Goal: Task Accomplishment & Management: Manage account settings

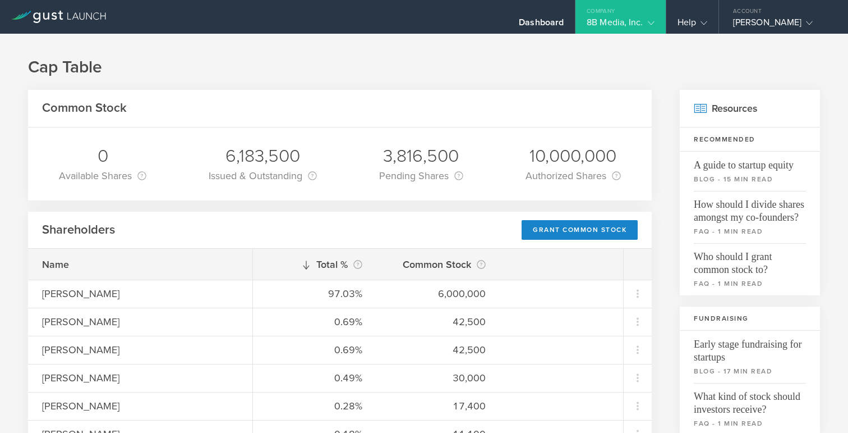
click at [601, 21] on div "8B Media, Inc." at bounding box center [620, 25] width 67 height 17
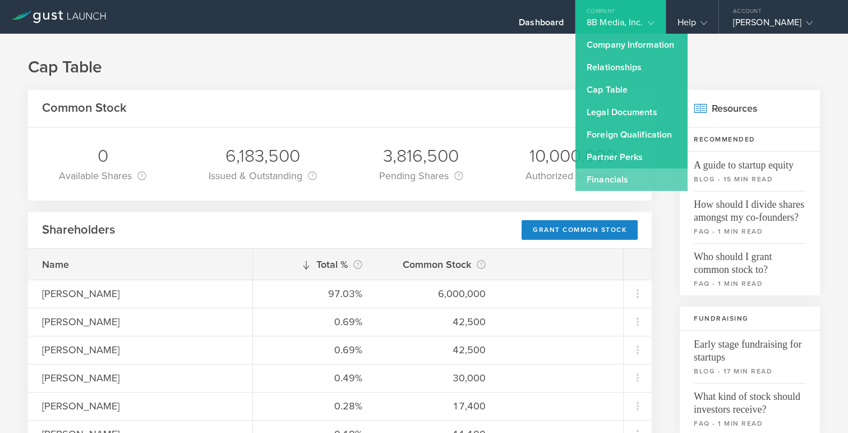
click at [576, 184] on link "Financials" at bounding box center [632, 179] width 112 height 22
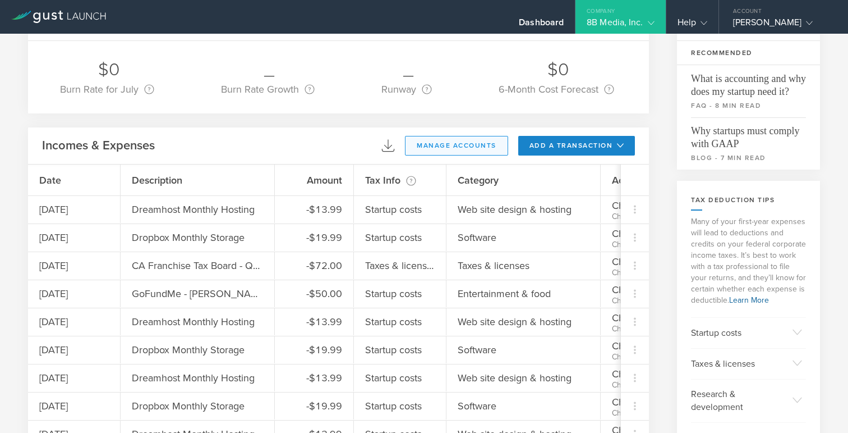
scroll to position [76, 0]
click at [575, 146] on button "add a transaction" at bounding box center [576, 145] width 117 height 20
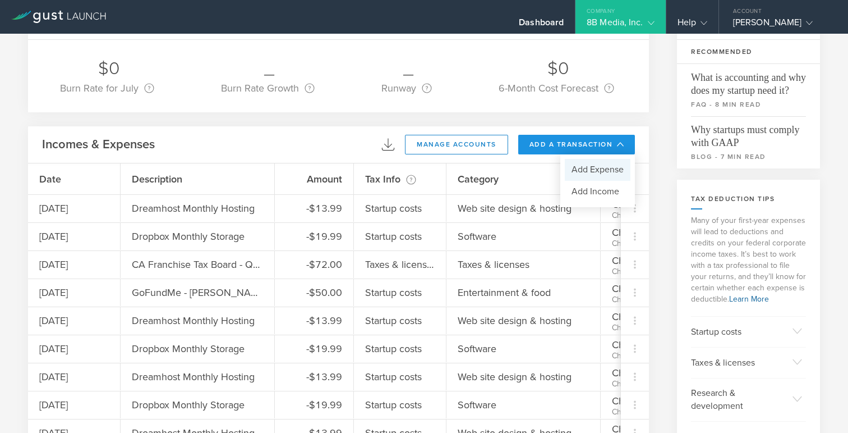
click at [588, 176] on li "Add Expense" at bounding box center [598, 170] width 66 height 22
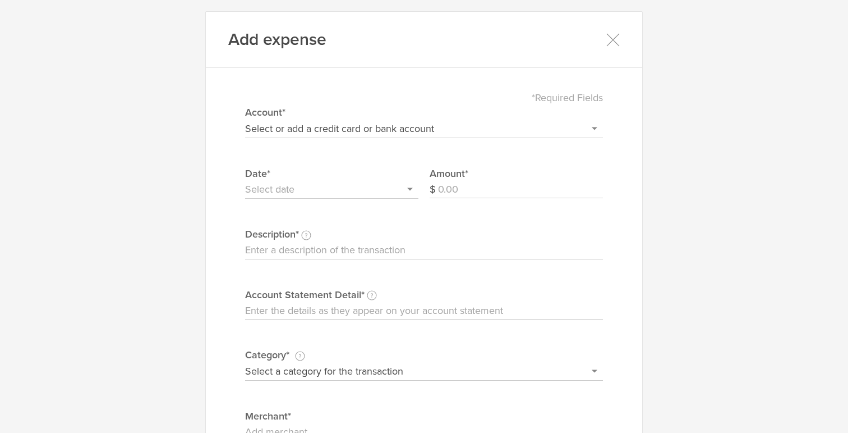
click at [316, 311] on input "Account Statement Detail Write the full description as it appears on your bank …" at bounding box center [424, 311] width 358 height 18
paste input "Dropbox D7B87GSC6P64 141-58576933 CA 01/25"
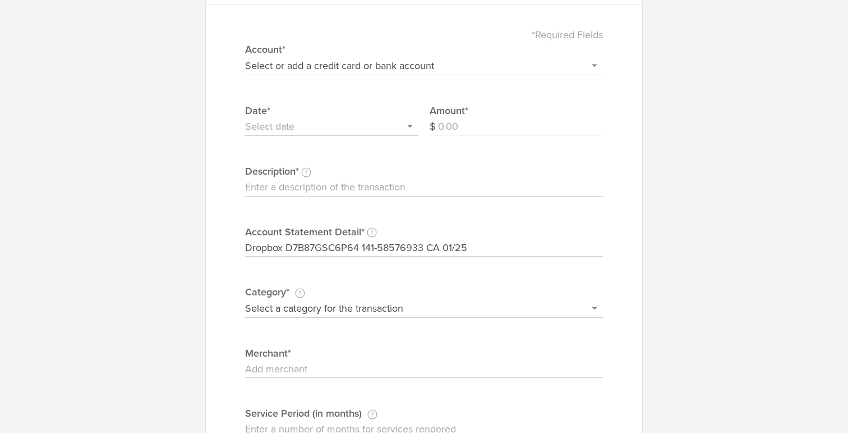
scroll to position [66, 0]
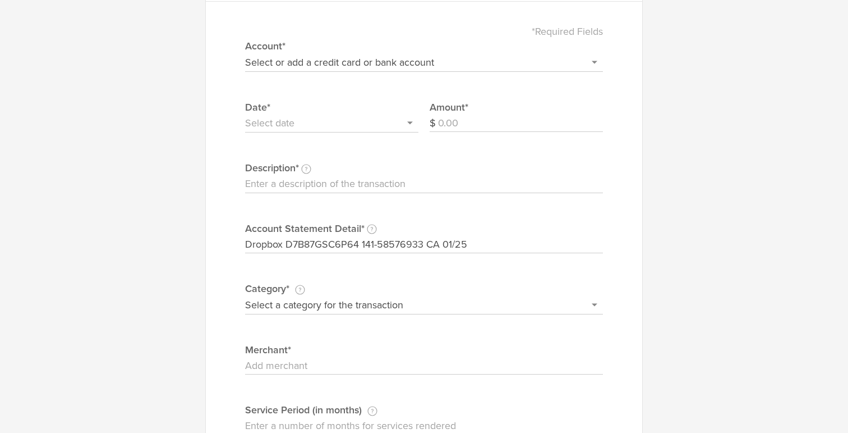
type input "Dropbox D7B87GSC6P64 141-58576933 CA 01/25"
click at [334, 64] on select "Select or add a credit card or bank account Gift Card - 0000 (exp) Azlo Visa - …" at bounding box center [424, 62] width 358 height 18
click at [245, 53] on select "Select or add a credit card or bank account Gift Card - 0000 (exp) Azlo Visa - …" at bounding box center [424, 62] width 358 height 18
click at [344, 63] on select "Select or add a credit card or bank account Gift Card - 0000 (exp) Azlo Visa - …" at bounding box center [424, 62] width 358 height 18
click at [325, 67] on select "Select or add a credit card or bank account Gift Card - 0000 (exp) Azlo Visa - …" at bounding box center [424, 62] width 358 height 18
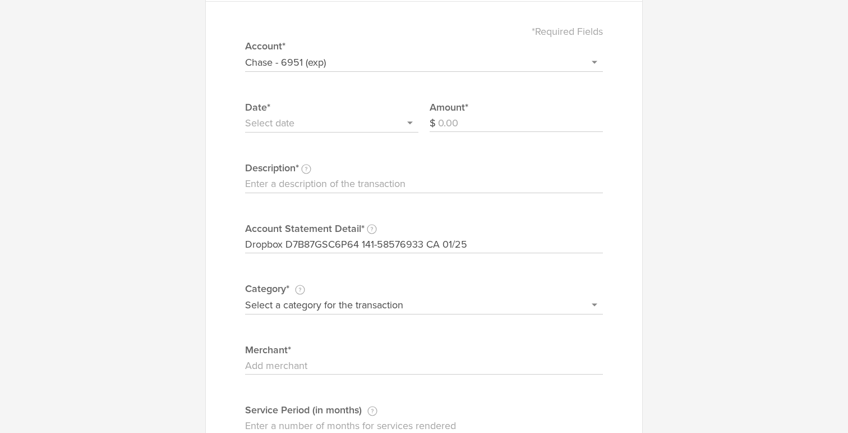
select select "6792c375491b710002e53658"
click at [245, 53] on select "Select or add a credit card or bank account Gift Card - 0000 (exp) Azlo Visa - …" at bounding box center [424, 62] width 358 height 18
click at [337, 121] on input "text" at bounding box center [331, 123] width 173 height 18
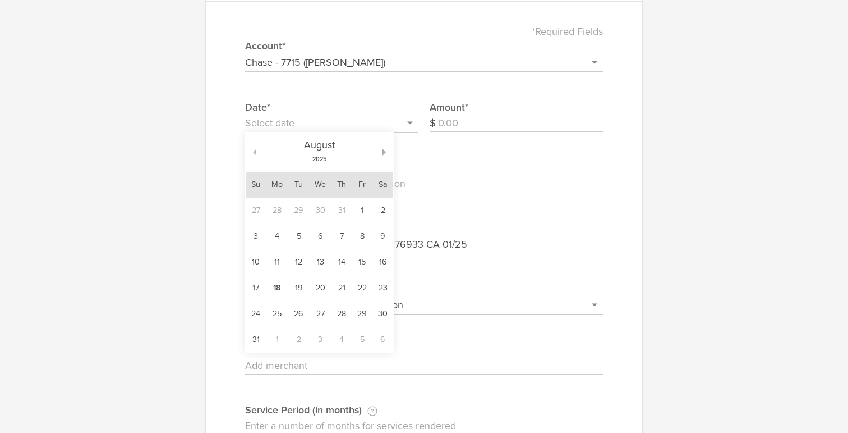
click at [254, 153] on button "button" at bounding box center [251, 152] width 11 height 7
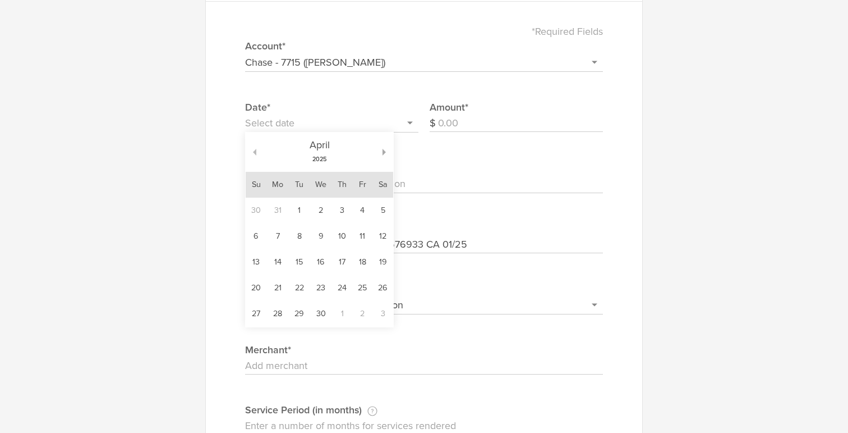
click at [254, 153] on button "button" at bounding box center [251, 152] width 11 height 7
click at [273, 318] on td "27" at bounding box center [278, 314] width 22 height 26
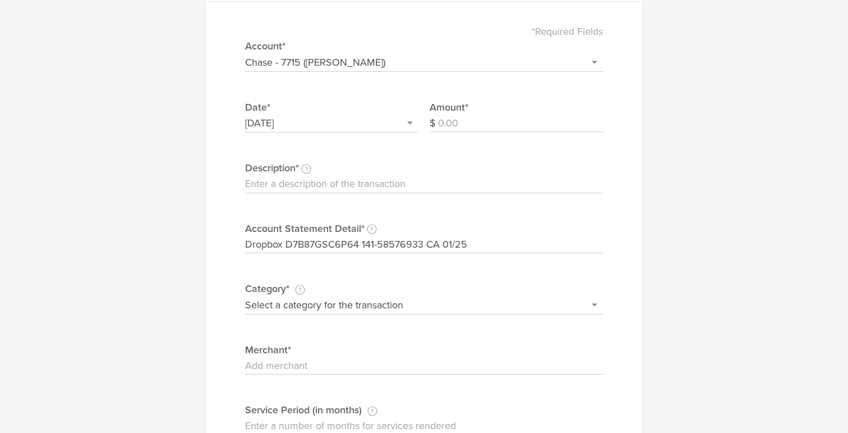
click at [338, 140] on div "Date* [DATE]" at bounding box center [331, 130] width 173 height 61
click at [348, 121] on input "[DATE]" at bounding box center [331, 123] width 173 height 18
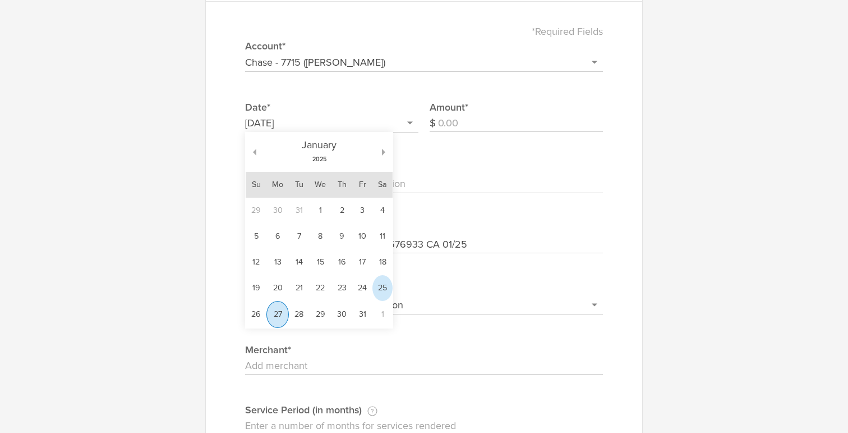
click at [388, 280] on td "25" at bounding box center [383, 288] width 20 height 26
type input "[DATE]"
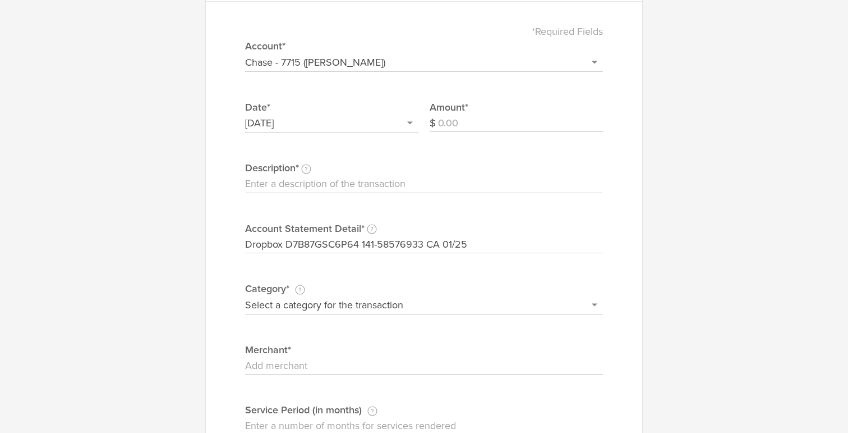
click at [457, 124] on input "Amount" at bounding box center [520, 123] width 165 height 18
type input "19.99"
click at [393, 183] on input "Description This description is for your own reference." at bounding box center [424, 184] width 358 height 18
click at [336, 300] on select "Select a category for the transaction Manufacturing equipment Product/service m…" at bounding box center [424, 305] width 358 height 18
click at [287, 182] on input "Dreamhost Monthly Hosting" at bounding box center [424, 184] width 358 height 18
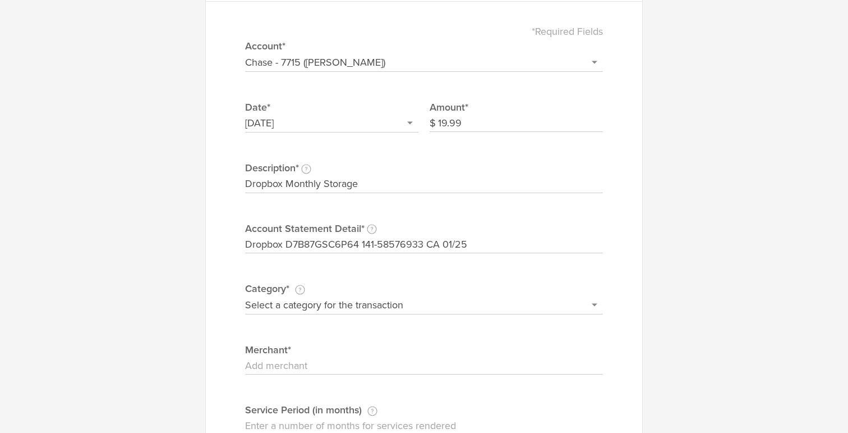
type input "Dropbox Monthly Storage"
click at [314, 306] on select "Select a category for the transaction Manufacturing equipment Product/service m…" at bounding box center [424, 305] width 358 height 18
select select "Software"
click at [245, 296] on select "Select a category for the transaction Manufacturing equipment Product/service m…" at bounding box center [424, 305] width 358 height 18
click at [326, 359] on input "Merchant" at bounding box center [424, 366] width 358 height 18
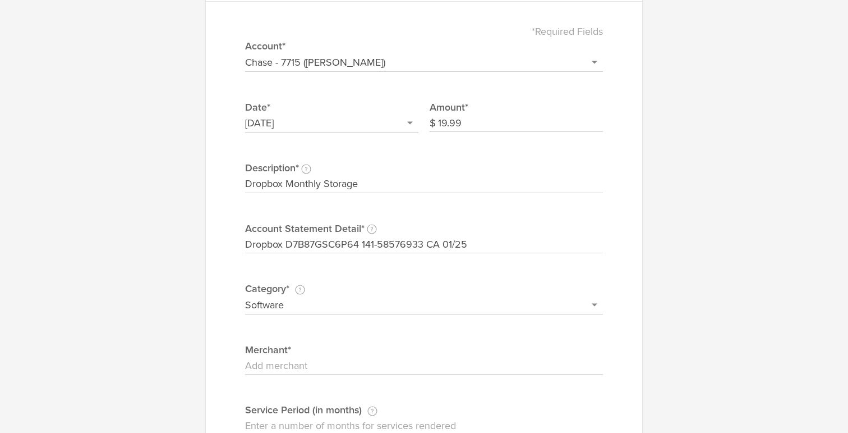
type input "d"
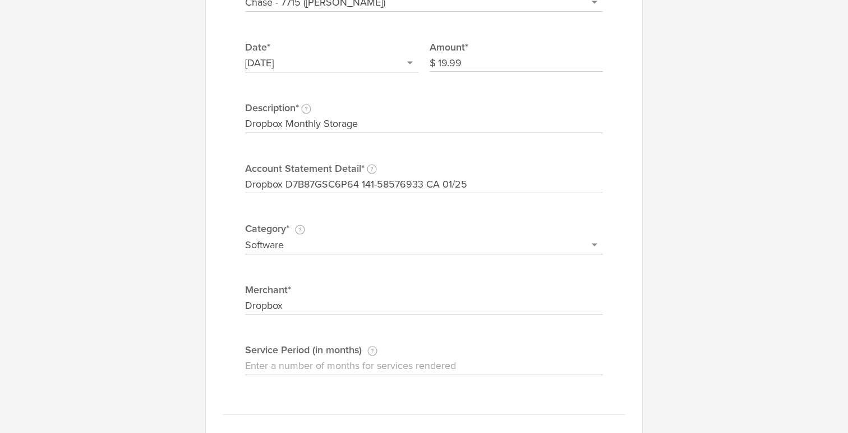
scroll to position [193, 0]
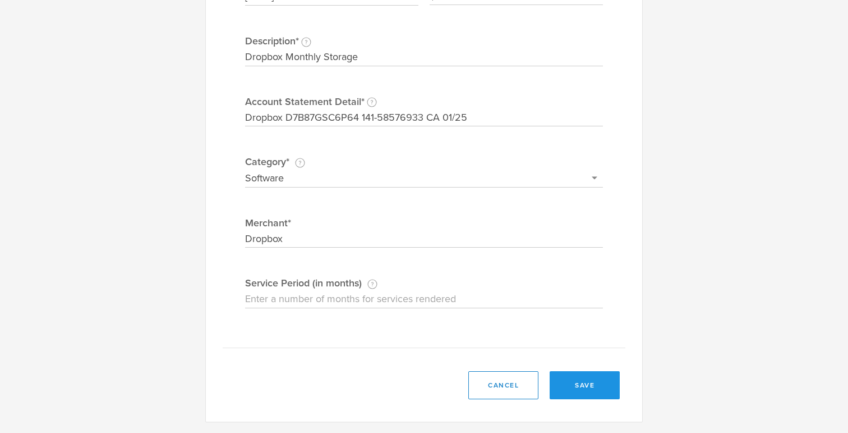
type input "Dropbox"
click at [581, 385] on button "save" at bounding box center [585, 385] width 70 height 28
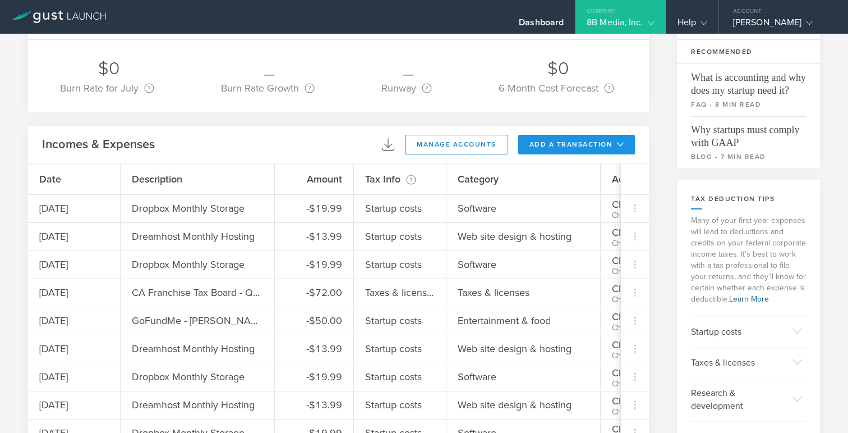
click at [567, 144] on button "add a transaction" at bounding box center [576, 145] width 117 height 20
click at [580, 172] on li "Add Expense" at bounding box center [598, 170] width 66 height 22
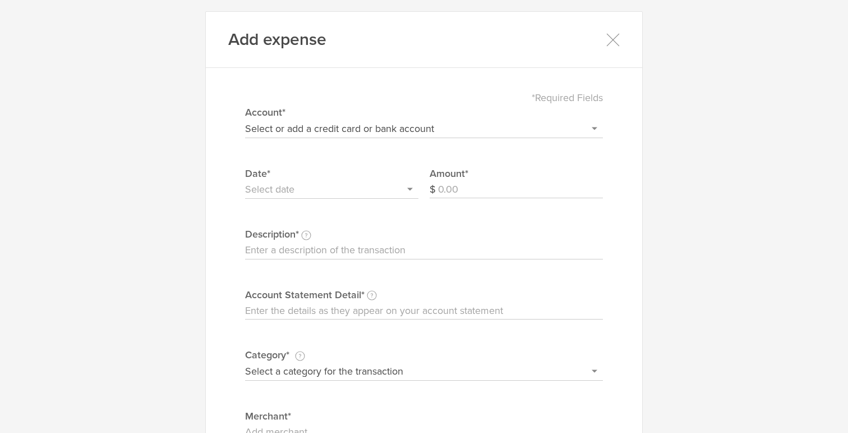
click at [314, 128] on select "Select or add a credit card or bank account Gift Card - 0000 (exp) Azlo Visa - …" at bounding box center [424, 129] width 358 height 18
select select "6792c375491b710002e53658"
click at [245, 120] on select "Select or add a credit card or bank account Gift Card - 0000 (exp) Azlo Visa - …" at bounding box center [424, 129] width 358 height 18
click at [316, 194] on input "text" at bounding box center [331, 190] width 173 height 18
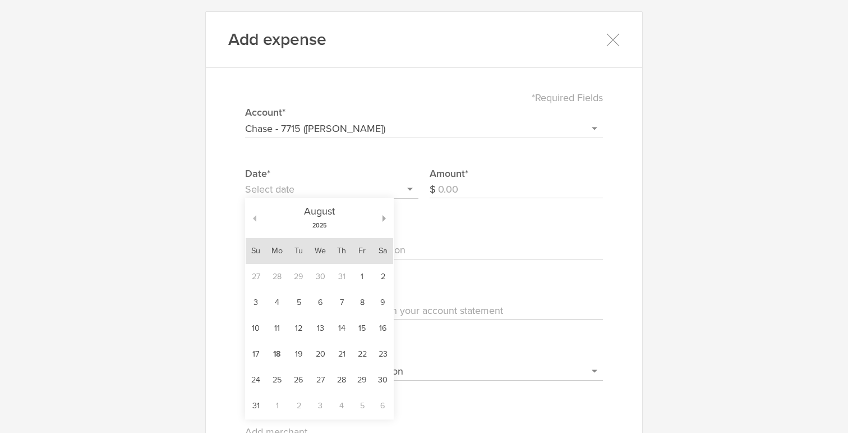
click at [252, 218] on button "button" at bounding box center [251, 218] width 11 height 7
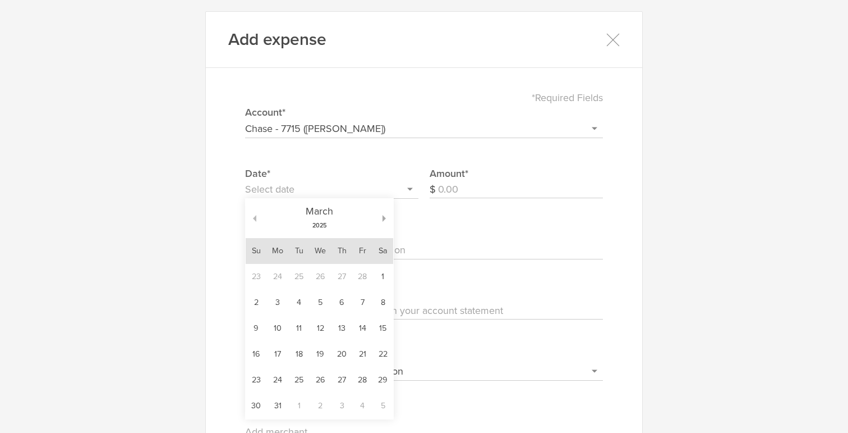
click at [252, 218] on button "button" at bounding box center [251, 218] width 11 height 7
click at [275, 376] on td "27" at bounding box center [278, 380] width 22 height 26
type input "[DATE]"
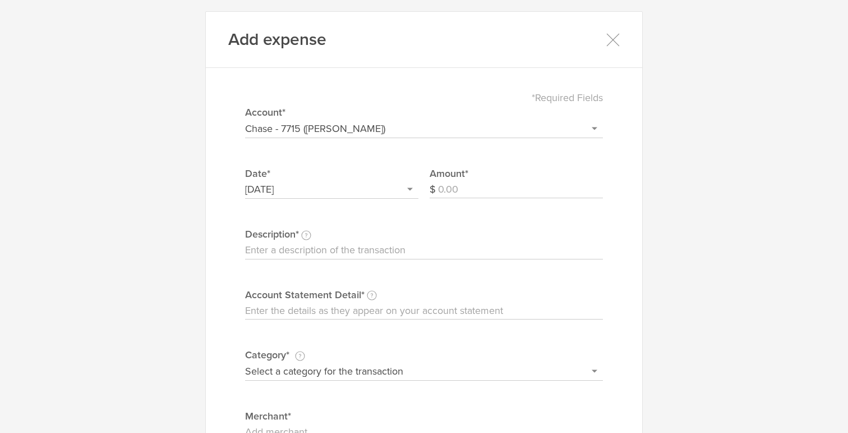
click at [448, 190] on input "Amount" at bounding box center [520, 190] width 165 height 18
type input "13.99"
type input "Dreamhost Monthly Hosting"
click at [356, 310] on input "Account Statement Detail Write the full description as it appears on your bank …" at bounding box center [424, 311] width 358 height 18
paste input "DREAMHOST [DOMAIN_NAME] CA 01/27"
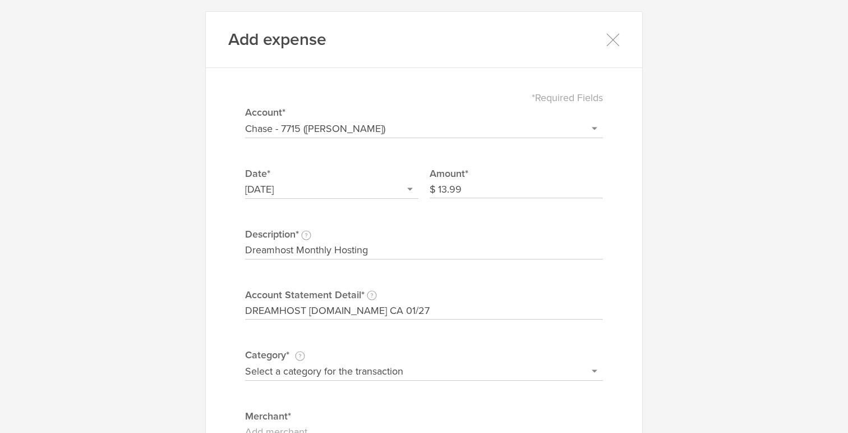
type input "DREAMHOST [DOMAIN_NAME] CA 01/27"
click at [346, 370] on select "Select a category for the transaction Manufacturing equipment Product/service m…" at bounding box center [424, 371] width 358 height 18
select select "Web site design & hosting"
click at [245, 362] on select "Select a category for the transaction Manufacturing equipment Product/service m…" at bounding box center [424, 371] width 358 height 18
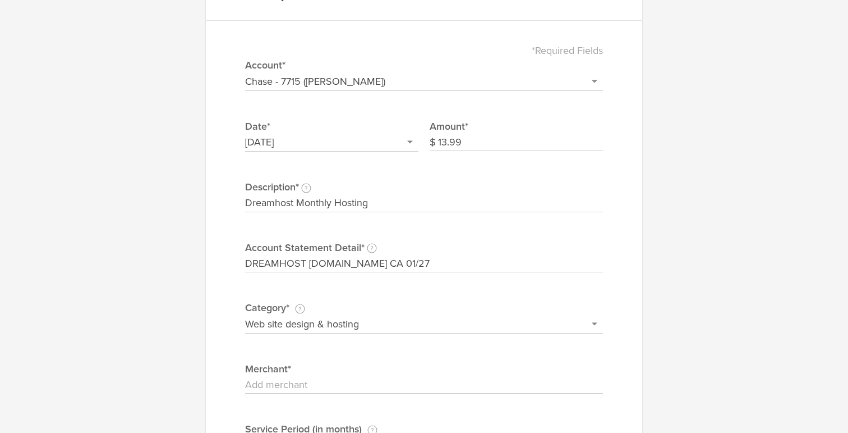
scroll to position [59, 0]
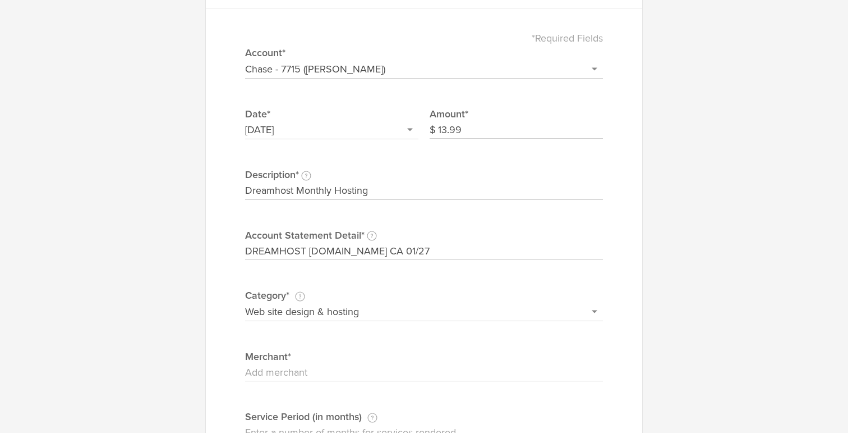
click at [343, 366] on input "Merchant" at bounding box center [424, 373] width 358 height 18
type input "Dreamhost"
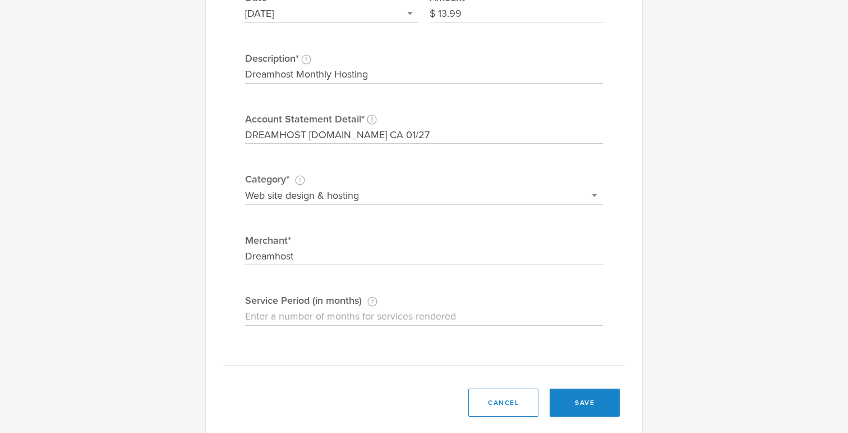
scroll to position [177, 0]
click at [578, 394] on button "save" at bounding box center [585, 401] width 70 height 28
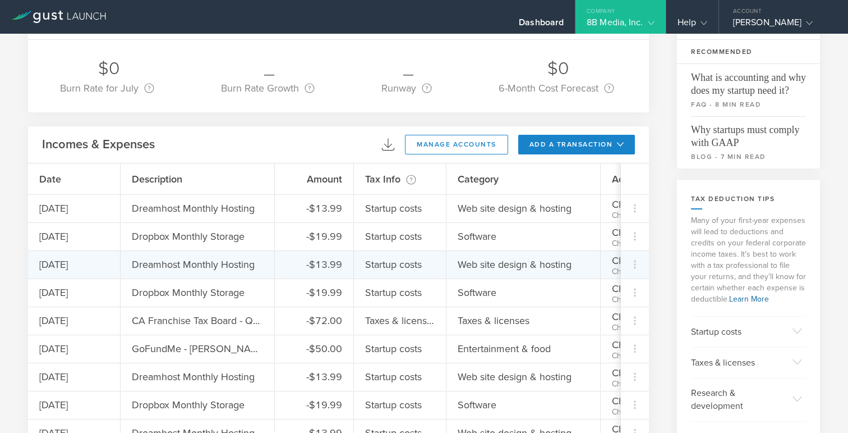
click at [497, 265] on div "Web site design & hosting" at bounding box center [515, 264] width 114 height 15
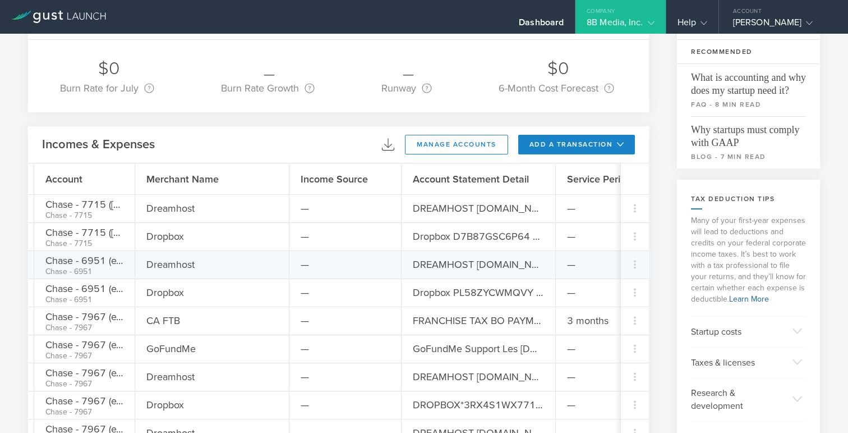
scroll to position [0, 634]
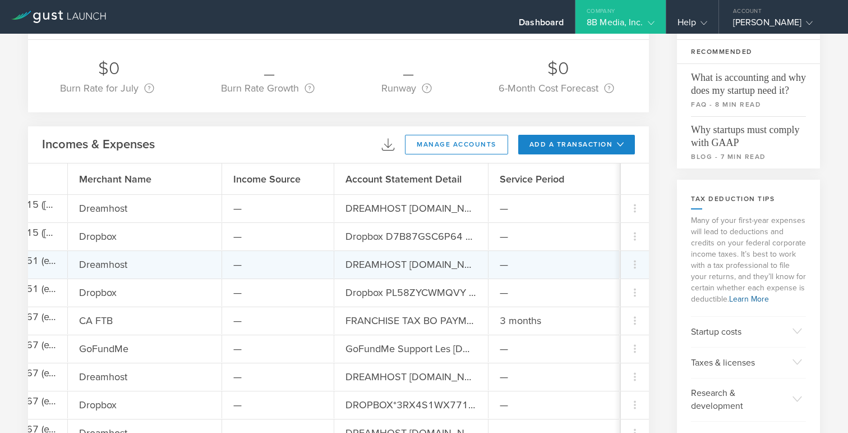
click at [473, 265] on div "DREAMHOST [DOMAIN_NAME] CA 12/28" at bounding box center [411, 264] width 131 height 15
click at [635, 265] on icon at bounding box center [634, 264] width 13 height 13
click at [609, 291] on div "Edit" at bounding box center [615, 295] width 58 height 22
select select "677822d21c5a0c00023b1563"
select select "Web site design & hosting"
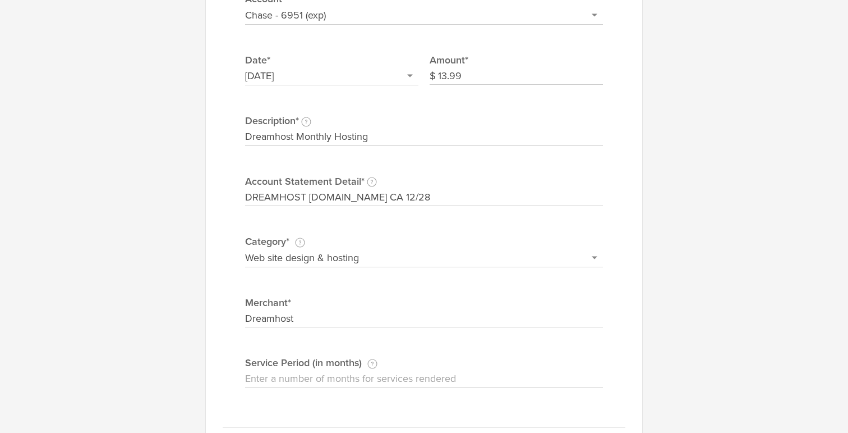
scroll to position [0, 0]
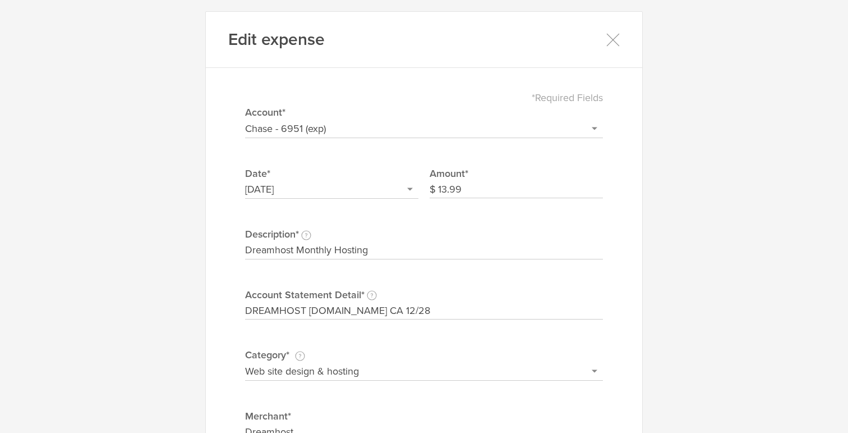
click at [625, 40] on div "Edit expense" at bounding box center [424, 40] width 437 height 56
click at [617, 42] on icon at bounding box center [613, 40] width 14 height 14
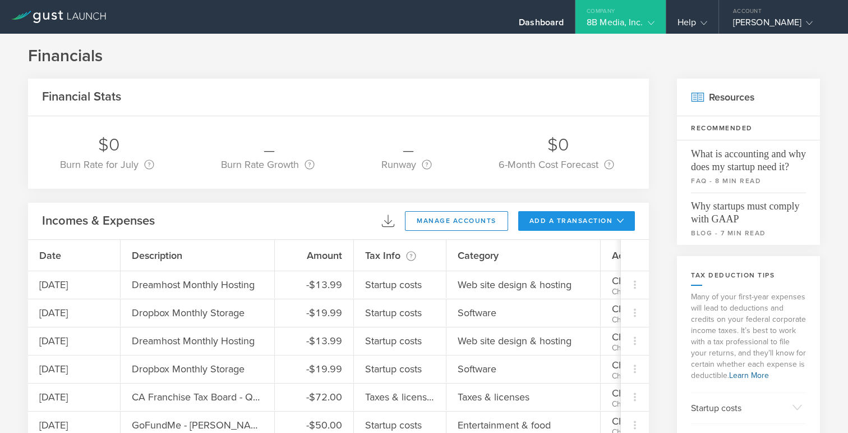
click at [566, 219] on button "add a transaction" at bounding box center [576, 221] width 117 height 20
click at [585, 249] on li "Add Expense" at bounding box center [598, 246] width 66 height 22
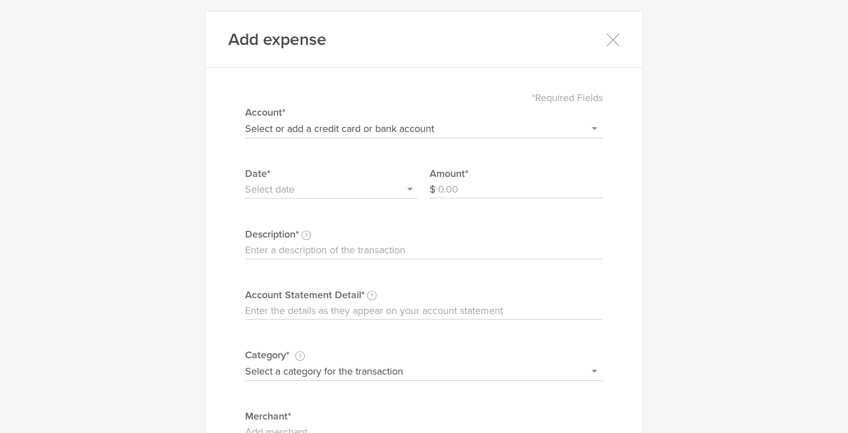
click at [378, 131] on select "Select or add a credit card or bank account Gift Card - 0000 (exp) Azlo Visa - …" at bounding box center [424, 129] width 358 height 18
select select "6792c375491b710002e53658"
click at [245, 120] on select "Select or add a credit card or bank account Gift Card - 0000 (exp) Azlo Visa - …" at bounding box center [424, 129] width 358 height 18
click at [328, 191] on input "text" at bounding box center [331, 190] width 173 height 18
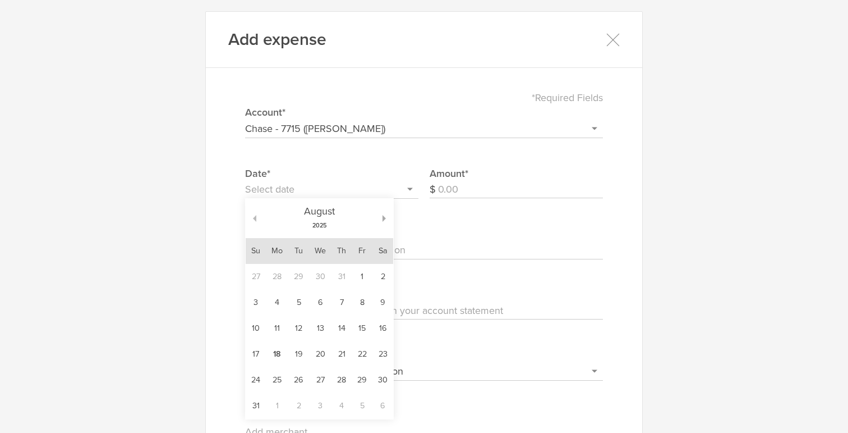
click at [255, 218] on button "button" at bounding box center [251, 218] width 11 height 7
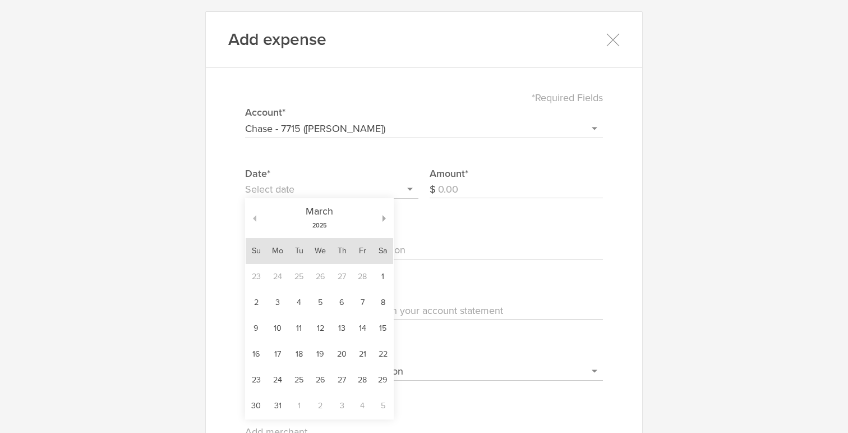
click at [255, 218] on button "button" at bounding box center [251, 218] width 11 height 7
click at [364, 305] on td "7" at bounding box center [362, 303] width 20 height 26
type input "[DATE]"
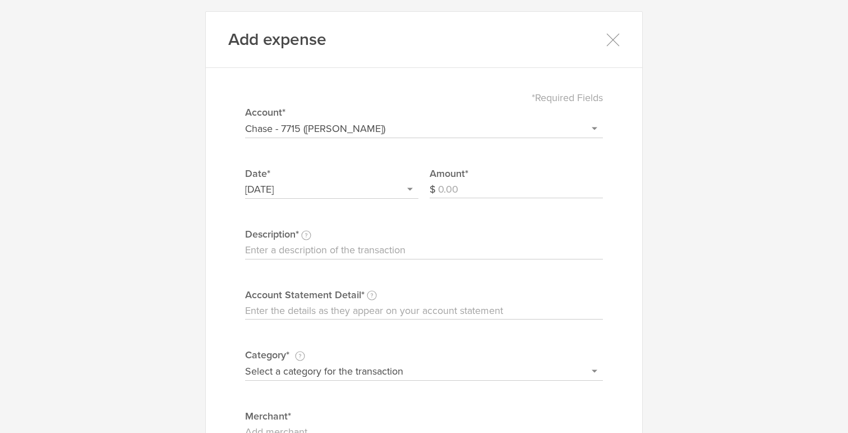
click at [397, 251] on input "Description This description is for your own reference." at bounding box center [424, 250] width 358 height 18
click at [288, 307] on input "Account Statement Detail Write the full description as it appears on your bank …" at bounding box center [424, 311] width 358 height 18
paste input "[DATE] LAX AIRP FORDS FILLING [GEOGRAPHIC_DATA] [GEOGRAPHIC_DATA] 02/07 (...771…"
type input "[DATE] LAX AIRP FORDS FILLING [GEOGRAPHIC_DATA] [GEOGRAPHIC_DATA] 02/07 (...771…"
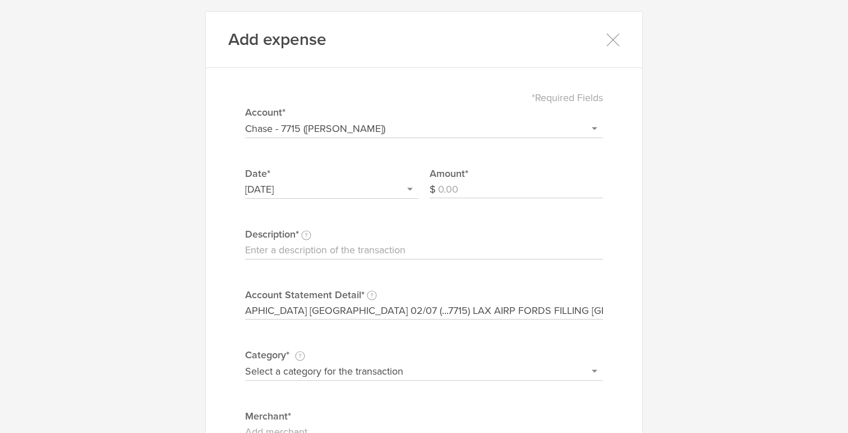
scroll to position [0, 0]
click at [463, 190] on input "Amount" at bounding box center [520, 190] width 165 height 18
type input "69.13"
click at [382, 250] on input "Description This description is for your own reference." at bounding box center [424, 250] width 358 height 18
type input "Houston Trip - Food at [GEOGRAPHIC_DATA]"
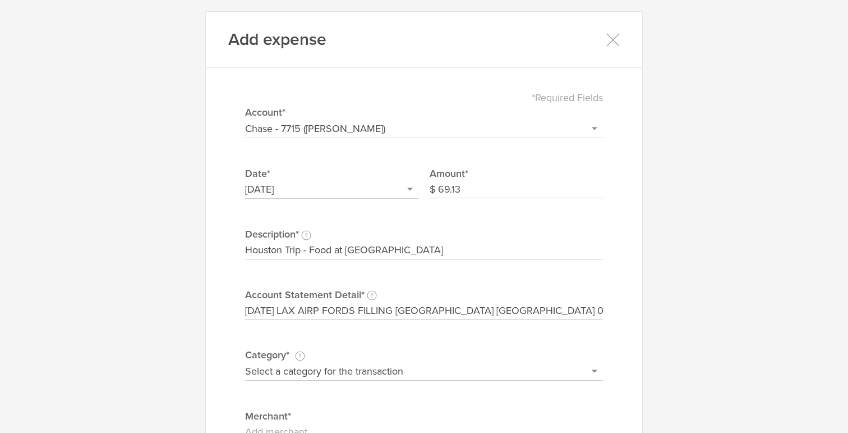
click at [335, 373] on select "Select a category for the transaction Manufacturing equipment Product/service m…" at bounding box center [424, 371] width 358 height 18
select select "Entertainment & food"
click at [245, 362] on select "Select a category for the transaction Manufacturing equipment Product/service m…" at bounding box center [424, 371] width 358 height 18
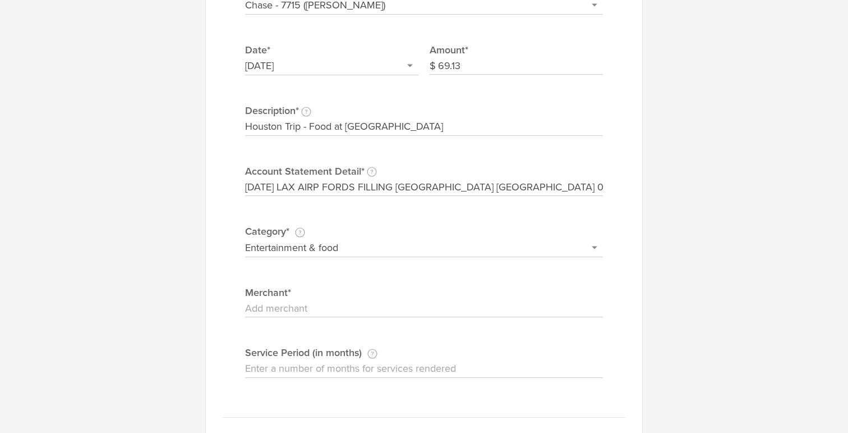
scroll to position [157, 0]
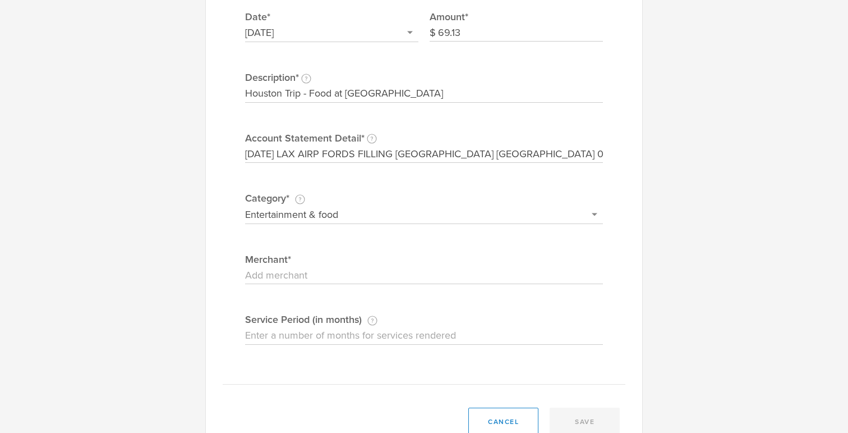
click at [299, 277] on input "Merchant" at bounding box center [424, 276] width 358 height 18
type input "Ford's Filling Station"
click at [586, 418] on button "save" at bounding box center [585, 421] width 70 height 28
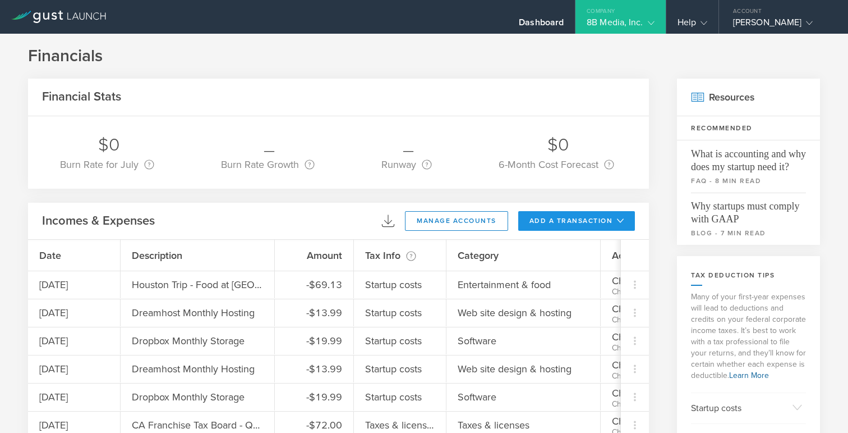
click at [599, 219] on button "add a transaction" at bounding box center [576, 221] width 117 height 20
click at [587, 247] on li "Add Expense" at bounding box center [598, 246] width 66 height 22
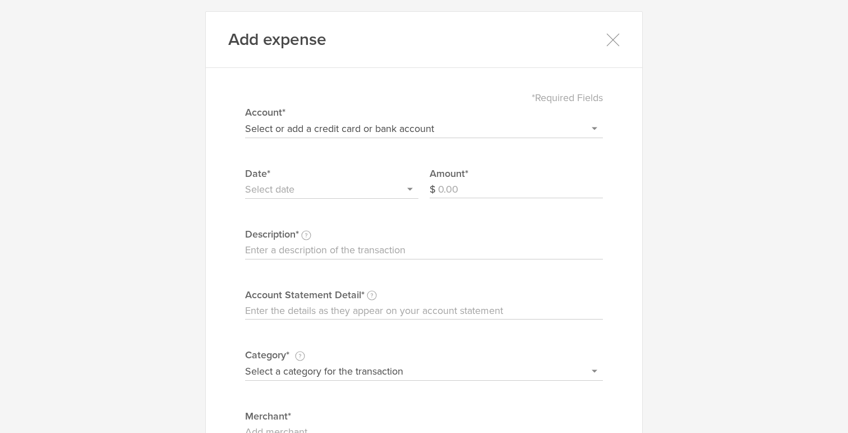
click at [451, 186] on input "Amount" at bounding box center [520, 190] width 165 height 18
type input "21"
click at [363, 131] on select "Select or add a credit card or bank account Gift Card - 0000 (exp) Azlo Visa - …" at bounding box center [424, 129] width 358 height 18
select select "6792c375491b710002e53658"
click at [245, 120] on select "Select or add a credit card or bank account Gift Card - 0000 (exp) Azlo Visa - …" at bounding box center [424, 129] width 358 height 18
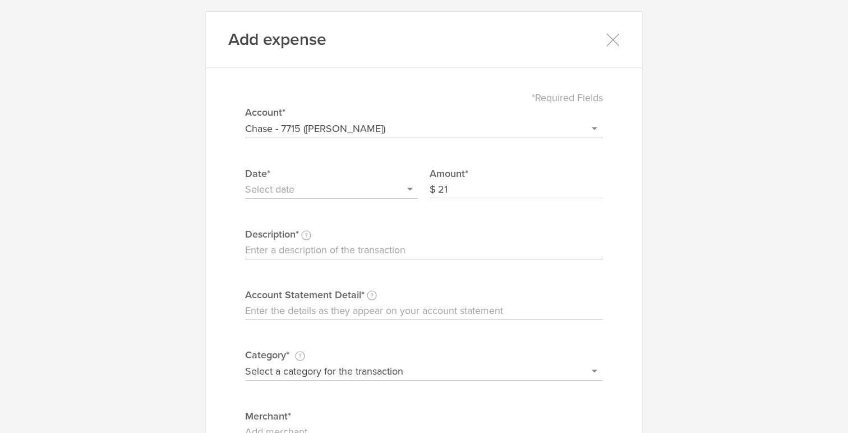
click at [456, 194] on input "21" at bounding box center [520, 190] width 165 height 18
type input "21.00"
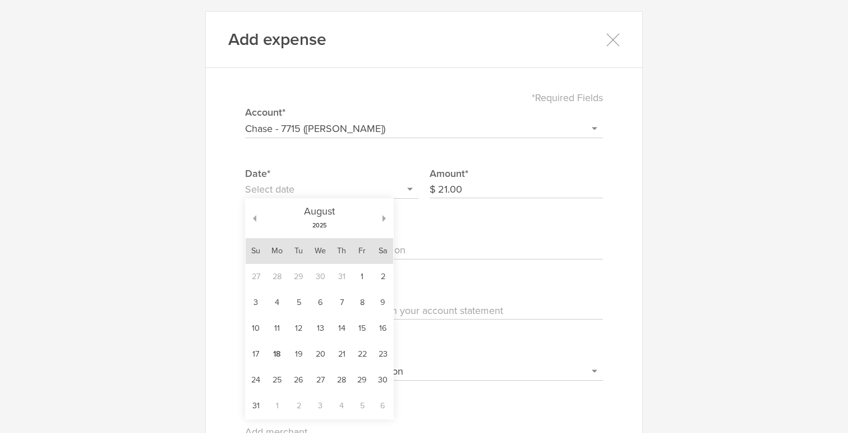
click at [330, 195] on input "text" at bounding box center [331, 190] width 173 height 18
click at [256, 219] on button "button" at bounding box center [251, 218] width 11 height 7
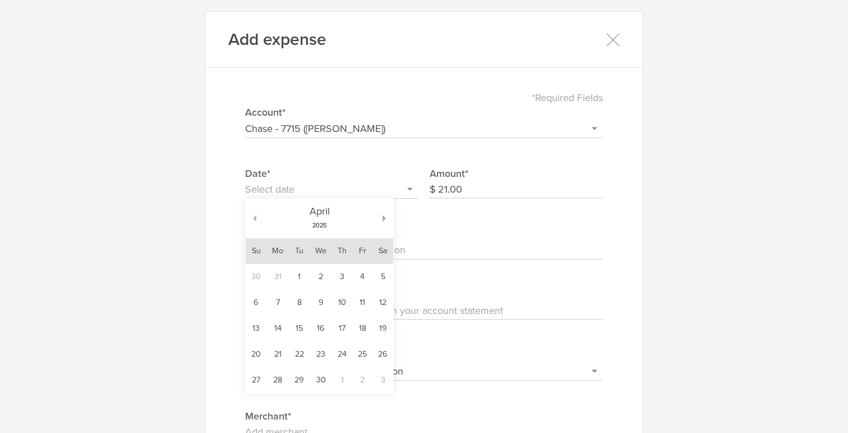
click at [256, 219] on button "button" at bounding box center [251, 218] width 11 height 7
click at [362, 296] on td "7" at bounding box center [362, 303] width 20 height 26
type input "[DATE]"
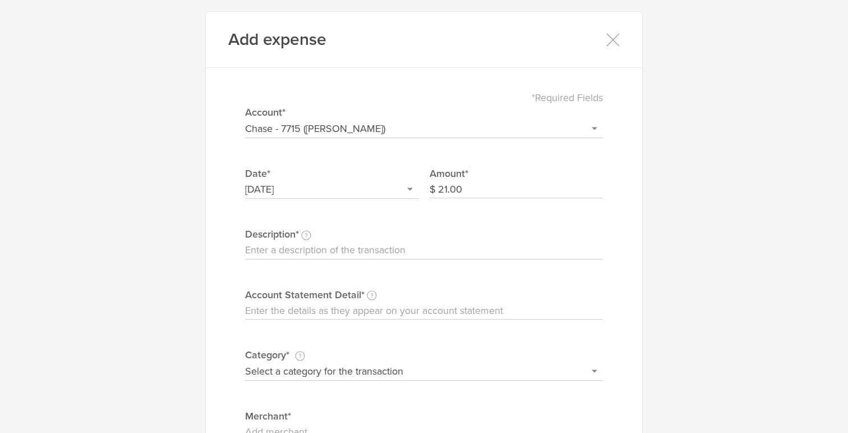
click at [317, 257] on input "Description This description is for your own reference." at bounding box center [424, 250] width 358 height 18
type input "Houston Trip - in-flight"
click at [298, 307] on input "Account Statement Detail Write the full description as it appears on your bank …" at bounding box center [424, 311] width 358 height 18
paste input "[DATE] SPIRIT AIRL 48704247608 MIRAMAR FL 02/08 (...7715) SPIRIT AIRL 487042476…"
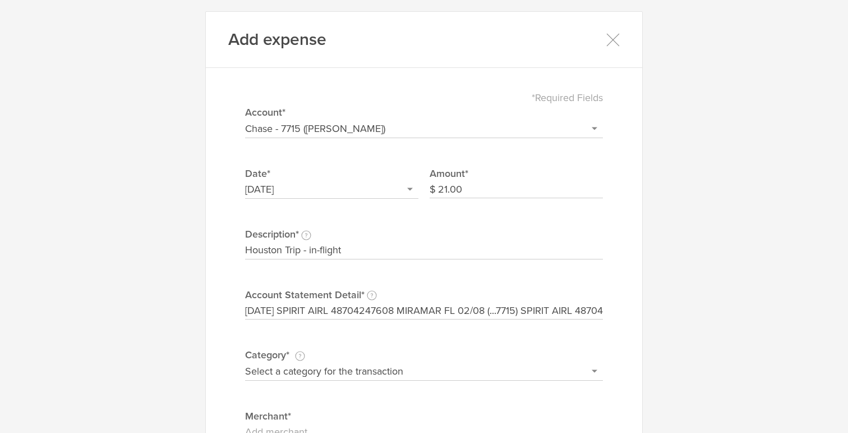
scroll to position [0, 148]
type input "[DATE] SPIRIT AIRL 48704247608 MIRAMAR FL 02/08 (...7715) SPIRIT AIRL 487042476…"
click at [287, 367] on select "Select a category for the transaction Manufacturing equipment Product/service m…" at bounding box center [424, 371] width 358 height 18
select select "Entertainment & food"
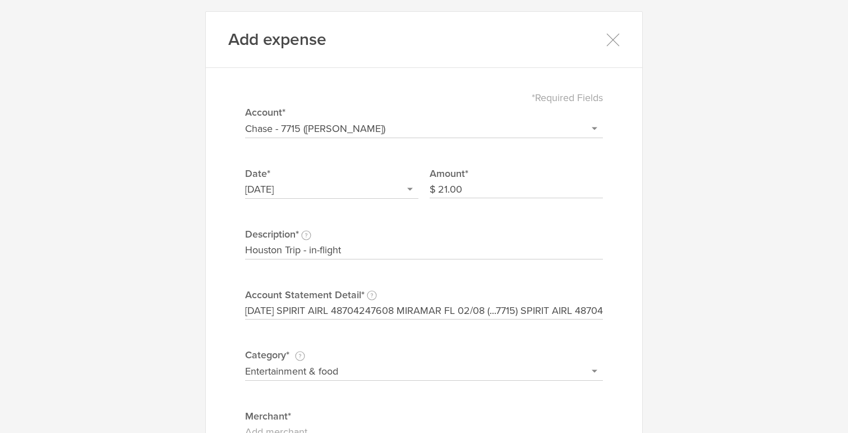
click at [245, 362] on select "Select a category for the transaction Manufacturing equipment Product/service m…" at bounding box center [424, 371] width 358 height 18
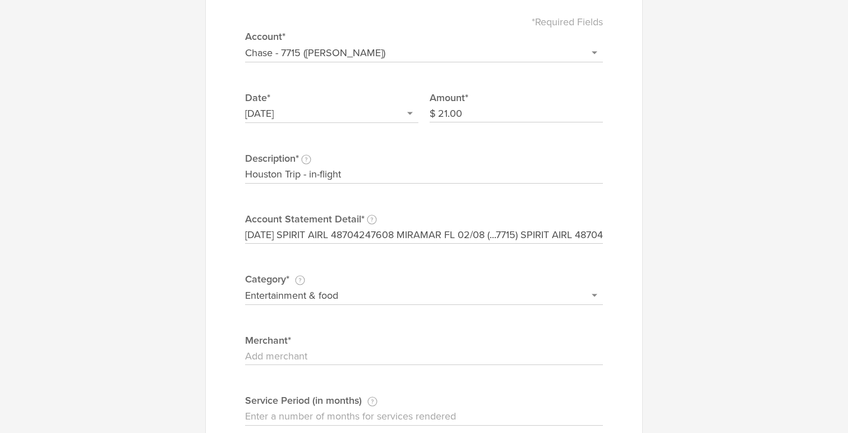
scroll to position [106, 0]
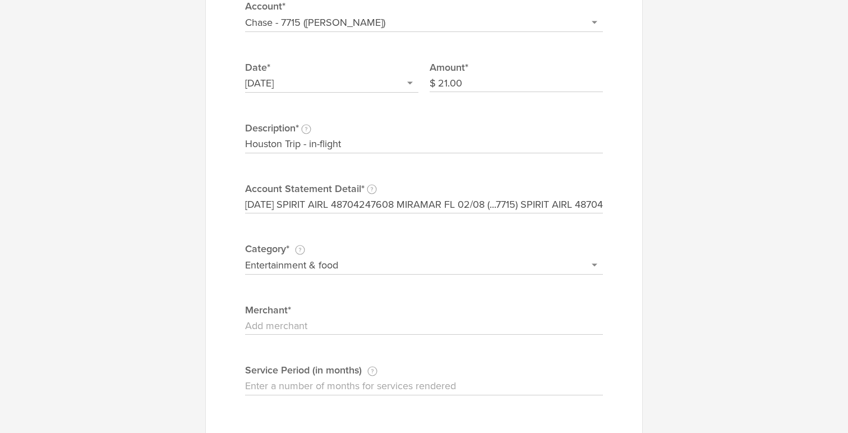
click at [447, 329] on input "Merchant" at bounding box center [424, 326] width 358 height 18
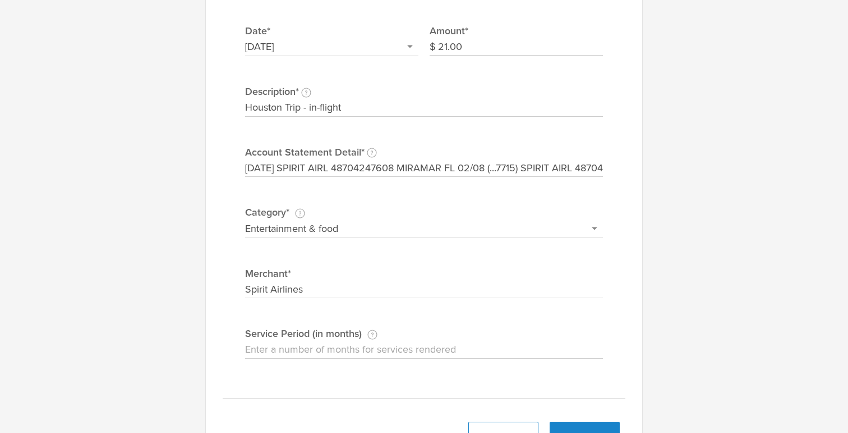
scroll to position [146, 0]
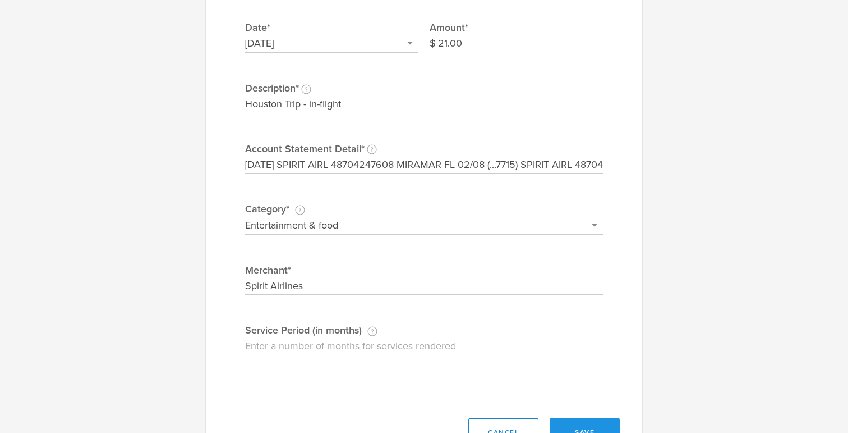
type input "Spirit Airlines"
click at [585, 421] on button "save" at bounding box center [585, 432] width 70 height 28
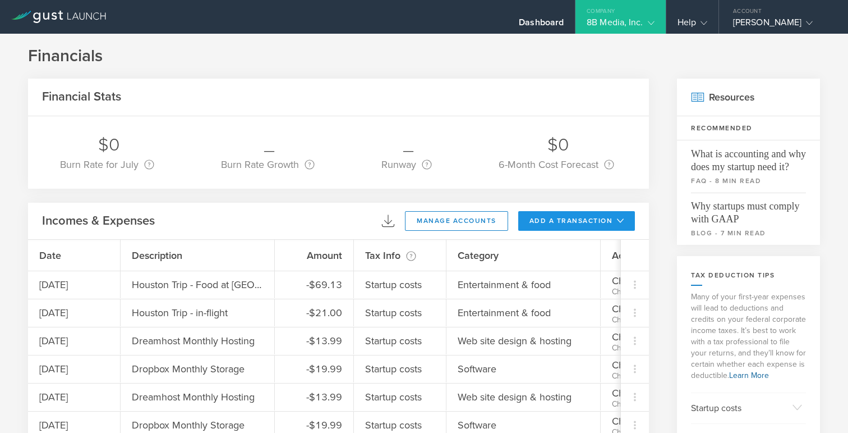
click at [537, 228] on button "add a transaction" at bounding box center [576, 221] width 117 height 20
click at [572, 249] on li "Add Expense" at bounding box center [598, 246] width 66 height 22
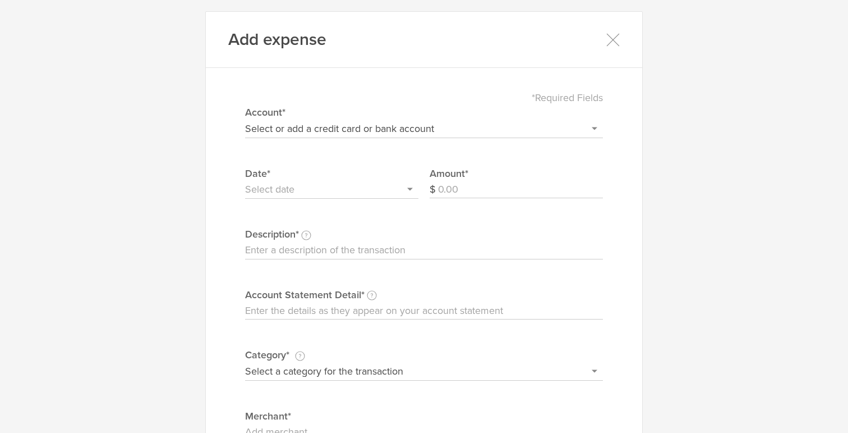
click at [298, 116] on label "Account*" at bounding box center [424, 112] width 358 height 15
click at [298, 120] on select "Select or add a credit card or bank account Gift Card - 0000 (exp) Azlo Visa - …" at bounding box center [424, 129] width 358 height 18
click at [297, 132] on select "Select or add a credit card or bank account Gift Card - 0000 (exp) Azlo Visa - …" at bounding box center [424, 129] width 358 height 18
click at [245, 120] on select "Select or add a credit card or bank account Gift Card - 0000 (exp) Azlo Visa - …" at bounding box center [424, 129] width 358 height 18
click at [309, 130] on select "Select or add a credit card or bank account Gift Card - 0000 (exp) Azlo Visa - …" at bounding box center [424, 129] width 358 height 18
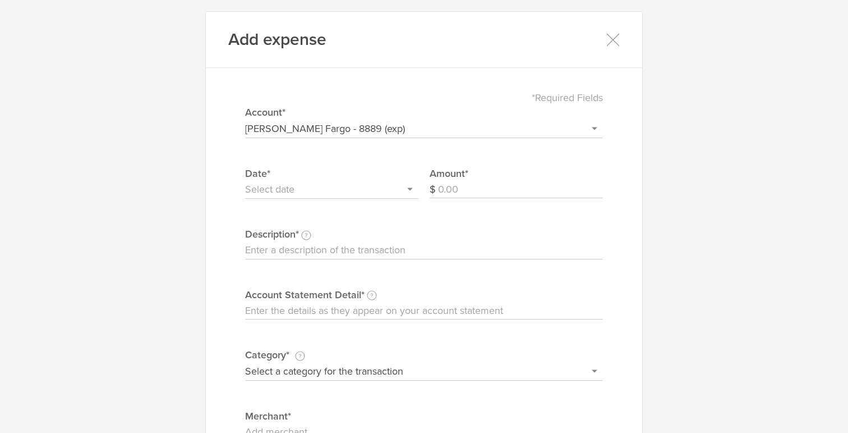
select select "5fcdf0afc9cc2300042a0b9c"
click at [245, 120] on select "Select or add a credit card or bank account Gift Card - 0000 (exp) Azlo Visa - …" at bounding box center [424, 129] width 358 height 18
click at [373, 187] on input "text" at bounding box center [331, 190] width 173 height 18
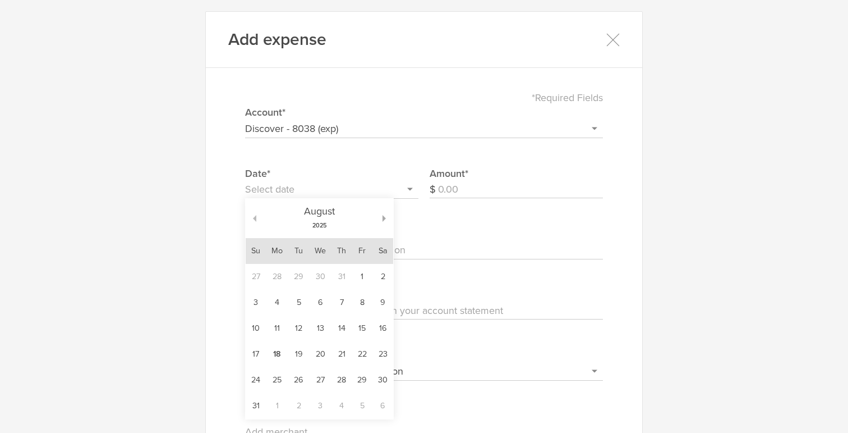
click at [253, 219] on button "button" at bounding box center [251, 218] width 11 height 7
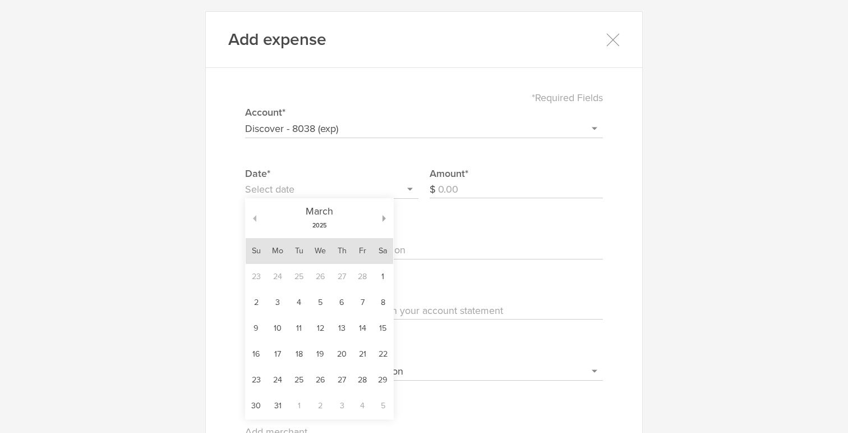
click at [253, 219] on button "button" at bounding box center [251, 218] width 11 height 7
click at [326, 306] on td "5" at bounding box center [320, 303] width 22 height 26
type input "[DATE]"
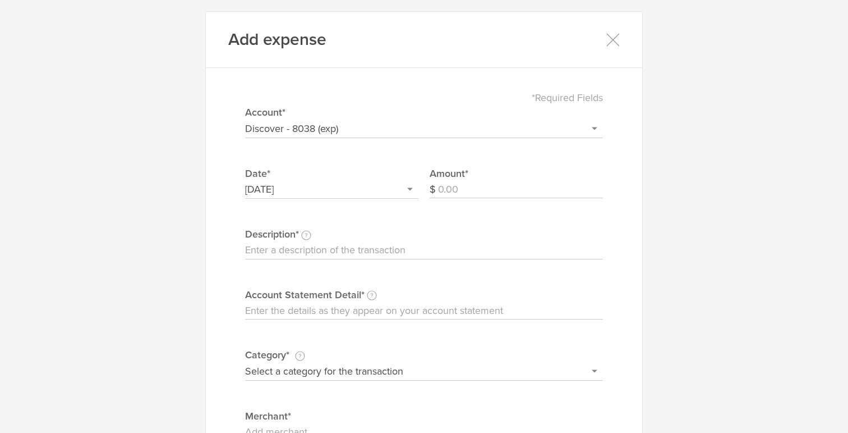
click at [468, 193] on input "Amount" at bounding box center [520, 190] width 165 height 18
type input "200.88"
click at [385, 254] on input "Description This description is for your own reference." at bounding box center [424, 250] width 358 height 18
paste input "SPIRIT AIRLINES 8014012222 FL"
type input "SPIRIT AIRLINES 8014012222 FL"
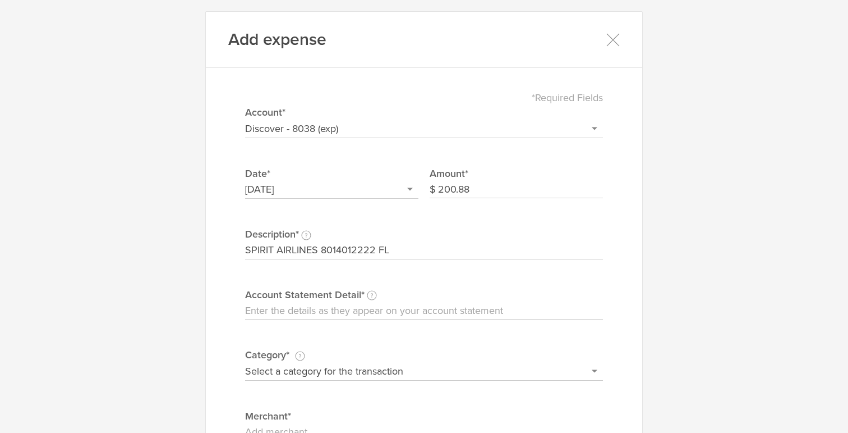
click at [318, 310] on input "Account Statement Detail Write the full description as it appears on your bank …" at bounding box center [424, 311] width 358 height 18
click at [274, 252] on input "SPIRIT AIRLINES 8014012222 FL" at bounding box center [424, 250] width 358 height 18
click at [272, 308] on input "Account Statement Detail Write the full description as it appears on your bank …" at bounding box center [424, 311] width 358 height 18
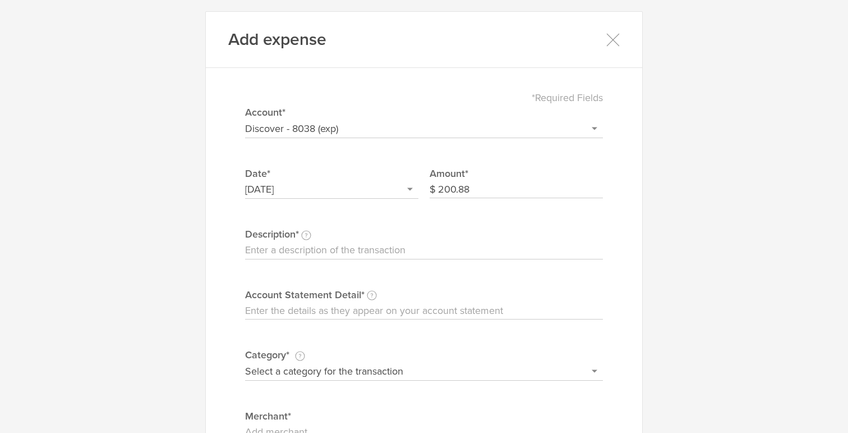
paste input "SPIRIT AIRLINES 8014012222 FL"
type input "SPIRIT AIRLINES 8014012222 FL"
click at [266, 249] on input "Description This description is for your own reference." at bounding box center [424, 250] width 358 height 18
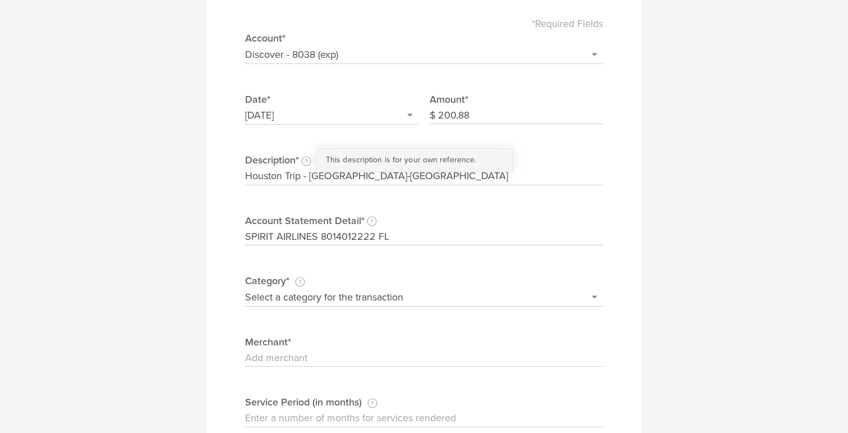
scroll to position [121, 0]
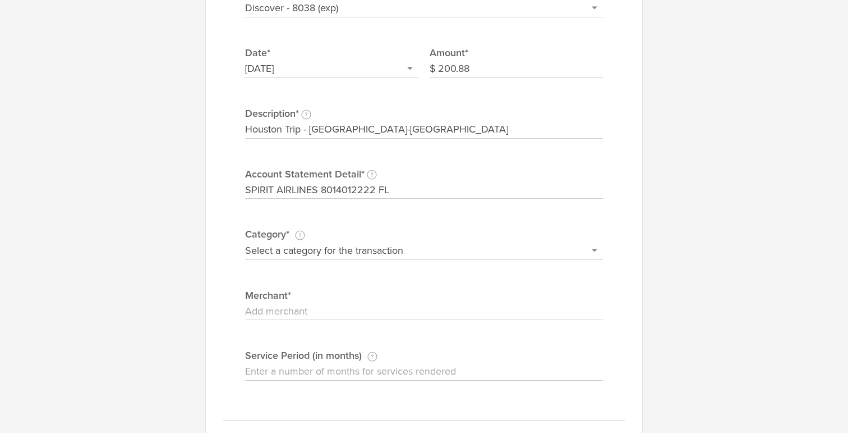
type input "Houston Trip - [GEOGRAPHIC_DATA]-[GEOGRAPHIC_DATA]"
click at [339, 250] on select "Select a category for the transaction Manufacturing equipment Product/service m…" at bounding box center [424, 250] width 358 height 18
select select "Travel"
click at [245, 241] on select "Select a category for the transaction Manufacturing equipment Product/service m…" at bounding box center [424, 250] width 358 height 18
click at [391, 316] on input "Merchant" at bounding box center [424, 311] width 358 height 18
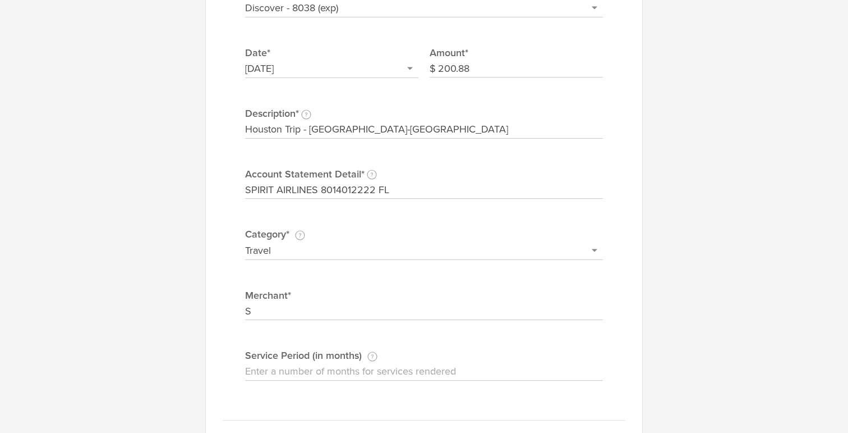
type input "Spirit Airlines"
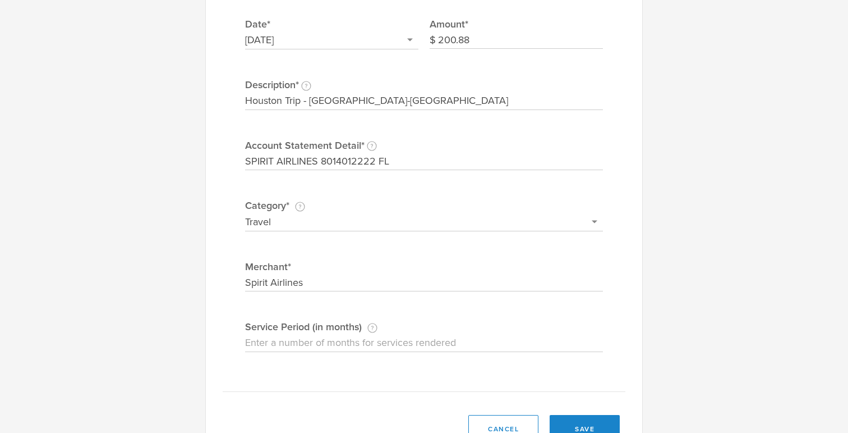
scroll to position [163, 0]
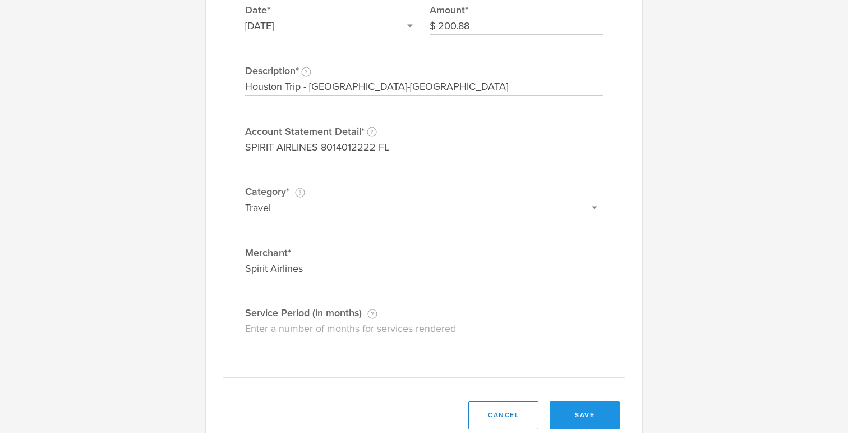
click at [573, 407] on button "save" at bounding box center [585, 415] width 70 height 28
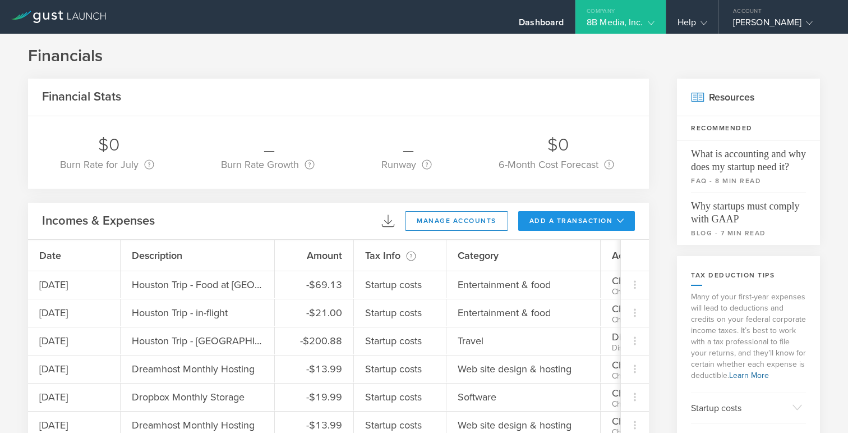
click at [569, 222] on button "add a transaction" at bounding box center [576, 221] width 117 height 20
click at [590, 246] on li "Add Expense" at bounding box center [598, 246] width 66 height 22
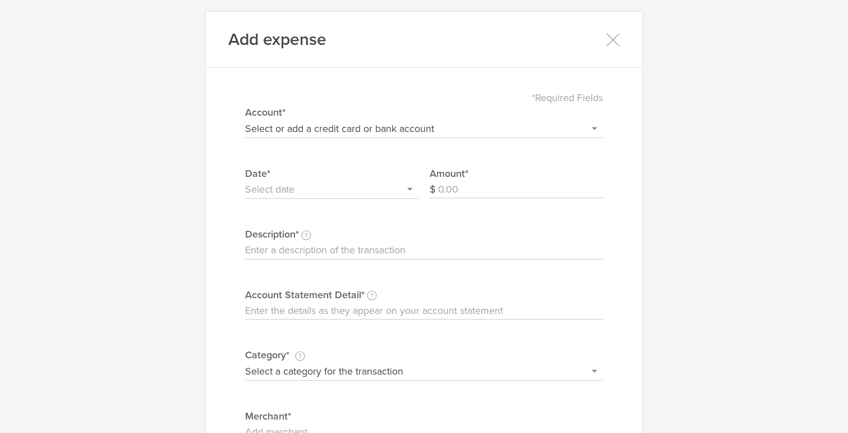
click at [345, 125] on select "Select or add a credit card or bank account Gift Card - 0000 (exp) Azlo Visa - …" at bounding box center [424, 129] width 358 height 18
select select "5fcdf0afc9cc2300042a0b9c"
click at [245, 120] on select "Select or add a credit card or bank account Gift Card - 0000 (exp) Azlo Visa - …" at bounding box center [424, 129] width 358 height 18
click at [324, 187] on input "text" at bounding box center [331, 190] width 173 height 18
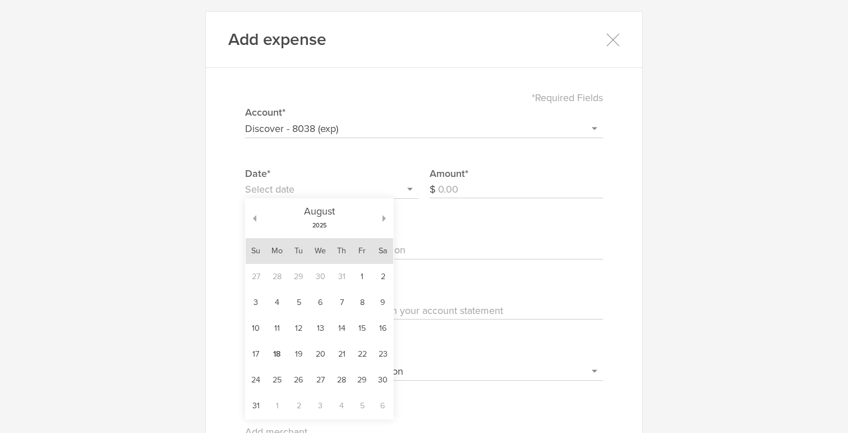
click at [256, 218] on div "[DATE]" at bounding box center [319, 218] width 126 height 39
click at [254, 218] on button "button" at bounding box center [251, 218] width 11 height 7
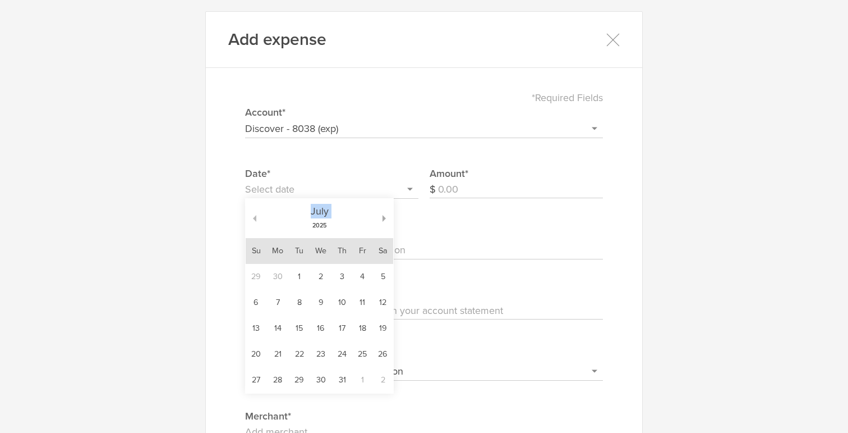
click at [254, 218] on button "button" at bounding box center [251, 218] width 11 height 7
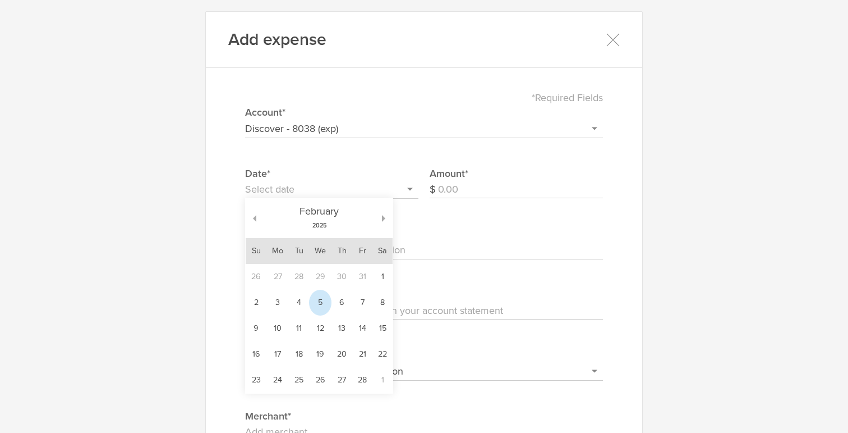
click at [325, 304] on td "5" at bounding box center [320, 303] width 22 height 26
type input "[DATE]"
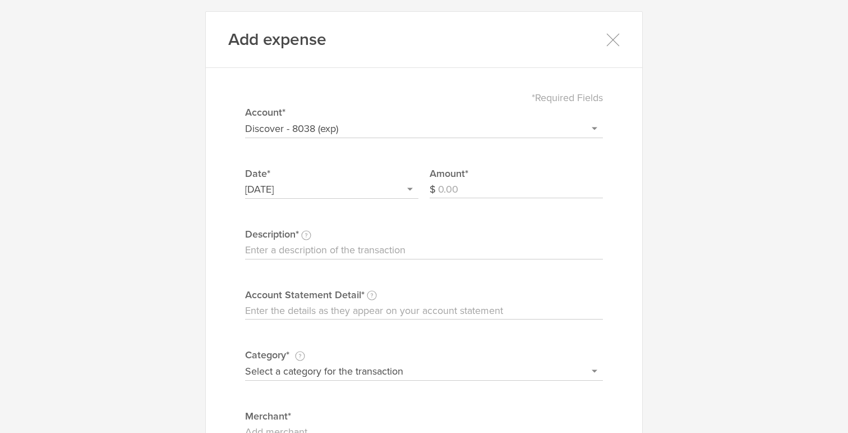
click at [468, 193] on input "Amount" at bounding box center [520, 190] width 165 height 18
type input "182.19"
click at [346, 307] on input "Account Statement Detail Write the full description as it appears on your bank …" at bounding box center [424, 311] width 358 height 18
paste input "Merchant name is SPIRIT AIRLINES 8014012222 FL"
click at [328, 309] on input "Merchant name is SPIRIT AIRLINES 8014012222 FL" at bounding box center [424, 311] width 358 height 18
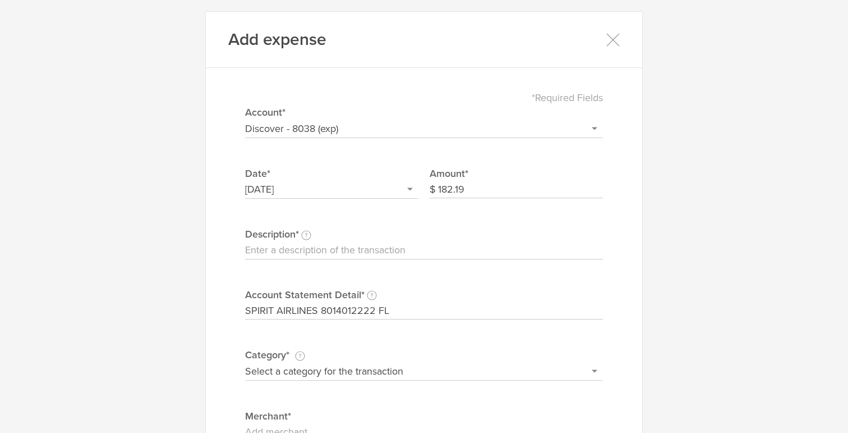
type input "SPIRIT AIRLINES 8014012222 FL"
click at [304, 252] on input "Description This description is for your own reference." at bounding box center [424, 250] width 358 height 18
click at [329, 250] on input "Houston Trip - [GEOGRAPHIC_DATA]-[GEOGRAPHIC_DATA]" at bounding box center [424, 250] width 358 height 18
click at [393, 254] on input "Houston Trip - IAH" at bounding box center [424, 250] width 358 height 18
type input "Houston Trip - IAH-LAX"
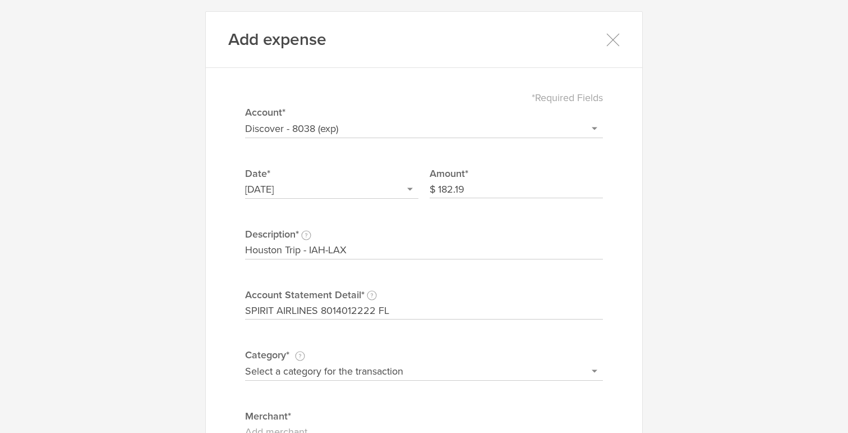
click at [398, 369] on select "Select a category for the transaction Manufacturing equipment Product/service m…" at bounding box center [424, 371] width 358 height 18
select select "Travel"
click at [245, 362] on select "Select a category for the transaction Manufacturing equipment Product/service m…" at bounding box center [424, 371] width 358 height 18
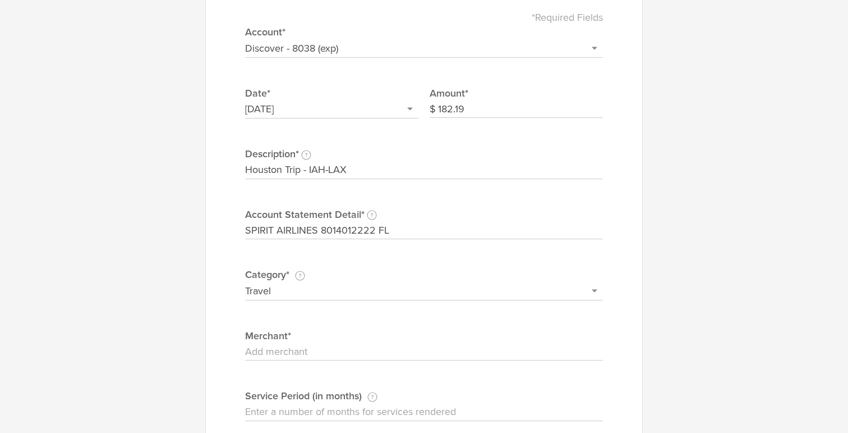
scroll to position [124, 0]
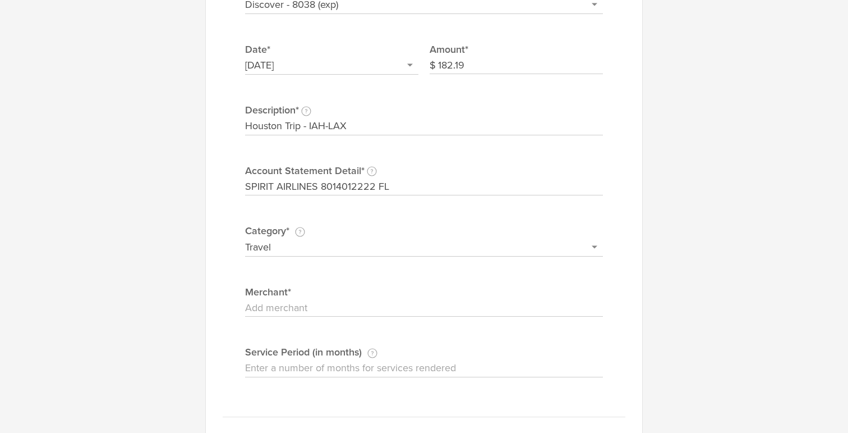
click at [321, 305] on input "Merchant" at bounding box center [424, 308] width 358 height 18
type input "Spirit Airlines"
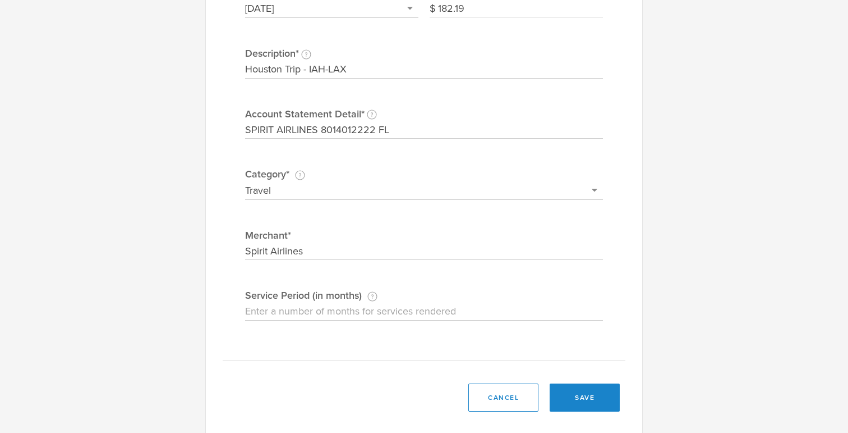
scroll to position [182, 0]
click at [575, 394] on button "save" at bounding box center [585, 396] width 70 height 28
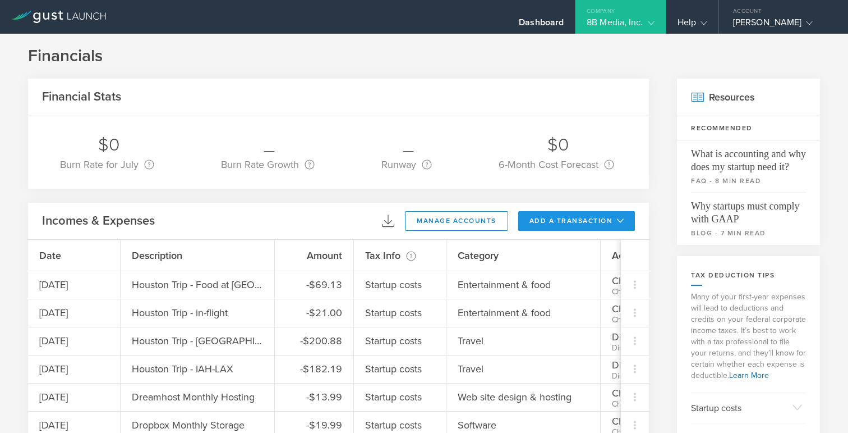
click at [548, 219] on button "add a transaction" at bounding box center [576, 221] width 117 height 20
click at [587, 245] on li "Add Expense" at bounding box center [598, 246] width 66 height 22
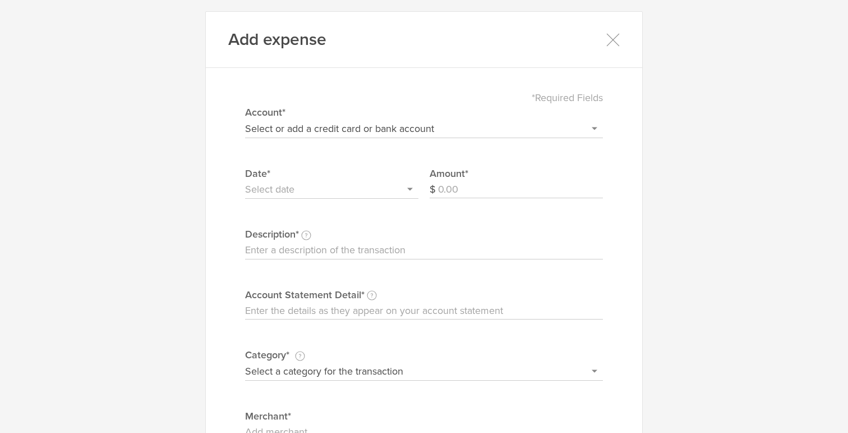
click at [314, 315] on input "Account Statement Detail Write the full description as it appears on your bank …" at bounding box center [424, 311] width 358 height 18
paste input "SPIRIT AIRLINES 8014012222 FL"
type input "SPIRIT AIRLINES 8014012222 FL"
click at [372, 122] on select "Select or add a credit card or bank account Gift Card - 0000 (exp) Azlo Visa - …" at bounding box center [424, 129] width 358 height 18
select select "5fcdf0afc9cc2300042a0b9c"
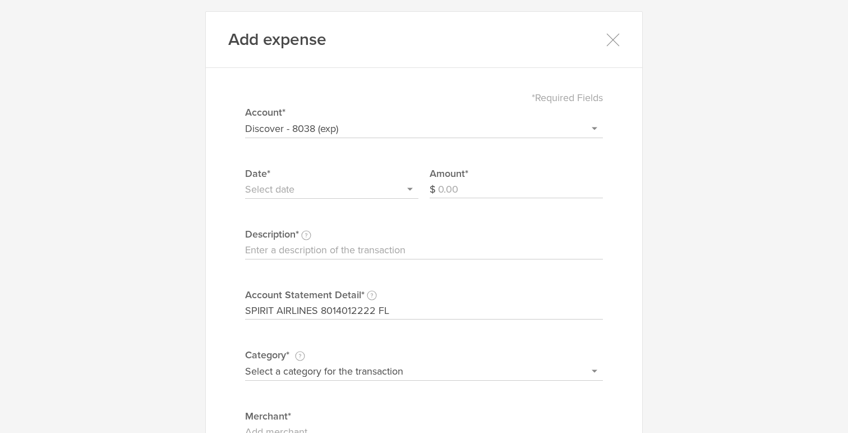
click at [245, 120] on select "Select or add a credit card or bank account Gift Card - 0000 (exp) Azlo Visa - …" at bounding box center [424, 129] width 358 height 18
click at [337, 191] on input "text" at bounding box center [331, 190] width 173 height 18
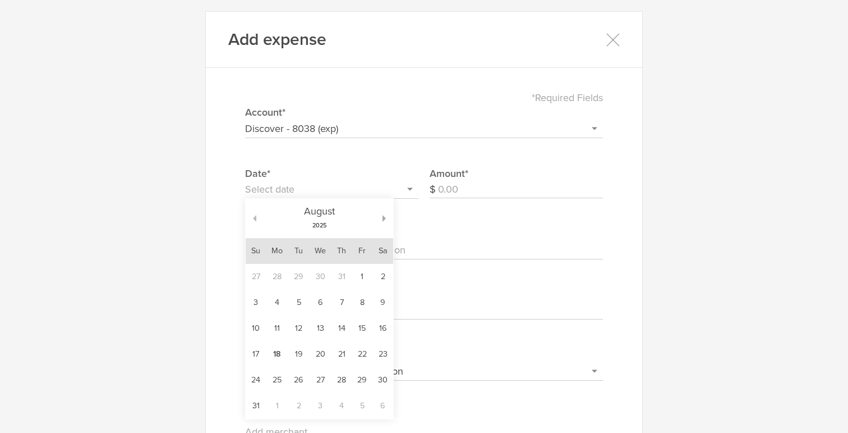
click at [251, 218] on button "button" at bounding box center [251, 218] width 11 height 7
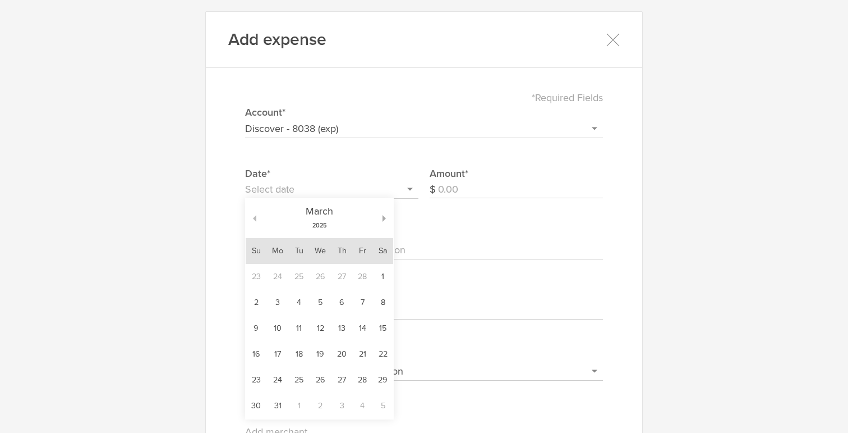
click at [251, 218] on button "button" at bounding box center [251, 218] width 11 height 7
click at [364, 304] on td "7" at bounding box center [362, 303] width 20 height 26
type input "[DATE]"
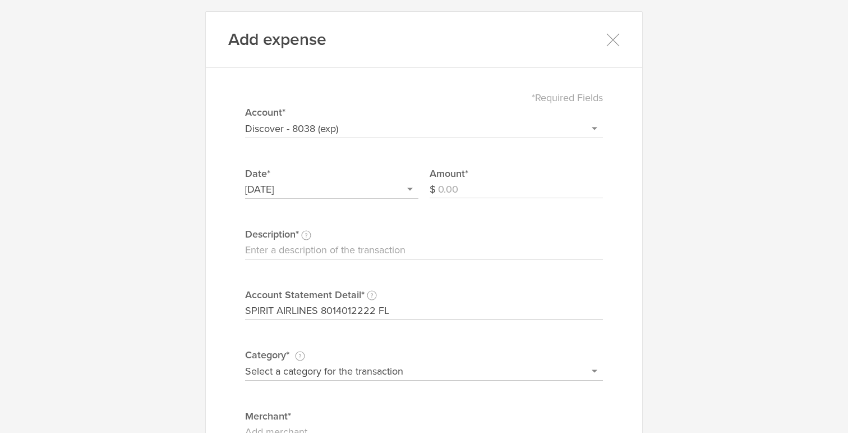
click at [460, 194] on input "Amount" at bounding box center [520, 190] width 165 height 18
type input "230.19"
click at [366, 246] on input "Description This description is for your own reference." at bounding box center [424, 250] width 358 height 18
type input "Houston Trip - IAH-LAX"
click at [381, 373] on select "Select a category for the transaction Manufacturing equipment Product/service m…" at bounding box center [424, 371] width 358 height 18
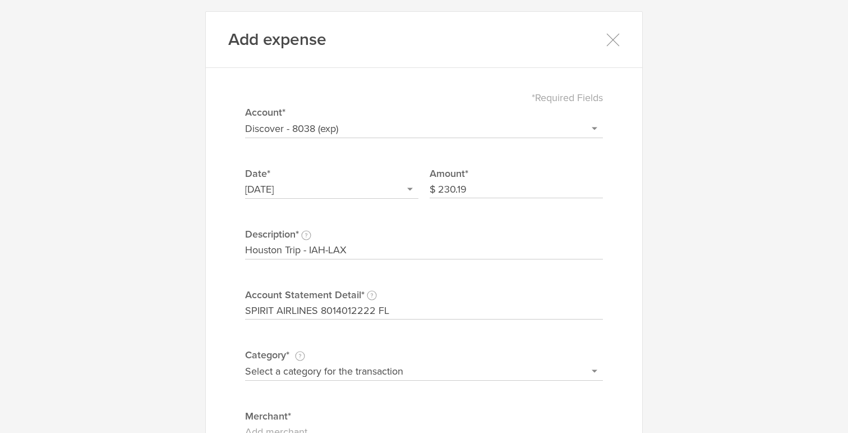
select select "Travel"
click at [245, 362] on select "Select a category for the transaction Manufacturing equipment Product/service m…" at bounding box center [424, 371] width 358 height 18
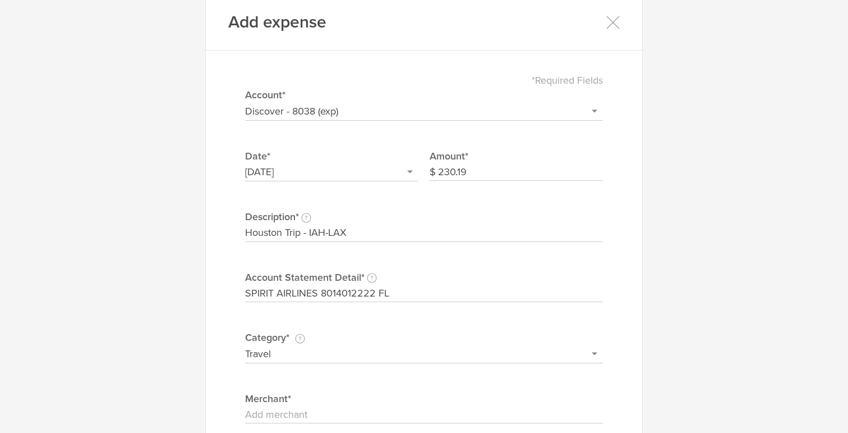
scroll to position [34, 0]
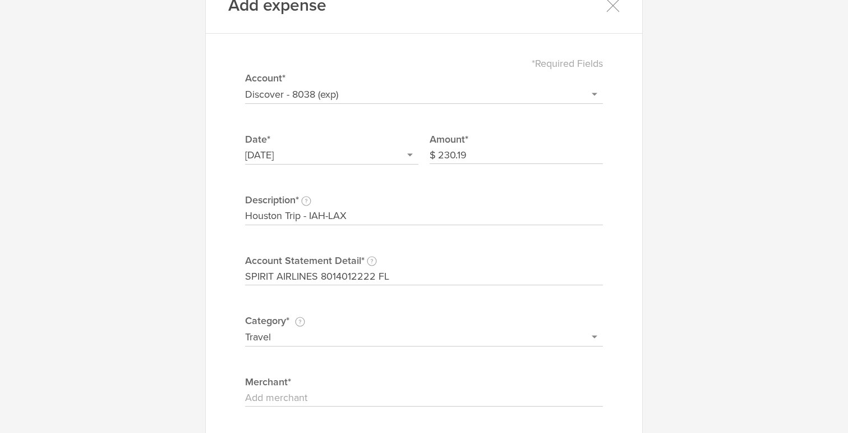
click at [422, 392] on input "Merchant" at bounding box center [424, 398] width 358 height 18
type input "Spirit Airlines"
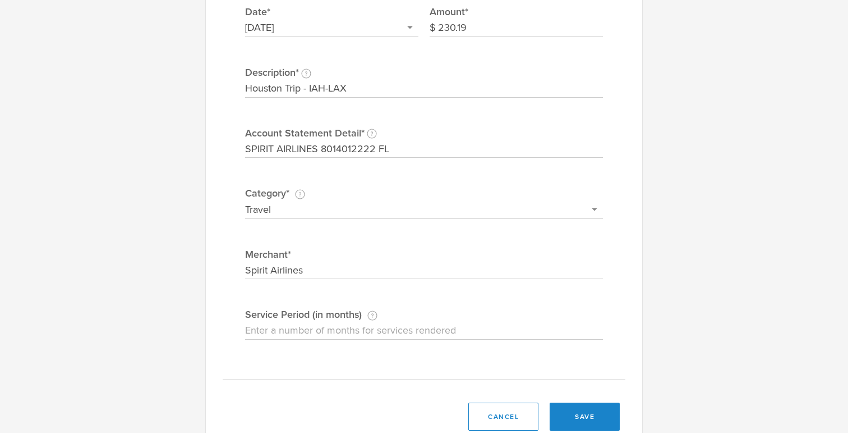
scroll to position [167, 0]
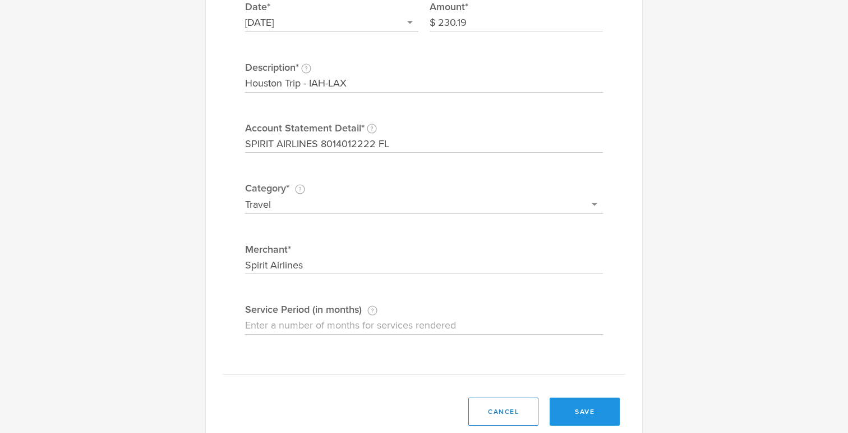
click at [581, 402] on button "save" at bounding box center [585, 411] width 70 height 28
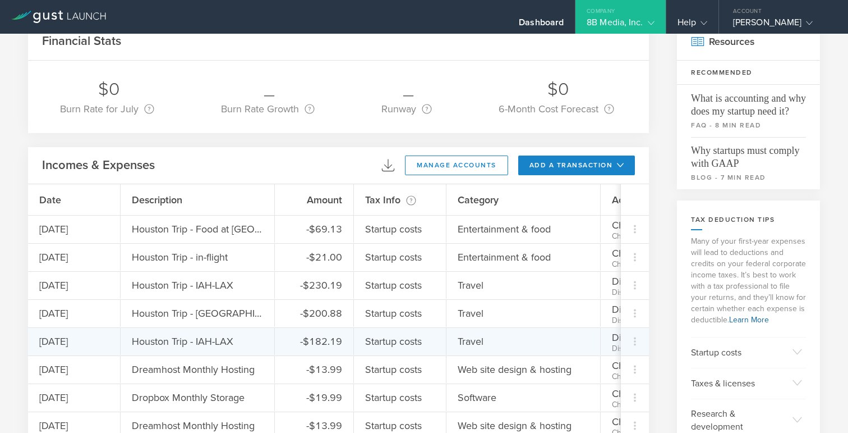
scroll to position [59, 0]
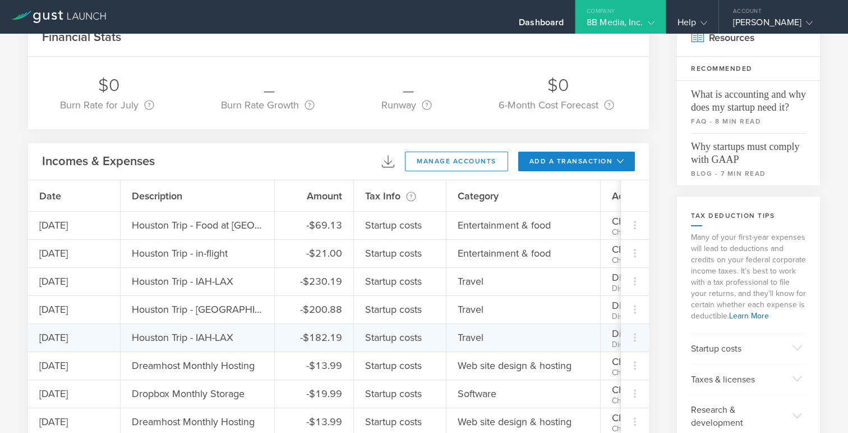
click at [540, 338] on div "Travel" at bounding box center [524, 337] width 154 height 27
click at [635, 341] on icon at bounding box center [635, 337] width 2 height 8
click at [604, 365] on div "Edit" at bounding box center [615, 368] width 58 height 22
select select "5fcdf0afc9cc2300042a0b9c"
select select "Travel"
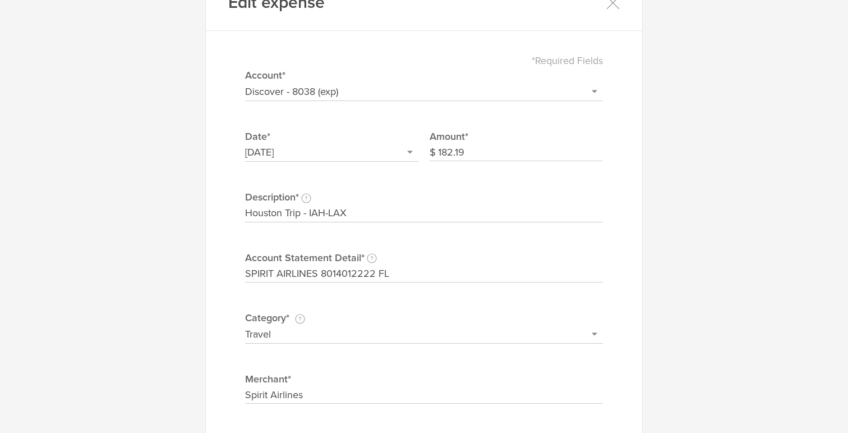
scroll to position [38, 0]
drag, startPoint x: 309, startPoint y: 212, endPoint x: 434, endPoint y: 216, distance: 125.2
click at [434, 216] on input "Houston Trip - IAH-LAX" at bounding box center [424, 212] width 358 height 18
click at [472, 204] on input "Houston Trip - LAX" at bounding box center [424, 212] width 358 height 18
type input "Houston Trip - LAX"
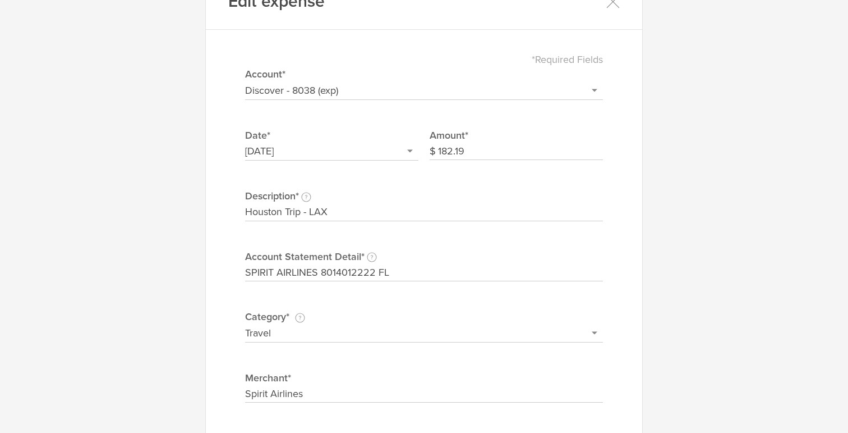
click at [471, 245] on div "*Required Fields Select or add a credit card or bank account Gift Card - 0000 (…" at bounding box center [424, 272] width 403 height 462
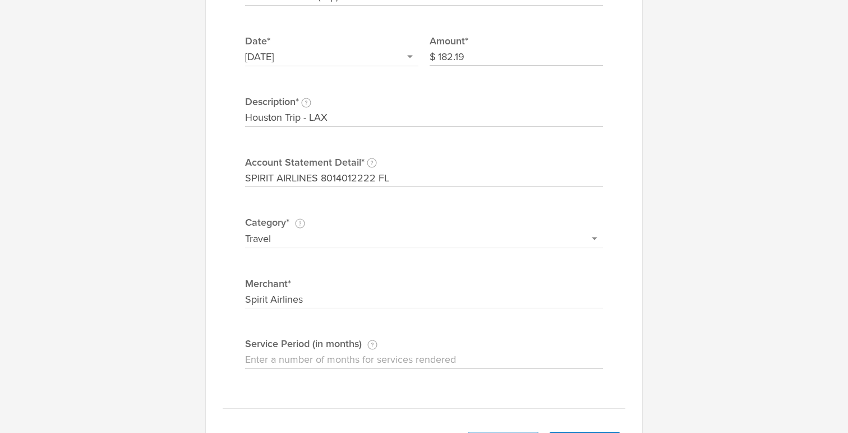
scroll to position [193, 0]
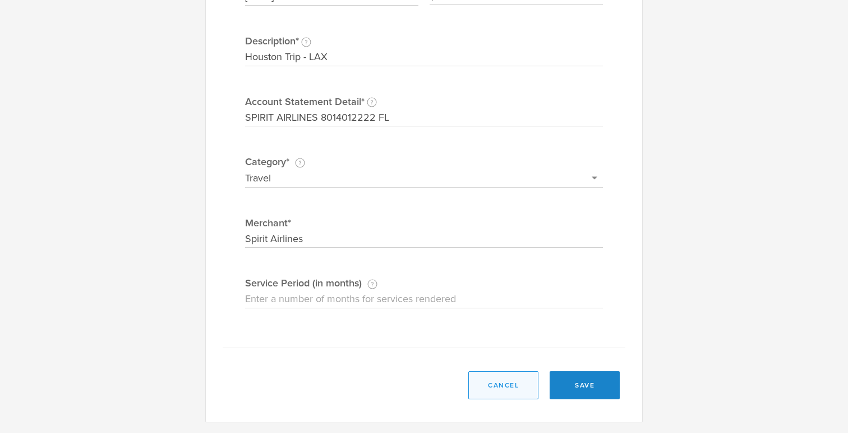
click at [502, 387] on button "cancel" at bounding box center [503, 385] width 70 height 28
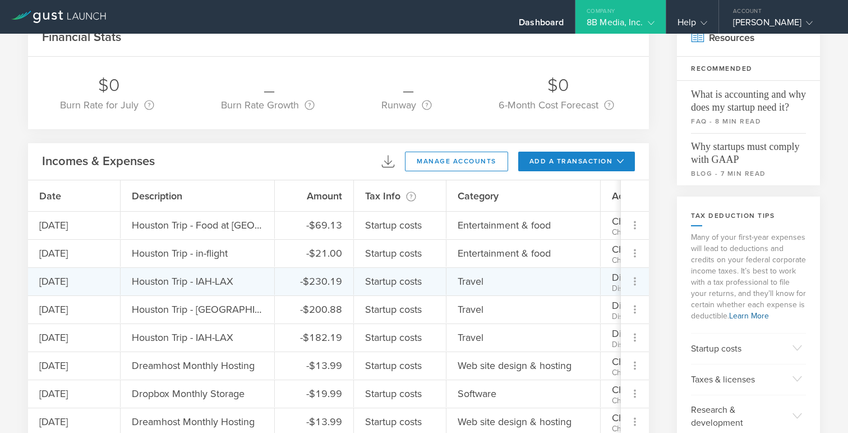
click at [635, 277] on icon at bounding box center [635, 281] width 2 height 8
click at [605, 309] on div "Edit" at bounding box center [615, 312] width 58 height 22
select select "5fcdf0afc9cc2300042a0b9c"
select select "Travel"
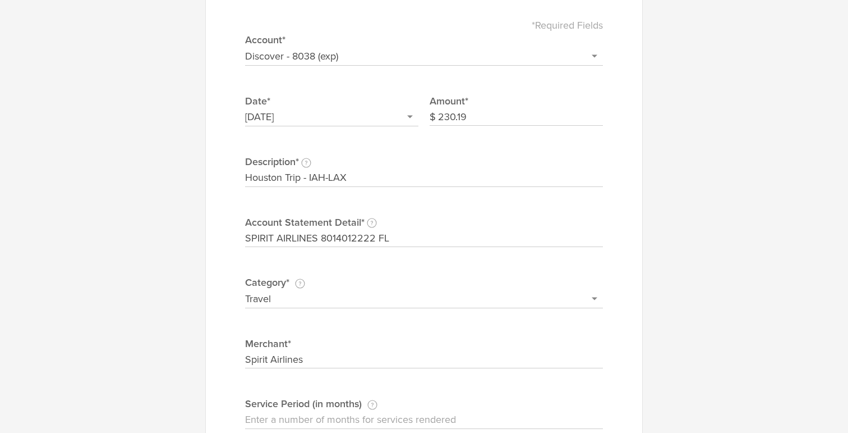
scroll to position [73, 0]
click at [387, 177] on input "Houston Trip - IAH-LAX" at bounding box center [424, 177] width 358 height 18
drag, startPoint x: 310, startPoint y: 178, endPoint x: 329, endPoint y: 178, distance: 19.6
click at [329, 178] on input "Houston Trip - IAH-LAX (big seats)" at bounding box center [424, 177] width 358 height 18
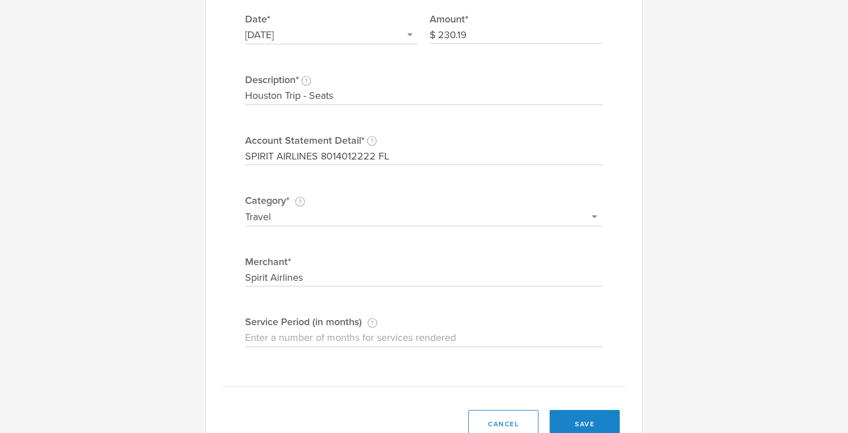
scroll to position [193, 0]
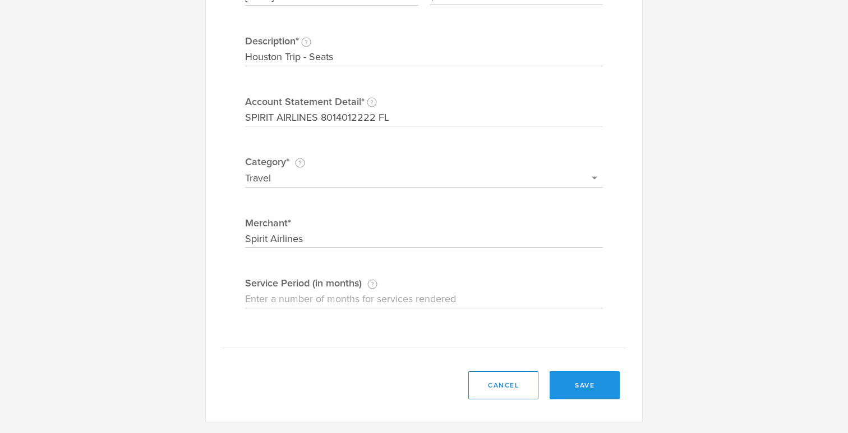
type input "Houston Trip - Seats"
click at [577, 382] on button "save" at bounding box center [585, 385] width 70 height 28
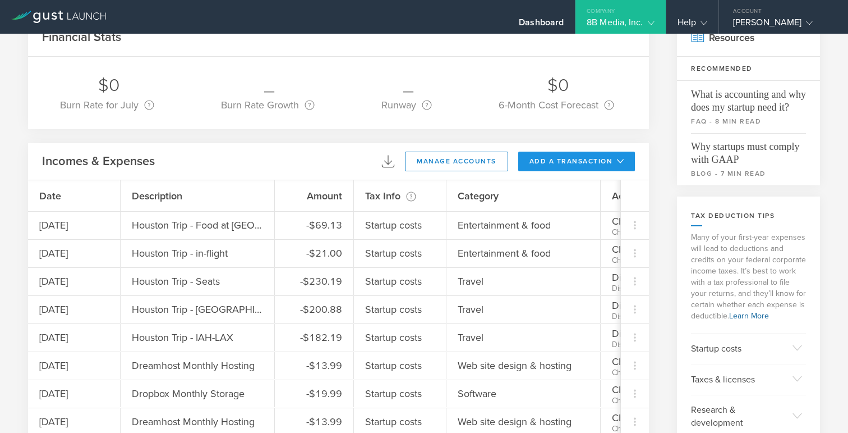
click at [583, 158] on button "add a transaction" at bounding box center [576, 161] width 117 height 20
click at [571, 185] on li "Add Expense" at bounding box center [598, 187] width 66 height 22
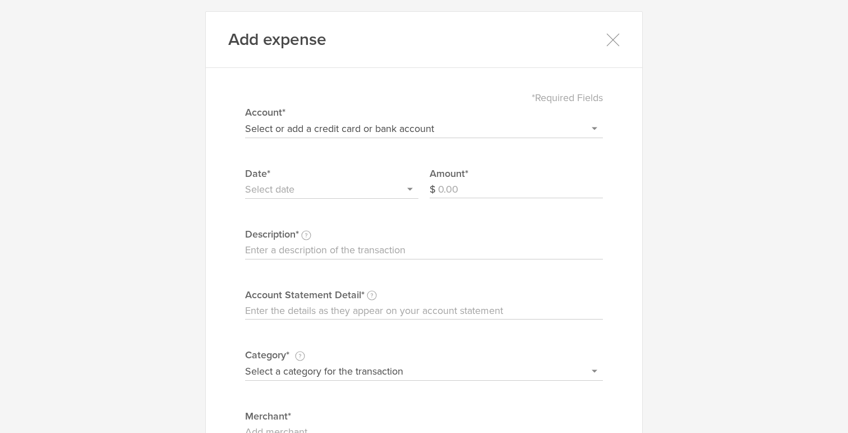
click at [462, 187] on input "Amount" at bounding box center [520, 190] width 165 height 18
type input "35.00"
click at [392, 131] on select "Select or add a credit card or bank account Gift Card - 0000 (exp) Azlo Visa - …" at bounding box center [424, 129] width 358 height 18
select select "5fcdf0afc9cc2300042a0b9c"
click at [245, 120] on select "Select or add a credit card or bank account Gift Card - 0000 (exp) Azlo Visa - …" at bounding box center [424, 129] width 358 height 18
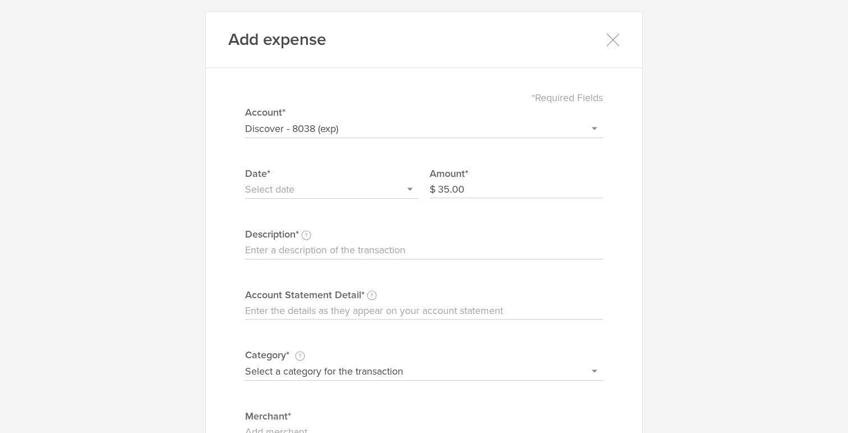
click at [393, 196] on input "text" at bounding box center [331, 190] width 173 height 18
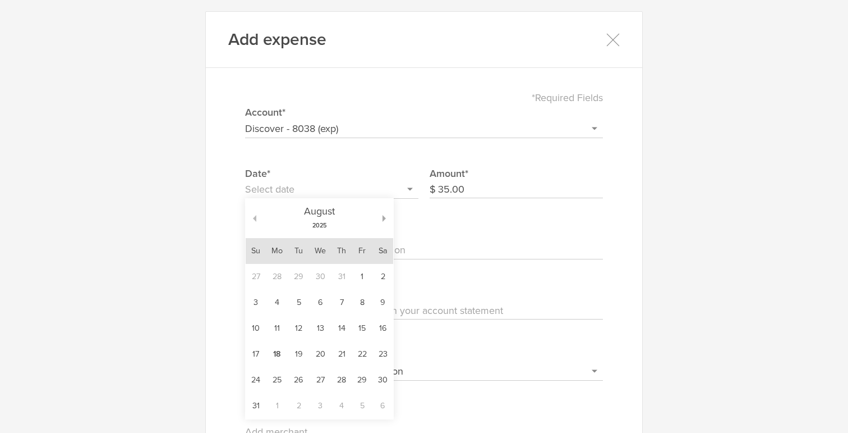
click at [254, 217] on button "button" at bounding box center [251, 218] width 11 height 7
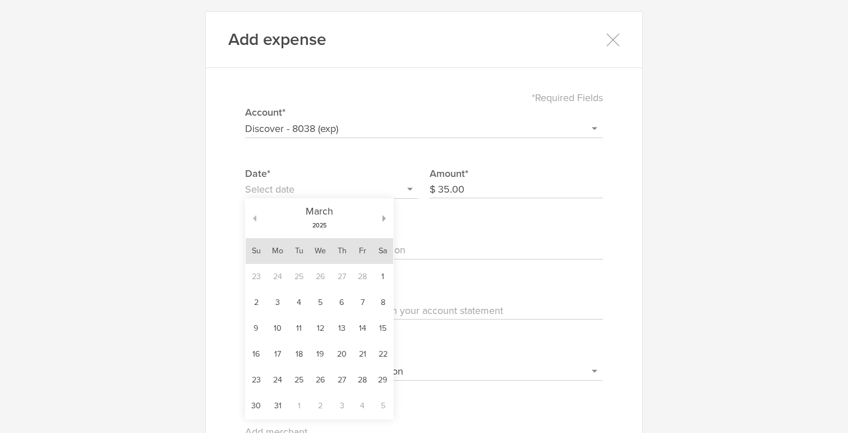
click at [254, 217] on button "button" at bounding box center [251, 218] width 11 height 7
click at [365, 301] on td "7" at bounding box center [362, 303] width 20 height 26
type input "[DATE]"
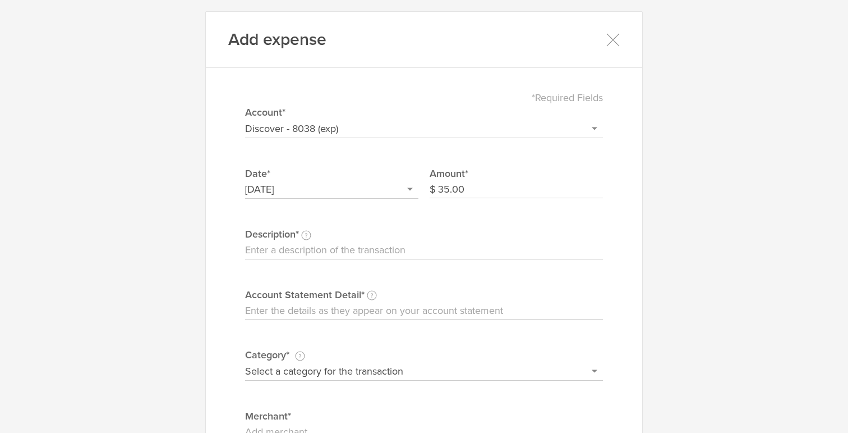
click at [341, 256] on input "Description This description is for your own reference." at bounding box center [424, 250] width 358 height 18
click at [275, 315] on input "Account Statement Detail Write the full description as it appears on your bank …" at bounding box center [424, 311] width 358 height 18
paste input "SPIRIT AIRLINES 8014012222 FL"
type input "SPIRIT AIRLINES 8014012222 FL"
click at [281, 248] on input "Description This description is for your own reference." at bounding box center [424, 250] width 358 height 18
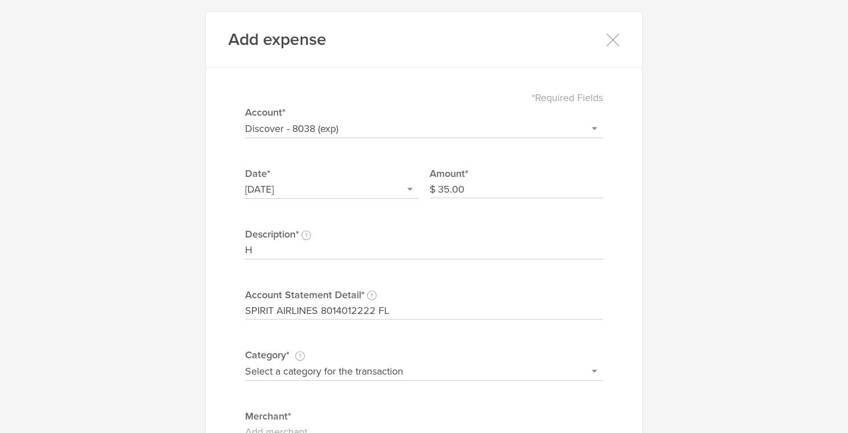
type input "Houston Trip - in-flight"
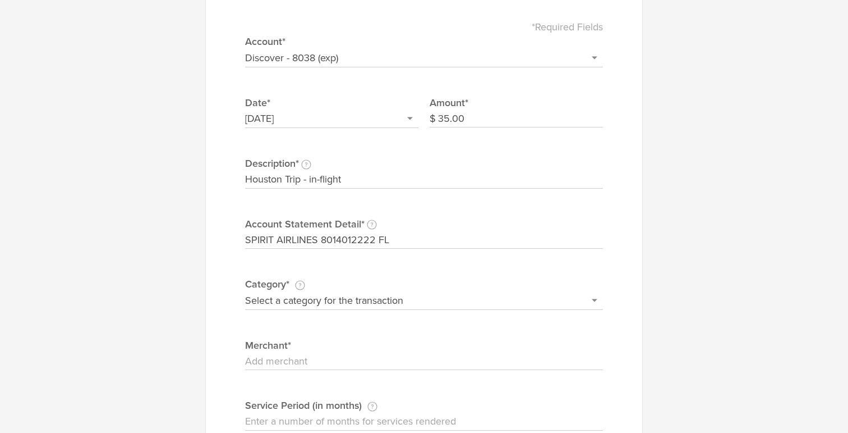
scroll to position [95, 0]
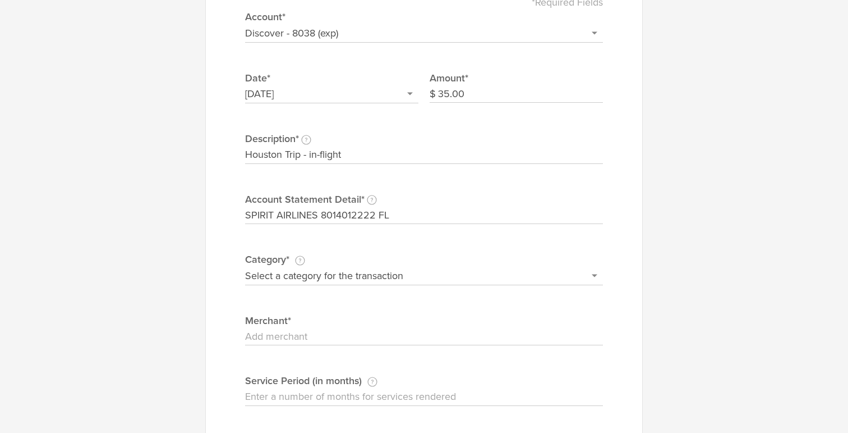
click at [421, 272] on select "Select a category for the transaction Manufacturing equipment Product/service m…" at bounding box center [424, 276] width 358 height 18
select select "Entertainment & food"
click at [245, 267] on select "Select a category for the transaction Manufacturing equipment Product/service m…" at bounding box center [424, 276] width 358 height 18
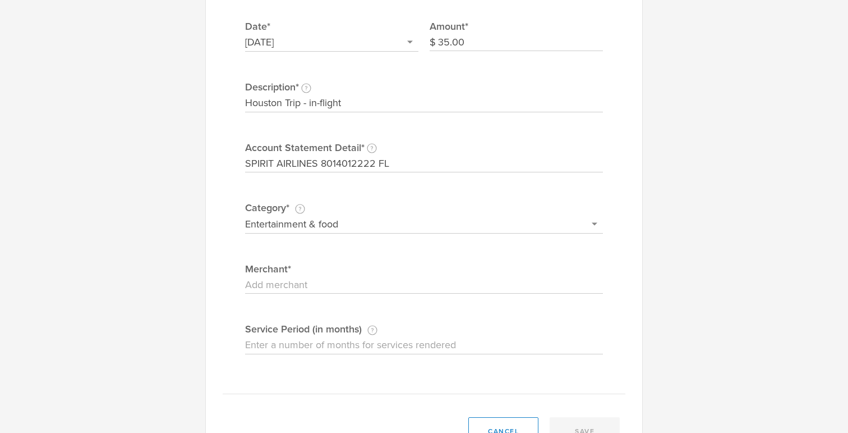
scroll to position [170, 0]
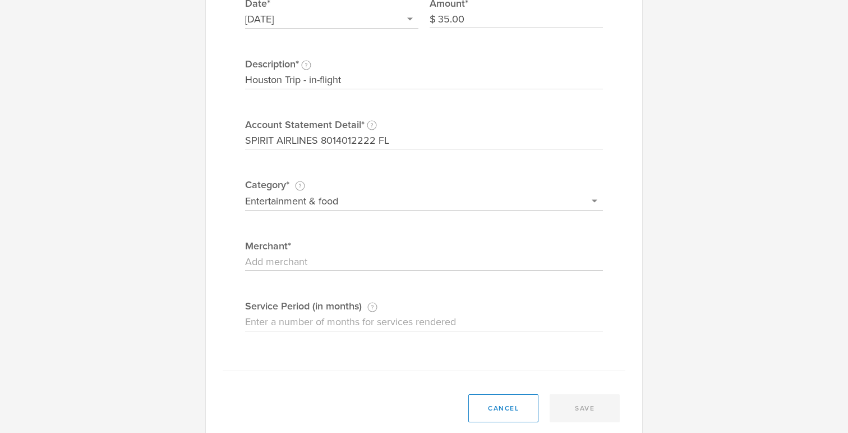
click at [413, 261] on input "Merchant" at bounding box center [424, 262] width 358 height 18
type input "Spirit Airlines"
click at [575, 404] on button "save" at bounding box center [585, 408] width 70 height 28
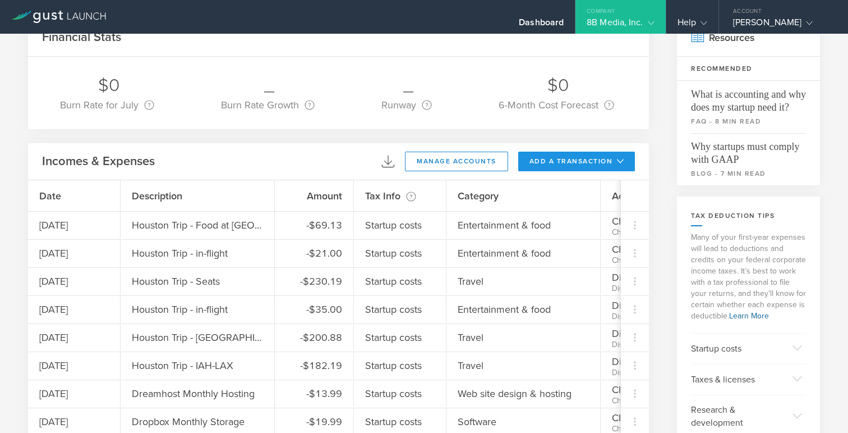
click at [560, 160] on button "add a transaction" at bounding box center [576, 161] width 117 height 20
click at [589, 185] on li "Add Expense" at bounding box center [598, 187] width 66 height 22
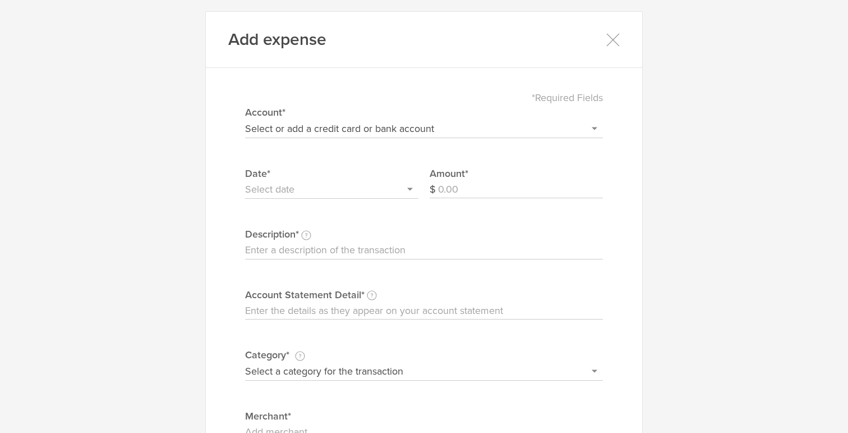
click at [406, 127] on select "Select or add a credit card or bank account Gift Card - 0000 (exp) Azlo Visa - …" at bounding box center [424, 129] width 358 height 18
select select "5fcdf0afc9cc2300042a0b9c"
click at [245, 120] on select "Select or add a credit card or bank account Gift Card - 0000 (exp) Azlo Visa - …" at bounding box center [424, 129] width 358 height 18
click at [348, 194] on input "text" at bounding box center [331, 190] width 173 height 18
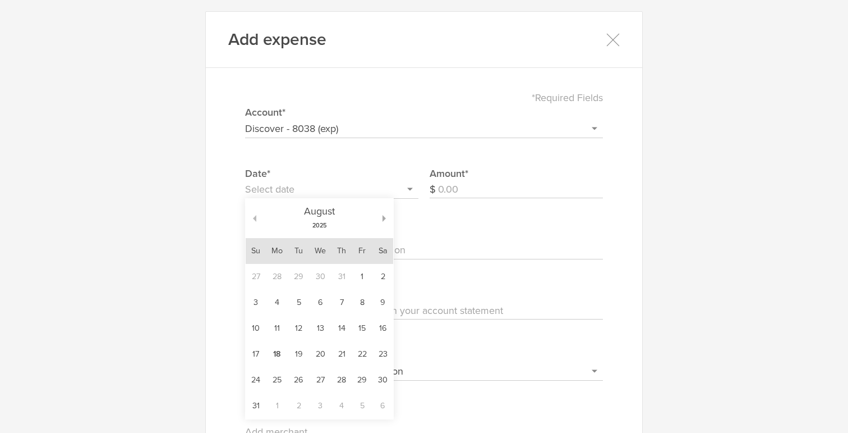
click at [255, 216] on button "button" at bounding box center [251, 218] width 11 height 7
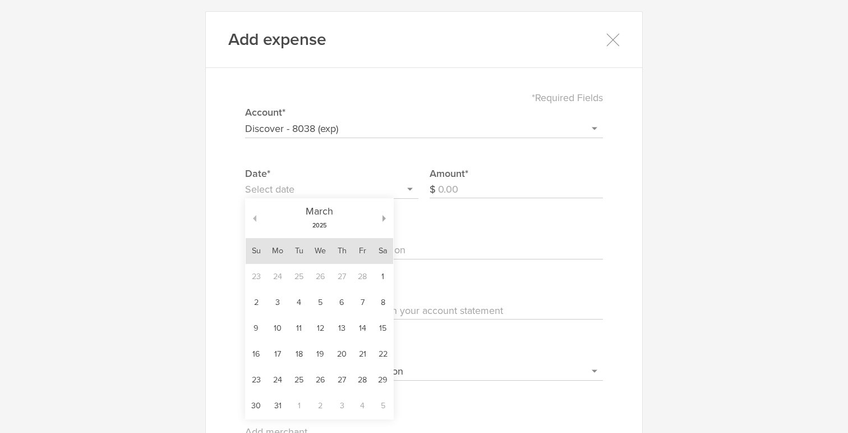
click at [255, 216] on button "button" at bounding box center [251, 218] width 11 height 7
click at [379, 304] on td "8" at bounding box center [383, 303] width 20 height 26
type input "[DATE]"
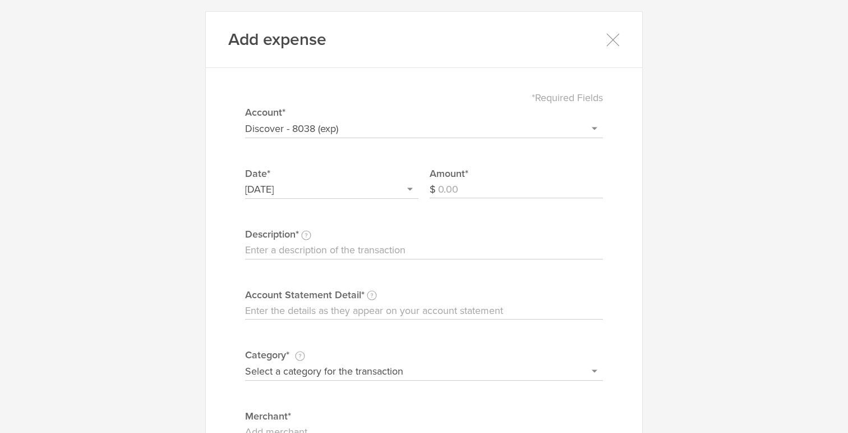
click at [341, 247] on input "Description This description is for your own reference." at bounding box center [424, 250] width 358 height 18
type input "Dinner"
paste input "Merchant name is SQ *SONESTA IAH [PERSON_NAME][GEOGRAPHIC_DATA]"
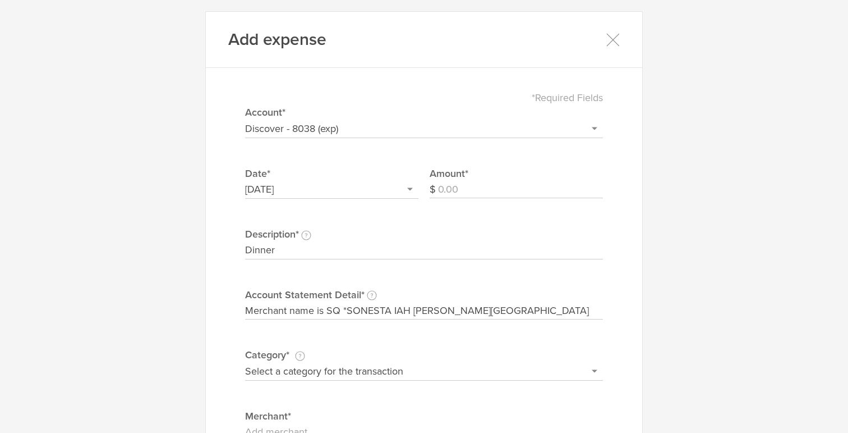
scroll to position [0, 38]
click at [291, 309] on input "Merchant name is SQ *SONESTA IAH [PERSON_NAME][GEOGRAPHIC_DATA]" at bounding box center [424, 311] width 358 height 18
type input "SQ *SONESTA IAH [PERSON_NAME][GEOGRAPHIC_DATA]"
click at [245, 248] on input "Dinner" at bounding box center [424, 250] width 358 height 18
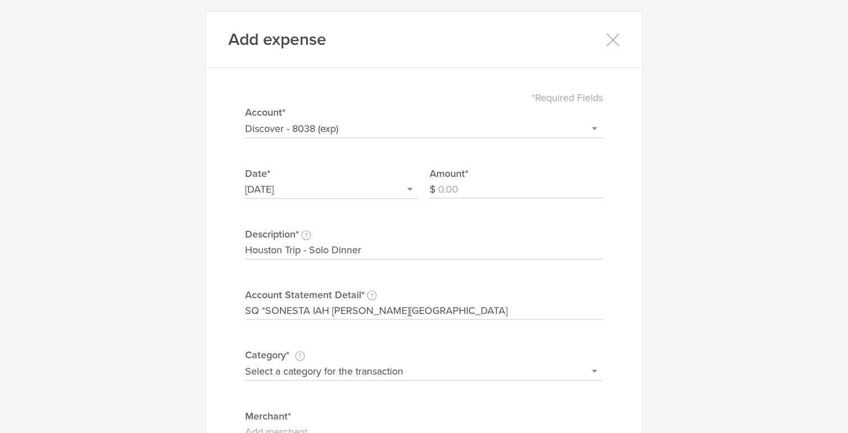
type input "Houston Trip - Solo Dinner"
click at [363, 371] on select "Select a category for the transaction Manufacturing equipment Product/service m…" at bounding box center [424, 371] width 358 height 18
select select "Entertainment & food"
click at [245, 362] on select "Select a category for the transaction Manufacturing equipment Product/service m…" at bounding box center [424, 371] width 358 height 18
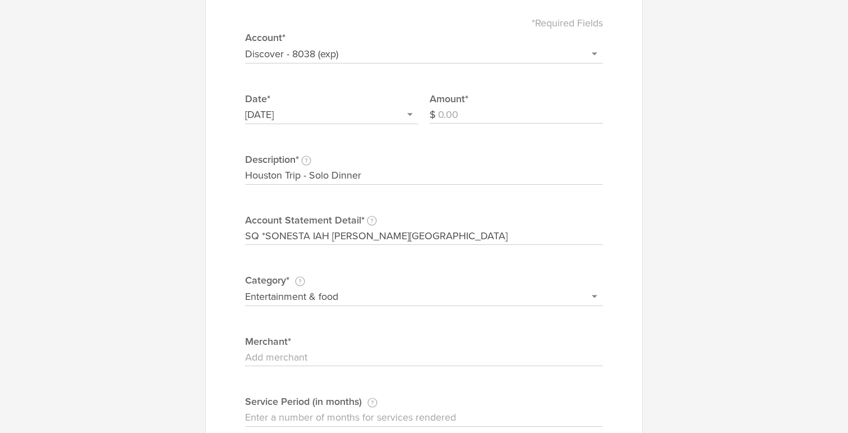
scroll to position [103, 0]
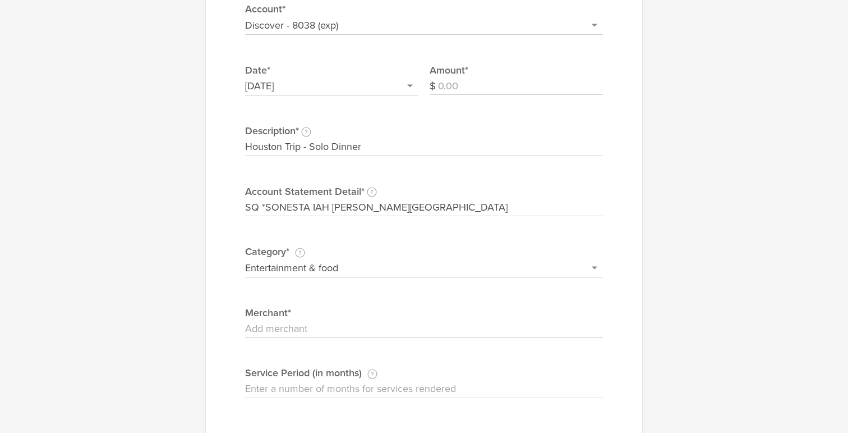
click at [334, 325] on input "Merchant" at bounding box center [424, 329] width 358 height 18
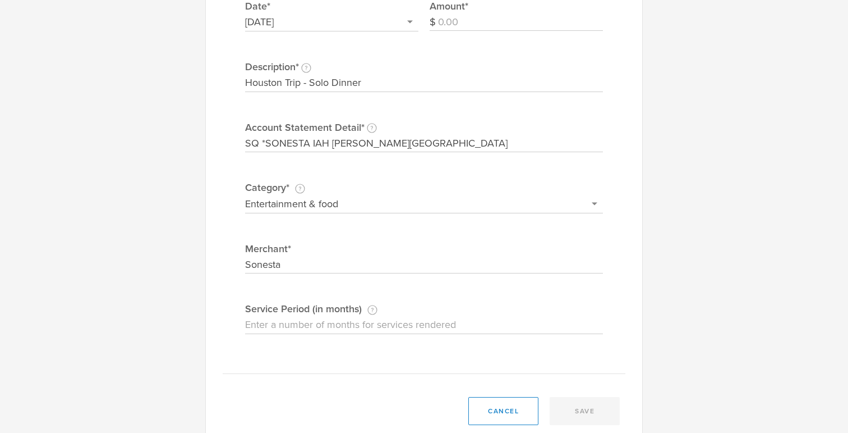
scroll to position [189, 0]
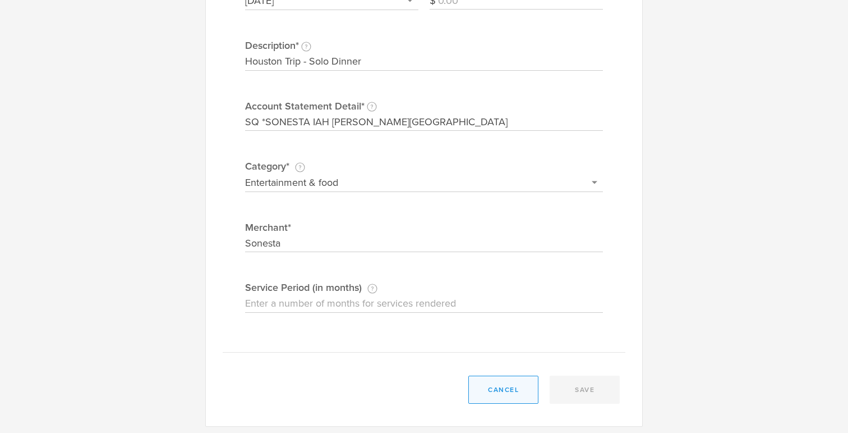
type input "Sonesta"
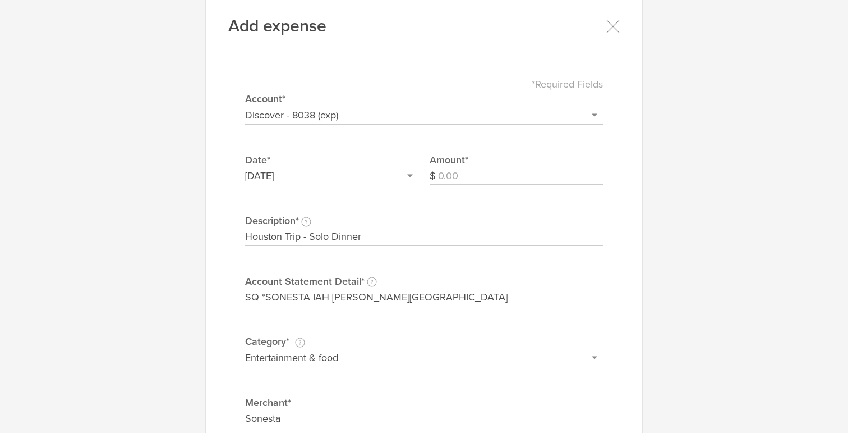
scroll to position [0, 0]
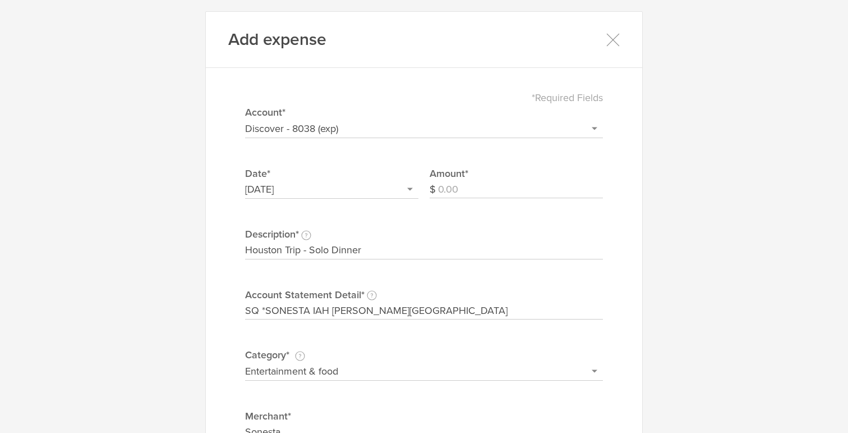
click at [477, 182] on input "Amount" at bounding box center [520, 190] width 165 height 18
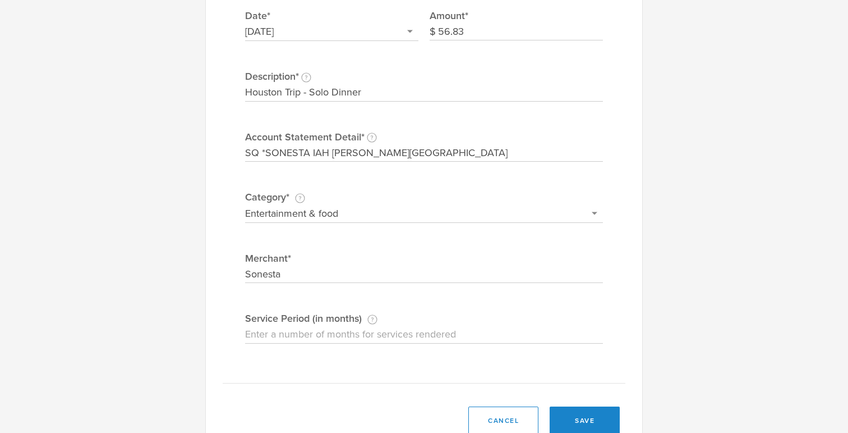
scroll to position [193, 0]
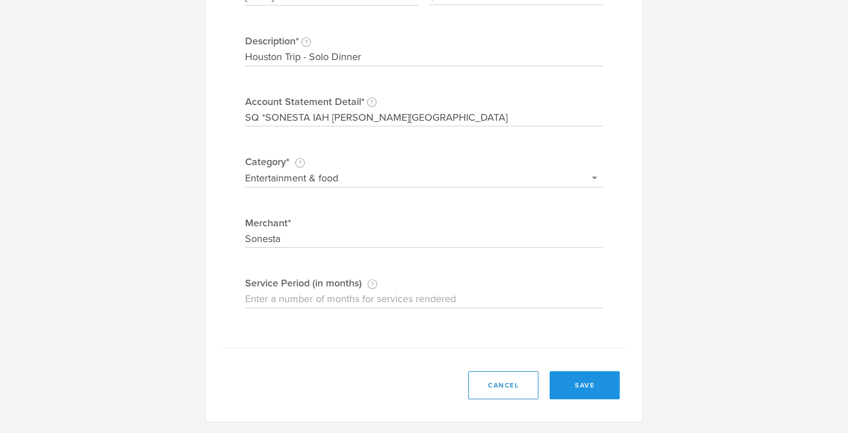
type input "56.83"
click at [574, 387] on button "save" at bounding box center [585, 385] width 70 height 28
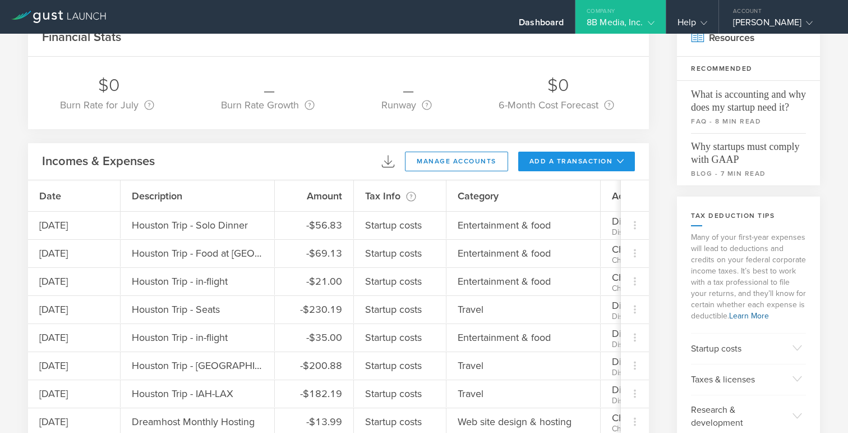
click at [580, 160] on button "add a transaction" at bounding box center [576, 161] width 117 height 20
click at [577, 187] on li "Add Expense" at bounding box center [598, 187] width 66 height 22
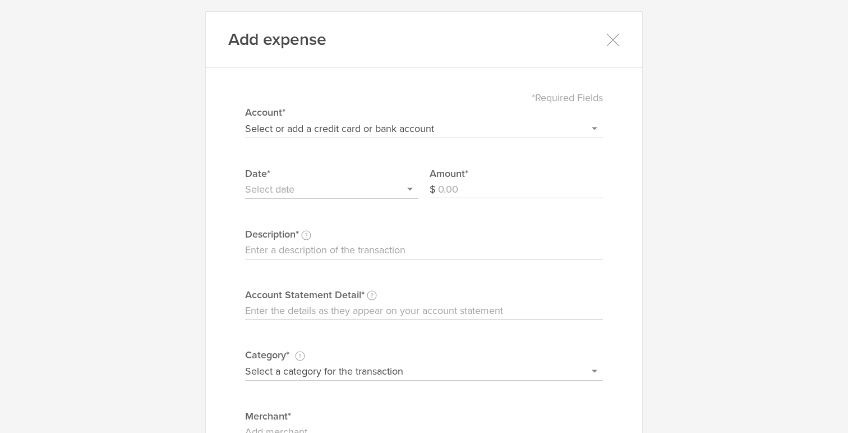
click at [275, 311] on input "Account Statement Detail Write the full description as it appears on your bank …" at bounding box center [424, 311] width 358 height 18
paste input "Merchant name is LUPE TORTILLA 04 - NOR [GEOGRAPHIC_DATA] [GEOGRAPHIC_DATA]"
click at [327, 310] on input "Merchant name is LUPE TORTILLA 04 - NOR [GEOGRAPHIC_DATA] [GEOGRAPHIC_DATA]" at bounding box center [424, 311] width 358 height 18
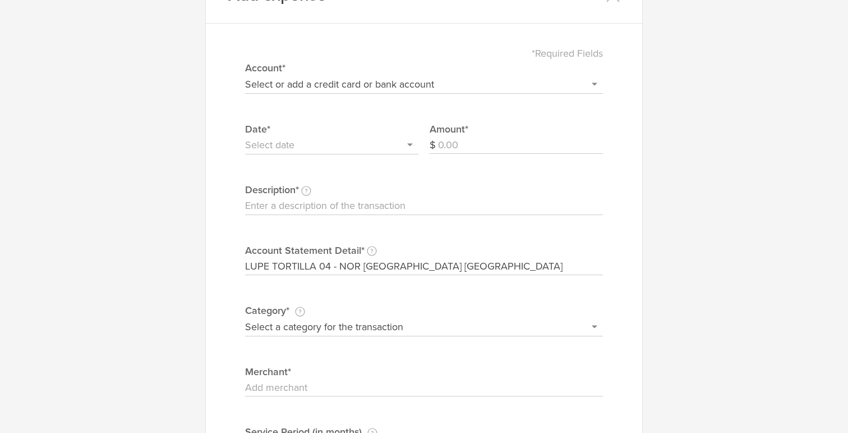
scroll to position [52, 0]
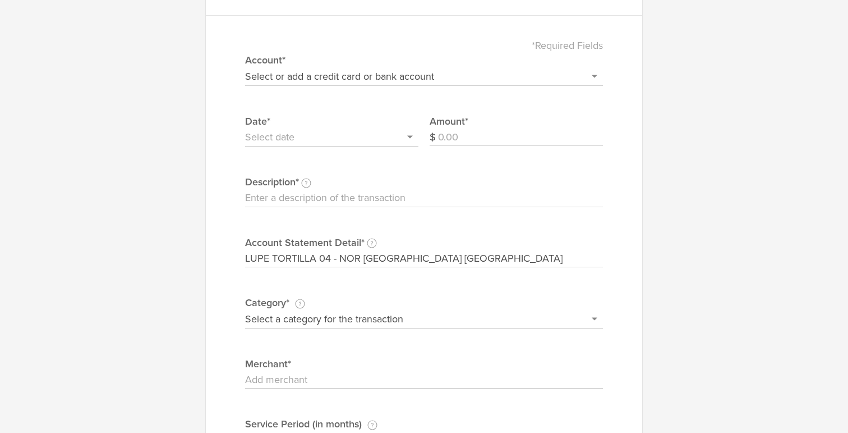
type input "LUPE TORTILLA 04 - NOR [GEOGRAPHIC_DATA] [GEOGRAPHIC_DATA]"
click at [341, 309] on label "Category* This category should describe the actual product or service you bough…" at bounding box center [424, 302] width 358 height 15
click at [341, 310] on select "Select a category for the transaction Manufacturing equipment Product/service m…" at bounding box center [424, 319] width 358 height 18
click at [340, 322] on select "Select a category for the transaction Manufacturing equipment Product/service m…" at bounding box center [424, 319] width 358 height 18
select select "Entertainment & food"
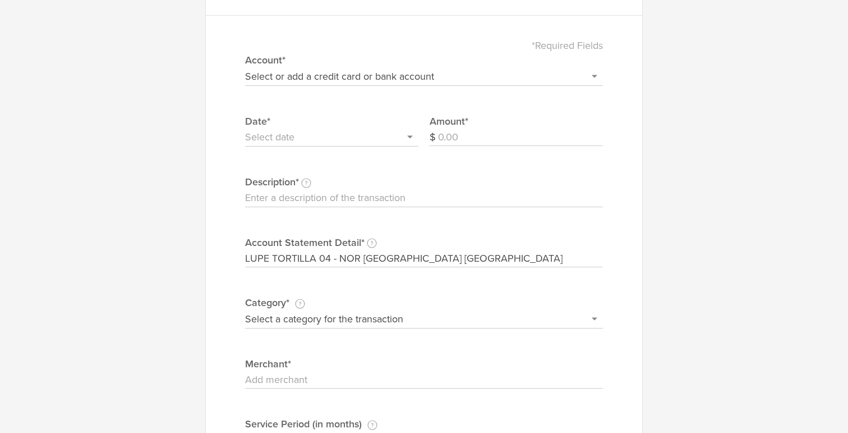
click at [245, 310] on select "Select a category for the transaction Manufacturing equipment Product/service m…" at bounding box center [424, 319] width 358 height 18
click at [325, 379] on input "Merchant" at bounding box center [424, 380] width 358 height 18
type input "f"
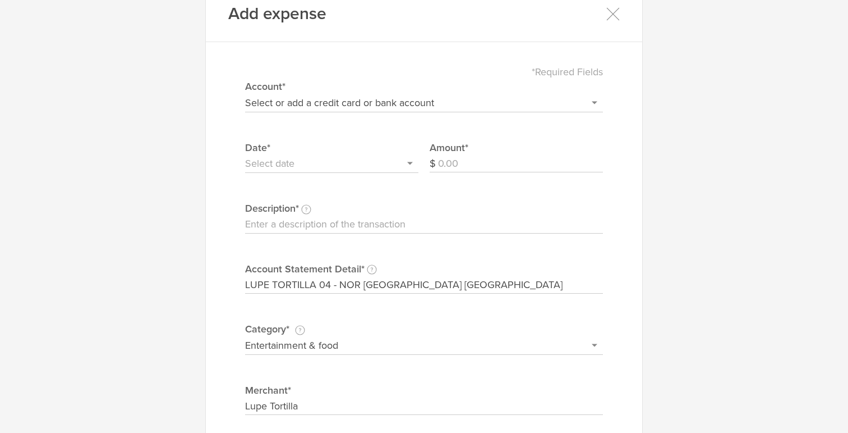
scroll to position [0, 0]
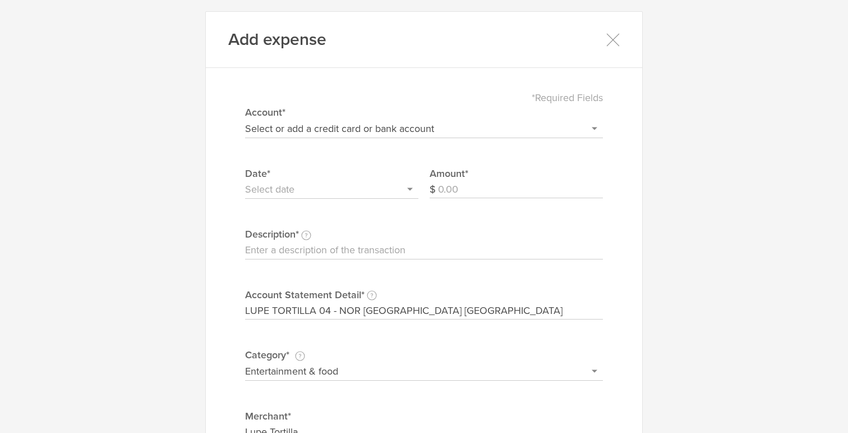
type input "Lupe Tortilla"
click at [315, 127] on select "Select or add a credit card or bank account Gift Card - 0000 (exp) Azlo Visa - …" at bounding box center [424, 129] width 358 height 18
select select "5fcdf0afc9cc2300042a0b9c"
click at [245, 120] on select "Select or add a credit card or bank account Gift Card - 0000 (exp) Azlo Visa - …" at bounding box center [424, 129] width 358 height 18
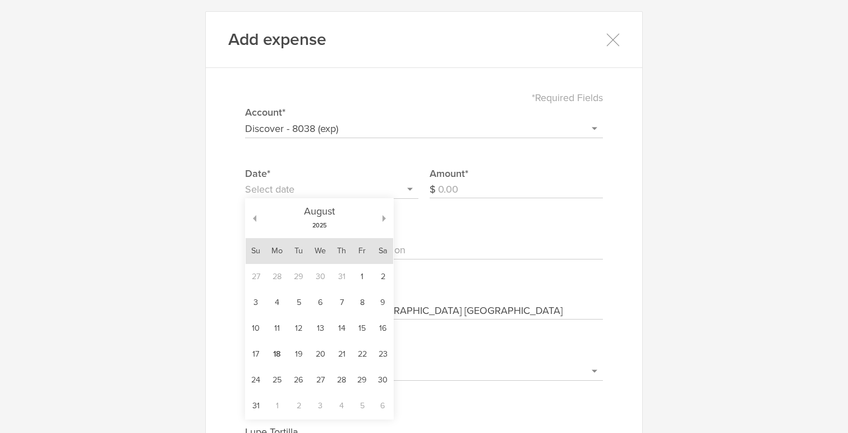
click at [314, 187] on input "text" at bounding box center [331, 190] width 173 height 18
click at [257, 218] on div "[DATE]" at bounding box center [319, 218] width 126 height 39
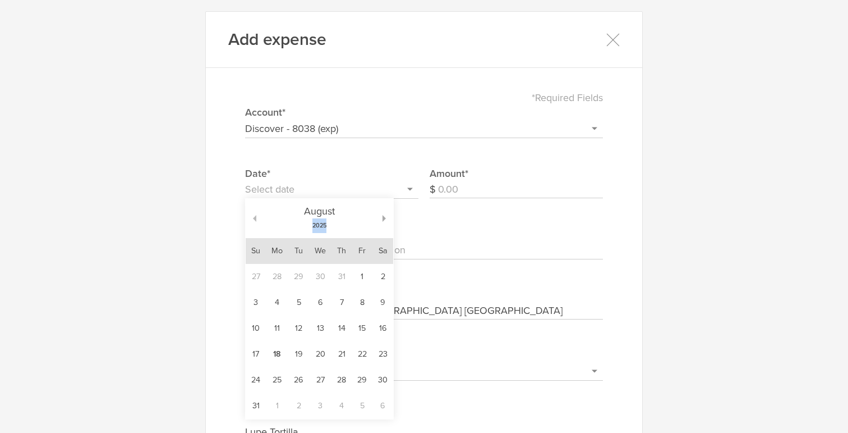
click at [254, 218] on button "button" at bounding box center [251, 218] width 11 height 7
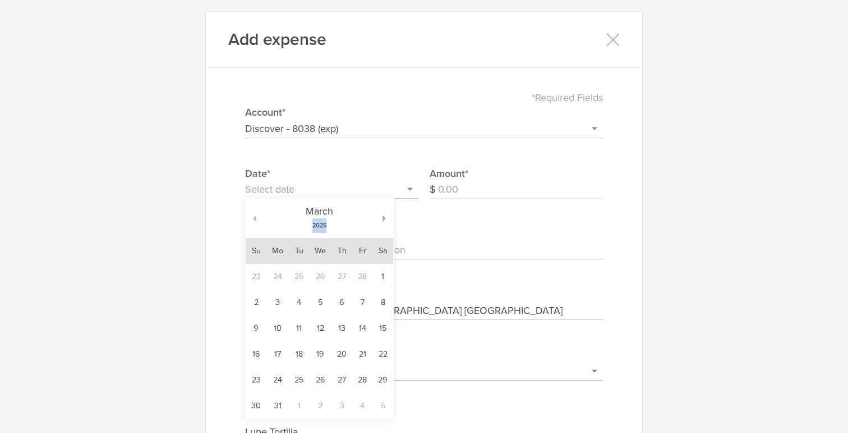
click at [254, 218] on button "button" at bounding box center [251, 218] width 11 height 7
click at [379, 300] on td "8" at bounding box center [383, 303] width 20 height 26
type input "[DATE]"
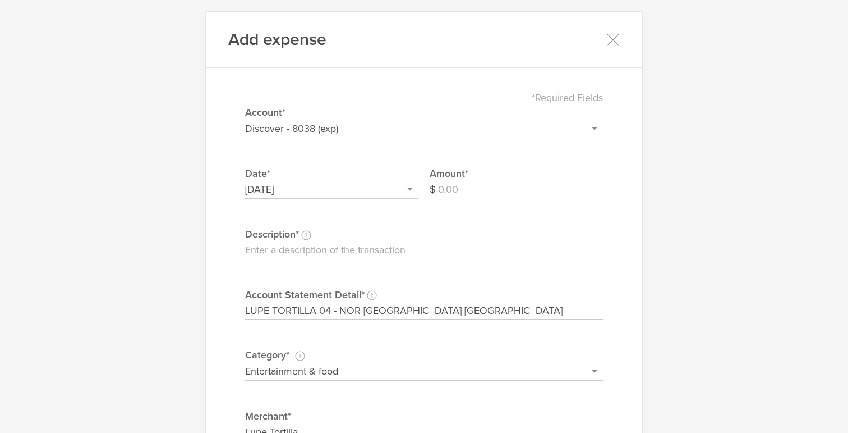
click at [411, 256] on input "Description This description is for your own reference." at bounding box center [424, 250] width 358 height 18
type input "Houston Trip - Lunch with Pac & Ben"
click at [466, 191] on input "Amount" at bounding box center [520, 190] width 165 height 18
type input "152.38"
click at [627, 247] on div "Add expense *Required Fields Select or add a credit card or bank account Gift C…" at bounding box center [424, 313] width 438 height 604
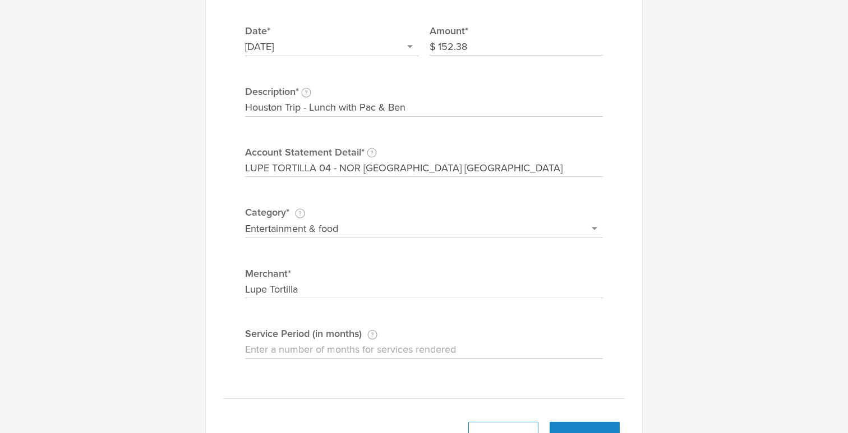
scroll to position [180, 0]
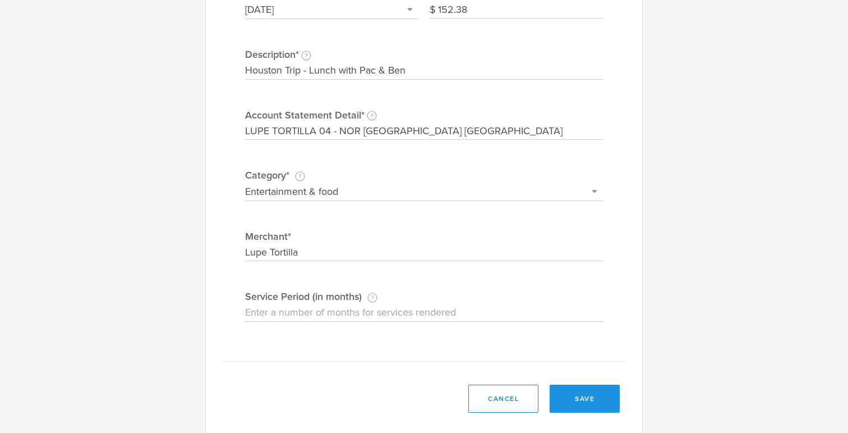
click at [576, 394] on button "save" at bounding box center [585, 398] width 70 height 28
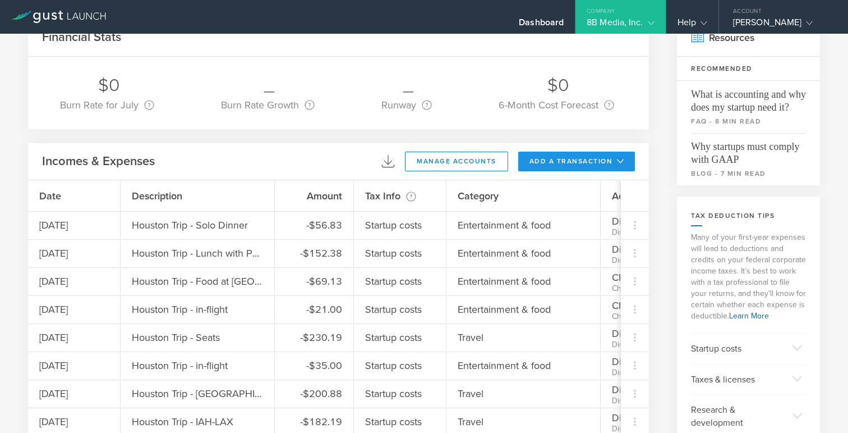
click at [558, 166] on button "add a transaction" at bounding box center [576, 161] width 117 height 20
click at [575, 190] on li "Add Expense" at bounding box center [598, 187] width 66 height 22
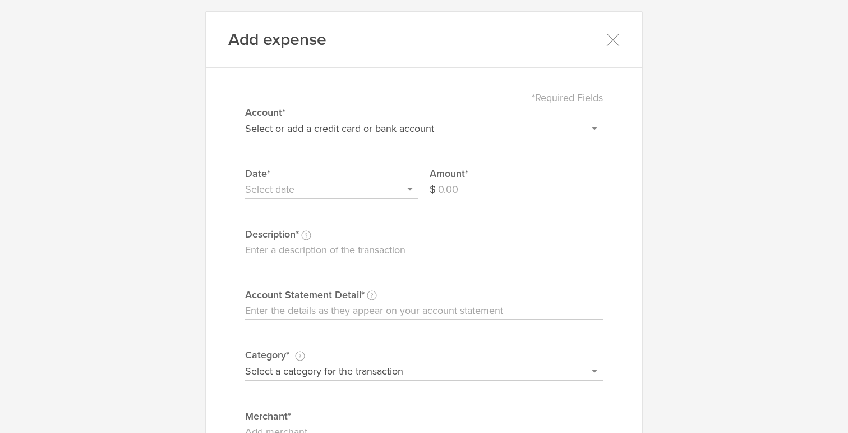
click at [327, 314] on input "Account Statement Detail Write the full description as it appears on your bank …" at bounding box center [424, 311] width 358 height 18
paste input "Merchant name is GREAT AMERICAN BAGEL A HOUSTON TX 00994P"
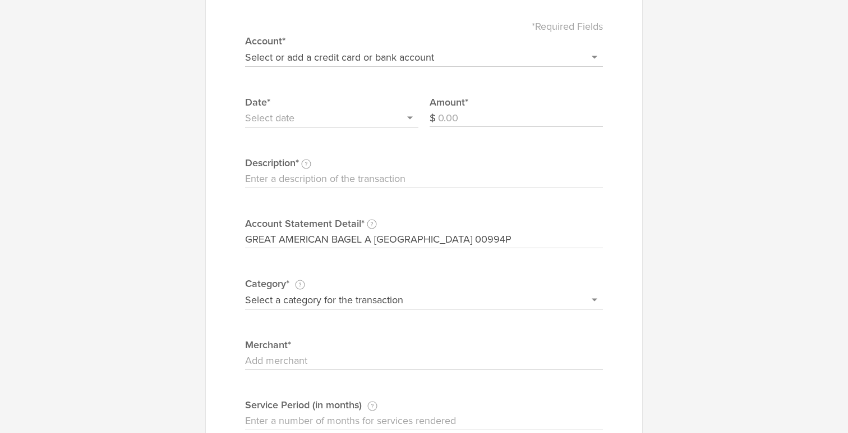
scroll to position [90, 0]
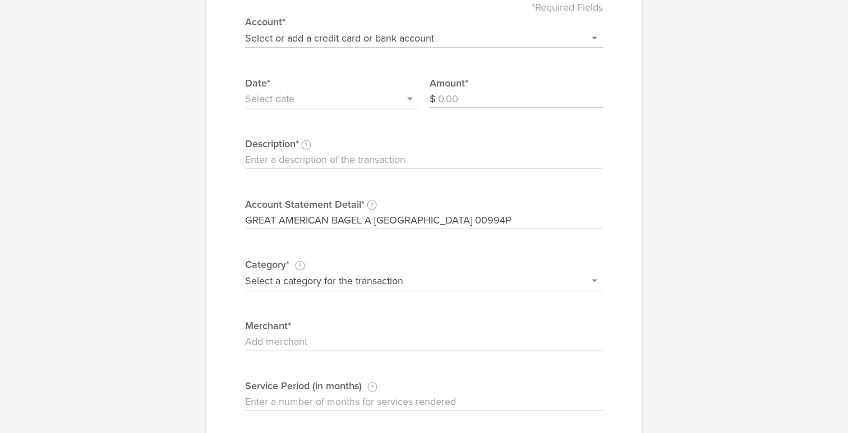
type input "GREAT AMERICAN BAGEL A [GEOGRAPHIC_DATA] 00994P"
click at [347, 345] on input "Merchant" at bounding box center [424, 342] width 358 height 18
type input "Great American Bagel"
click at [367, 279] on select "Select a category for the transaction Manufacturing equipment Product/service m…" at bounding box center [424, 281] width 358 height 18
select select "Entertainment & food"
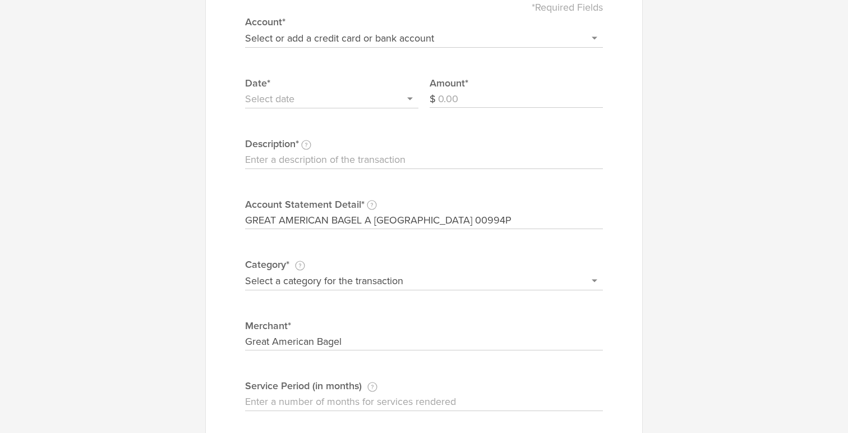
click at [245, 272] on select "Select a category for the transaction Manufacturing equipment Product/service m…" at bounding box center [424, 281] width 358 height 18
click at [309, 157] on input "Description This description is for your own reference." at bounding box center [424, 160] width 358 height 18
type input "Houston Trip - Food at [GEOGRAPHIC_DATA]"
click at [333, 107] on input "text" at bounding box center [331, 99] width 173 height 18
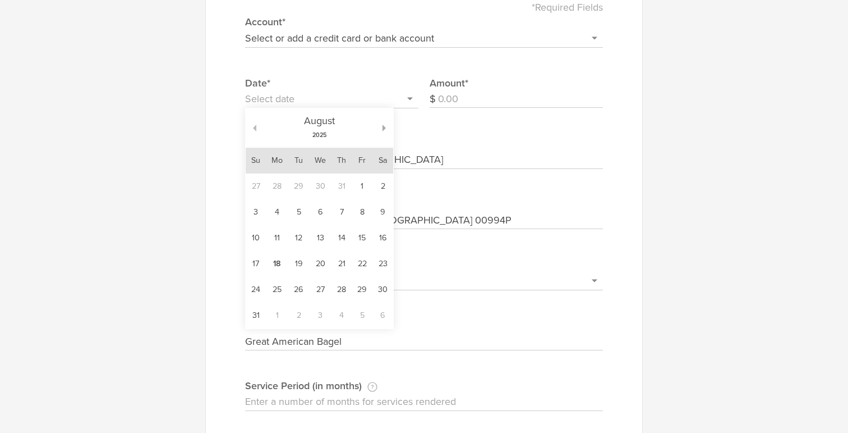
click at [254, 127] on button "button" at bounding box center [251, 128] width 11 height 7
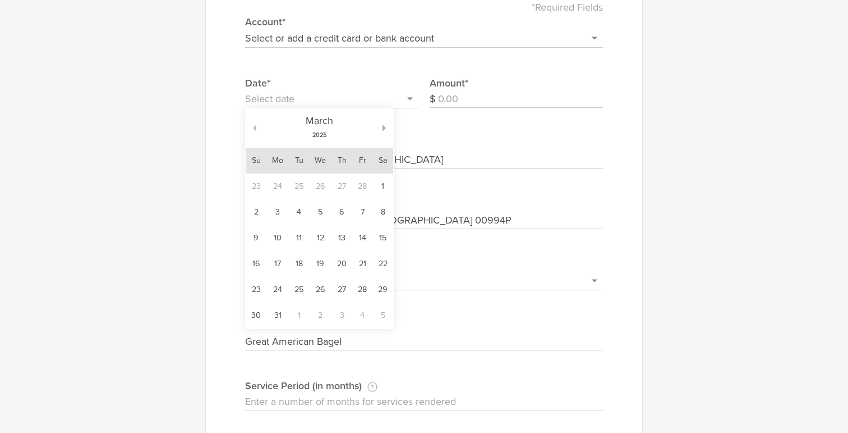
click at [254, 127] on button "button" at bounding box center [251, 128] width 11 height 7
click at [256, 233] on td "9" at bounding box center [256, 238] width 21 height 26
type input "[DATE]"
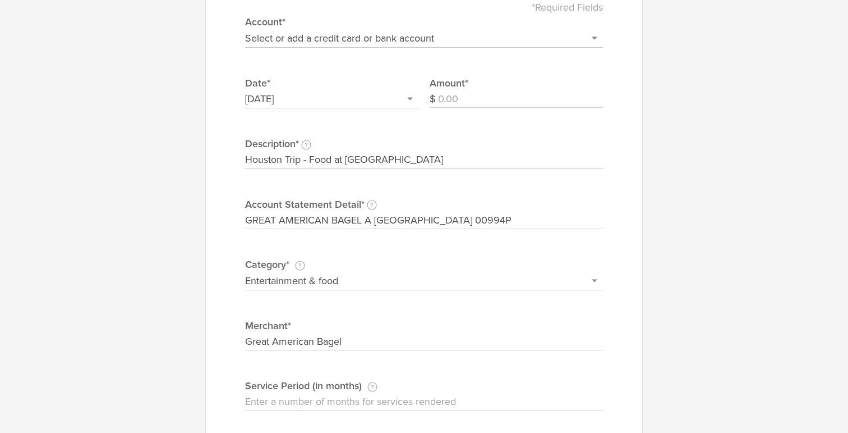
click at [499, 97] on input "Amount" at bounding box center [520, 99] width 165 height 18
type input "13.40"
click at [622, 240] on div "*Required Fields Select or add a credit card or bank account Gift Card - 0000 (…" at bounding box center [424, 220] width 403 height 462
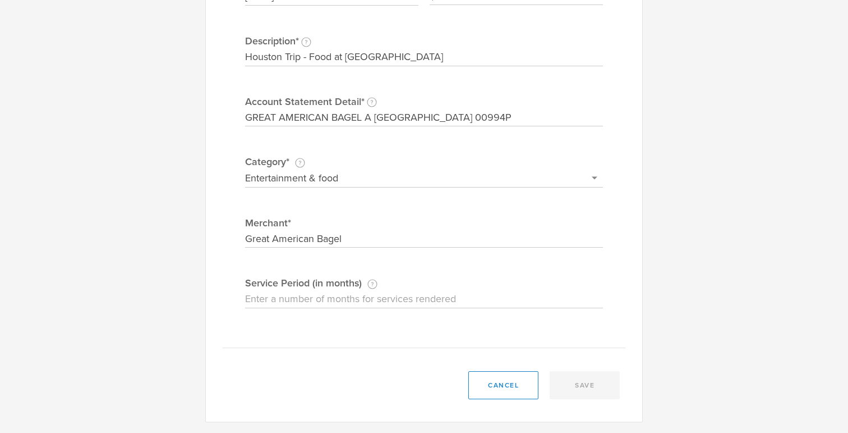
scroll to position [0, 0]
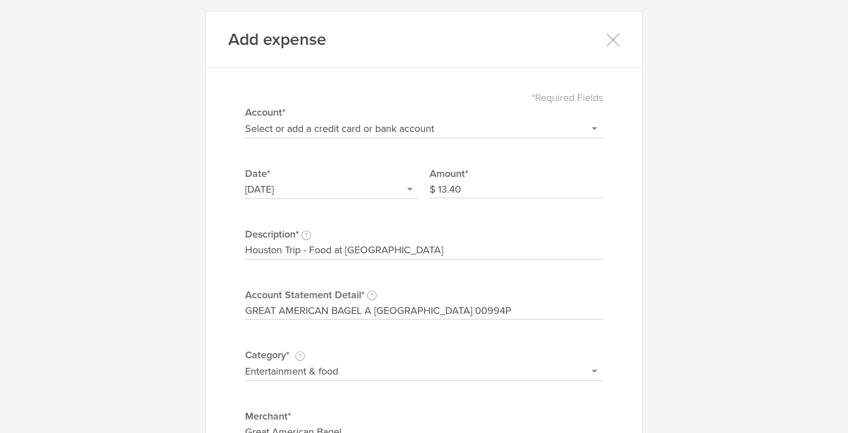
click at [423, 124] on select "Select or add a credit card or bank account Gift Card - 0000 (exp) Azlo Visa - …" at bounding box center [424, 129] width 358 height 18
select select "5fcdf0afc9cc2300042a0b9c"
click at [245, 120] on select "Select or add a credit card or bank account Gift Card - 0000 (exp) Azlo Visa - …" at bounding box center [424, 129] width 358 height 18
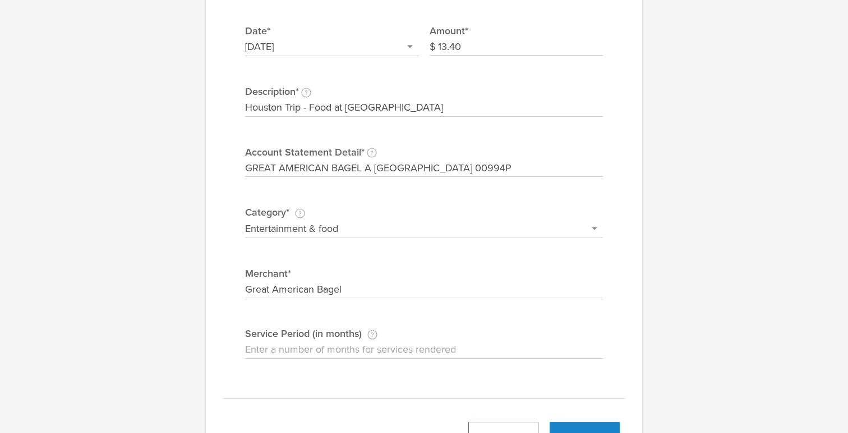
scroll to position [193, 0]
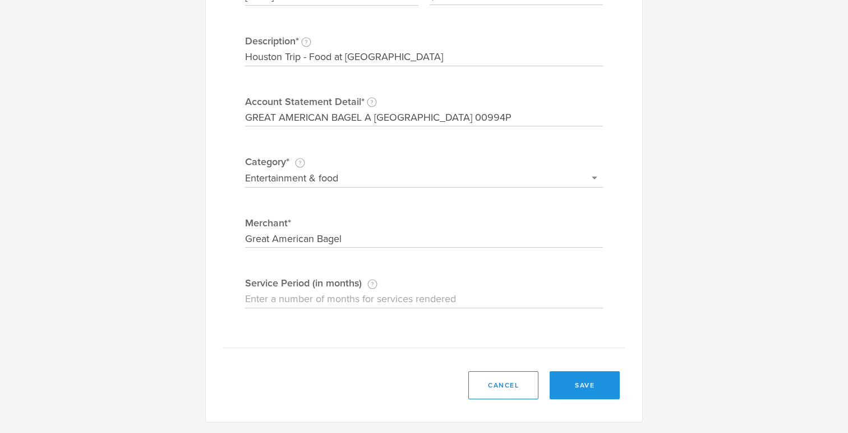
click at [577, 388] on button "save" at bounding box center [585, 385] width 70 height 28
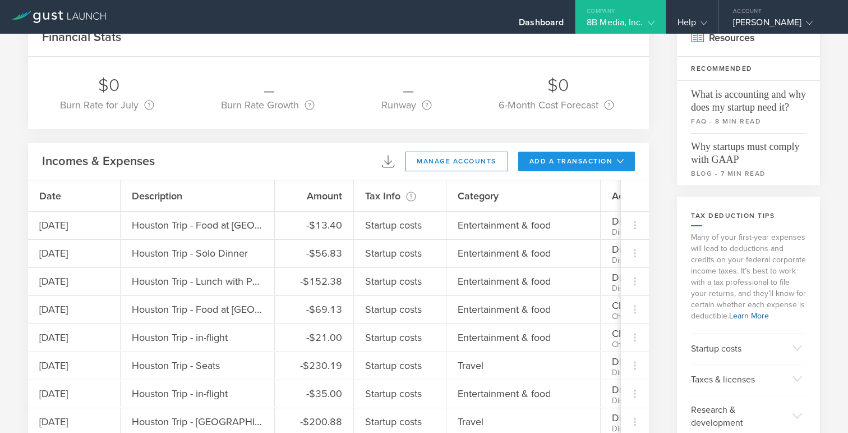
click at [562, 157] on button "add a transaction" at bounding box center [576, 161] width 117 height 20
click at [578, 190] on li "Add Expense" at bounding box center [598, 187] width 66 height 22
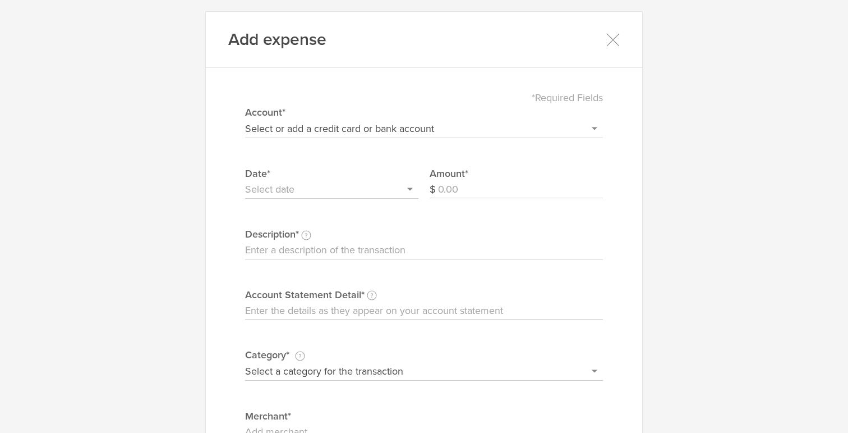
click at [283, 316] on input "Account Statement Detail Write the full description as it appears on your bank …" at bounding box center [424, 311] width 358 height 18
paste input "Merchant name is GUST/LAUNCH 2122288770 NY"
type input "GUST/LAUNCH 2122288770 NY"
click at [451, 190] on input "Amount" at bounding box center [520, 190] width 165 height 18
type input "300.00"
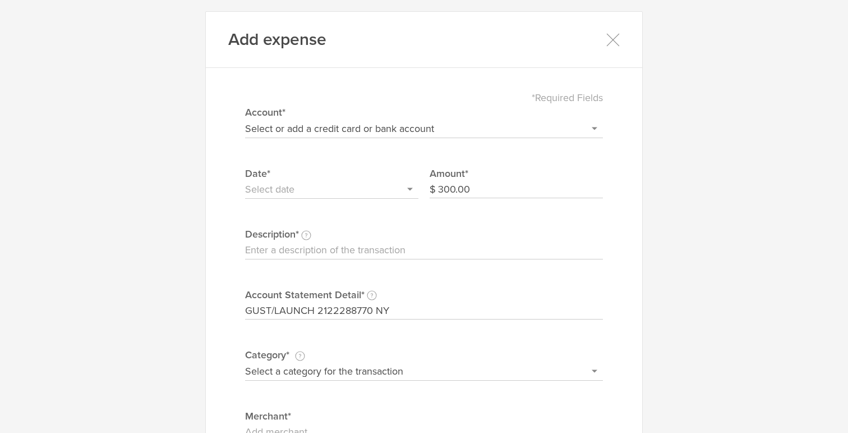
click at [344, 249] on input "Description This description is for your own reference." at bounding box center [424, 250] width 358 height 18
type input "Gust Annual"
click at [313, 131] on select "Select or add a credit card or bank account Gift Card - 0000 (exp) Azlo Visa - …" at bounding box center [424, 129] width 358 height 18
select select "5fcdf0afc9cc2300042a0b9c"
click at [245, 120] on select "Select or add a credit card or bank account Gift Card - 0000 (exp) Azlo Visa - …" at bounding box center [424, 129] width 358 height 18
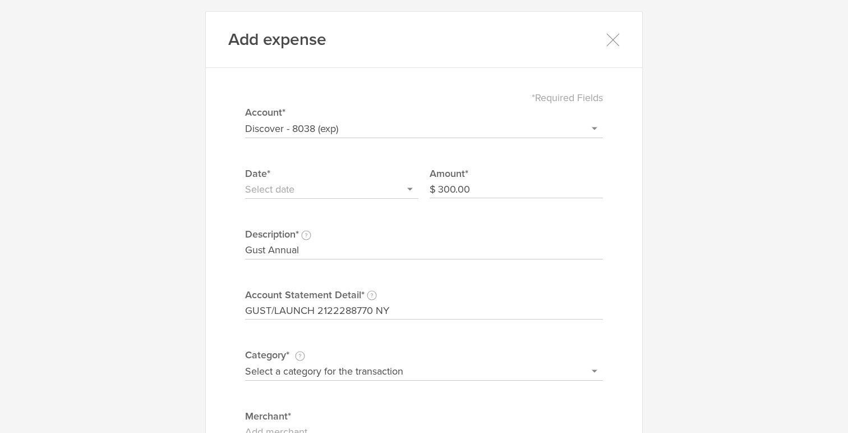
click at [333, 195] on input "text" at bounding box center [331, 190] width 173 height 18
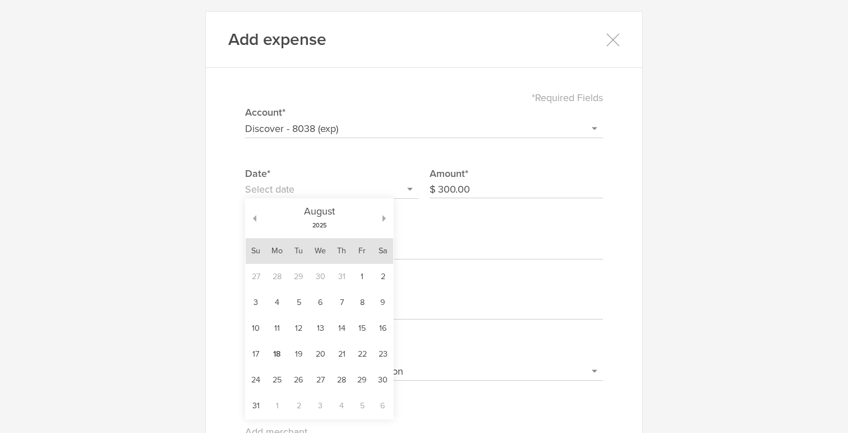
click at [256, 217] on div "[DATE]" at bounding box center [319, 218] width 126 height 39
click at [255, 217] on button "button" at bounding box center [251, 218] width 11 height 7
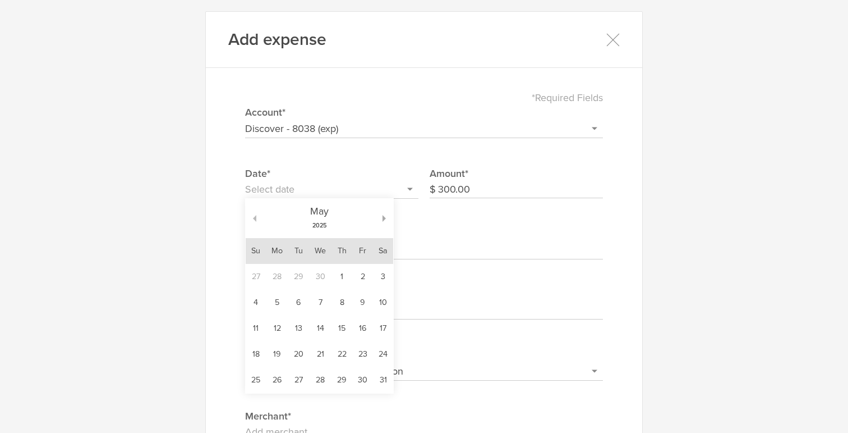
click at [255, 217] on button "button" at bounding box center [251, 218] width 11 height 7
click at [321, 356] on td "23" at bounding box center [321, 354] width 22 height 26
type input "[DATE]"
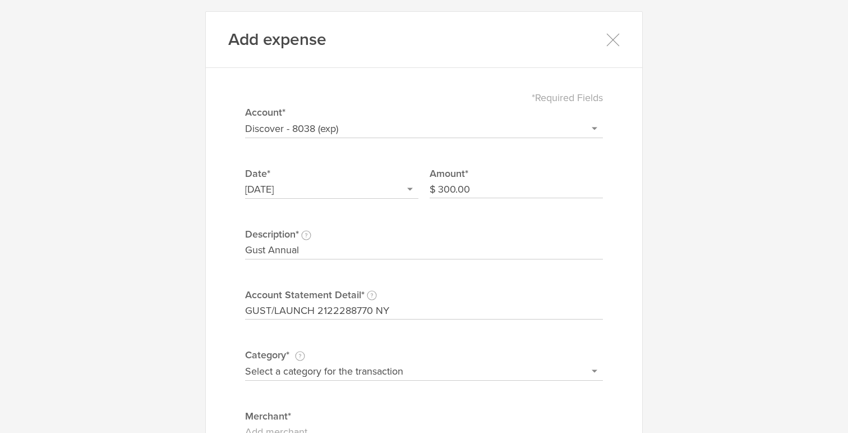
click at [617, 287] on div "*Required Fields Select or add a credit card or bank account Gift Card - 0000 (…" at bounding box center [424, 310] width 403 height 462
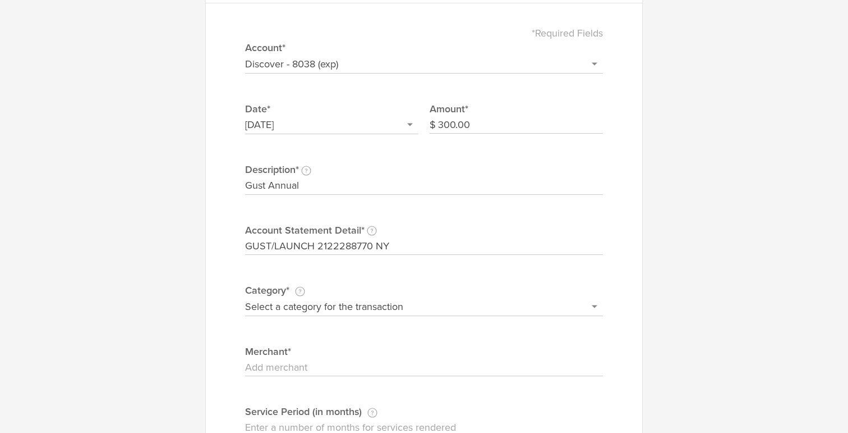
scroll to position [73, 0]
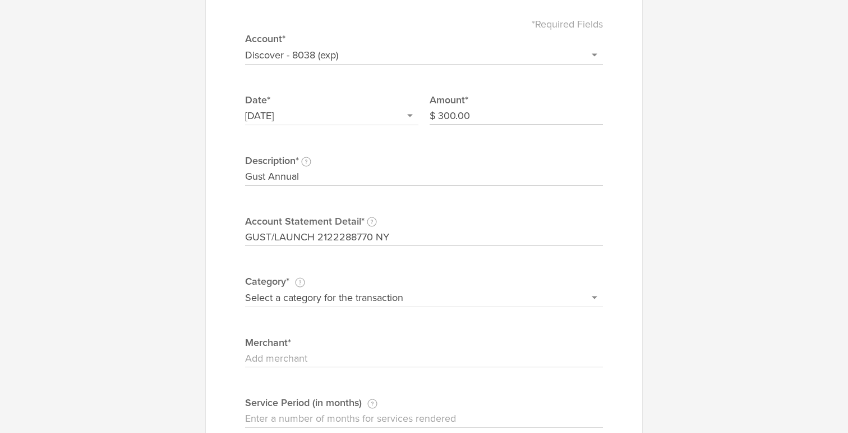
click at [508, 304] on select "Select a category for the transaction Manufacturing equipment Product/service m…" at bounding box center [424, 297] width 358 height 18
select select "Software"
click at [245, 288] on select "Select a category for the transaction Manufacturing equipment Product/service m…" at bounding box center [424, 297] width 358 height 18
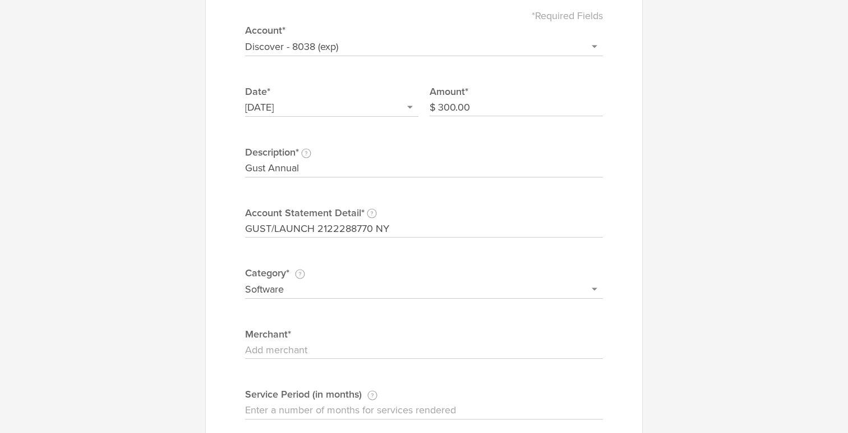
scroll to position [82, 0]
click at [442, 358] on div "*Required Fields Select or add a credit card or bank account Gift Card - 0000 (…" at bounding box center [424, 228] width 403 height 462
click at [438, 351] on input "Merchant" at bounding box center [424, 350] width 358 height 18
type input "Gust"
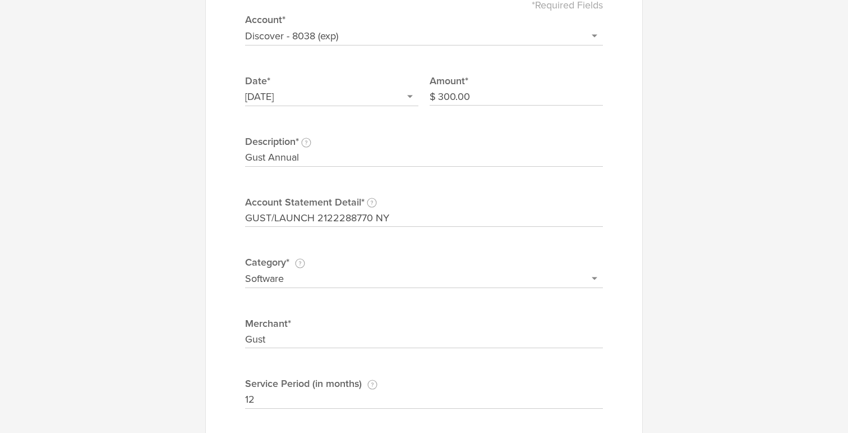
scroll to position [94, 0]
type input "12"
click at [331, 153] on input "Gust Annual" at bounding box center [424, 156] width 358 height 18
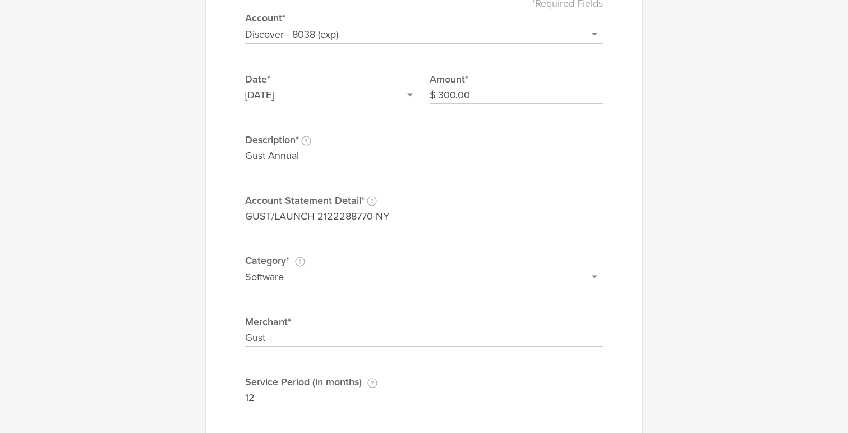
paste input "Fee - Launch"
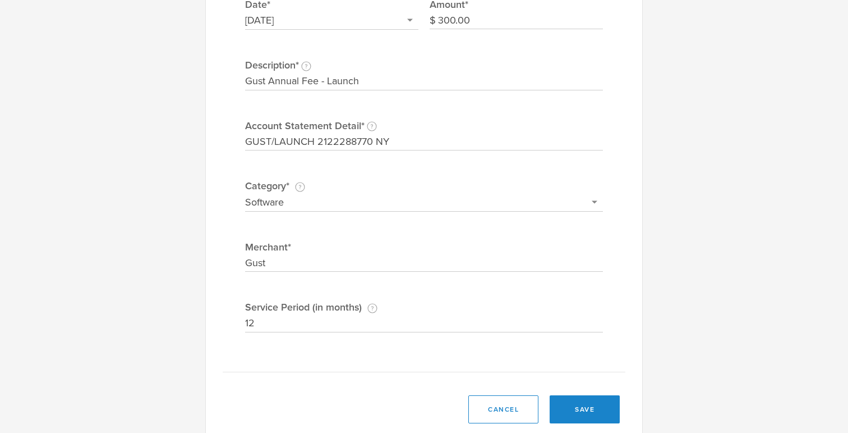
scroll to position [193, 0]
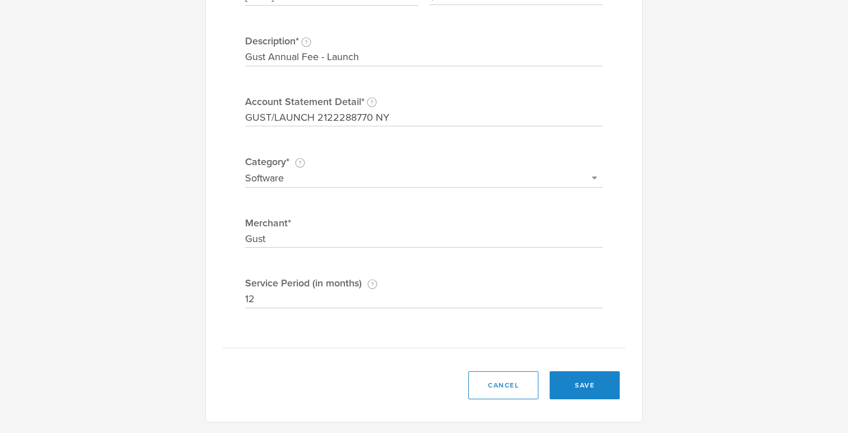
type input "Gust Annual Fee - Launch"
click at [394, 178] on select "Select a category for the transaction Manufacturing equipment Product/service m…" at bounding box center [424, 178] width 358 height 18
click at [245, 169] on select "Select a category for the transaction Manufacturing equipment Product/service m…" at bounding box center [424, 178] width 358 height 18
click at [581, 384] on button "save" at bounding box center [585, 385] width 70 height 28
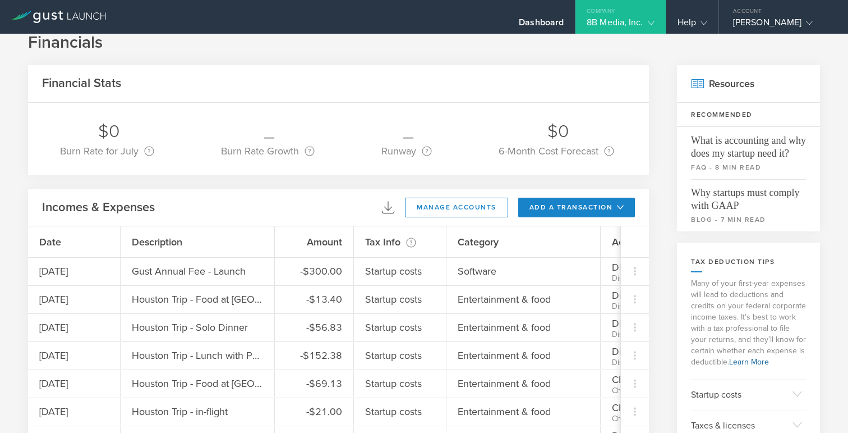
scroll to position [0, 0]
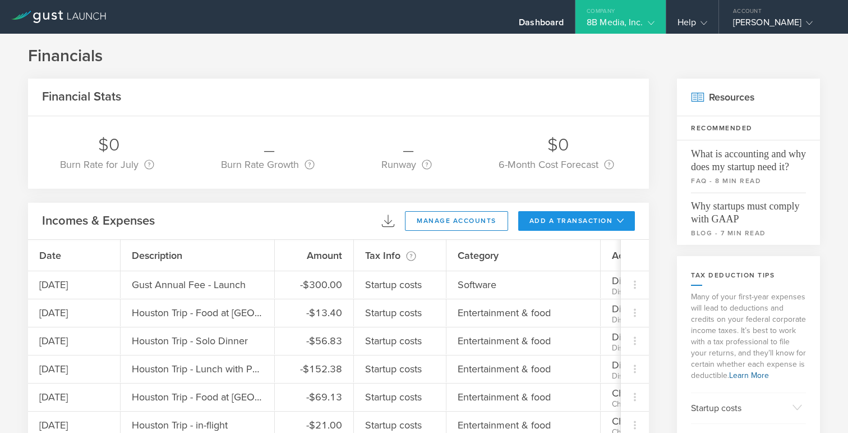
click at [559, 211] on button "add a transaction" at bounding box center [576, 221] width 117 height 20
click at [586, 246] on li "Add Expense" at bounding box center [598, 246] width 66 height 22
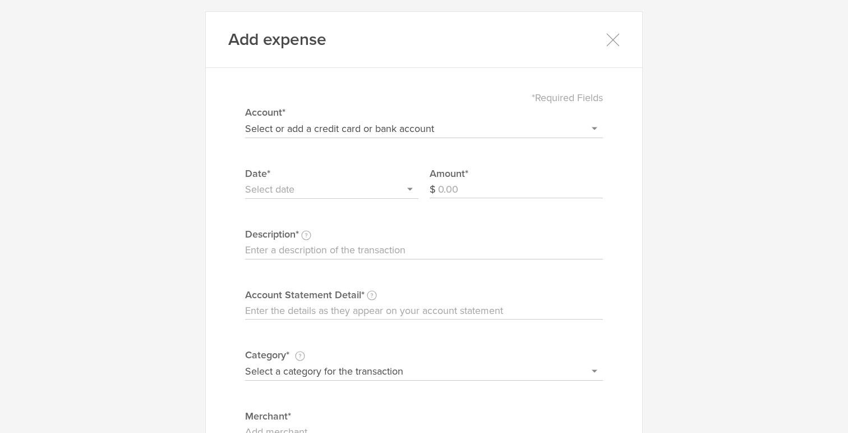
click at [266, 306] on input "Account Statement Detail Write the full description as it appears on your bank …" at bounding box center [424, 311] width 358 height 18
paste input "CA SECRETARY OF STATE 916-6951338 CA 02/24"
type input "CA SECRETARY OF STATE 916-6951338 CA 02/24"
click at [273, 129] on select "Select or add a credit card or bank account Gift Card - 0000 (exp) Azlo Visa - …" at bounding box center [424, 129] width 358 height 18
select select "6792c375491b710002e53658"
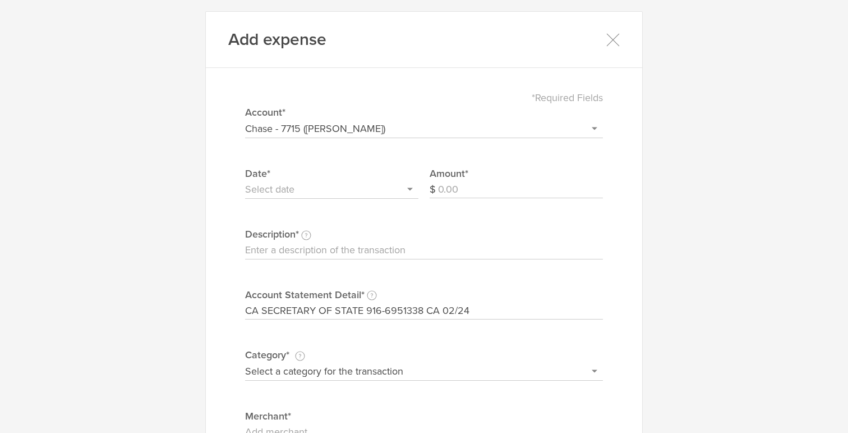
click at [245, 120] on select "Select or add a credit card or bank account Gift Card - 0000 (exp) Azlo Visa - …" at bounding box center [424, 129] width 358 height 18
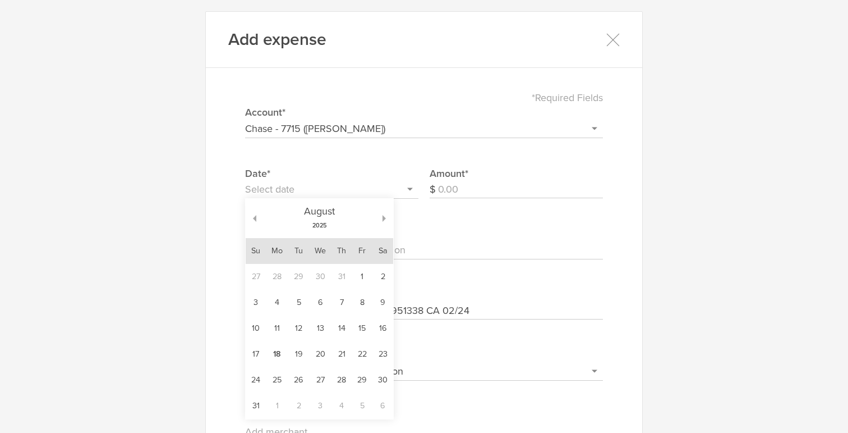
click at [315, 192] on input "text" at bounding box center [331, 190] width 173 height 18
click at [254, 217] on button "button" at bounding box center [251, 218] width 11 height 7
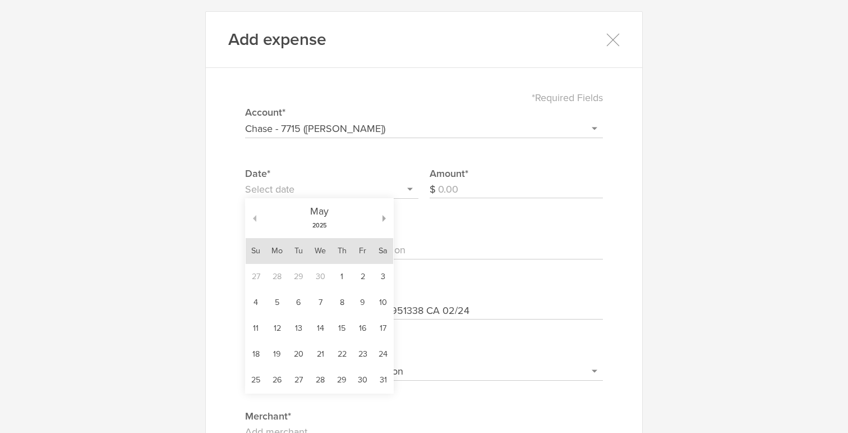
click at [254, 217] on button "button" at bounding box center [251, 218] width 11 height 7
click at [282, 375] on td "24" at bounding box center [278, 380] width 22 height 26
type input "[DATE]"
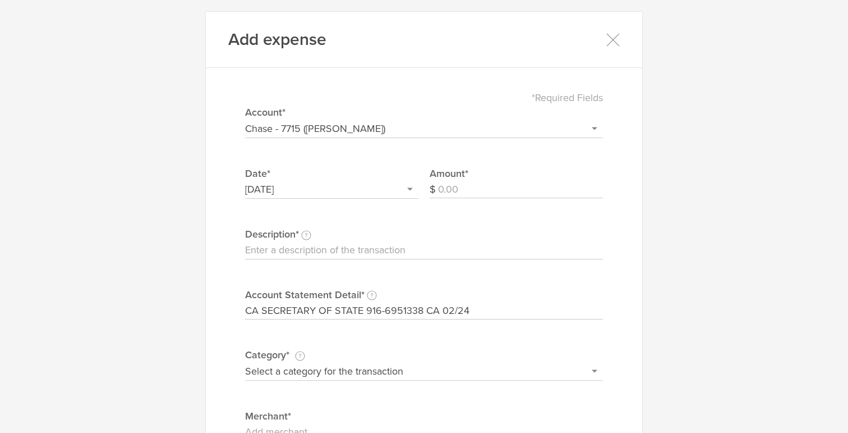
click at [450, 193] on input "Amount" at bounding box center [520, 190] width 165 height 18
type input "25"
click at [423, 249] on input "Description This description is for your own reference." at bounding box center [424, 250] width 358 height 18
click at [387, 238] on label "Description This description is for your own reference." at bounding box center [424, 234] width 358 height 15
click at [387, 241] on input "Description This description is for your own reference." at bounding box center [424, 250] width 358 height 18
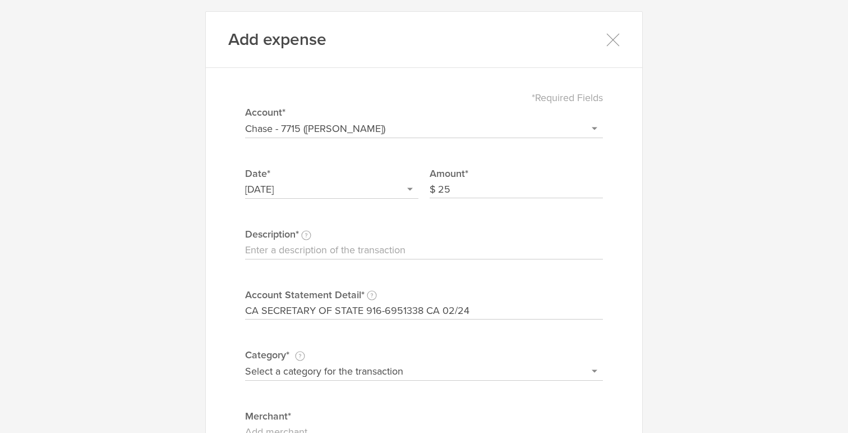
paste input "CA Franchise Tax Board - 2021"
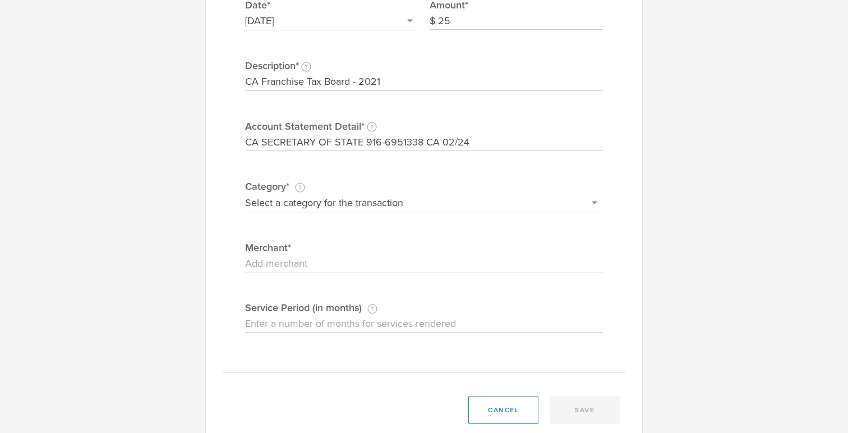
scroll to position [193, 0]
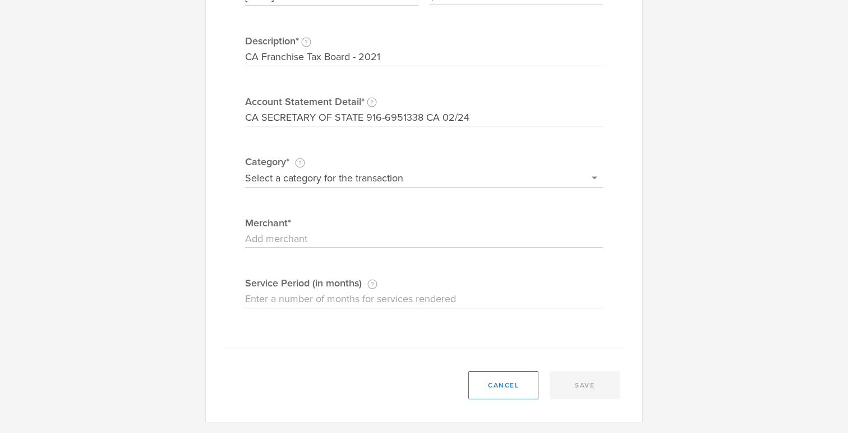
type input "CA Franchise Tax Board - 2021"
click at [506, 177] on select "Select a category for the transaction Manufacturing equipment Product/service m…" at bounding box center [424, 178] width 358 height 18
select select "Taxes & licenses"
click at [245, 169] on select "Select a category for the transaction Manufacturing equipment Product/service m…" at bounding box center [424, 178] width 358 height 18
click at [549, 241] on input "Merchant" at bounding box center [424, 239] width 358 height 18
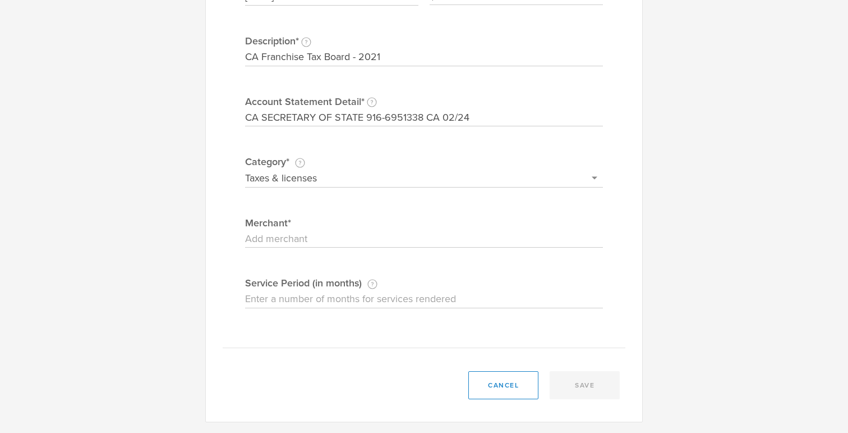
click at [336, 114] on input "CA SECRETARY OF STATE 916-6951338 CA 02/24" at bounding box center [424, 118] width 358 height 18
click at [322, 57] on input "CA Franchise Tax Board - 2021" at bounding box center [424, 57] width 358 height 18
paste input "Secretary of State - Statement of Information"
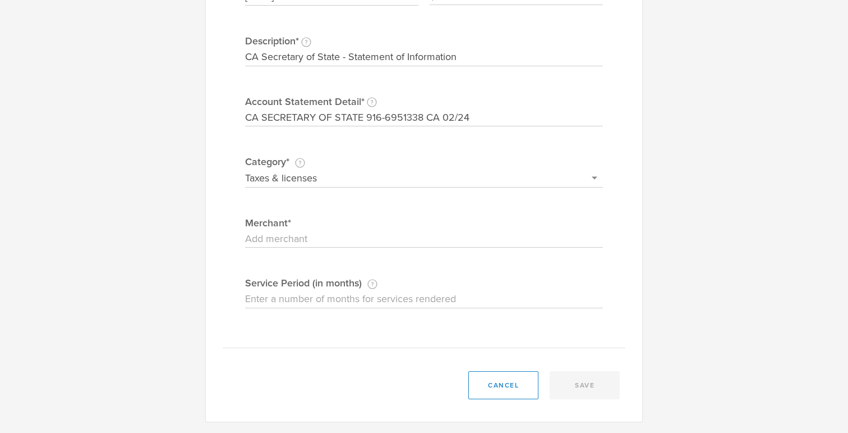
type input "CA Secretary of State - Statement of Information"
click at [284, 246] on input "Merchant" at bounding box center [424, 239] width 358 height 18
paste input "CA Secretary of State - Statement of Information"
type input "CA Secretary of State"
click at [281, 300] on input "Service Period (in months) If this expense is a subscription or contract, enter…" at bounding box center [424, 299] width 358 height 18
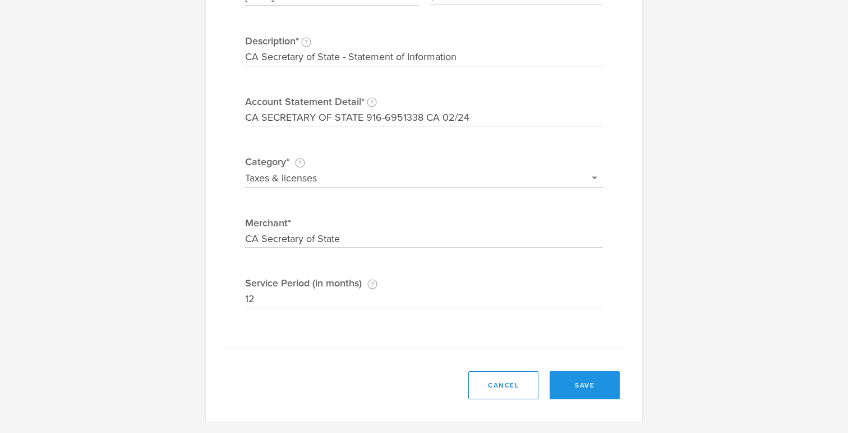
type input "12"
click at [587, 385] on button "save" at bounding box center [585, 385] width 70 height 28
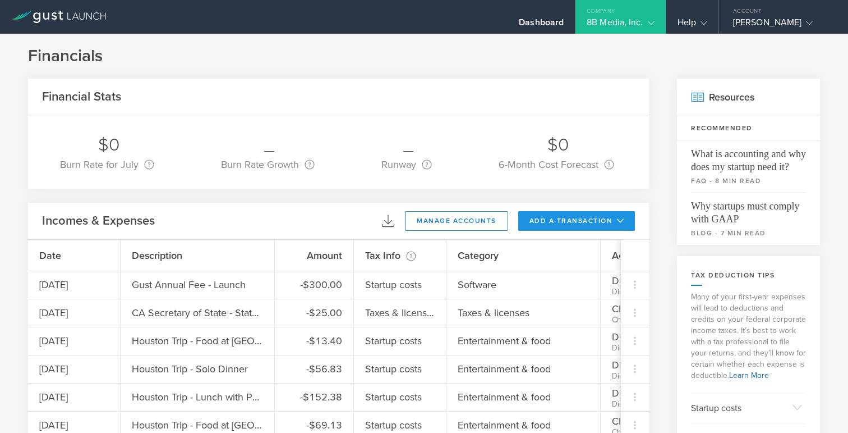
click at [546, 219] on button "add a transaction" at bounding box center [576, 221] width 117 height 20
click at [580, 246] on li "Add Expense" at bounding box center [598, 246] width 66 height 22
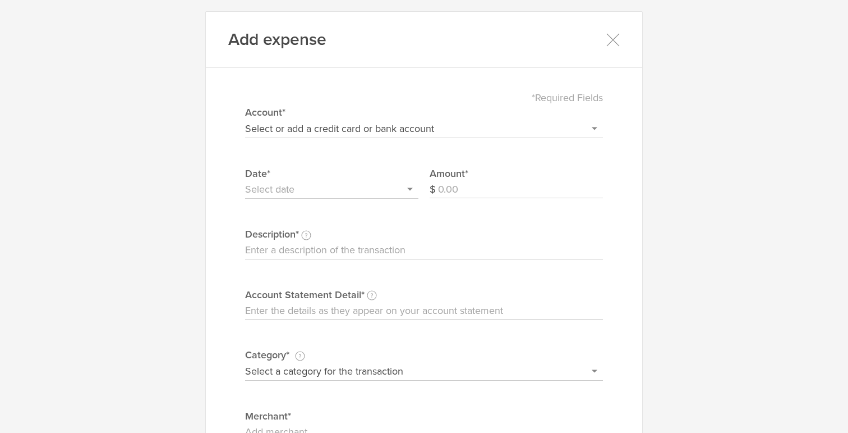
click at [461, 187] on input "Amount" at bounding box center [520, 190] width 165 height 18
type input "19.99"
paste input "Dropbox LNPYF5KY25H7 141-58576933 CA 02/25"
type input "Dropbox LNPYF5KY25H7 141-58576933 CA 02/25"
click at [361, 250] on input "Description This description is for your own reference." at bounding box center [424, 250] width 358 height 18
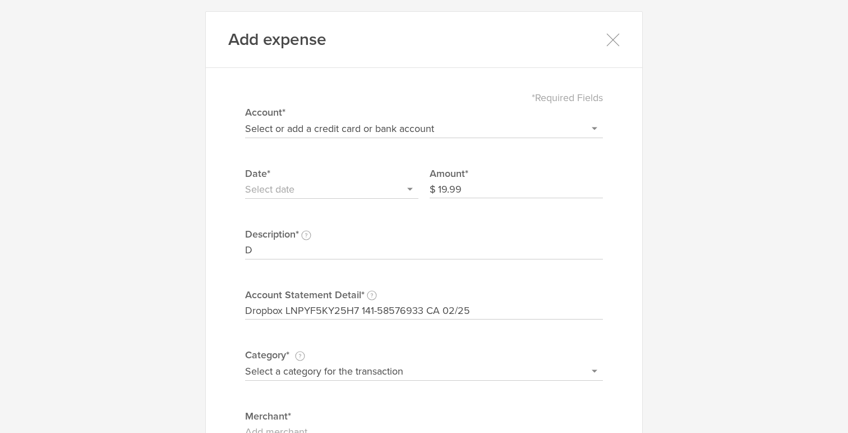
type input "Dropbox Monthly Storage"
click at [287, 371] on select "Select a category for the transaction Manufacturing equipment Product/service m…" at bounding box center [424, 371] width 358 height 18
select select "Software"
click at [245, 362] on select "Select a category for the transaction Manufacturing equipment Product/service m…" at bounding box center [424, 371] width 358 height 18
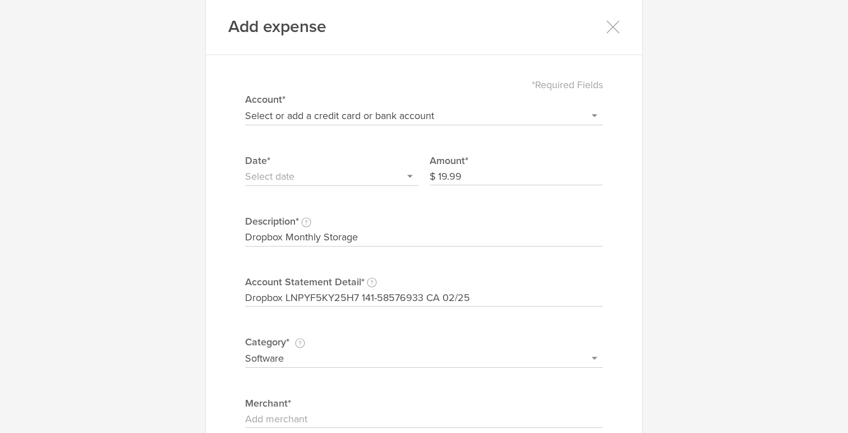
click at [325, 168] on input "text" at bounding box center [331, 177] width 173 height 18
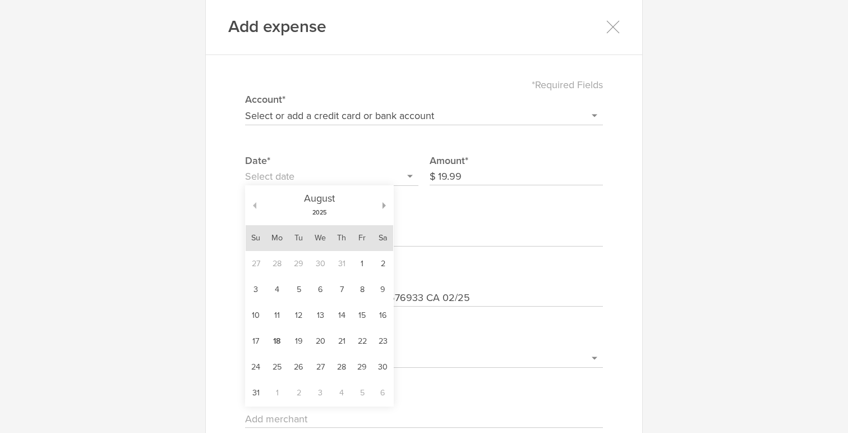
click at [255, 205] on button "button" at bounding box center [251, 205] width 11 height 7
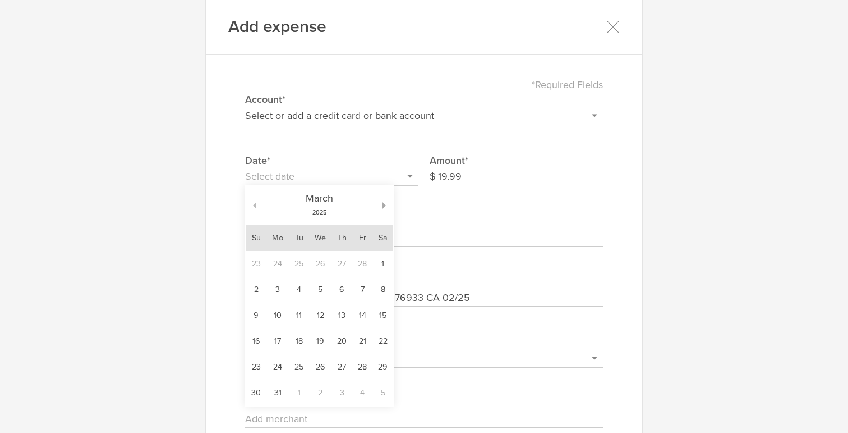
click at [255, 205] on button "button" at bounding box center [251, 205] width 11 height 7
click at [304, 369] on td "25" at bounding box center [299, 367] width 20 height 26
type input "[DATE]"
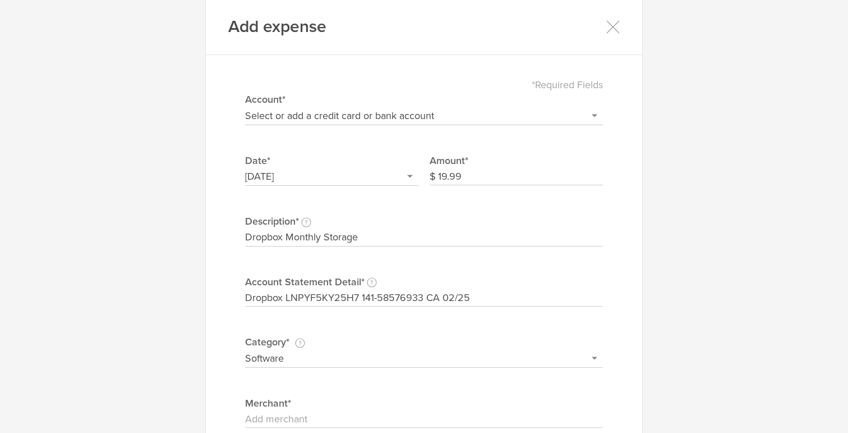
click at [344, 118] on select "Select or add a credit card or bank account Gift Card - 0000 (exp) Azlo Visa - …" at bounding box center [424, 116] width 358 height 18
select select "6792c375491b710002e53658"
click at [245, 107] on select "Select or add a credit card or bank account Gift Card - 0000 (exp) Azlo Visa - …" at bounding box center [424, 116] width 358 height 18
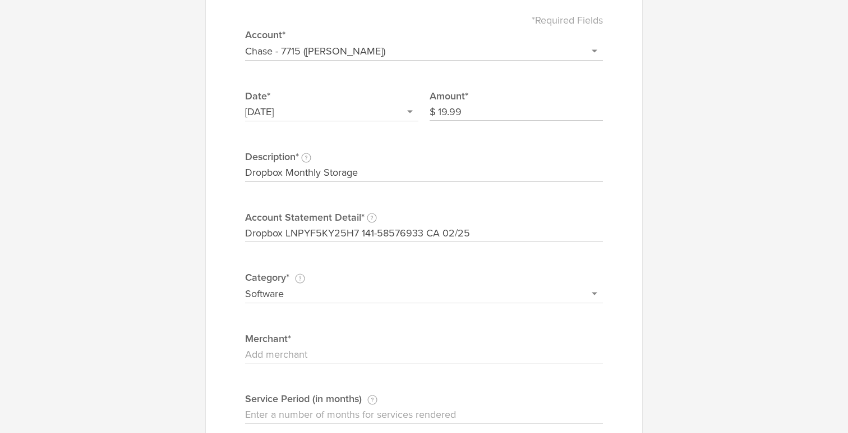
scroll to position [97, 0]
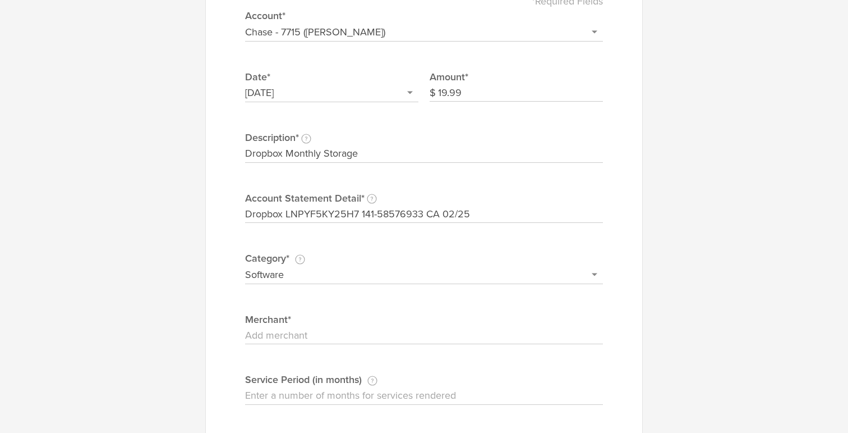
click at [330, 334] on input "Merchant" at bounding box center [424, 336] width 358 height 18
type input "Dropbox"
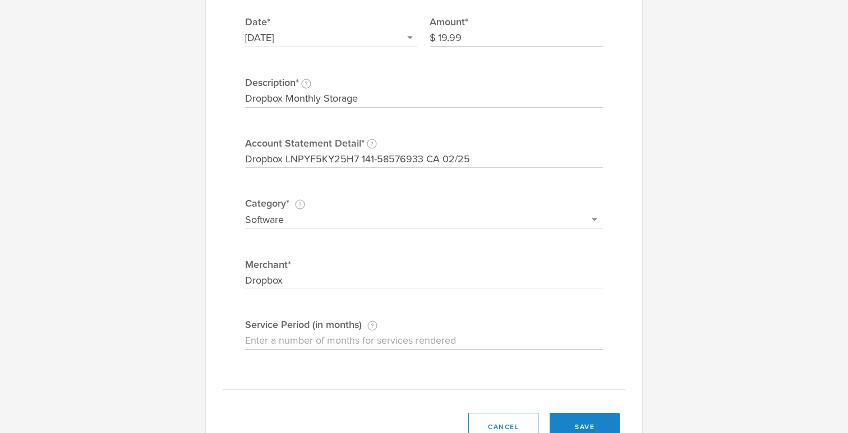
scroll to position [193, 0]
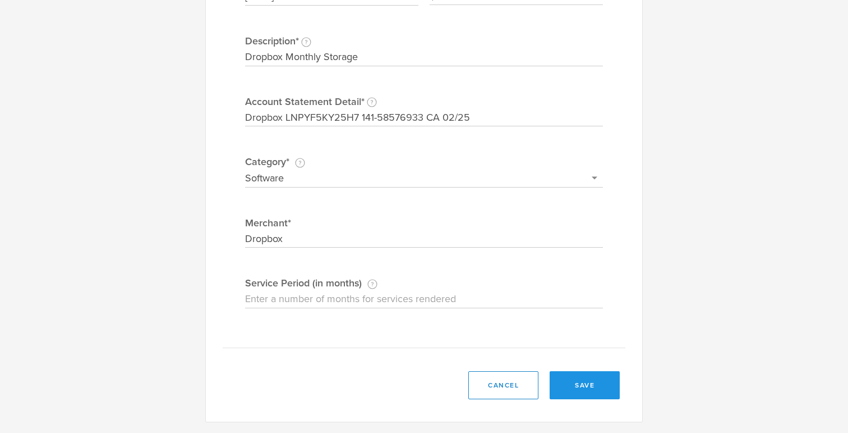
click at [596, 388] on button "save" at bounding box center [585, 385] width 70 height 28
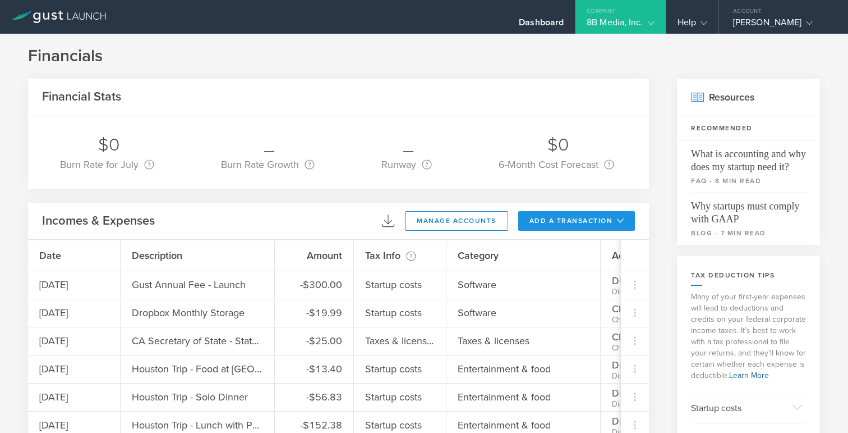
click at [544, 224] on button "add a transaction" at bounding box center [576, 221] width 117 height 20
click at [582, 248] on li "Add Expense" at bounding box center [598, 246] width 66 height 22
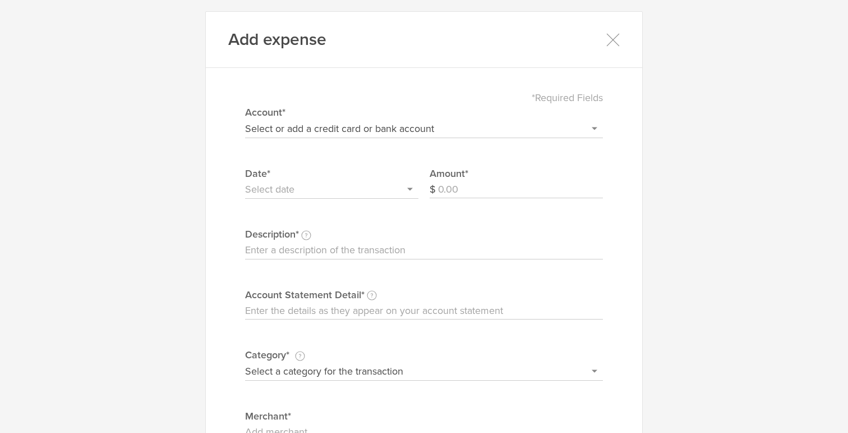
click at [399, 305] on input "Account Statement Detail Write the full description as it appears on your bank …" at bounding box center [424, 311] width 358 height 18
paste input "DREAMHOST [DOMAIN_NAME] CA 02/27"
type input "DREAMHOST [DOMAIN_NAME] CA 02/27"
click at [341, 243] on input "Description This description is for your own reference." at bounding box center [424, 250] width 358 height 18
type input "Dreamhost Monthly Hosting"
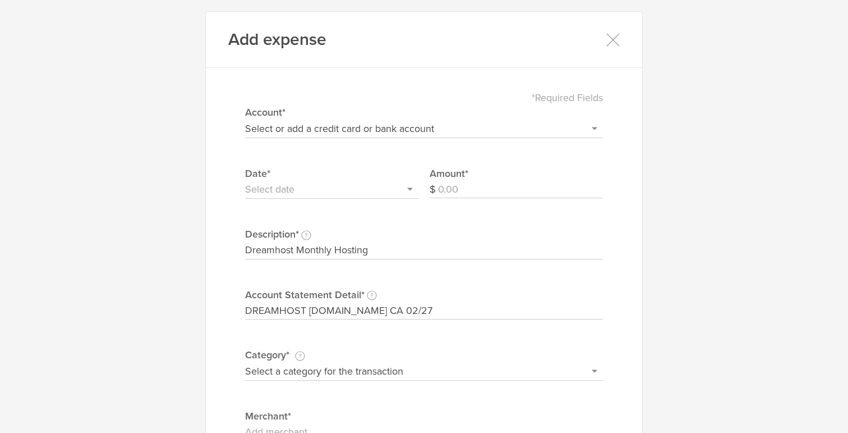
click at [454, 192] on input "Amount" at bounding box center [520, 190] width 165 height 18
type input "13.99"
click at [311, 193] on input "text" at bounding box center [331, 190] width 173 height 18
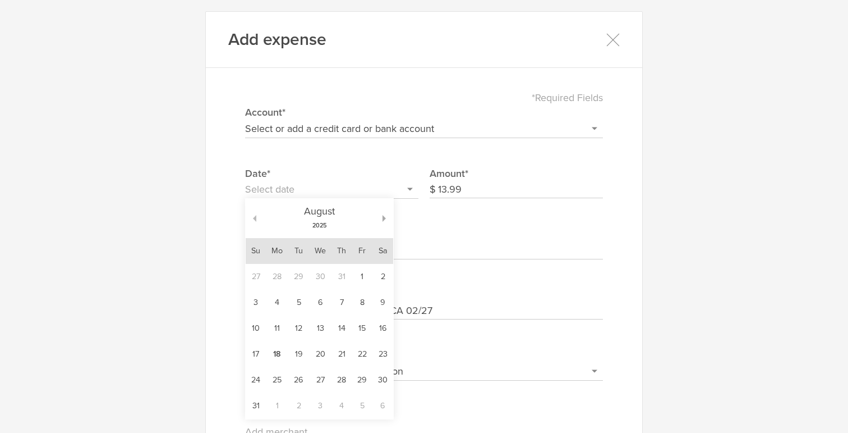
click at [255, 219] on button "button" at bounding box center [251, 218] width 11 height 7
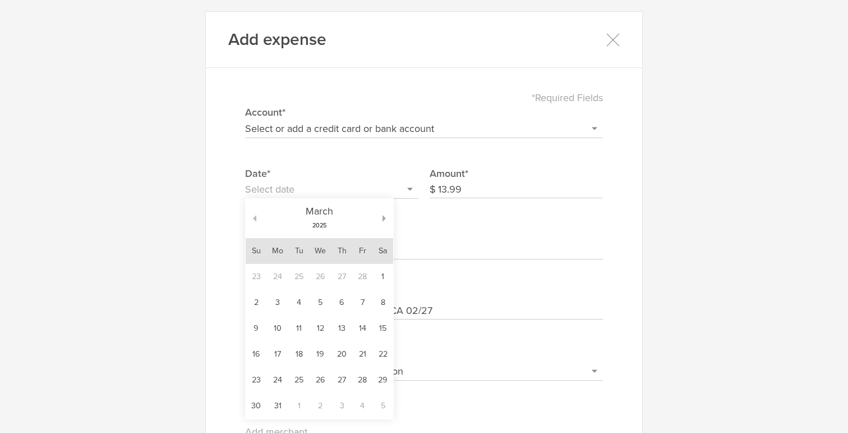
click at [255, 219] on button "button" at bounding box center [251, 218] width 11 height 7
click at [343, 382] on td "27" at bounding box center [342, 380] width 21 height 26
type input "[DATE]"
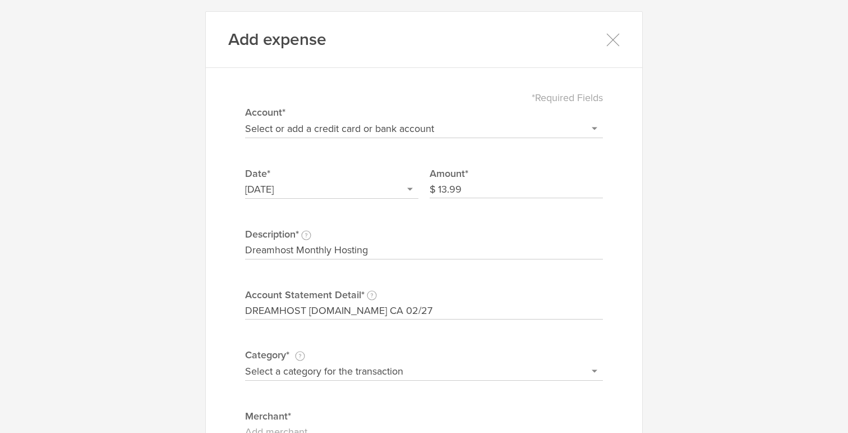
click at [370, 130] on select "Select or add a credit card or bank account Gift Card - 0000 (exp) Azlo Visa - …" at bounding box center [424, 129] width 358 height 18
select select "6792c375491b710002e53658"
click at [245, 120] on select "Select or add a credit card or bank account Gift Card - 0000 (exp) Azlo Visa - …" at bounding box center [424, 129] width 358 height 18
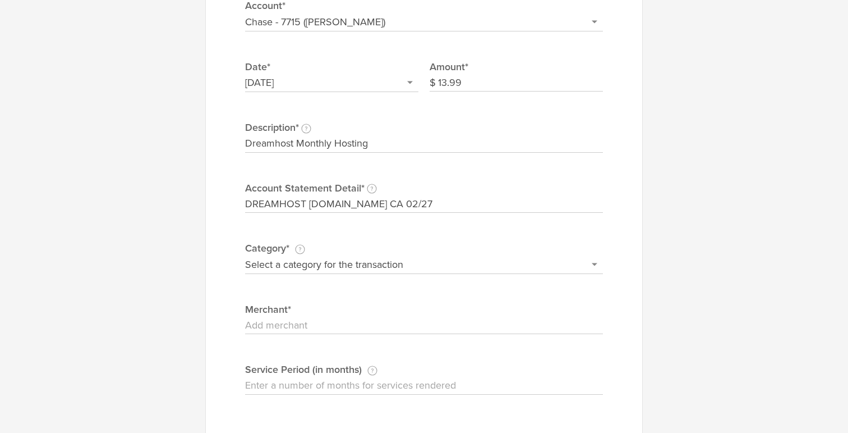
scroll to position [181, 0]
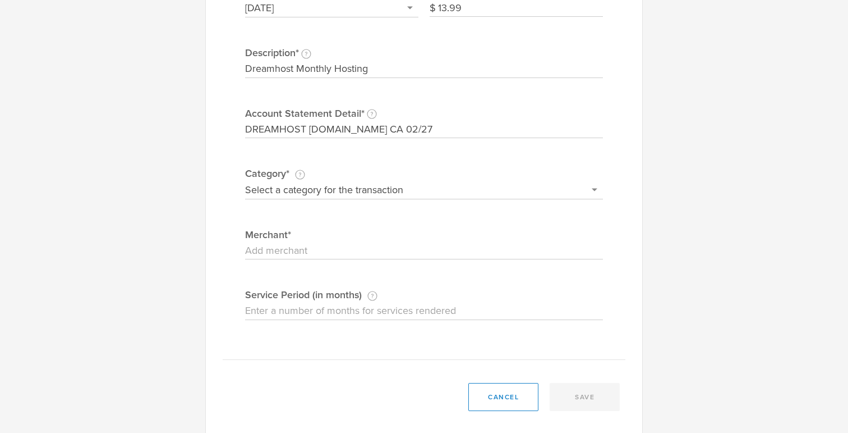
click at [367, 190] on select "Select a category for the transaction Manufacturing equipment Product/service m…" at bounding box center [424, 190] width 358 height 18
select select "Web site design & hosting"
click at [245, 181] on select "Select a category for the transaction Manufacturing equipment Product/service m…" at bounding box center [424, 190] width 358 height 18
click at [341, 258] on input "Merchant" at bounding box center [424, 251] width 358 height 18
type input "Dreamhost"
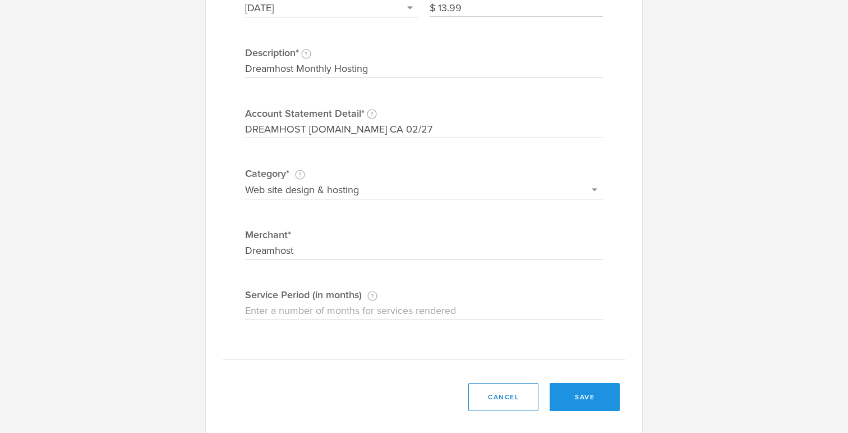
click at [596, 397] on button "save" at bounding box center [585, 397] width 70 height 28
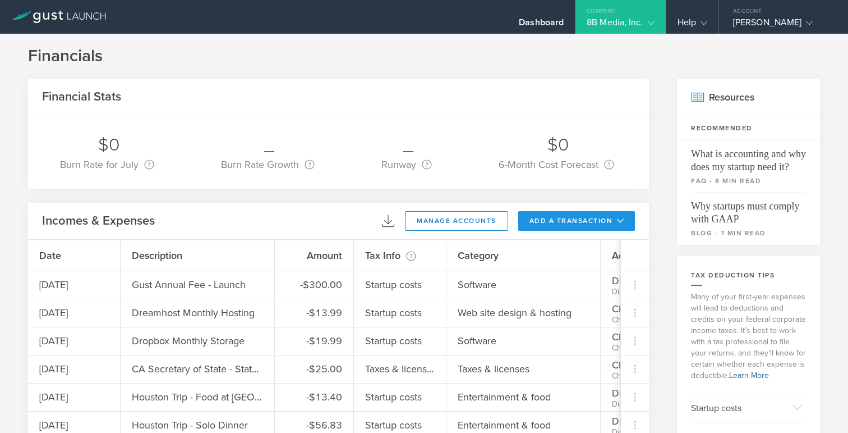
click at [560, 220] on button "add a transaction" at bounding box center [576, 221] width 117 height 20
click at [576, 247] on li "Add Expense" at bounding box center [598, 246] width 66 height 22
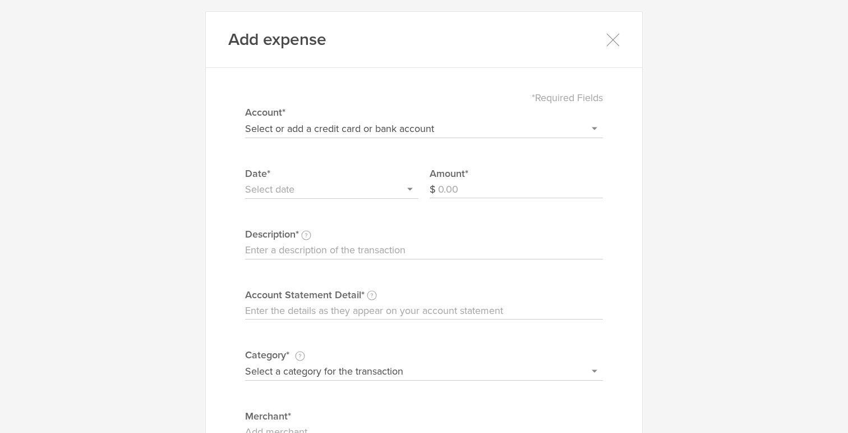
scroll to position [17, 0]
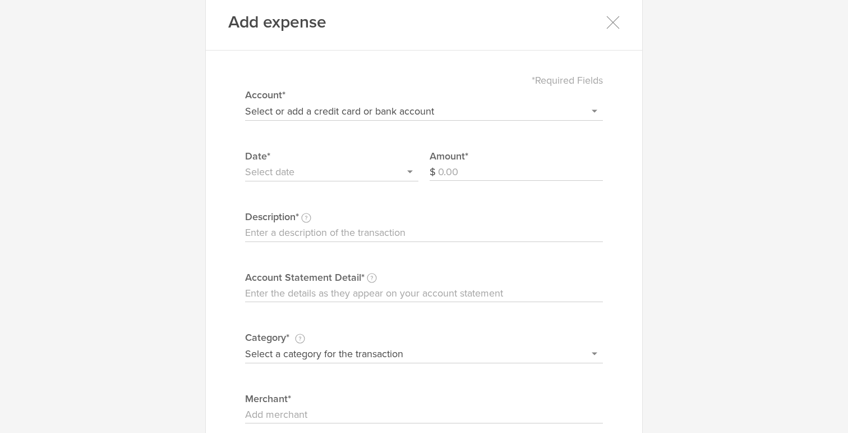
click at [335, 294] on input "Account Statement Detail Write the full description as it appears on your bank …" at bounding box center [424, 293] width 358 height 18
paste input "Corp E Corp E-CHECK 1148355230 WEB ID: 1225092400"
type input "Corp E Corp E-CHECK 1148355230 WEB ID: 1225092400"
click at [347, 113] on select "Select or add a credit card or bank account Gift Card - 0000 (exp) Azlo Visa - …" at bounding box center [424, 111] width 358 height 18
select select "6792c375491b710002e53658"
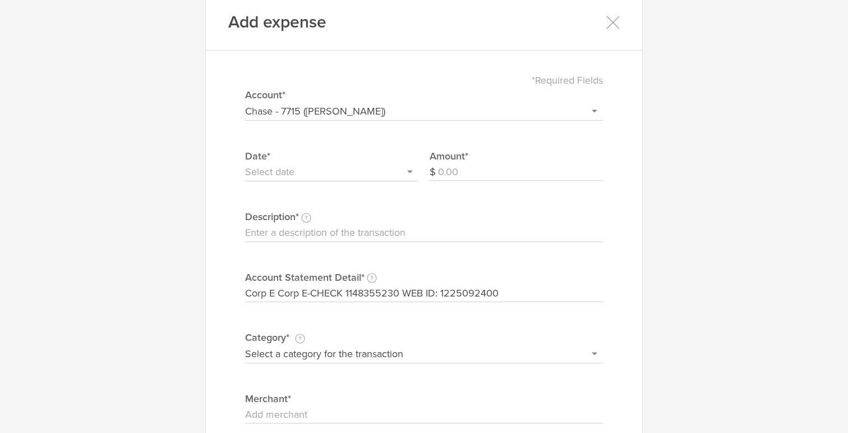
click at [245, 102] on select "Select or add a credit card or bank account Gift Card - 0000 (exp) Azlo Visa - …" at bounding box center [424, 111] width 358 height 18
click at [461, 175] on input "Amount" at bounding box center [520, 172] width 165 height 18
type input "450"
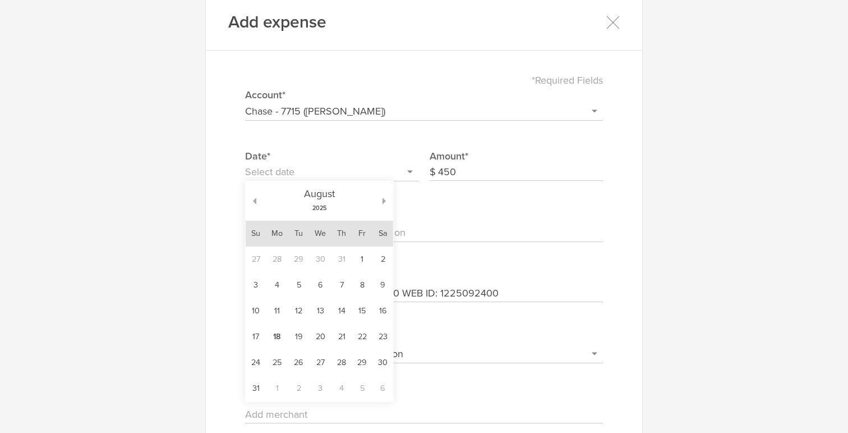
click at [304, 169] on input "text" at bounding box center [331, 172] width 173 height 18
click at [255, 201] on button "button" at bounding box center [251, 200] width 11 height 7
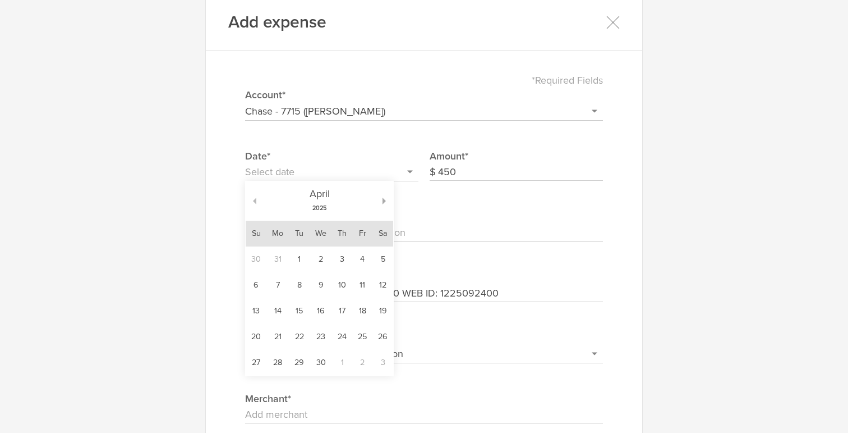
click at [255, 201] on button "button" at bounding box center [251, 200] width 11 height 7
click at [279, 285] on td "3" at bounding box center [278, 285] width 22 height 26
type input "[DATE]"
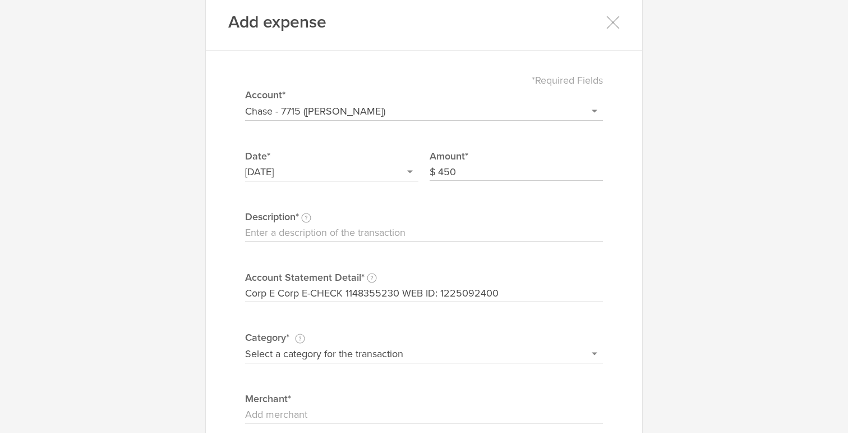
click at [339, 225] on input "Description This description is for your own reference." at bounding box center [424, 233] width 358 height 18
paste input "[US_STATE] Annual Franchise Tax 2023"
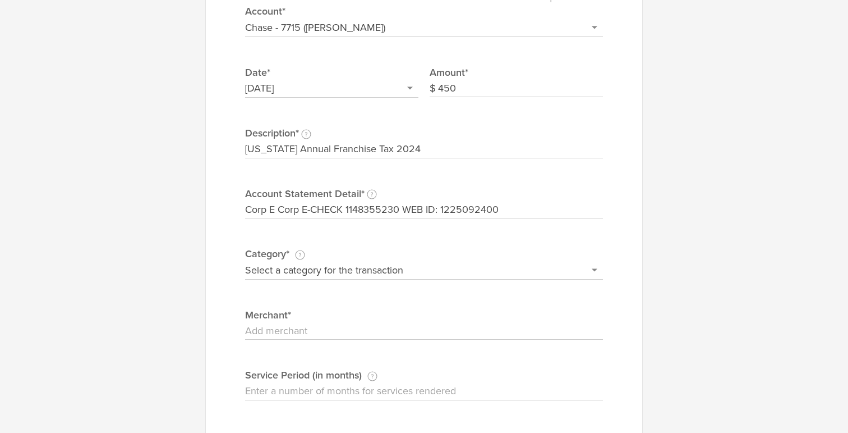
scroll to position [179, 0]
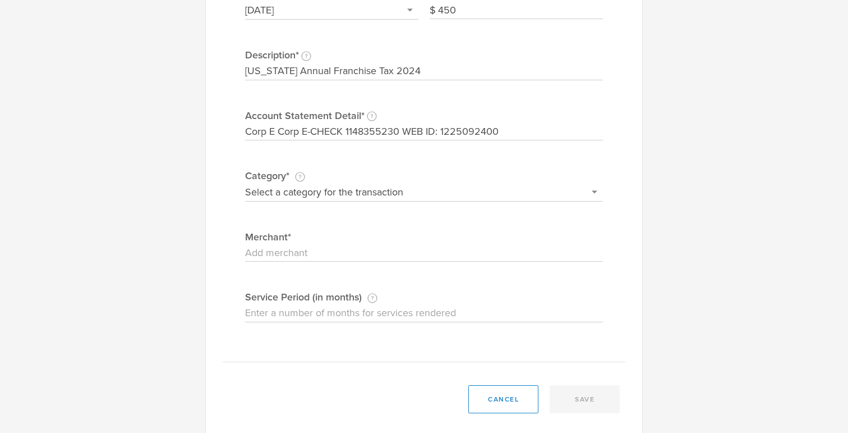
type input "[US_STATE] Annual Franchise Tax 2024"
click at [407, 192] on select "Select a category for the transaction Manufacturing equipment Product/service m…" at bounding box center [424, 192] width 358 height 18
select select "Taxes & licenses"
click at [245, 183] on select "Select a category for the transaction Manufacturing equipment Product/service m…" at bounding box center [424, 192] width 358 height 18
click at [313, 258] on input "Merchant" at bounding box center [424, 253] width 358 height 18
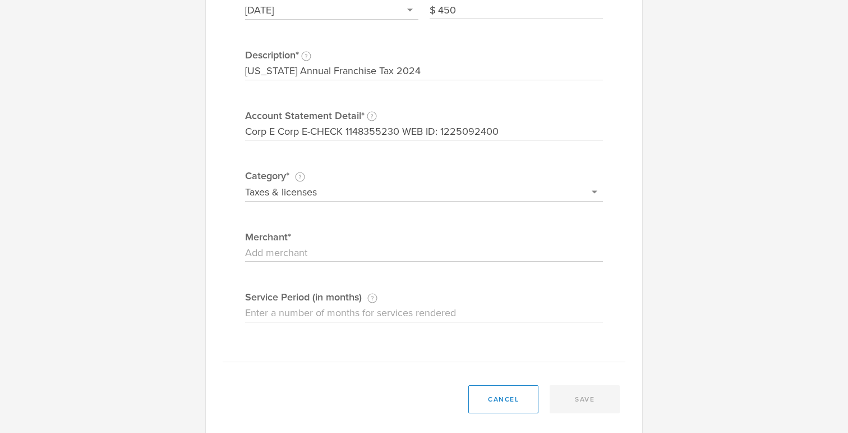
paste input "DCIS - eCorp"
type input "DCIS - eCorp"
click at [306, 309] on input "Service Period (in months) If this expense is a subscription or contract, enter…" at bounding box center [424, 313] width 358 height 18
type input "12"
click at [575, 394] on button "save" at bounding box center [585, 399] width 70 height 28
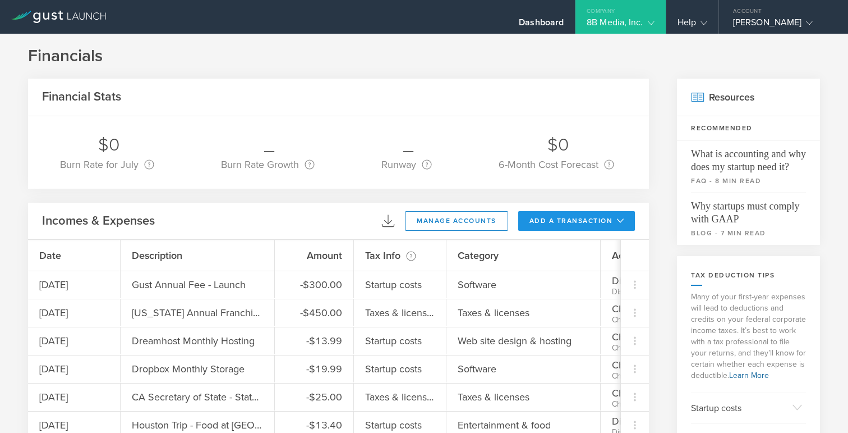
click at [564, 215] on button "add a transaction" at bounding box center [576, 221] width 117 height 20
click at [581, 251] on li "Add Expense" at bounding box center [598, 246] width 66 height 22
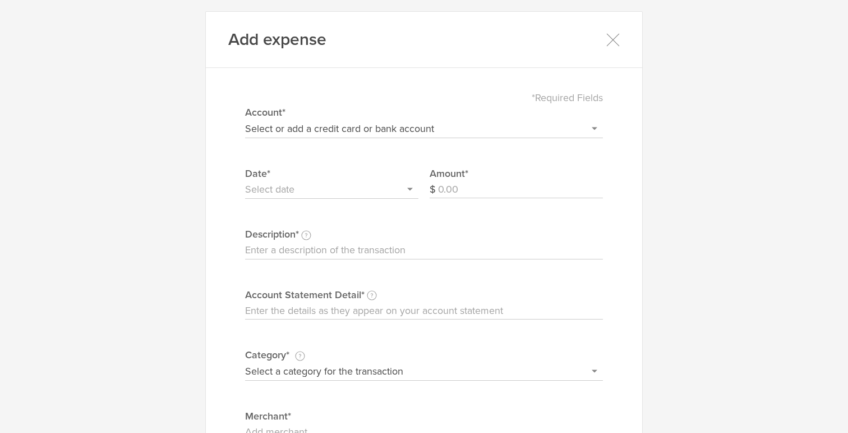
click at [396, 307] on input "Account Statement Detail Write the full description as it appears on your bank …" at bounding box center [424, 311] width 358 height 18
paste input "Dropbox GJ8SDJ4STBKG 141-58576933 CA 03/25"
type input "Dropbox GJ8SDJ4STBKG 141-58576933 CA 03/25"
click at [327, 252] on input "Description This description is for your own reference." at bounding box center [424, 250] width 358 height 18
type input "Dropbox Monthly Storage"
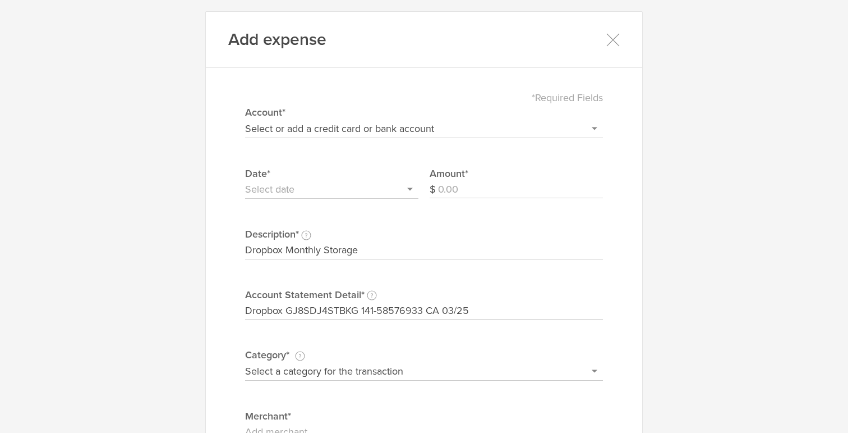
click at [451, 189] on input "Amount" at bounding box center [520, 190] width 165 height 18
type input "19.99"
click at [342, 127] on select "Select or add a credit card or bank account Gift Card - 0000 (exp) Azlo Visa - …" at bounding box center [424, 129] width 358 height 18
select select "6792c375491b710002e53658"
click at [245, 120] on select "Select or add a credit card or bank account Gift Card - 0000 (exp) Azlo Visa - …" at bounding box center [424, 129] width 358 height 18
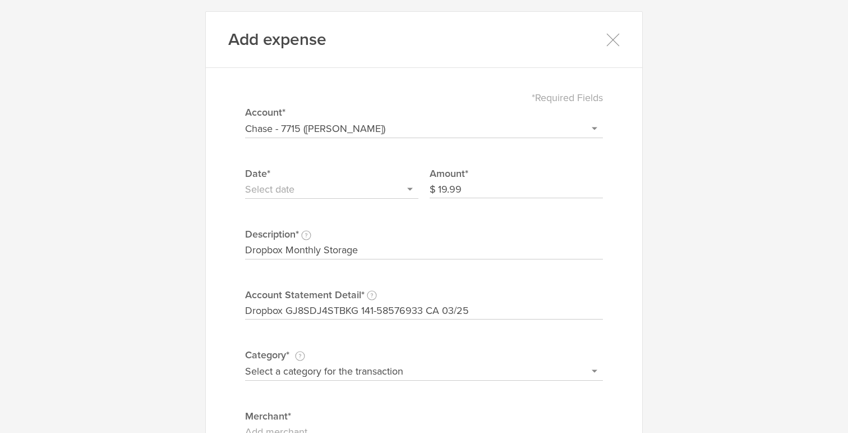
click at [295, 190] on input "text" at bounding box center [331, 190] width 173 height 18
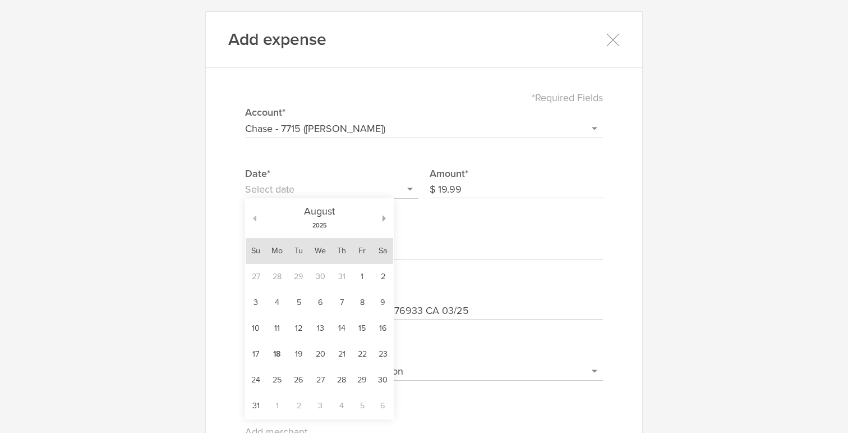
click at [254, 215] on button "button" at bounding box center [251, 218] width 11 height 7
click at [252, 219] on button "button" at bounding box center [251, 218] width 11 height 7
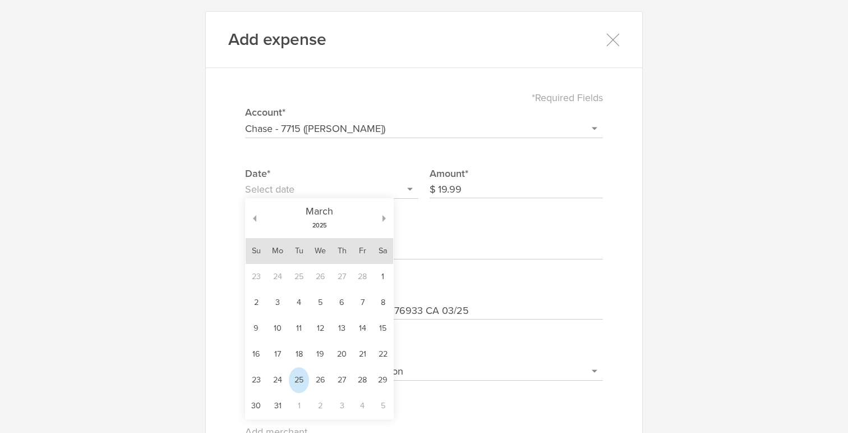
click at [295, 382] on td "25" at bounding box center [299, 380] width 20 height 26
type input "[DATE]"
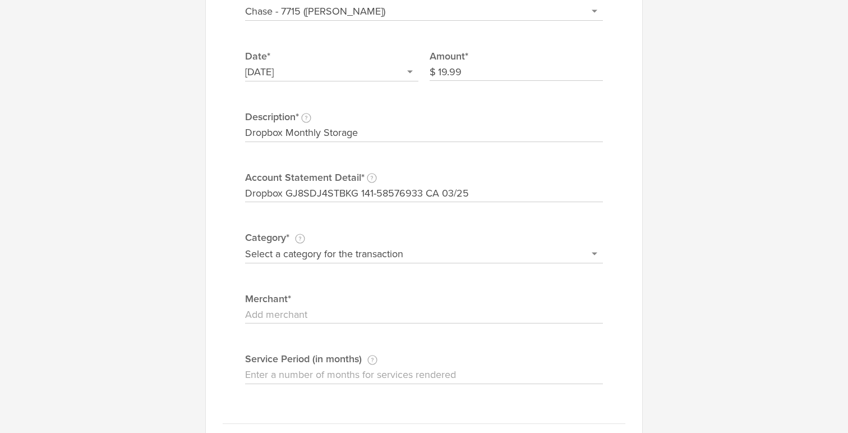
scroll to position [153, 0]
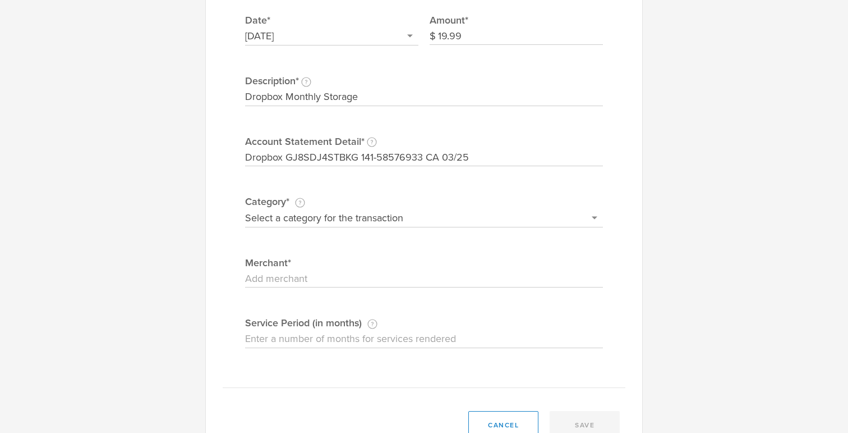
click at [393, 222] on select "Select a category for the transaction Manufacturing equipment Product/service m…" at bounding box center [424, 218] width 358 height 18
select select "Software"
click at [245, 209] on select "Select a category for the transaction Manufacturing equipment Product/service m…" at bounding box center [424, 218] width 358 height 18
click at [372, 292] on div "*Required Fields Select or add a credit card or bank account Gift Card - 0000 (…" at bounding box center [424, 157] width 403 height 462
click at [372, 282] on input "Merchant" at bounding box center [424, 279] width 358 height 18
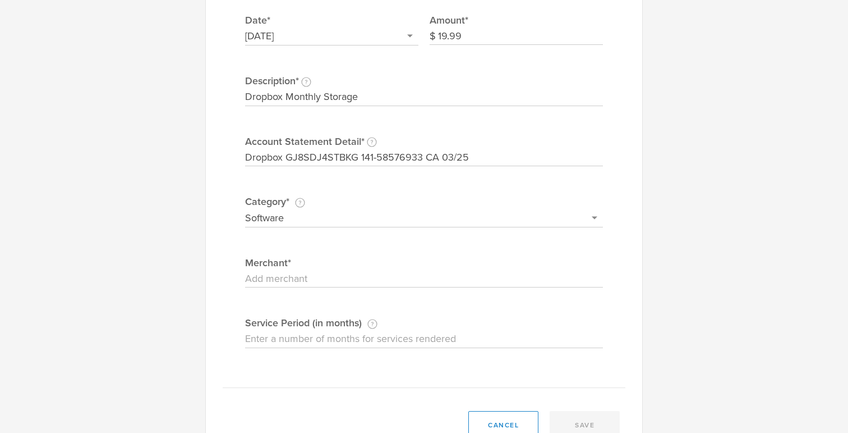
type input "Dropbox"
click at [577, 429] on button "save" at bounding box center [585, 425] width 70 height 28
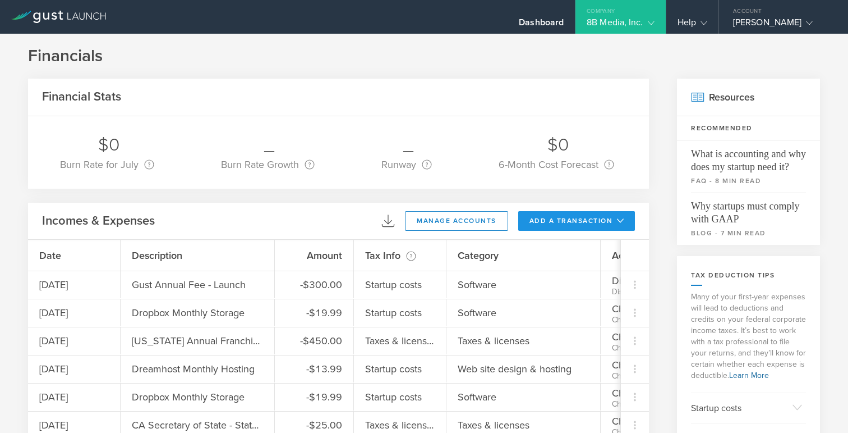
click at [548, 223] on button "add a transaction" at bounding box center [576, 221] width 117 height 20
click at [574, 251] on li "Add Expense" at bounding box center [598, 246] width 66 height 22
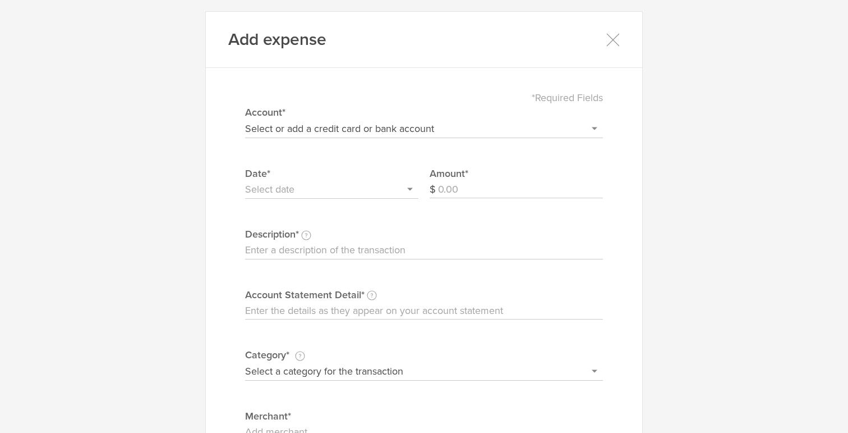
click at [323, 313] on input "Account Statement Detail Write the full description as it appears on your bank …" at bounding box center [424, 311] width 358 height 18
paste input "DREAMHOST [DOMAIN_NAME] CA 03/27"
type input "DREAMHOST [DOMAIN_NAME] CA 03/27"
click at [297, 120] on select "Select or add a credit card or bank account Gift Card - 0000 (exp) Azlo Visa - …" at bounding box center [424, 129] width 358 height 18
select select "6792c375491b710002e53658"
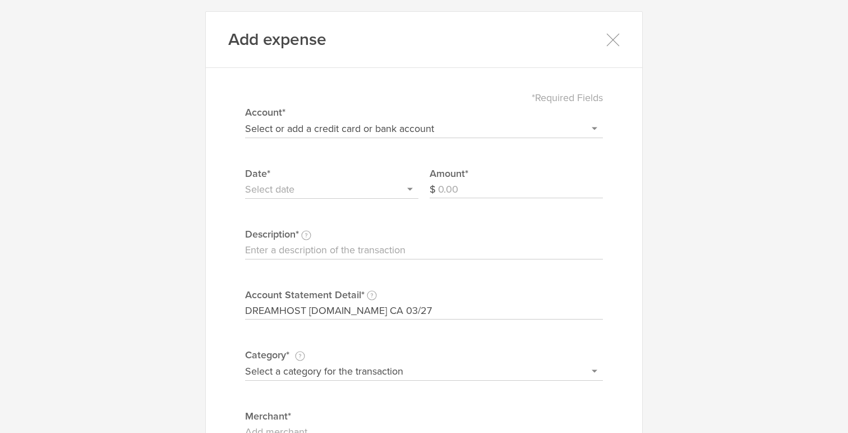
click at [245, 120] on select "Select or add a credit card or bank account Gift Card - 0000 (exp) Azlo Visa - …" at bounding box center [424, 129] width 358 height 18
click at [300, 194] on input "text" at bounding box center [331, 190] width 173 height 18
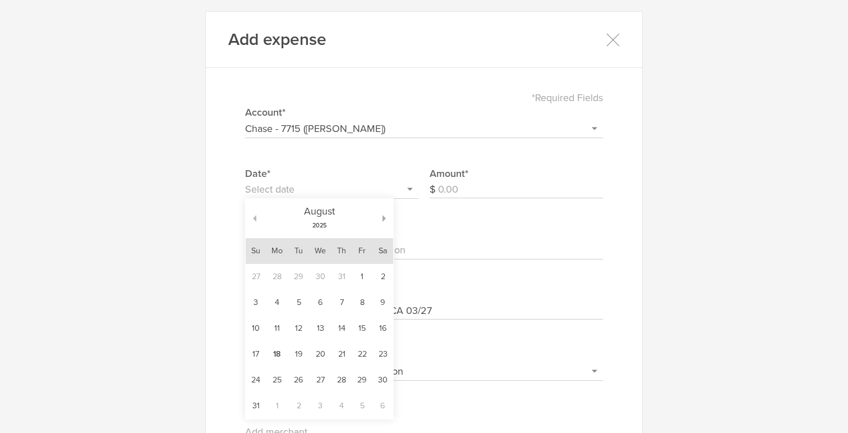
click at [256, 217] on button "button" at bounding box center [251, 218] width 11 height 7
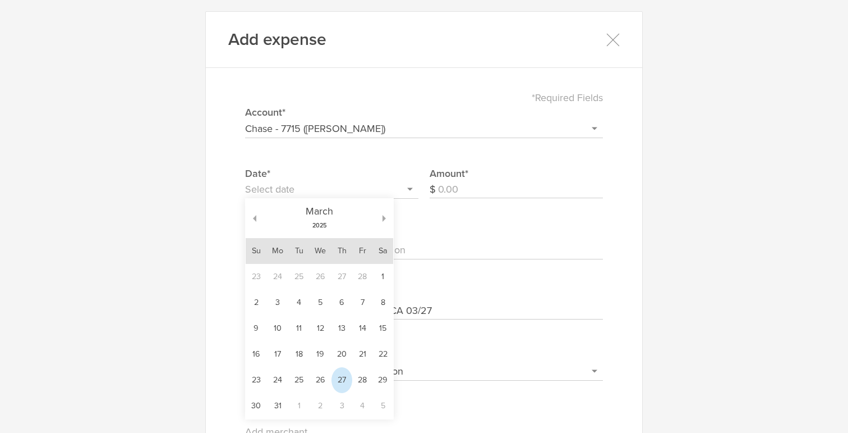
click at [339, 374] on td "27" at bounding box center [342, 380] width 21 height 26
type input "[DATE]"
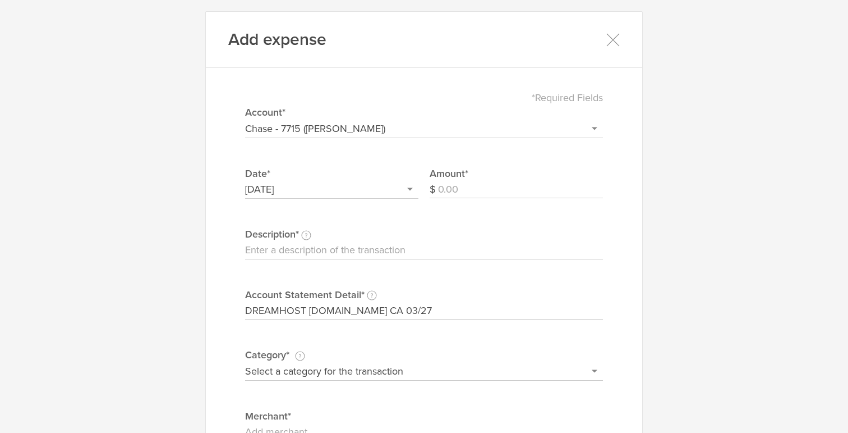
click at [457, 181] on input "Amount" at bounding box center [520, 190] width 165 height 18
type input "13.99"
click at [324, 373] on select "Select a category for the transaction Manufacturing equipment Product/service m…" at bounding box center [424, 371] width 358 height 18
select select "Web site design & hosting"
click at [245, 362] on select "Select a category for the transaction Manufacturing equipment Product/service m…" at bounding box center [424, 371] width 358 height 18
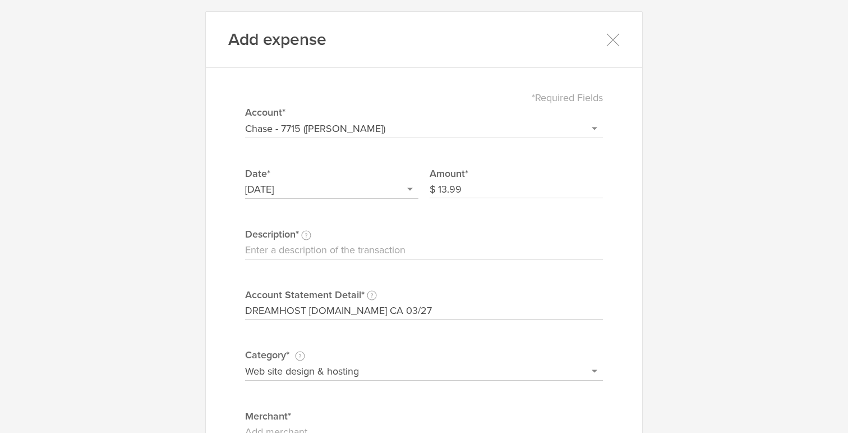
click at [313, 422] on label "Merchant" at bounding box center [424, 415] width 358 height 15
click at [313, 423] on input "Merchant" at bounding box center [424, 432] width 358 height 18
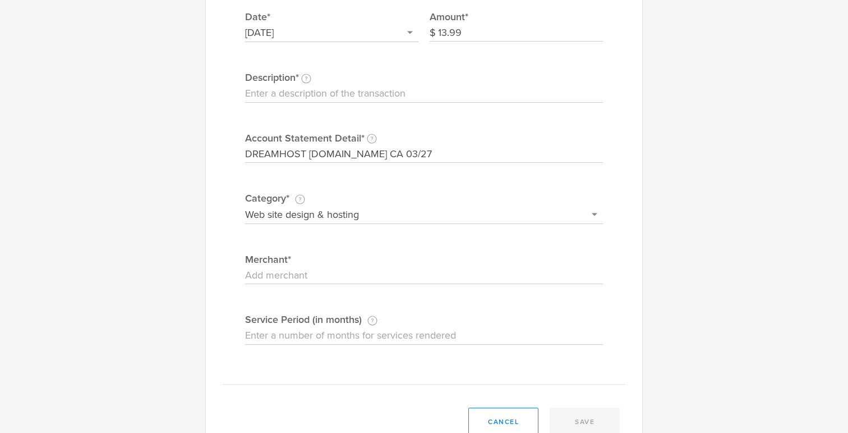
scroll to position [187, 0]
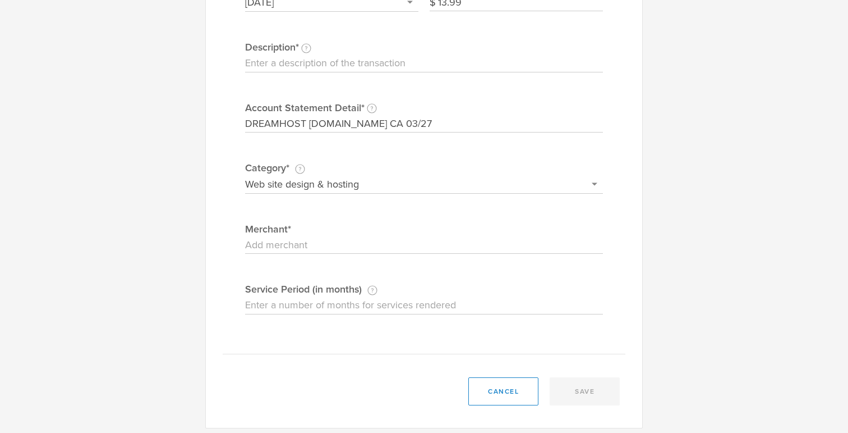
click at [275, 242] on input "Merchant" at bounding box center [424, 245] width 358 height 18
type input "Dreamhost"
click at [380, 62] on input "Description This description is for your own reference." at bounding box center [424, 63] width 358 height 18
type input "Dreamhost Monthly Hosting"
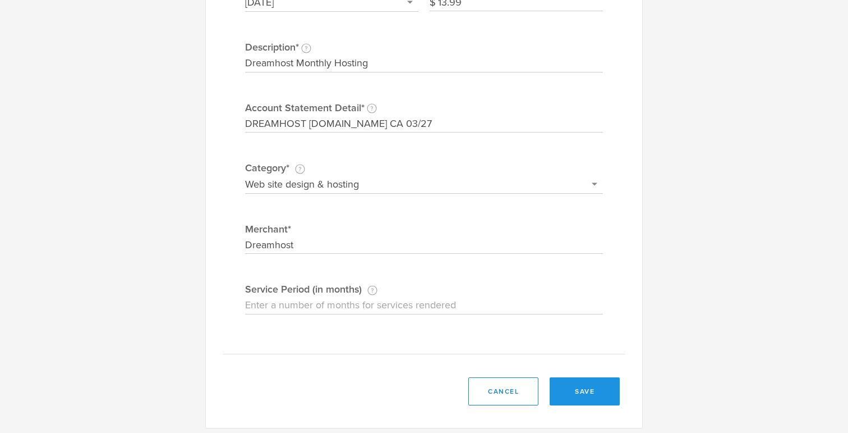
click at [575, 390] on button "save" at bounding box center [585, 391] width 70 height 28
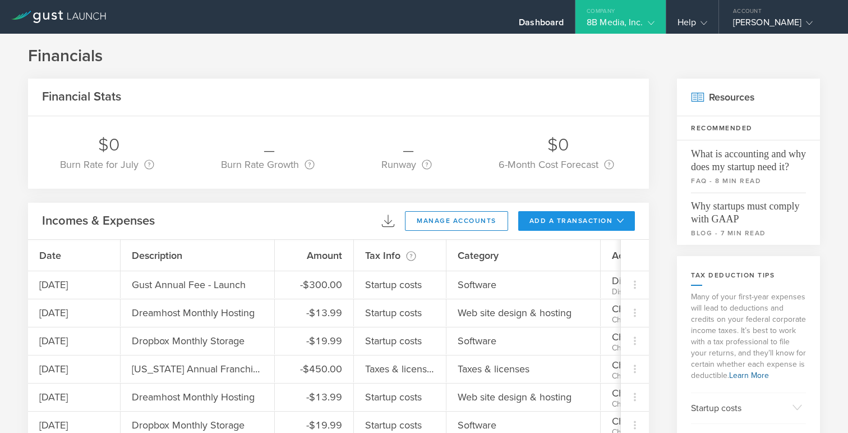
click at [562, 220] on button "add a transaction" at bounding box center [576, 221] width 117 height 20
click at [596, 249] on li "Add Expense" at bounding box center [598, 246] width 66 height 22
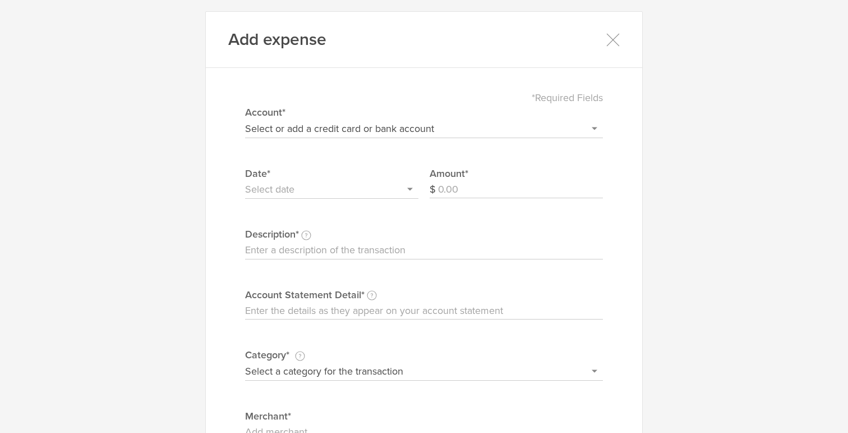
click at [304, 305] on input "Account Statement Detail Write the full description as it appears on your bank …" at bounding box center [424, 311] width 358 height 18
paste input "FRANCHISE TAX BO PAYMENTS 116108866 PM CCD ID: 1282532045"
type input "FRANCHISE TAX BO PAYMENTS 116108866 PM CCD ID: 1282532045"
click at [375, 129] on select "Select or add a credit card or bank account Gift Card - 0000 (exp) Azlo Visa - …" at bounding box center [424, 129] width 358 height 18
select select "6792c375491b710002e53658"
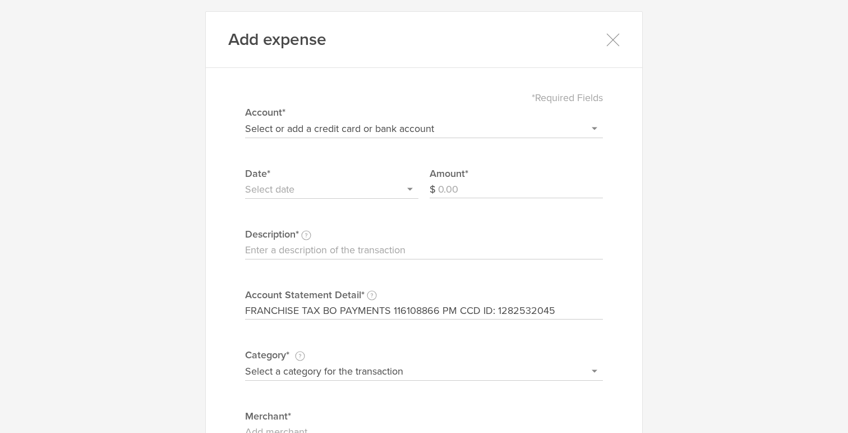
click at [245, 120] on select "Select or add a credit card or bank account Gift Card - 0000 (exp) Azlo Visa - …" at bounding box center [424, 129] width 358 height 18
click at [297, 250] on input "Description This description is for your own reference." at bounding box center [424, 250] width 358 height 18
paste input "CA Franchise Tax Board - Q12024"
type input "CA Franchise Tax Board - Q12025"
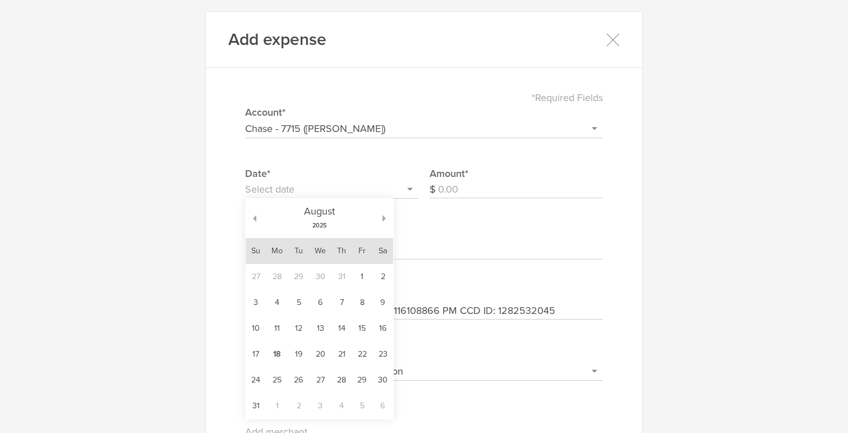
click at [292, 189] on input "text" at bounding box center [331, 190] width 173 height 18
click at [254, 218] on button "button" at bounding box center [251, 218] width 11 height 7
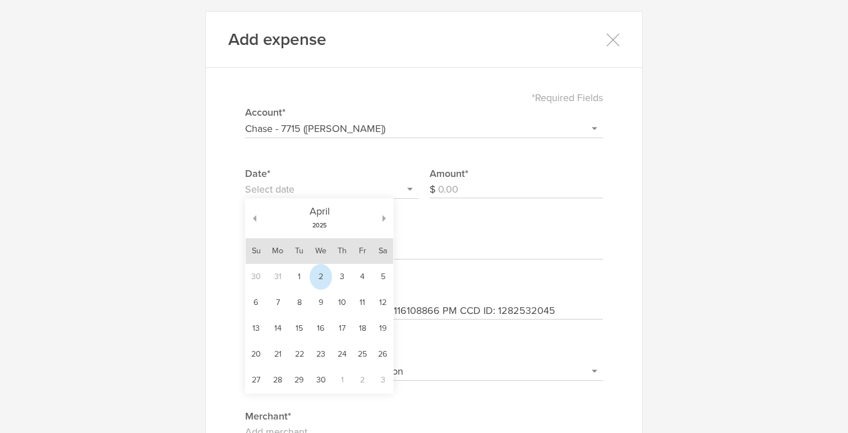
click at [316, 277] on td "2" at bounding box center [321, 277] width 22 height 26
type input "[DATE]"
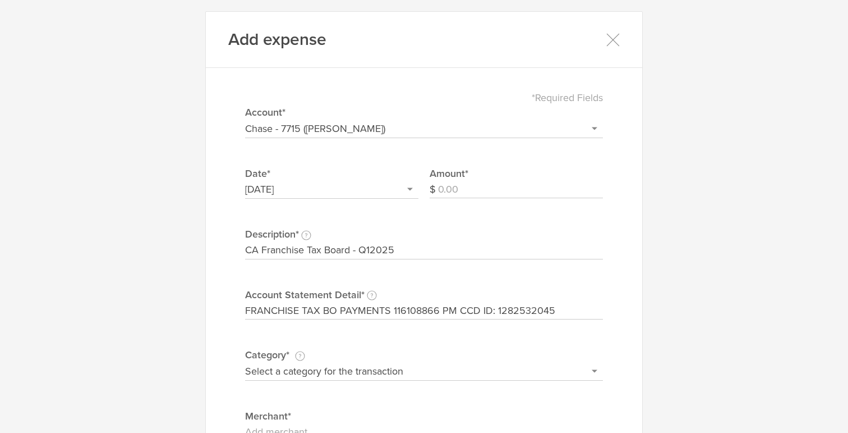
click at [457, 192] on input "Amount" at bounding box center [520, 190] width 165 height 18
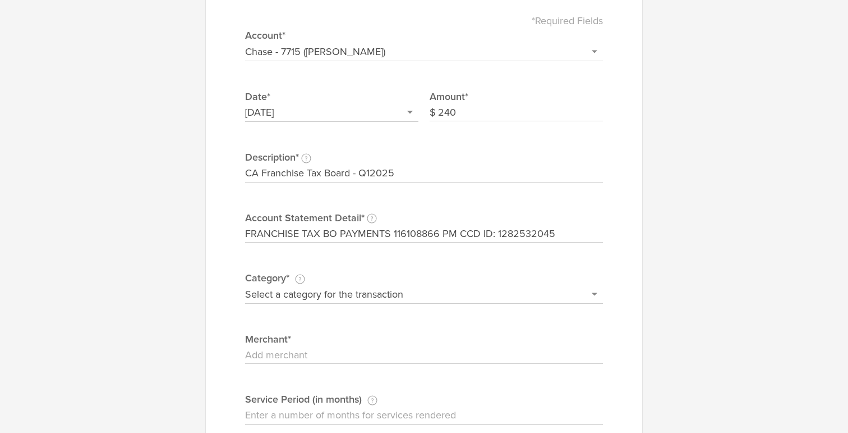
scroll to position [122, 0]
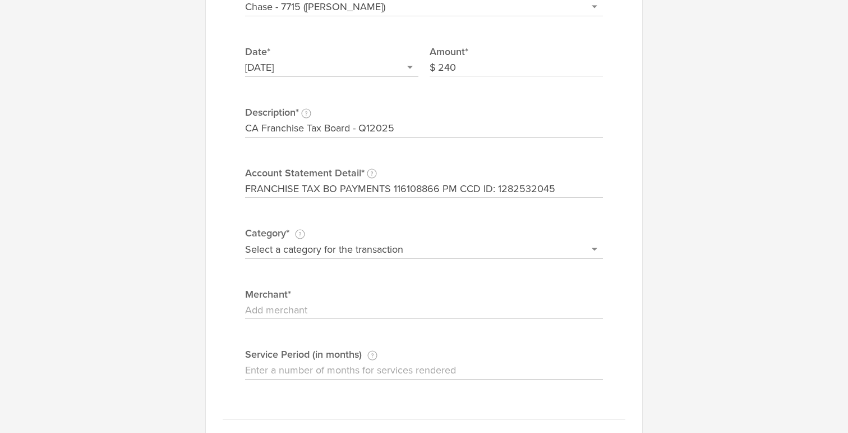
type input "240"
click at [444, 246] on select "Select a category for the transaction Manufacturing equipment Product/service m…" at bounding box center [424, 249] width 358 height 18
select select "Taxes & licenses"
click at [245, 240] on select "Select a category for the transaction Manufacturing equipment Product/service m…" at bounding box center [424, 249] width 358 height 18
click at [364, 374] on input "Service Period (in months) If this expense is a subscription or contract, enter…" at bounding box center [424, 370] width 358 height 18
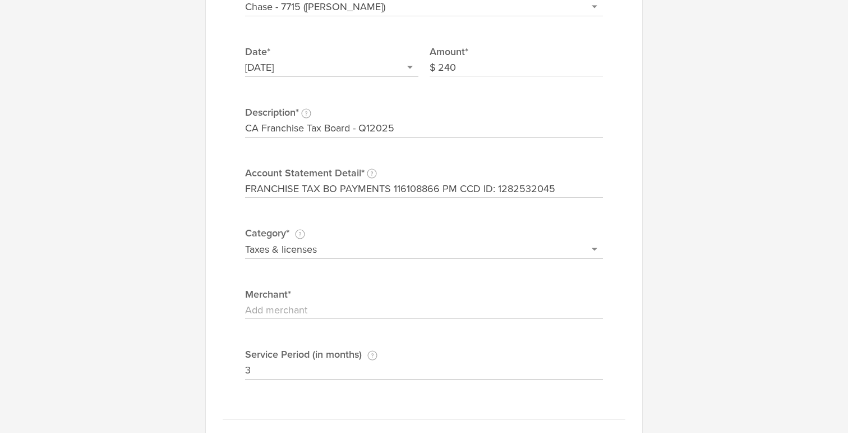
type input "3"
click at [346, 307] on input "Merchant" at bounding box center [424, 310] width 358 height 18
paste input "CA FTB"
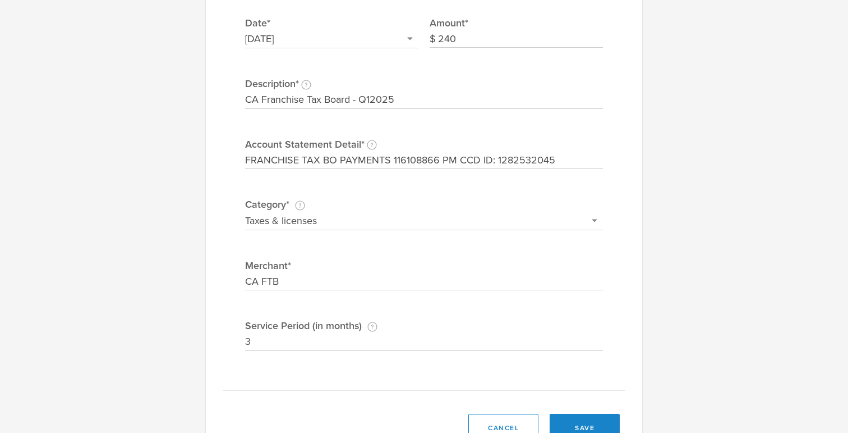
scroll to position [193, 0]
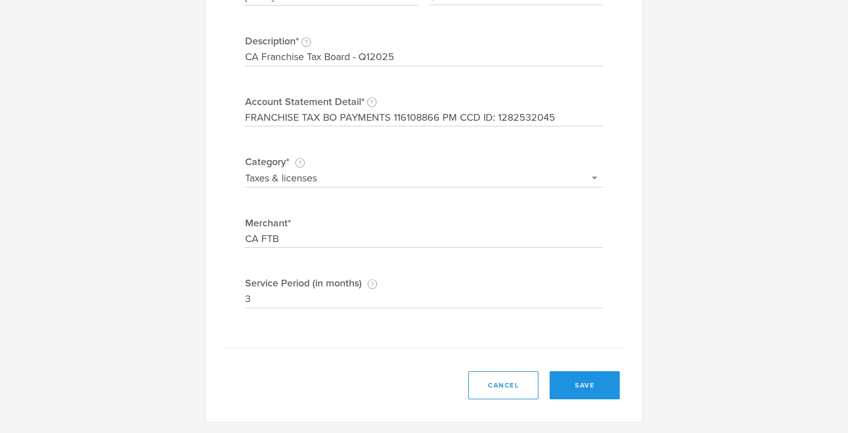
type input "CA FTB"
click at [580, 383] on button "save" at bounding box center [585, 385] width 70 height 28
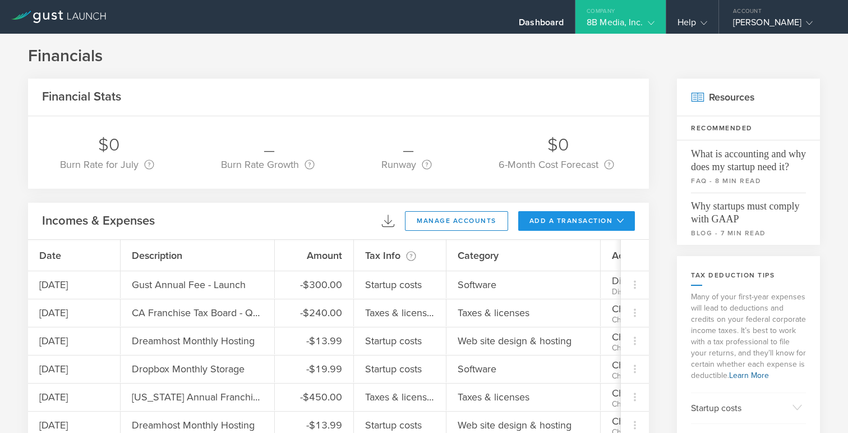
click at [582, 219] on button "add a transaction" at bounding box center [576, 221] width 117 height 20
click at [577, 246] on li "Add Expense" at bounding box center [598, 246] width 66 height 22
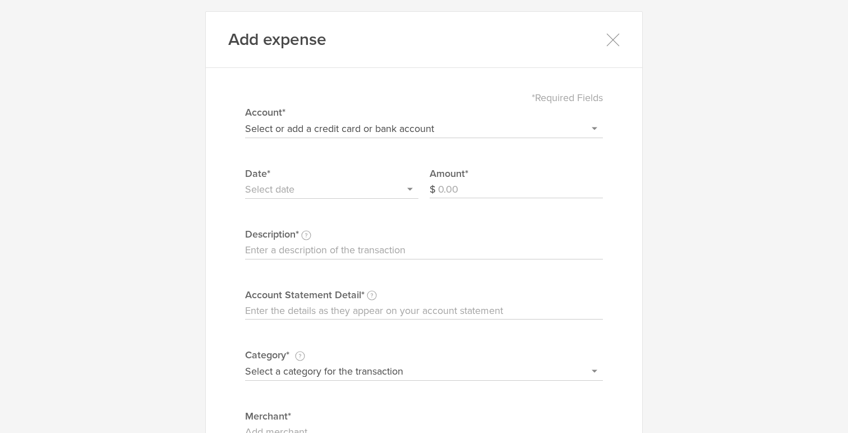
click at [321, 314] on input "Account Statement Detail Write the full description as it appears on your bank …" at bounding box center [424, 311] width 358 height 18
paste input "FRANCHISE TAX BO PAYMENTS 116106804 PM CCD ID: 1282532045"
type input "FRANCHISE TAX BO PAYMENTS 116106804 PM CCD ID: 1282532045"
click at [357, 192] on input "text" at bounding box center [331, 190] width 173 height 18
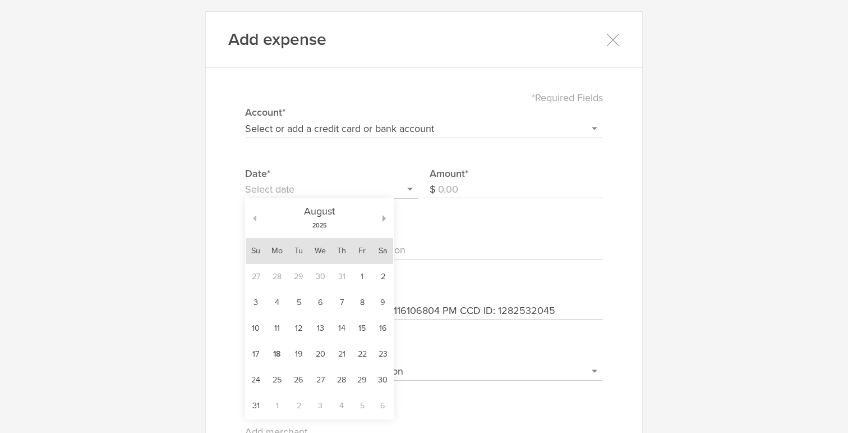
click at [256, 217] on button "button" at bounding box center [251, 218] width 11 height 7
click at [323, 277] on td "2" at bounding box center [321, 277] width 22 height 26
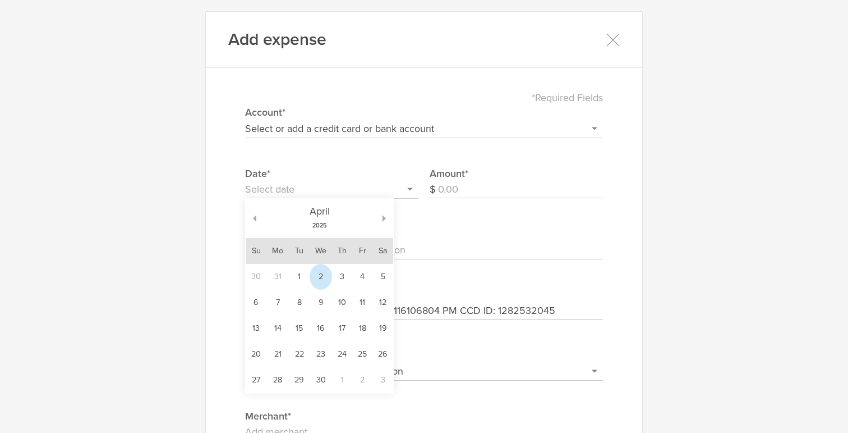
type input "[DATE]"
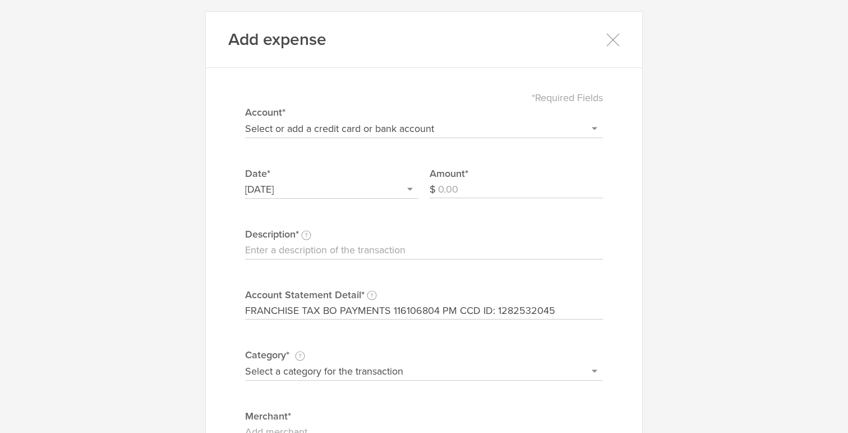
click at [365, 132] on select "Select or add a credit card or bank account Gift Card - 0000 (exp) Azlo Visa - …" at bounding box center [424, 129] width 358 height 18
select select "6792c375491b710002e53658"
click at [245, 120] on select "Select or add a credit card or bank account Gift Card - 0000 (exp) Azlo Visa - …" at bounding box center [424, 129] width 358 height 18
click at [394, 245] on input "Description This description is for your own reference." at bounding box center [424, 250] width 358 height 18
paste input "CA Franchise Tax Board - Q12024"
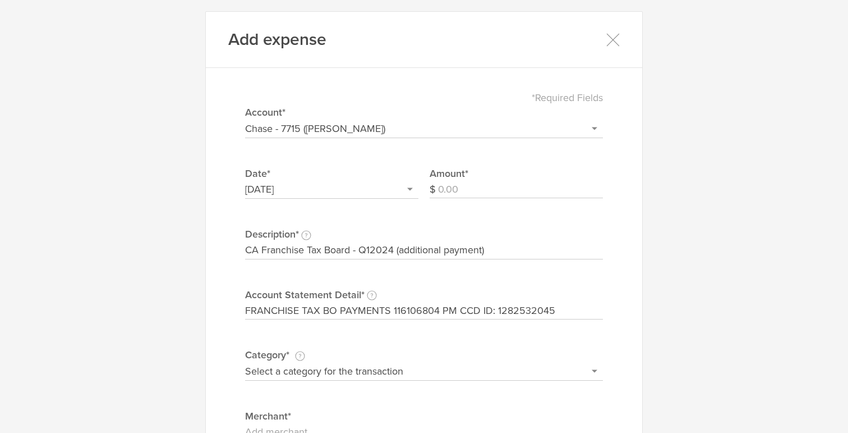
type input "CA Franchise Tax Board - Q12024 (additional payment)"
click at [337, 370] on select "Select a category for the transaction Manufacturing equipment Product/service m…" at bounding box center [424, 371] width 358 height 18
select select "Taxes & licenses"
click at [245, 362] on select "Select a category for the transaction Manufacturing equipment Product/service m…" at bounding box center [424, 371] width 358 height 18
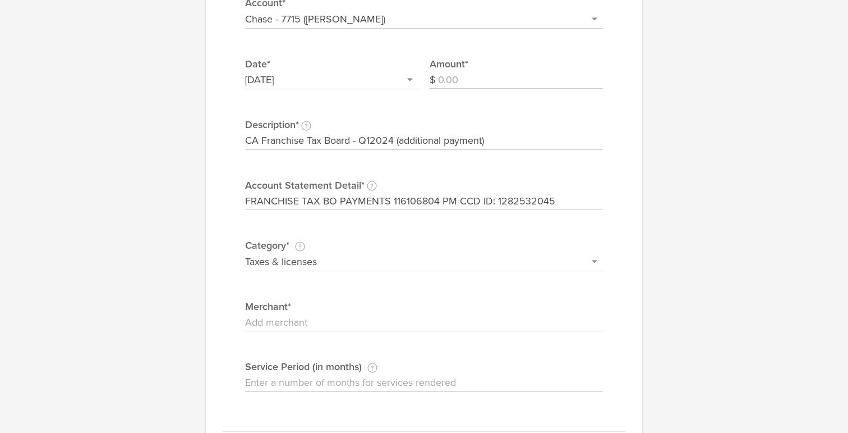
scroll to position [118, 0]
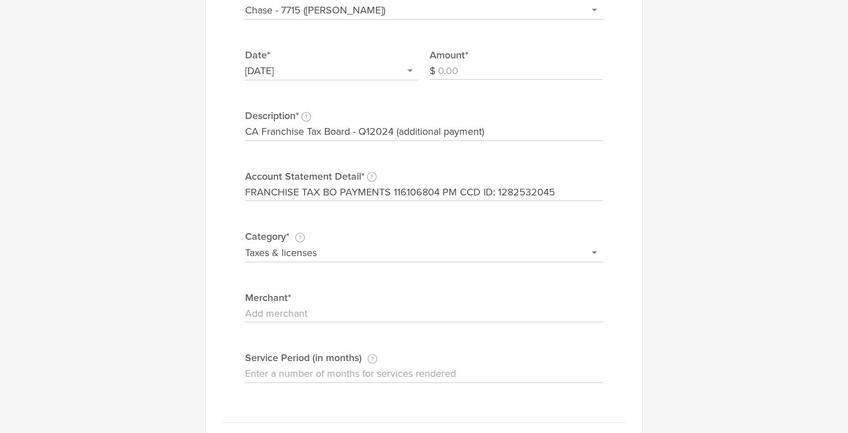
click at [403, 315] on input "Merchant" at bounding box center [424, 314] width 358 height 18
type input "CA FTB"
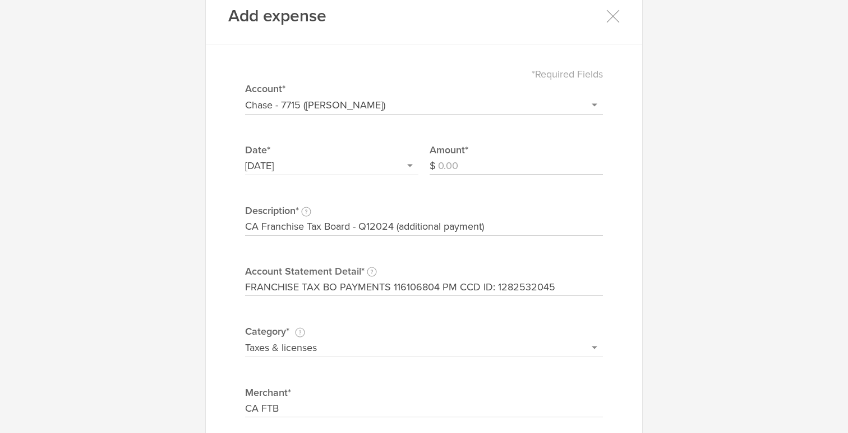
scroll to position [0, 0]
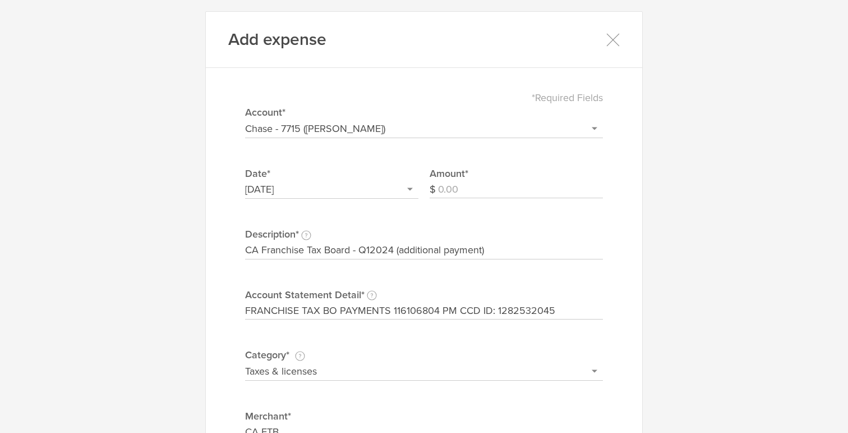
click at [515, 187] on input "Amount" at bounding box center [520, 190] width 165 height 18
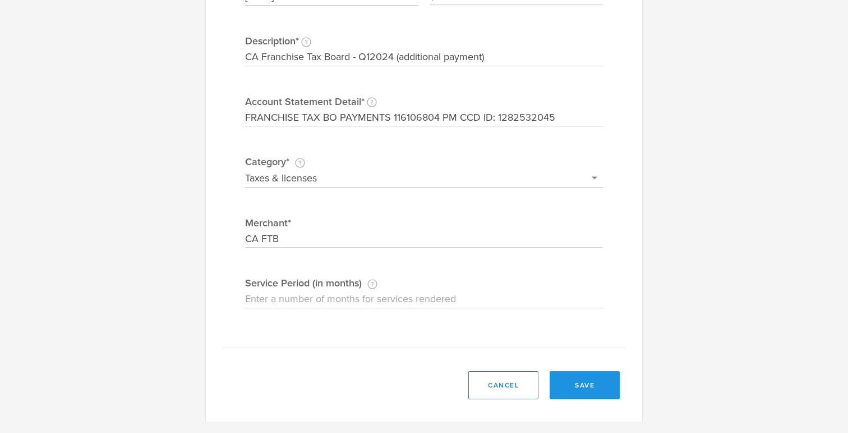
type input "78.98"
click at [585, 378] on button "save" at bounding box center [585, 385] width 70 height 28
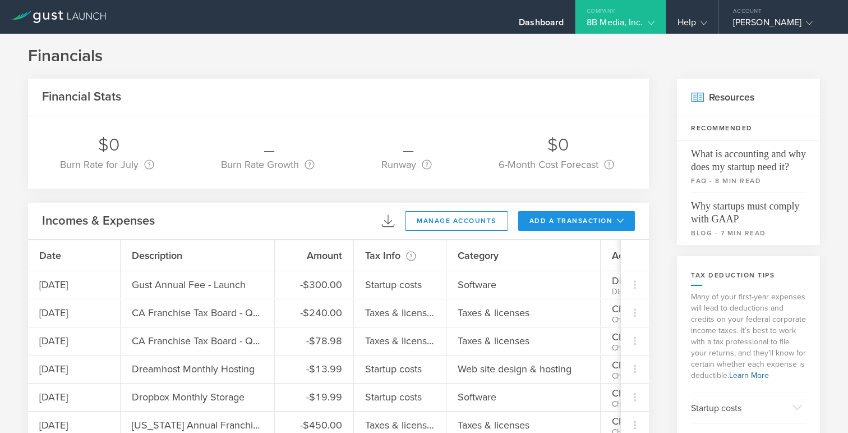
click at [543, 216] on button "add a transaction" at bounding box center [576, 221] width 117 height 20
click at [591, 248] on li "Add Expense" at bounding box center [598, 246] width 66 height 22
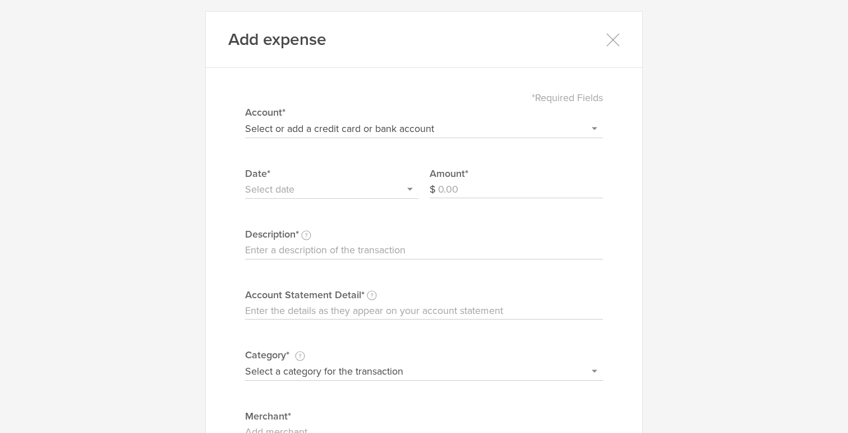
click at [326, 313] on input "Account Statement Detail Write the full description as it appears on your bank …" at bounding box center [424, 311] width 358 height 18
paste input "EB *UNFIX NYC 2025 FIL 8014137200 CA 04/04"
type input "EB *UNFIX NYC 2025 FIL 8014137200 CA 04/04"
click at [451, 191] on input "Amount" at bounding box center [520, 190] width 165 height 18
type input "10.29"
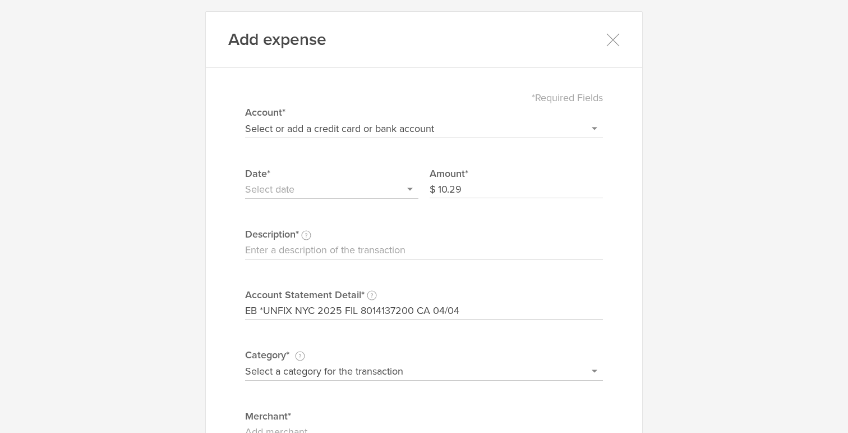
click at [338, 251] on input "Description This description is for your own reference." at bounding box center [424, 250] width 358 height 18
type input "Unfix Film Festival"
click at [313, 196] on input "text" at bounding box center [331, 190] width 173 height 18
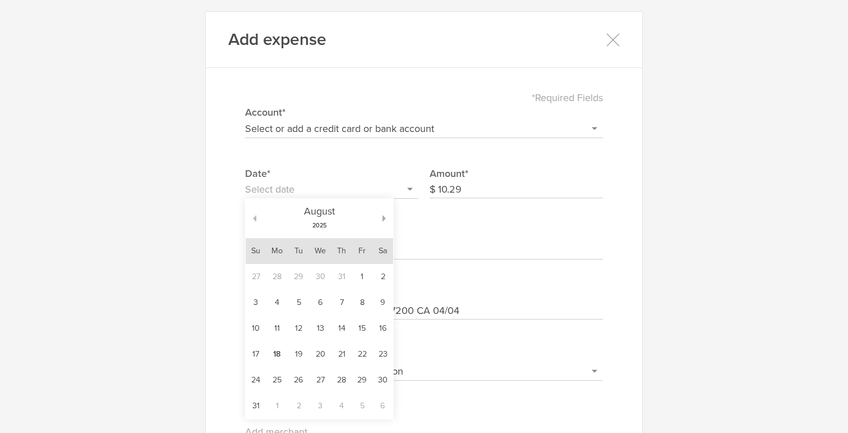
click at [255, 218] on button "button" at bounding box center [251, 218] width 11 height 7
click at [362, 275] on td "4" at bounding box center [362, 277] width 20 height 26
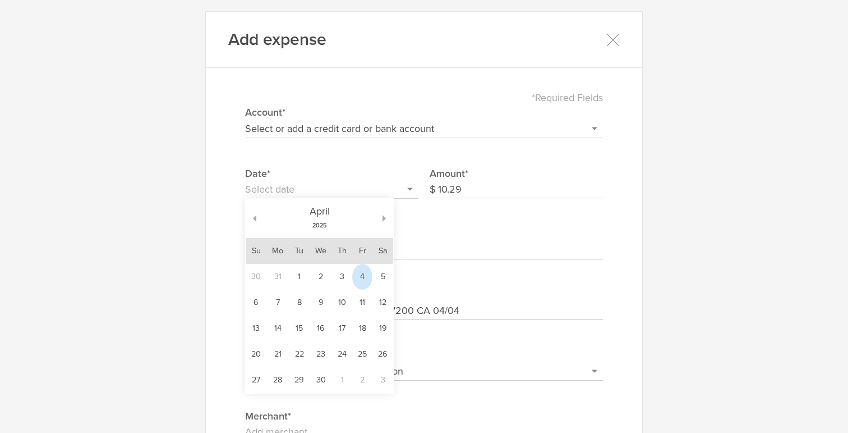
type input "[DATE]"
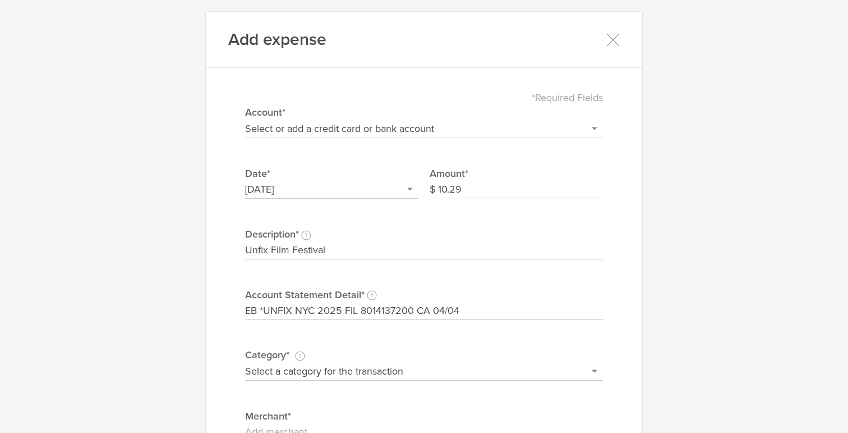
click at [353, 122] on select "Select or add a credit card or bank account Gift Card - 0000 (exp) Azlo Visa - …" at bounding box center [424, 129] width 358 height 18
select select "6792c375491b710002e53658"
click at [245, 120] on select "Select or add a credit card or bank account Gift Card - 0000 (exp) Azlo Visa - …" at bounding box center [424, 129] width 358 height 18
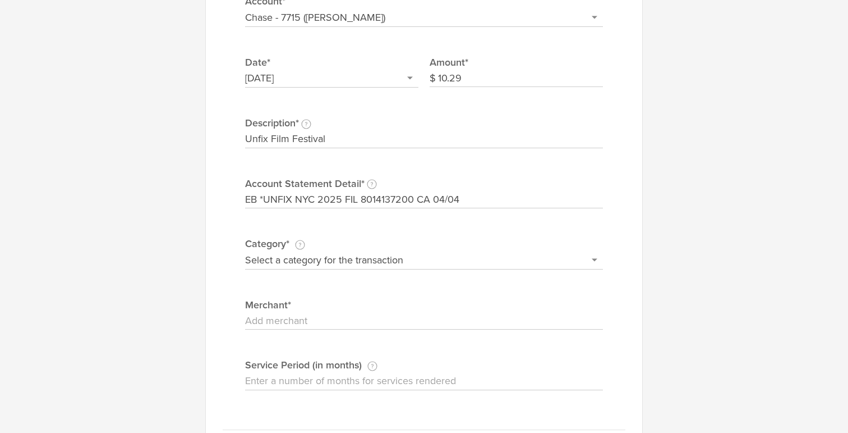
scroll to position [135, 0]
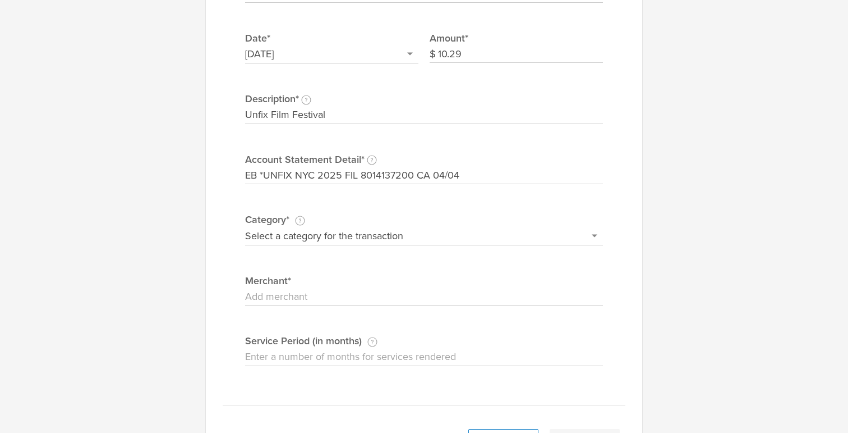
click at [360, 237] on select "Select a category for the transaction Manufacturing equipment Product/service m…" at bounding box center [424, 236] width 358 height 18
select select "Advertising & marketing"
click at [245, 227] on select "Select a category for the transaction Manufacturing equipment Product/service m…" at bounding box center [424, 236] width 358 height 18
click at [341, 305] on input "Merchant" at bounding box center [424, 297] width 358 height 18
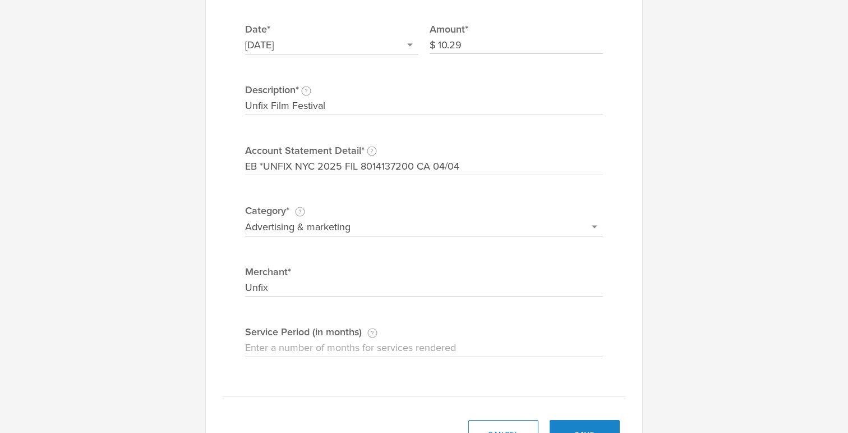
scroll to position [159, 0]
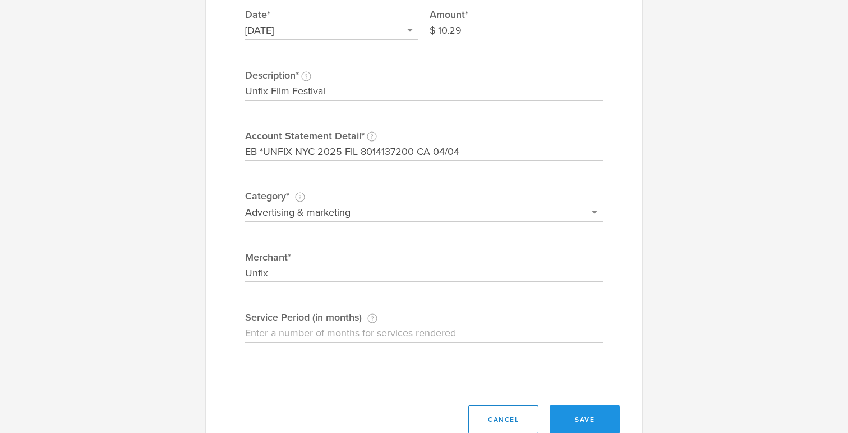
type input "Unfix"
click at [586, 415] on button "save" at bounding box center [585, 419] width 70 height 28
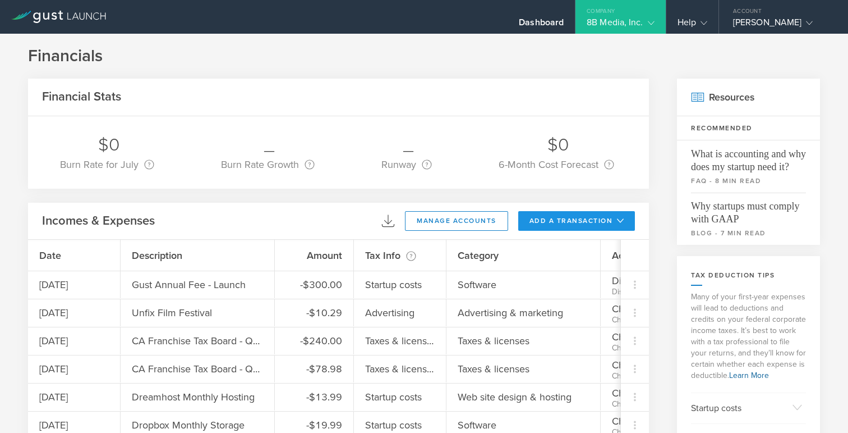
click at [566, 213] on button "add a transaction" at bounding box center [576, 221] width 117 height 20
click at [576, 256] on li "Add Expense" at bounding box center [598, 246] width 66 height 22
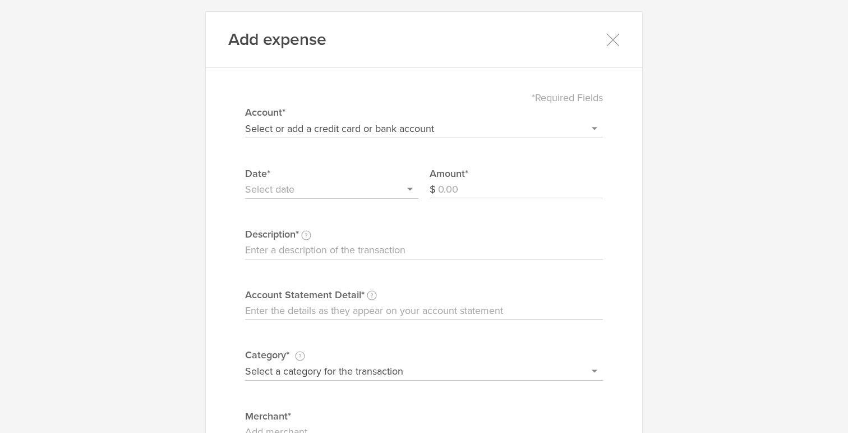
click at [423, 310] on input "Account Statement Detail Write the full description as it appears on your bank …" at bounding box center [424, 311] width 358 height 18
paste input "DROPBOX*LG1W5F32YR8C [DOMAIN_NAME] CA 04/25"
type input "DROPBOX*LG1W5F32YR8C [DOMAIN_NAME] CA 04/25"
click at [310, 187] on input "text" at bounding box center [331, 190] width 173 height 18
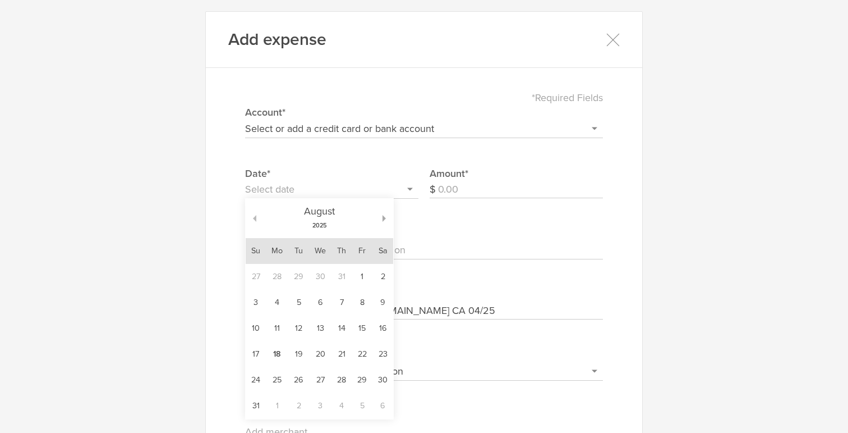
click at [254, 218] on button "button" at bounding box center [251, 218] width 11 height 7
click at [363, 351] on td "25" at bounding box center [362, 354] width 20 height 26
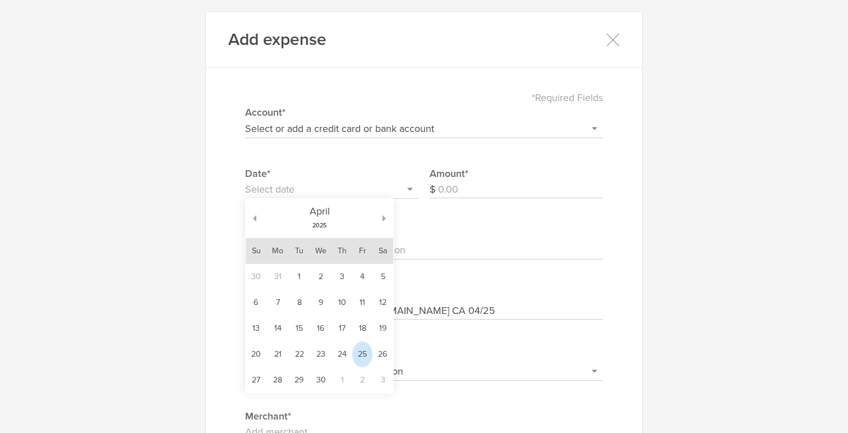
type input "[DATE]"
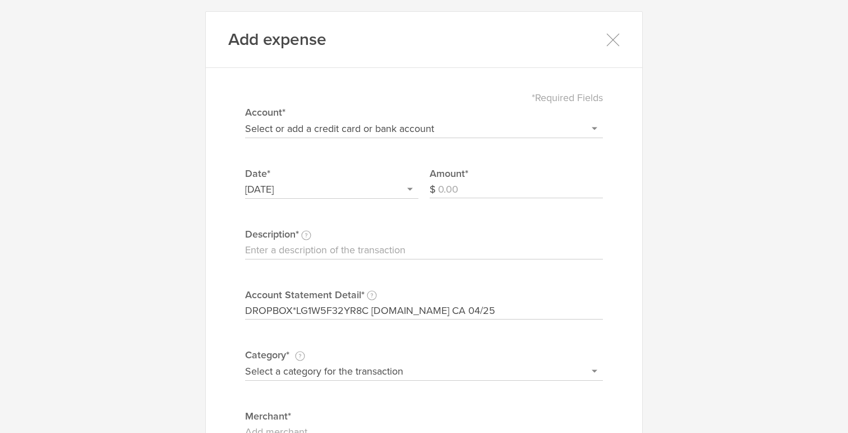
click at [465, 193] on input "Amount" at bounding box center [520, 190] width 165 height 18
type input "19.99"
click at [385, 133] on select "Select or add a credit card or bank account Gift Card - 0000 (exp) Azlo Visa - …" at bounding box center [424, 129] width 358 height 18
select select "6792c375491b710002e53658"
click at [245, 120] on select "Select or add a credit card or bank account Gift Card - 0000 (exp) Azlo Visa - …" at bounding box center [424, 129] width 358 height 18
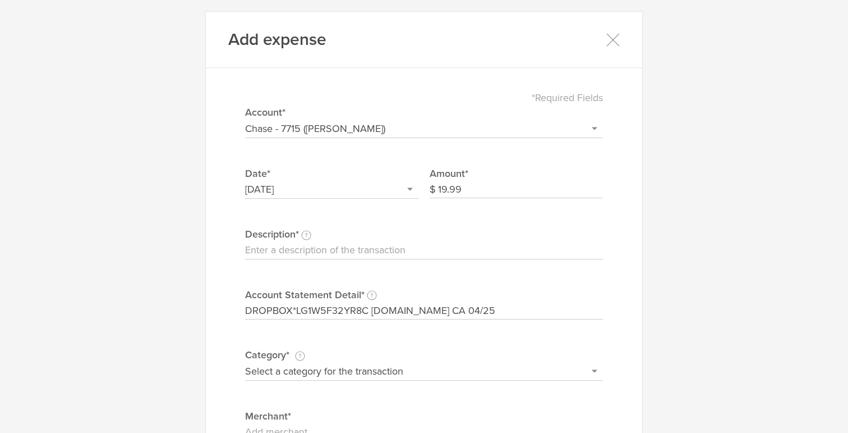
click at [282, 251] on input "Description This description is for your own reference." at bounding box center [424, 250] width 358 height 18
type input "Dropbox Monthly Storage"
click at [309, 379] on div "Select a category for the transaction Manufacturing equipment Product/service m…" at bounding box center [424, 371] width 358 height 19
click at [326, 373] on select "Select a category for the transaction Manufacturing equipment Product/service m…" at bounding box center [424, 371] width 358 height 18
select select "Software"
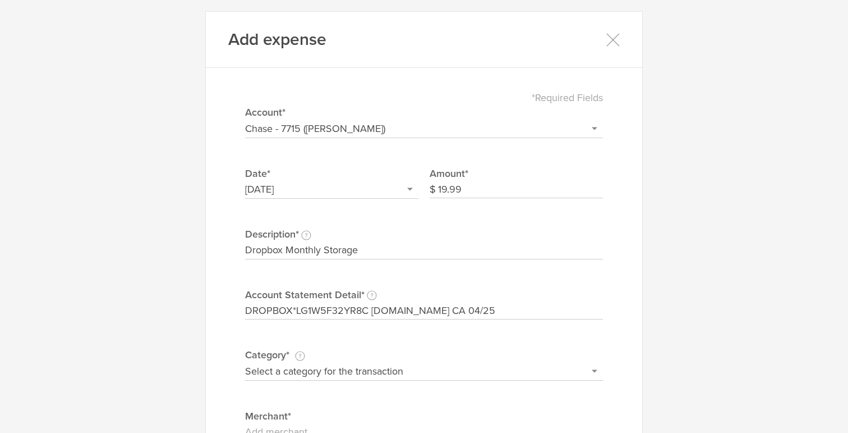
click at [245, 362] on select "Select a category for the transaction Manufacturing equipment Product/service m…" at bounding box center [424, 371] width 358 height 18
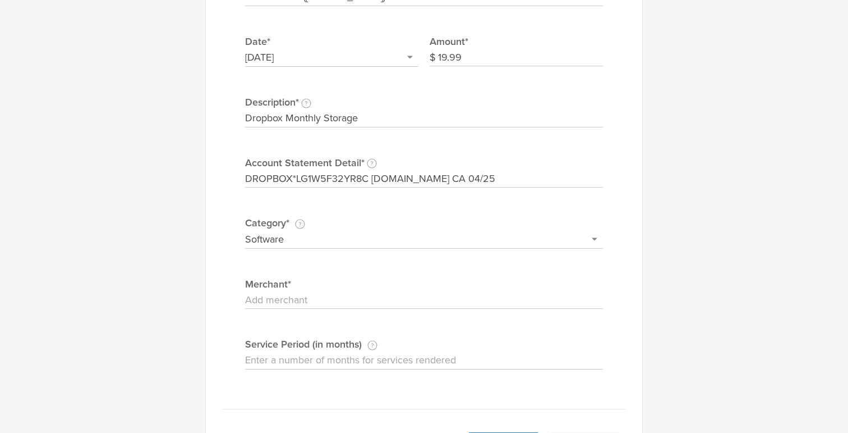
scroll to position [134, 0]
click at [386, 296] on input "Merchant" at bounding box center [424, 298] width 358 height 18
type input "Dropbox"
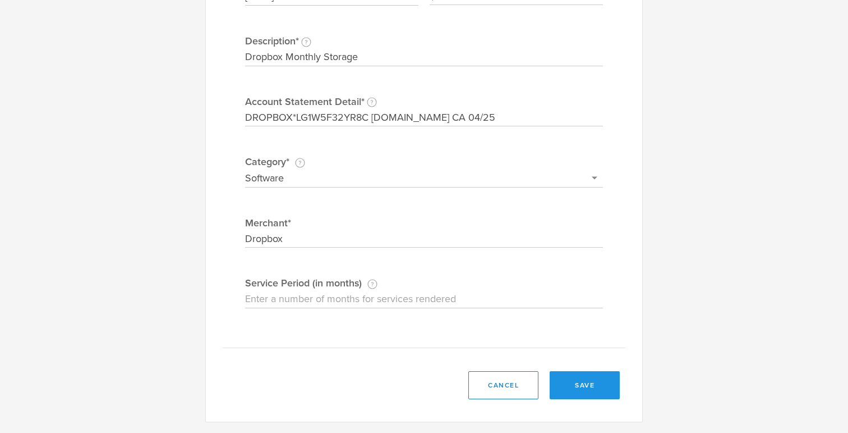
click at [580, 382] on button "save" at bounding box center [585, 385] width 70 height 28
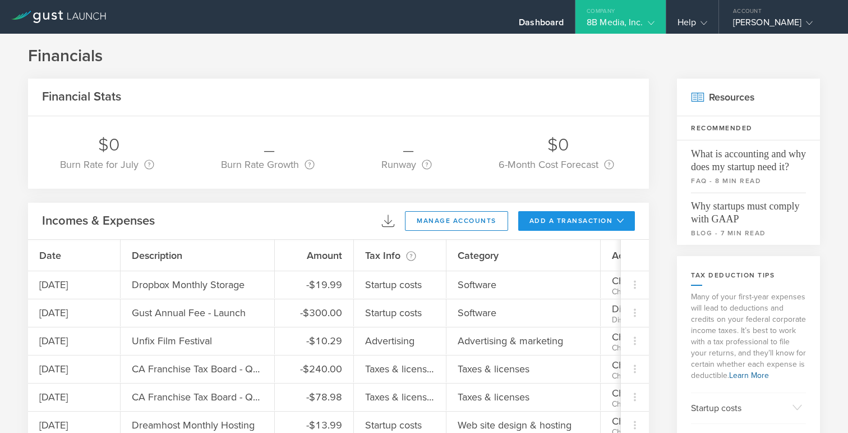
click at [587, 222] on button "add a transaction" at bounding box center [576, 221] width 117 height 20
click at [599, 242] on li "Add Expense" at bounding box center [598, 246] width 66 height 22
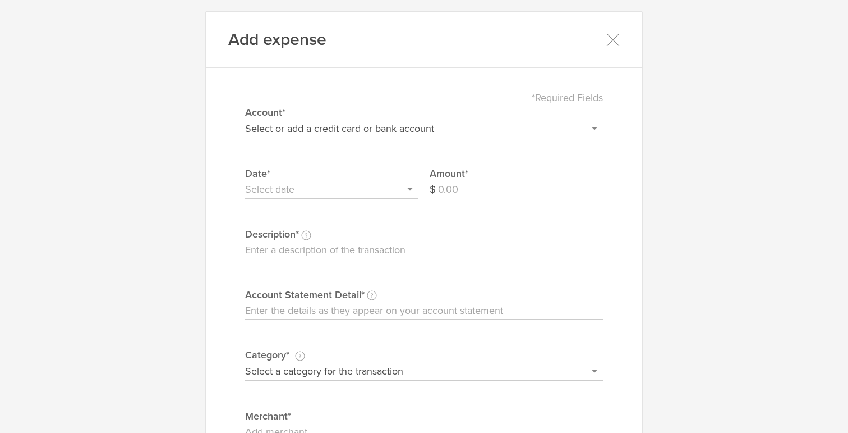
click at [343, 302] on input "Account Statement Detail Write the full description as it appears on your bank …" at bounding box center [424, 311] width 358 height 18
paste input "DREAMHOST [DOMAIN_NAME] CA 04/27"
type input "DREAMHOST [DOMAIN_NAME] CA 04/27"
click at [362, 246] on input "Description This description is for your own reference." at bounding box center [424, 250] width 358 height 18
type input "Dreamhost Monthly Hosting"
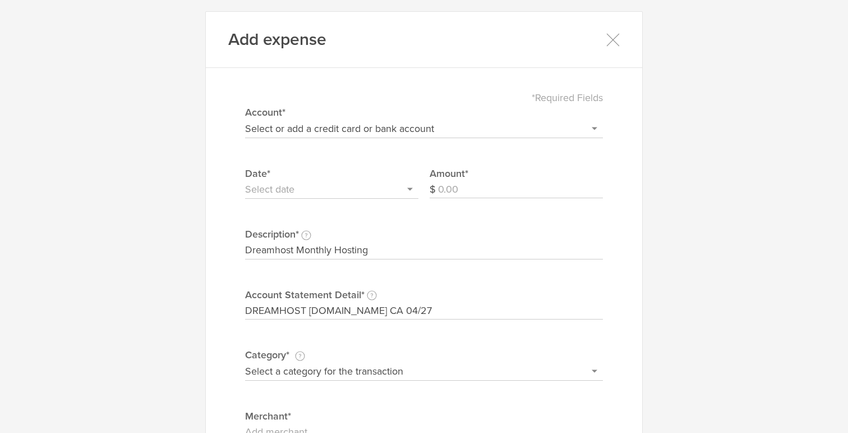
click at [455, 189] on input "Amount" at bounding box center [520, 190] width 165 height 18
type input "13.99"
click at [346, 187] on input "text" at bounding box center [331, 190] width 173 height 18
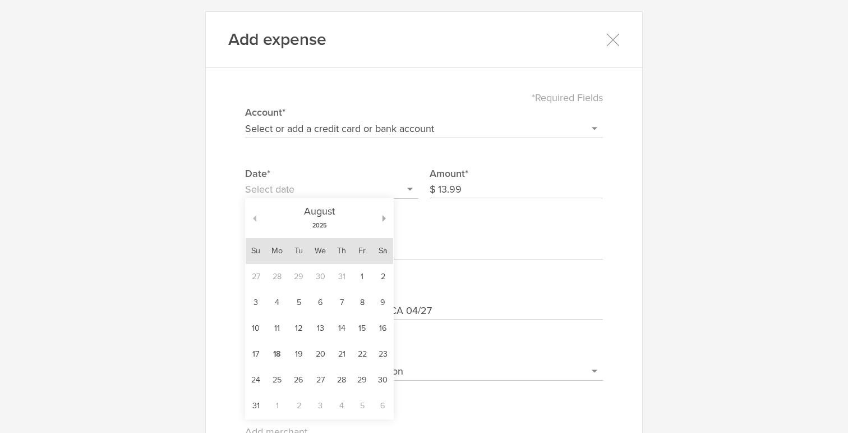
click at [254, 217] on button "button" at bounding box center [251, 218] width 11 height 7
click at [257, 373] on td "27" at bounding box center [256, 380] width 21 height 26
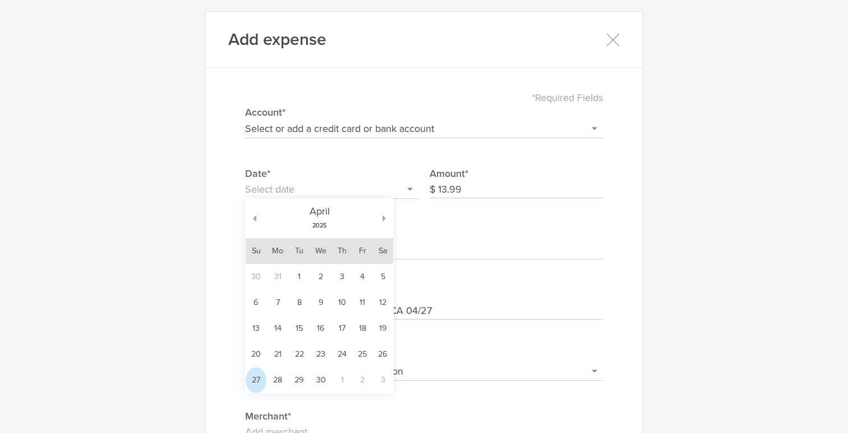
type input "[DATE]"
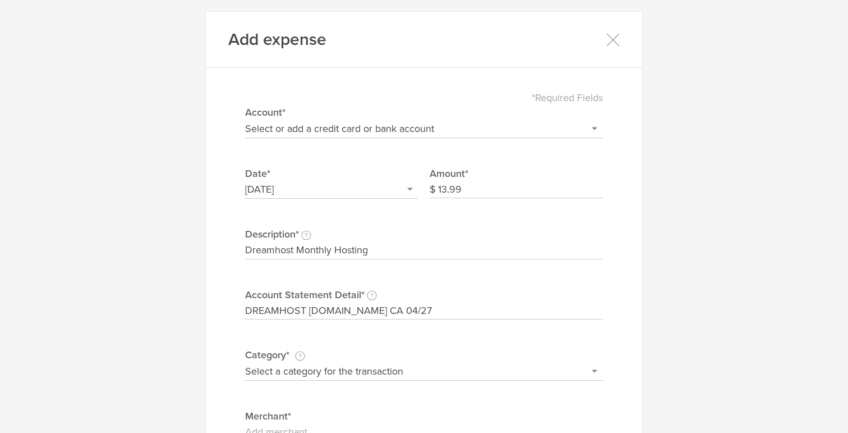
click at [306, 133] on select "Select or add a credit card or bank account Gift Card - 0000 (exp) Azlo Visa - …" at bounding box center [424, 129] width 358 height 18
select select "6792c375491b710002e53658"
click at [245, 120] on select "Select or add a credit card or bank account Gift Card - 0000 (exp) Azlo Visa - …" at bounding box center [424, 129] width 358 height 18
click at [333, 371] on select "Select a category for the transaction Manufacturing equipment Product/service m…" at bounding box center [424, 371] width 358 height 18
click at [245, 362] on select "Select a category for the transaction Manufacturing equipment Product/service m…" at bounding box center [424, 371] width 358 height 18
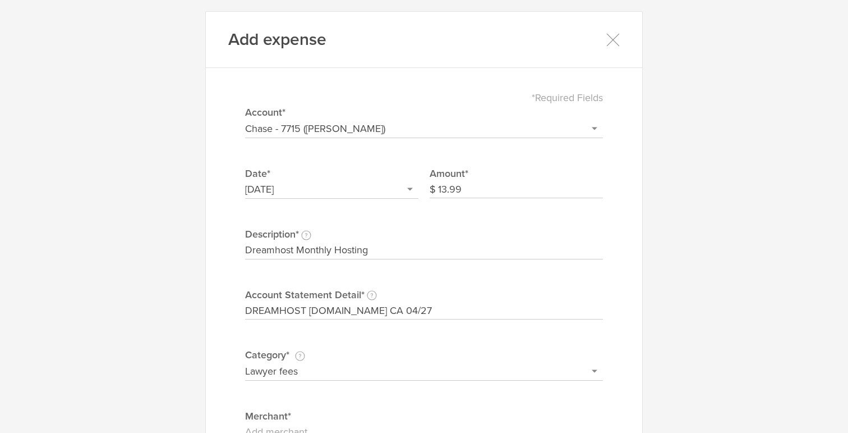
click at [333, 375] on select "Select a category for the transaction Manufacturing equipment Product/service m…" at bounding box center [424, 371] width 358 height 18
select select "Web site design & hosting"
click at [245, 362] on select "Select a category for the transaction Manufacturing equipment Product/service m…" at bounding box center [424, 371] width 358 height 18
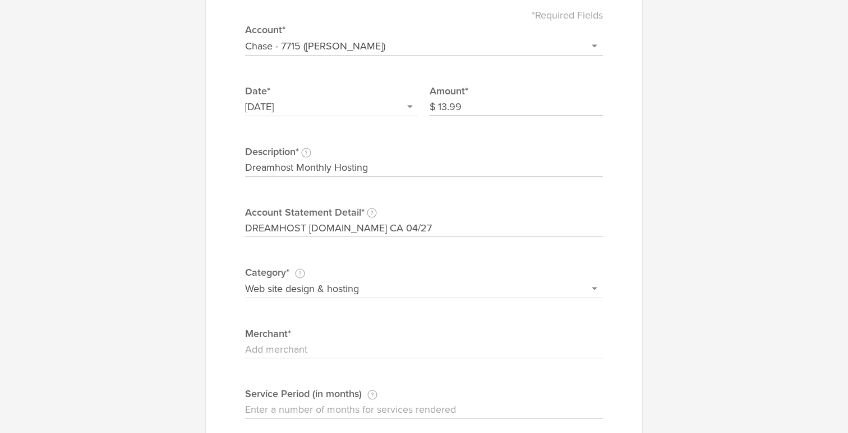
scroll to position [148, 0]
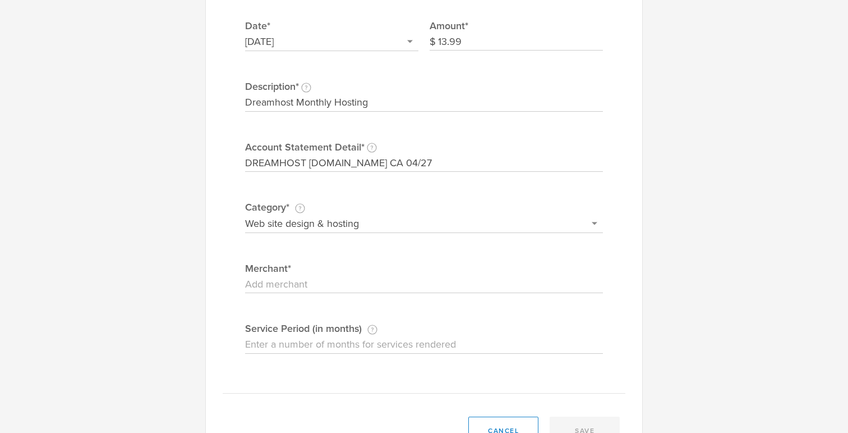
click at [314, 283] on input "Merchant" at bounding box center [424, 284] width 358 height 18
type input "Dreamhost"
click at [568, 423] on button "save" at bounding box center [585, 430] width 70 height 28
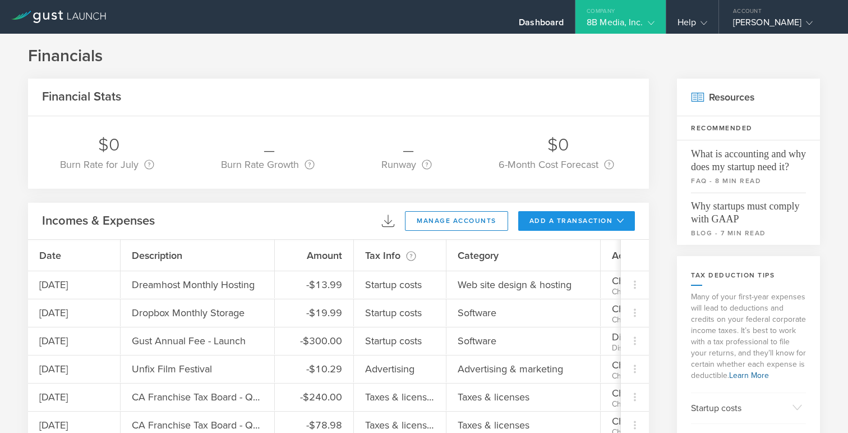
click at [528, 217] on button "add a transaction" at bounding box center [576, 221] width 117 height 20
click at [595, 250] on li "Add Expense" at bounding box center [598, 246] width 66 height 22
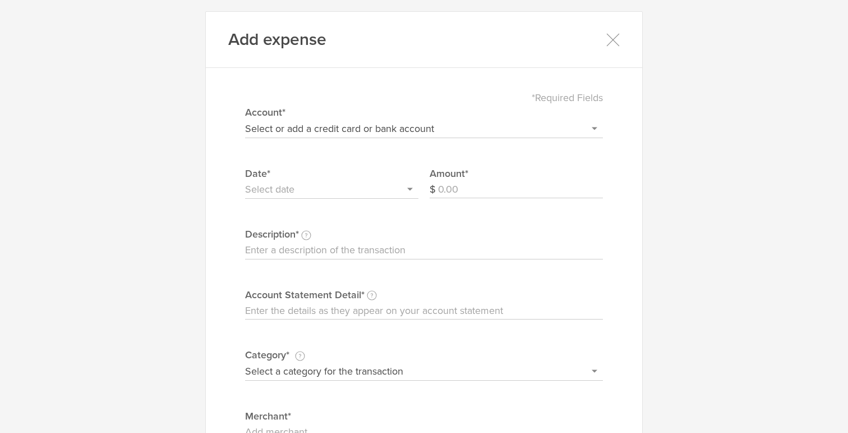
click at [328, 315] on input "Account Statement Detail Write the full description as it appears on your bank …" at bounding box center [424, 311] width 358 height 18
paste input "DROPBOX*45BCKWFCN9DM [DOMAIN_NAME] CA 05/25"
type input "DROPBOX*45BCKWFCN9DM [DOMAIN_NAME] CA 05/25"
click at [319, 252] on input "Description This description is for your own reference." at bounding box center [424, 250] width 358 height 18
type input "Dropbox Monthly Storage"
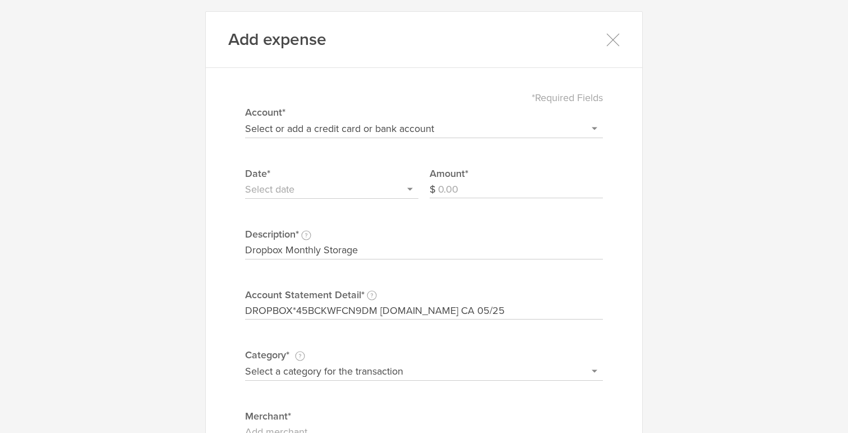
click at [462, 191] on input "Amount" at bounding box center [520, 190] width 165 height 18
type input "19.99"
click at [284, 196] on input "text" at bounding box center [331, 190] width 173 height 18
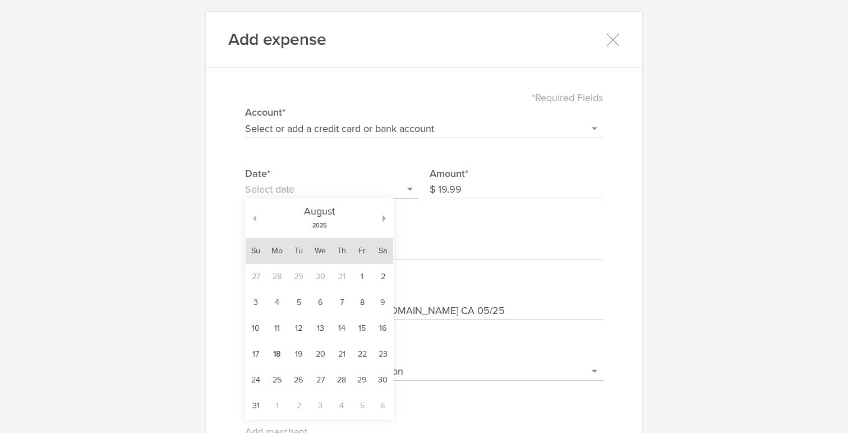
click at [256, 216] on button "button" at bounding box center [251, 218] width 11 height 7
click at [256, 376] on td "25" at bounding box center [256, 380] width 20 height 26
type input "[DATE]"
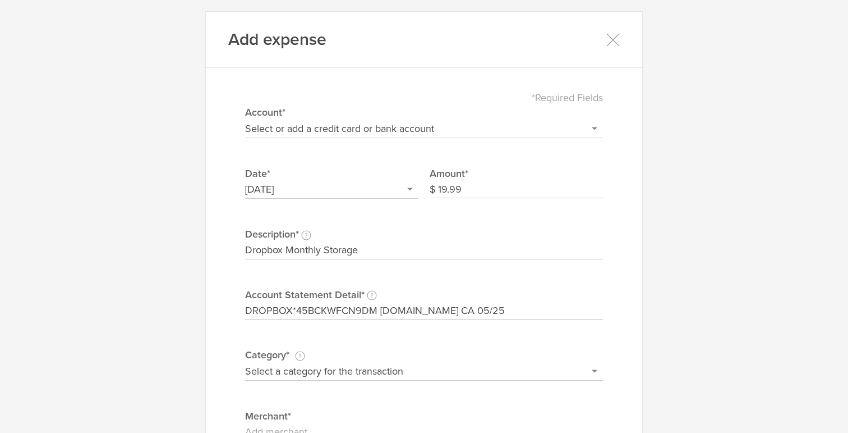
click at [318, 134] on select "Select or add a credit card or bank account Gift Card - 0000 (exp) Azlo Visa - …" at bounding box center [424, 129] width 358 height 18
select select "6792c375491b710002e53658"
click at [245, 120] on select "Select or add a credit card or bank account Gift Card - 0000 (exp) Azlo Visa - …" at bounding box center [424, 129] width 358 height 18
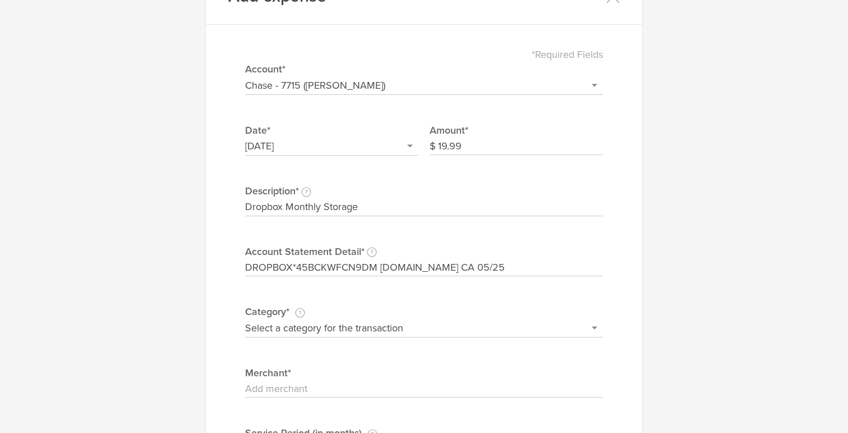
scroll to position [46, 0]
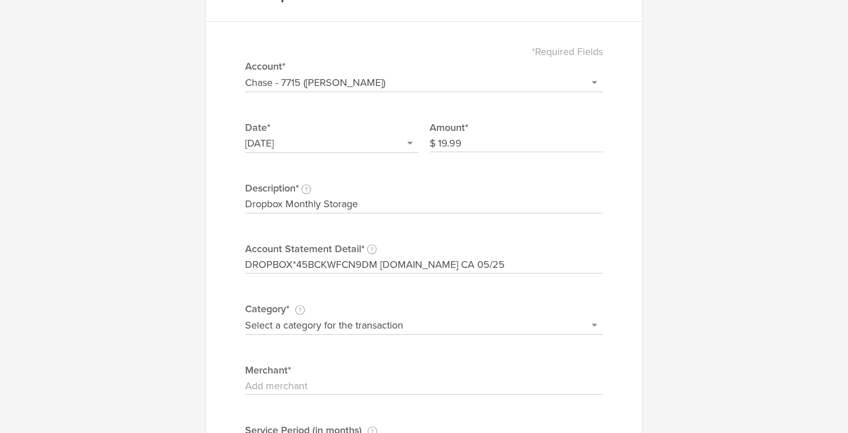
click at [410, 325] on select "Select a category for the transaction Manufacturing equipment Product/service m…" at bounding box center [424, 325] width 358 height 18
select select "Software"
click at [245, 316] on select "Select a category for the transaction Manufacturing equipment Product/service m…" at bounding box center [424, 325] width 358 height 18
click at [343, 389] on input "Merchant" at bounding box center [424, 386] width 358 height 18
type input "Dropbox"
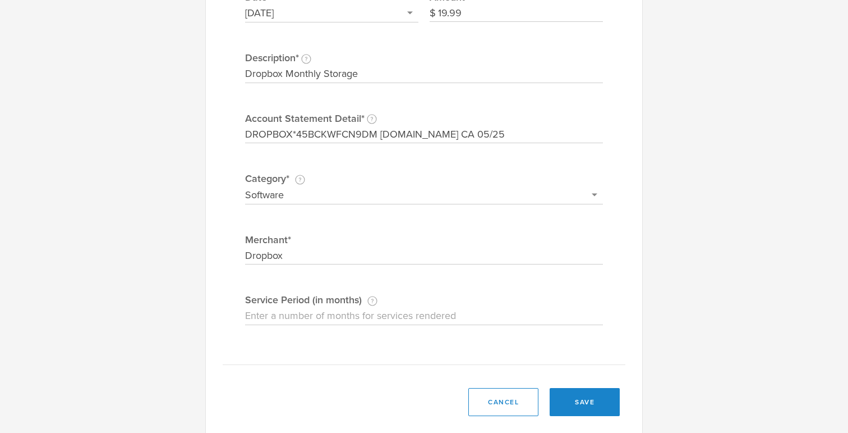
scroll to position [193, 0]
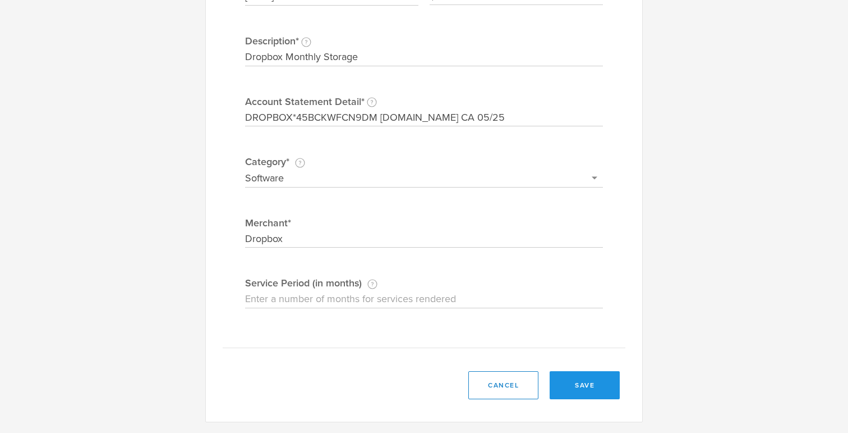
click at [582, 383] on button "save" at bounding box center [585, 385] width 70 height 28
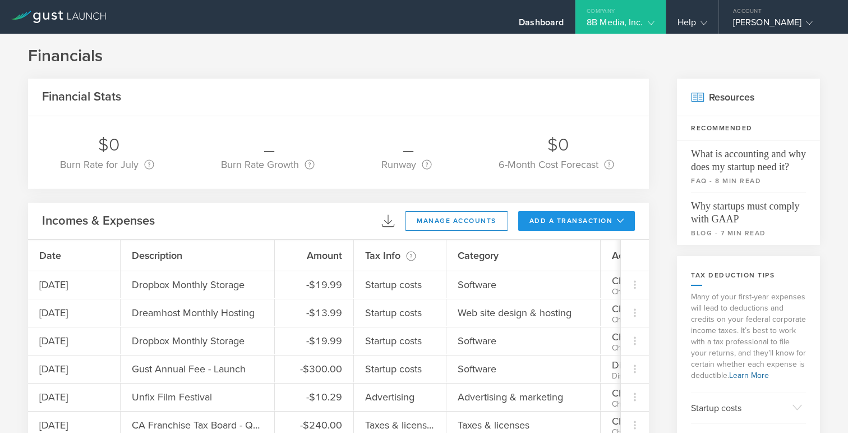
click at [576, 215] on button "add a transaction" at bounding box center [576, 221] width 117 height 20
click at [575, 251] on li "Add Expense" at bounding box center [598, 246] width 66 height 22
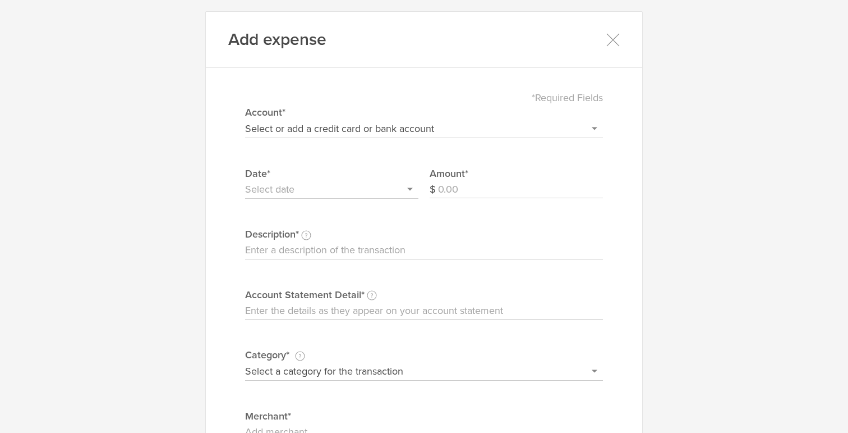
click at [338, 314] on input "Account Statement Detail Write the full description as it appears on your bank …" at bounding box center [424, 311] width 358 height 18
paste input "FRANCHISE TAX BO PAYMENTS 119539206 PM CCD ID: 1282532045"
type input "FRANCHISE TAX BO PAYMENTS 119539206 PM CCD ID: 1282532045"
click at [289, 247] on input "Description This description is for your own reference." at bounding box center [424, 250] width 358 height 18
click at [370, 247] on input "CA Franchise Tax Board - Q12025" at bounding box center [424, 250] width 358 height 18
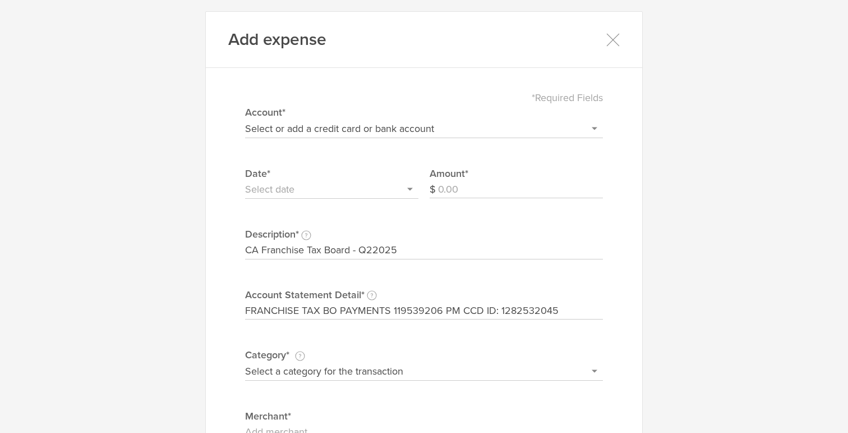
type input "CA Franchise Tax Board - Q22025"
click at [316, 133] on select "Select or add a credit card or bank account Gift Card - 0000 (exp) Azlo Visa - …" at bounding box center [424, 129] width 358 height 18
select select "6792c375491b710002e53658"
click at [245, 120] on select "Select or add a credit card or bank account Gift Card - 0000 (exp) Azlo Visa - …" at bounding box center [424, 129] width 358 height 18
click at [459, 190] on input "Amount" at bounding box center [520, 190] width 165 height 18
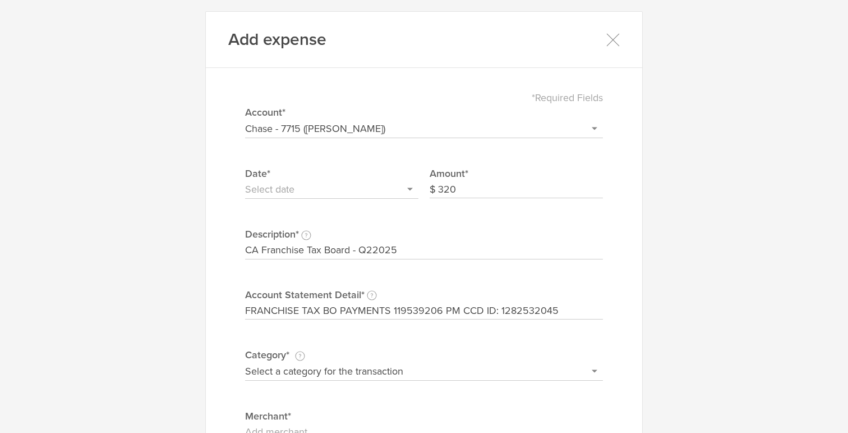
type input "320"
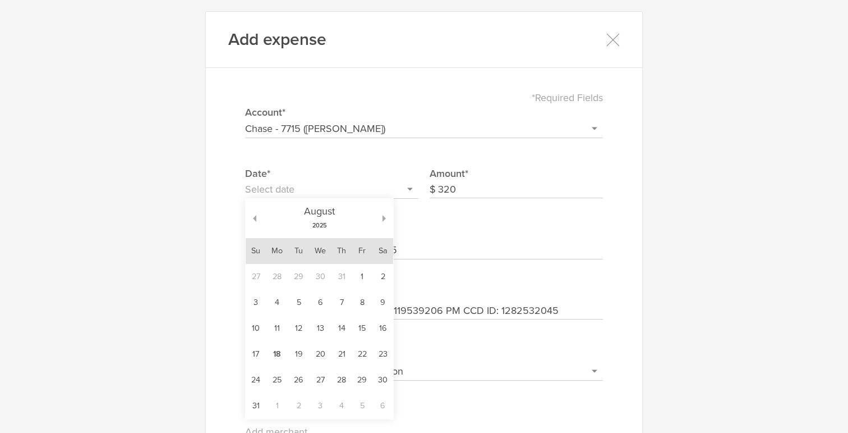
click at [311, 182] on input "text" at bounding box center [331, 190] width 173 height 18
click at [254, 221] on button "button" at bounding box center [251, 218] width 11 height 7
click at [301, 282] on td "3" at bounding box center [299, 277] width 20 height 26
type input "[DATE]"
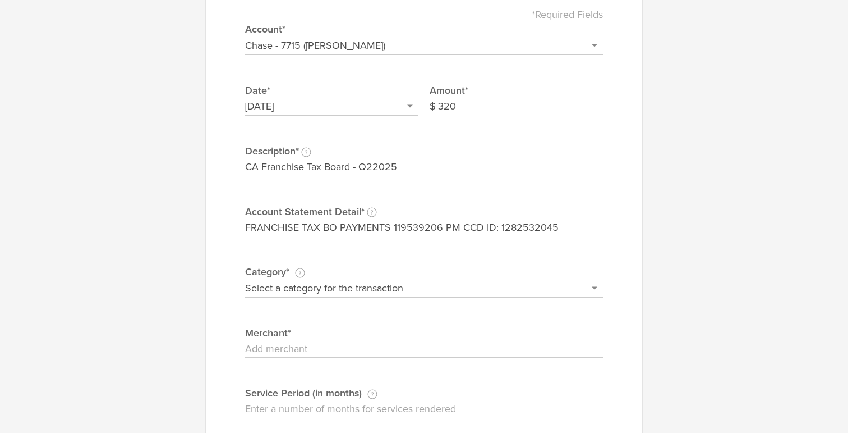
scroll to position [104, 0]
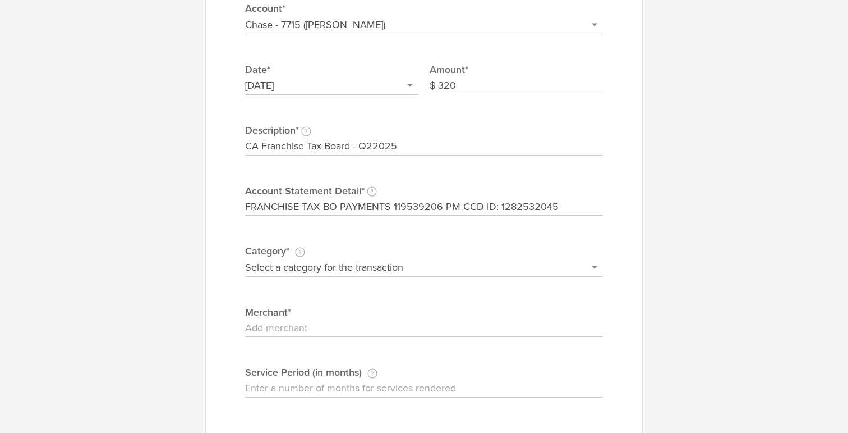
click at [416, 269] on select "Select a category for the transaction Manufacturing equipment Product/service m…" at bounding box center [424, 267] width 358 height 18
select select "Taxes & licenses"
click at [245, 258] on select "Select a category for the transaction Manufacturing equipment Product/service m…" at bounding box center [424, 267] width 358 height 18
click at [355, 329] on input "Merchant" at bounding box center [424, 328] width 358 height 18
type input "CA FTB"
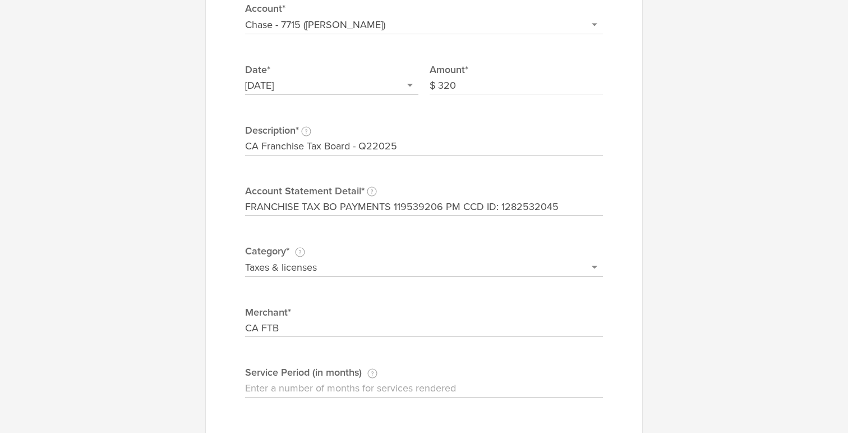
scroll to position [123, 0]
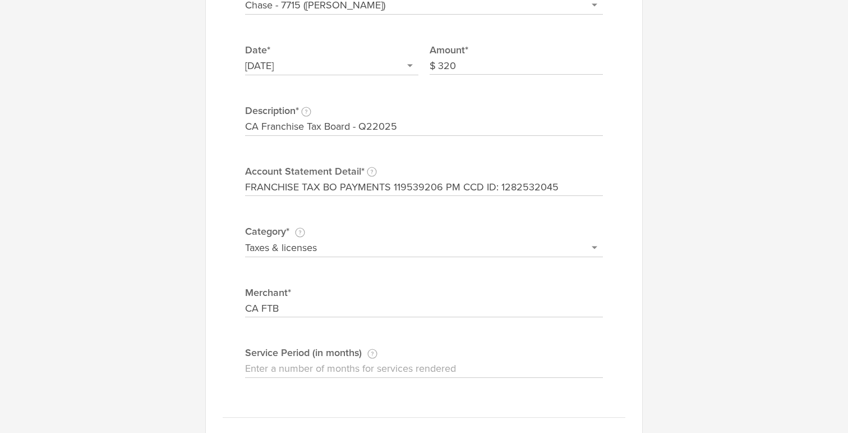
click at [428, 361] on input "Service Period (in months) If this expense is a subscription or contract, enter…" at bounding box center [424, 369] width 358 height 18
type input "3"
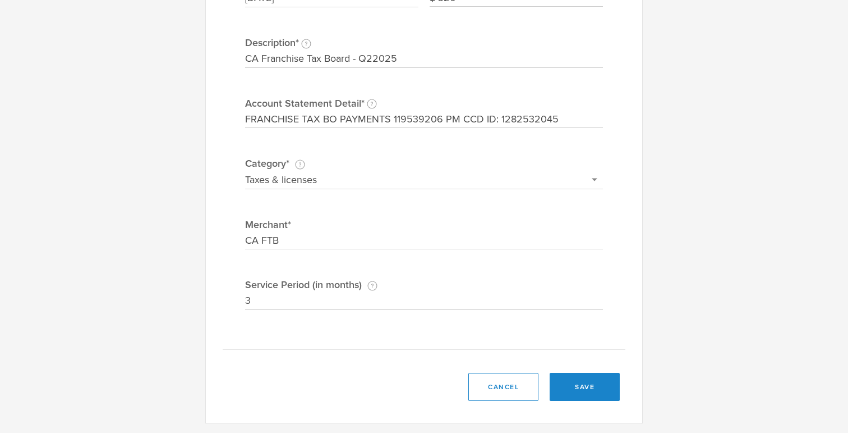
scroll to position [193, 0]
click at [582, 383] on button "save" at bounding box center [585, 385] width 70 height 28
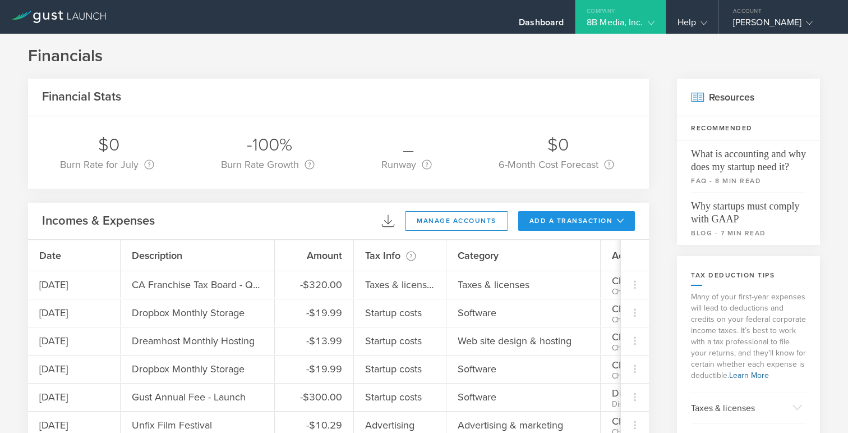
click at [579, 223] on button "add a transaction" at bounding box center [576, 221] width 117 height 20
click at [580, 248] on li "Add Expense" at bounding box center [598, 246] width 66 height 22
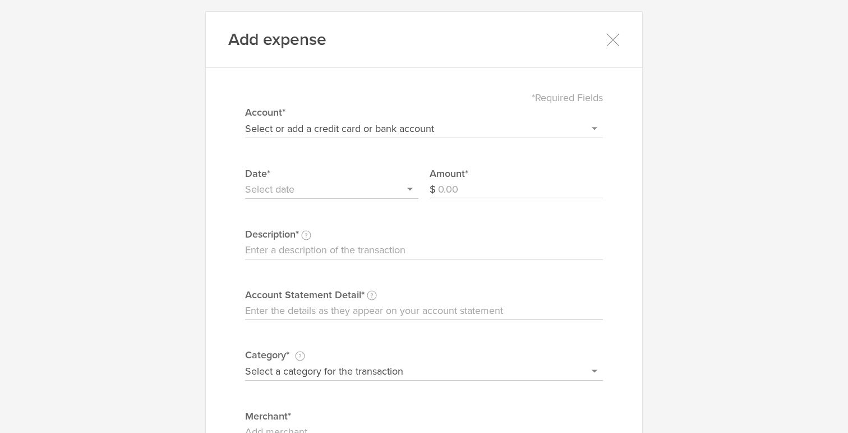
click at [369, 125] on select "Select or add a credit card or bank account Gift Card - 0000 (exp) Azlo Visa - …" at bounding box center [424, 129] width 358 height 18
select select "6792c375491b710002e53658"
click at [245, 120] on select "Select or add a credit card or bank account Gift Card - 0000 (exp) Azlo Visa - …" at bounding box center [424, 129] width 358 height 18
click at [296, 192] on input "text" at bounding box center [331, 190] width 173 height 18
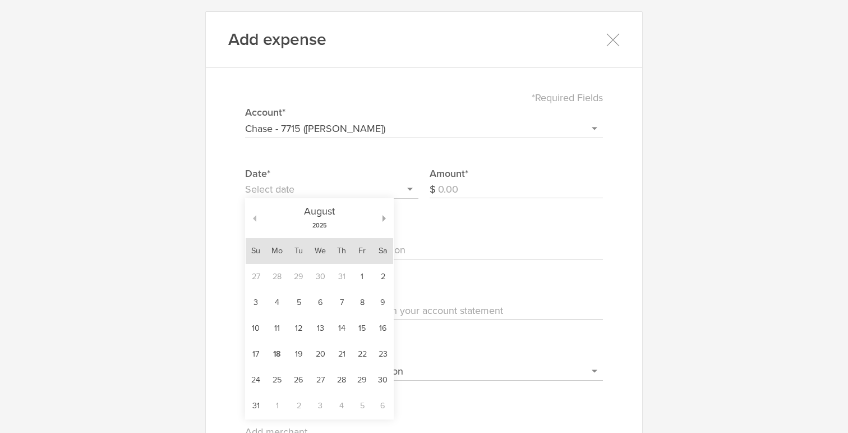
click at [254, 217] on button "button" at bounding box center [251, 218] width 11 height 7
click at [300, 275] on td "3" at bounding box center [299, 277] width 20 height 26
type input "[DATE]"
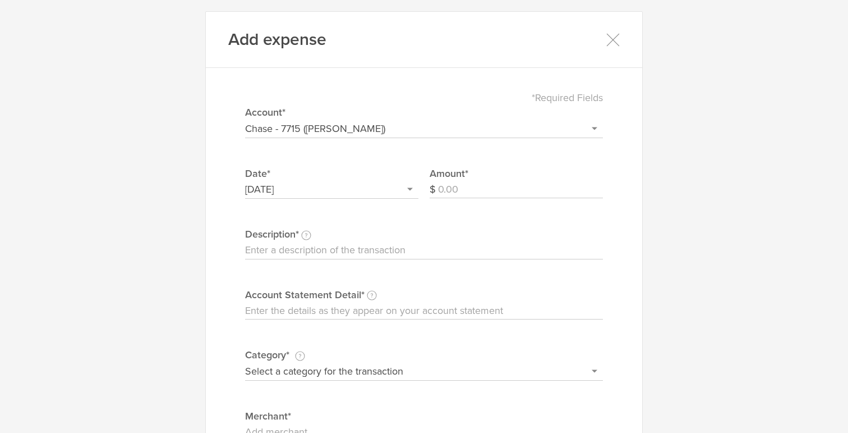
click at [304, 249] on input "Description This description is for your own reference." at bounding box center [424, 250] width 358 height 18
click at [272, 307] on input "Account Statement Detail Write the full description as it appears on your bank …" at bounding box center [424, 311] width 358 height 18
paste input "FRANCHISE TAX BO PAYMENTS 119539135 PM CCD ID: 1282532045"
type input "FRANCHISE TAX BO PAYMENTS 119539135 PM CCD ID: 1282532045"
click at [460, 189] on input "Amount" at bounding box center [520, 190] width 165 height 18
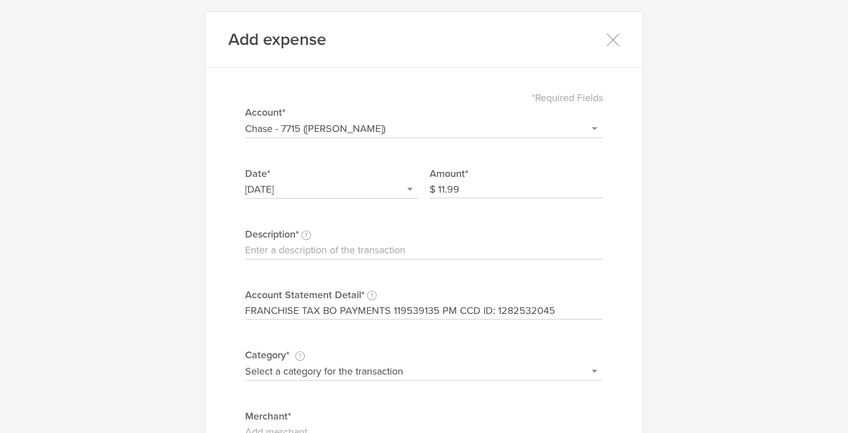
type input "11.99"
click at [331, 246] on input "Description This description is for your own reference." at bounding box center [424, 250] width 358 height 18
click at [370, 250] on input "CA Franchise Tax Board - Q12024 (additional payment)" at bounding box center [424, 250] width 358 height 18
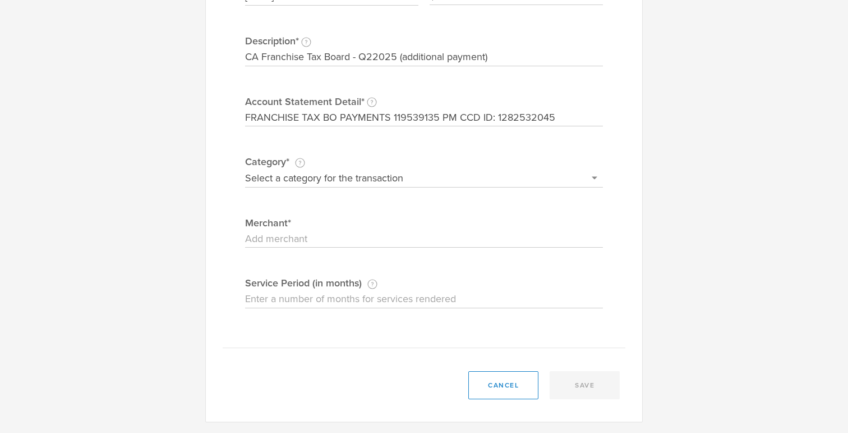
click at [364, 178] on select "Select a category for the transaction Manufacturing equipment Product/service m…" at bounding box center [424, 178] width 358 height 18
click at [245, 169] on select "Select a category for the transaction Manufacturing equipment Product/service m…" at bounding box center [424, 178] width 358 height 18
click at [323, 236] on input "Merchant" at bounding box center [424, 239] width 358 height 18
click at [323, 301] on input "Service Period (in months) If this expense is a subscription or contract, enter…" at bounding box center [424, 299] width 358 height 18
click at [439, 352] on div "Add expense *Required Fields Select or add a credit card or bank account Gift C…" at bounding box center [424, 120] width 438 height 604
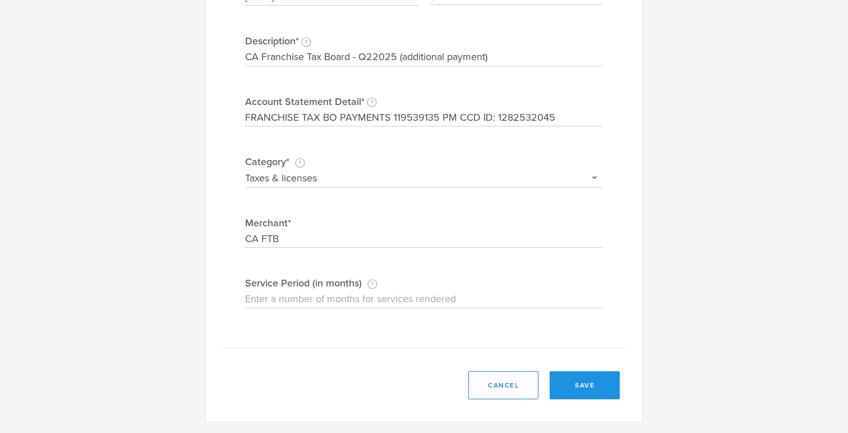
click at [582, 379] on button "save" at bounding box center [585, 385] width 70 height 28
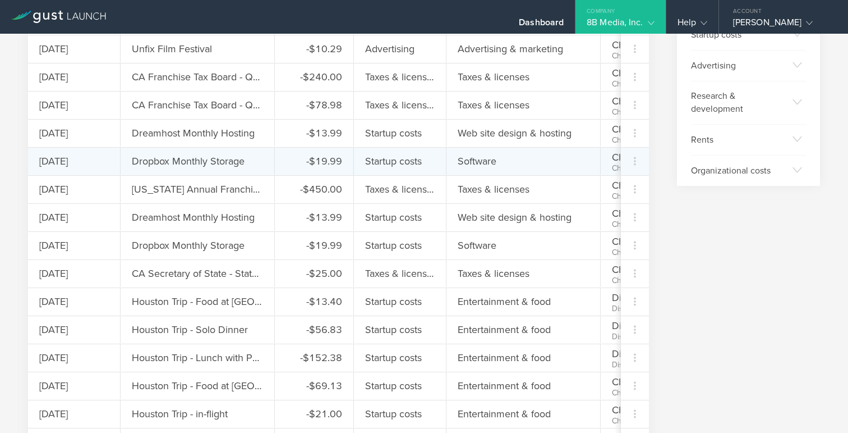
scroll to position [406, 0]
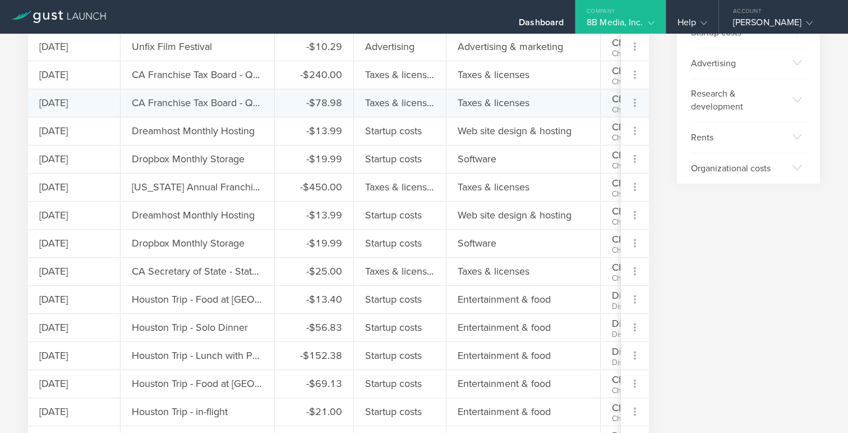
click at [637, 101] on icon at bounding box center [634, 102] width 13 height 13
click at [613, 134] on div "Edit" at bounding box center [615, 134] width 58 height 22
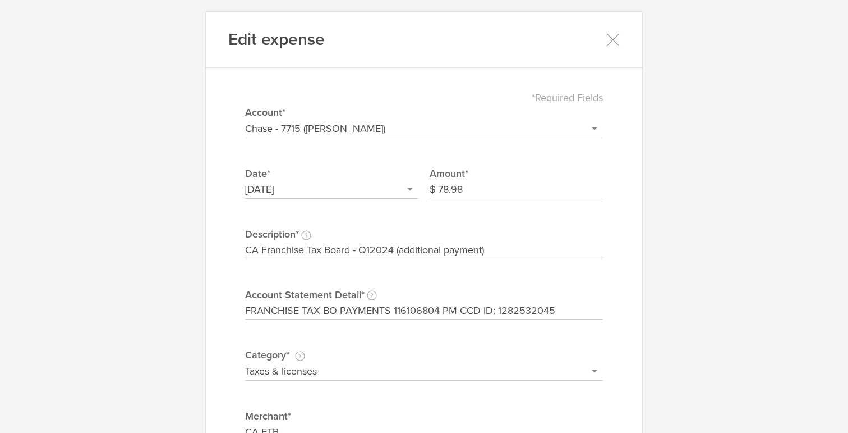
click at [394, 247] on input "CA Franchise Tax Board - Q12024 (additional payment)" at bounding box center [424, 250] width 358 height 18
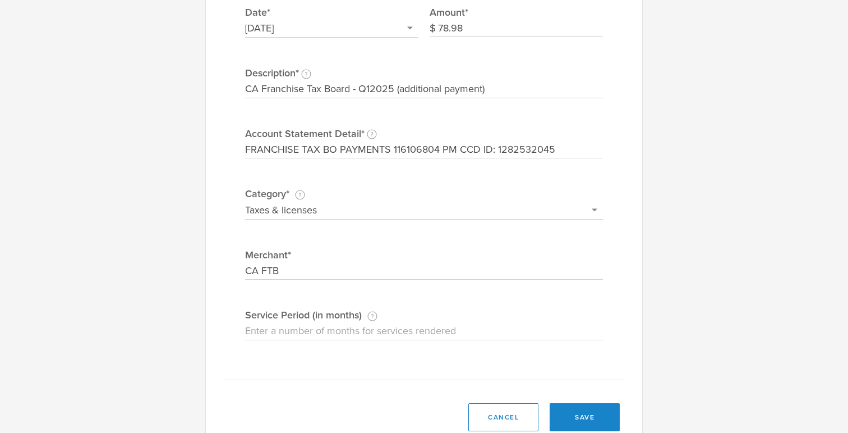
scroll to position [193, 0]
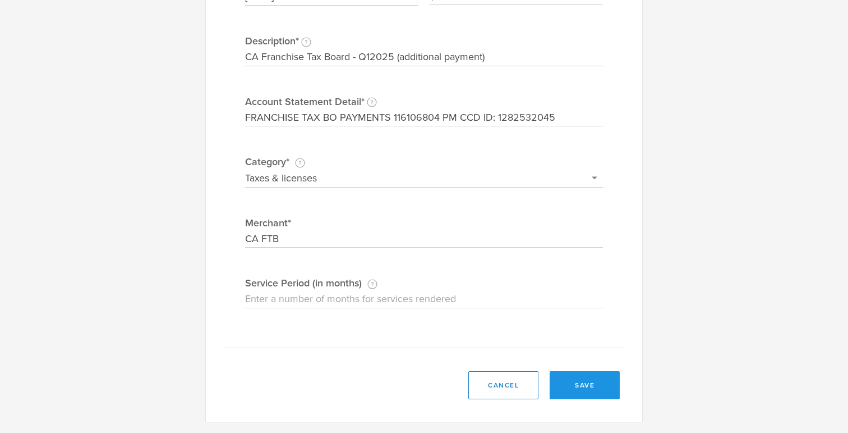
click at [586, 377] on button "save" at bounding box center [585, 385] width 70 height 28
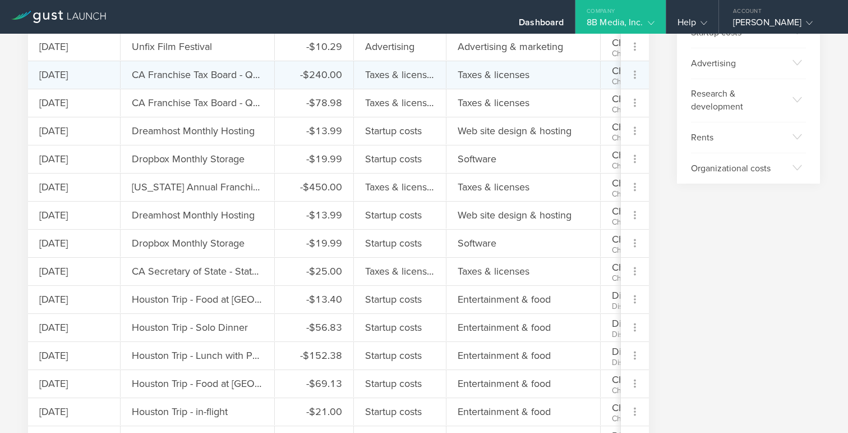
click at [643, 74] on div at bounding box center [635, 74] width 28 height 13
click at [608, 111] on div "Edit" at bounding box center [615, 106] width 58 height 22
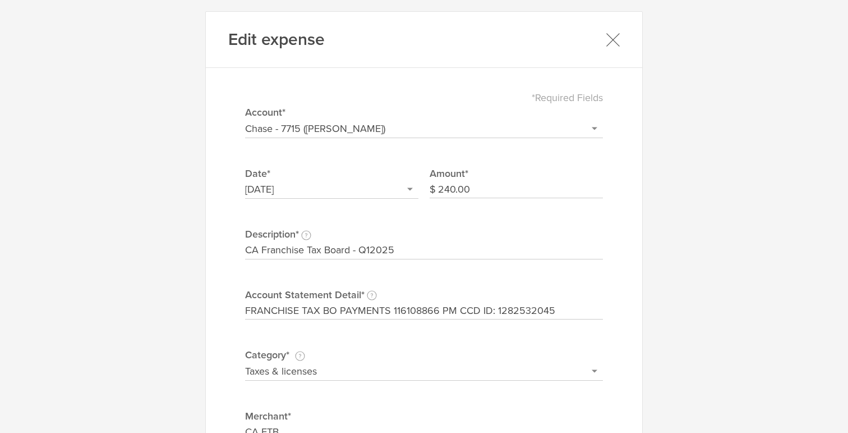
click at [611, 34] on icon at bounding box center [613, 40] width 14 height 14
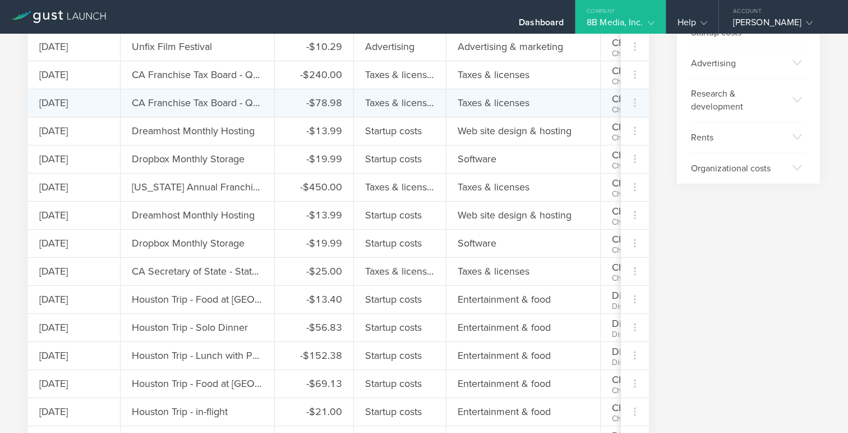
scroll to position [0, 0]
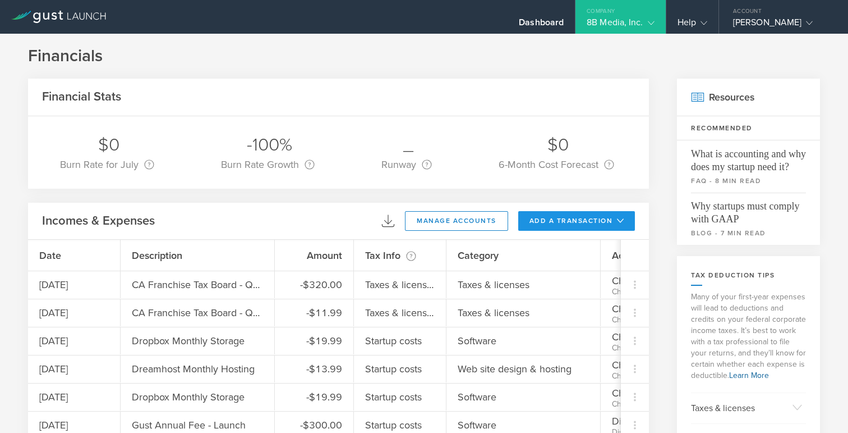
click at [570, 224] on button "add a transaction" at bounding box center [576, 221] width 117 height 20
click at [573, 247] on li "Add Expense" at bounding box center [598, 246] width 66 height 22
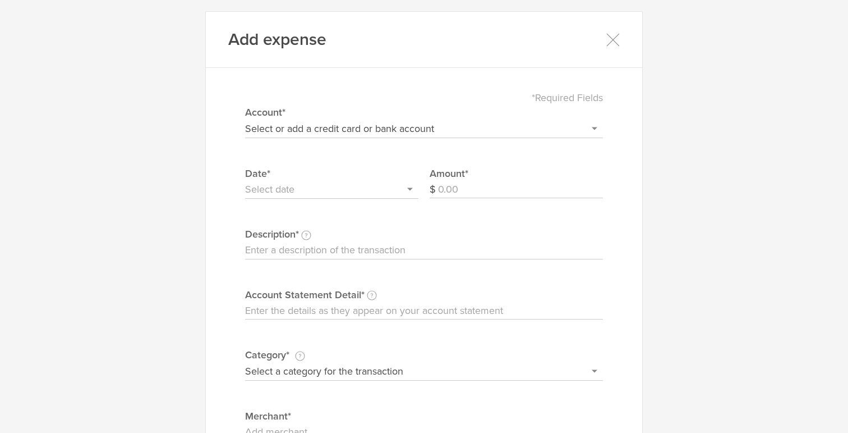
click at [397, 306] on input "Account Statement Detail Write the full description as it appears on your bank …" at bounding box center [424, 311] width 358 height 18
paste input "DROPBOX*CJGGHCQ9QY9C [DOMAIN_NAME] CA 06/25"
click at [458, 189] on input "Amount" at bounding box center [520, 190] width 165 height 18
click at [389, 249] on input "Description This description is for your own reference." at bounding box center [424, 250] width 358 height 18
click at [342, 196] on input "text" at bounding box center [331, 190] width 173 height 18
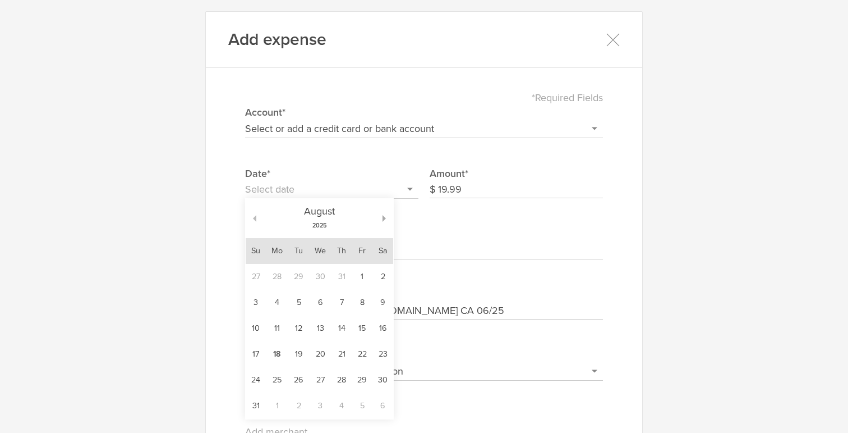
click at [255, 220] on button "button" at bounding box center [251, 218] width 11 height 7
click at [316, 352] on td "25" at bounding box center [320, 354] width 22 height 26
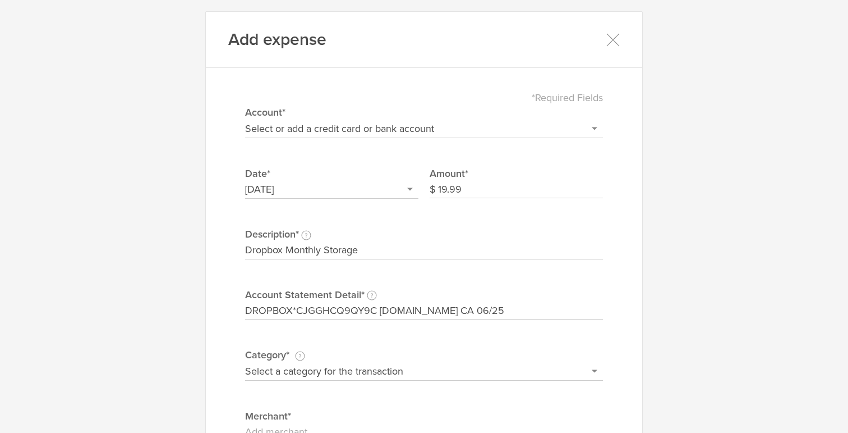
click at [350, 122] on select "Select or add a credit card or bank account Gift Card - 0000 (exp) Azlo Visa - …" at bounding box center [424, 129] width 358 height 18
click at [245, 120] on select "Select or add a credit card or bank account Gift Card - 0000 (exp) Azlo Visa - …" at bounding box center [424, 129] width 358 height 18
click at [286, 375] on select "Select a category for the transaction Manufacturing equipment Product/service m…" at bounding box center [424, 371] width 358 height 18
click at [245, 362] on select "Select a category for the transaction Manufacturing equipment Product/service m…" at bounding box center [424, 371] width 358 height 18
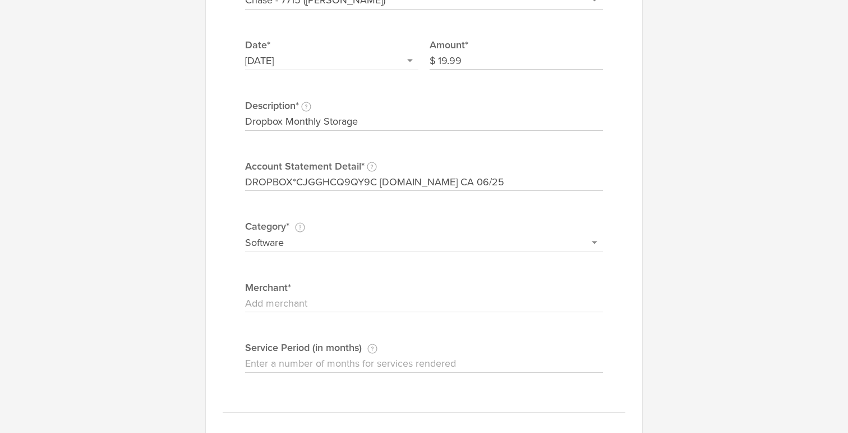
scroll to position [193, 0]
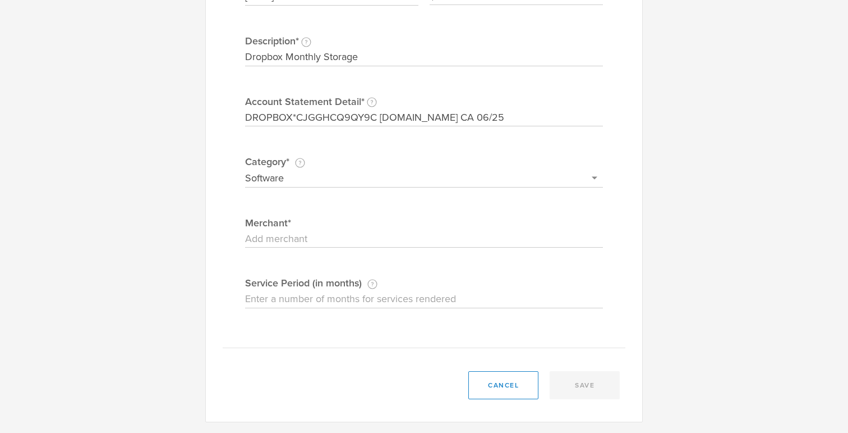
click at [323, 238] on input "Merchant" at bounding box center [424, 239] width 358 height 18
click at [582, 383] on button "save" at bounding box center [585, 385] width 70 height 28
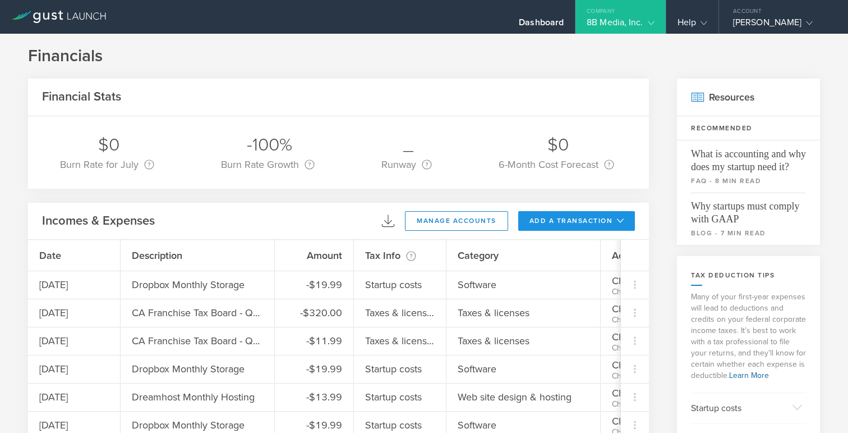
click at [576, 220] on button "add a transaction" at bounding box center [576, 221] width 117 height 20
click at [569, 243] on li "Add Expense" at bounding box center [598, 246] width 66 height 22
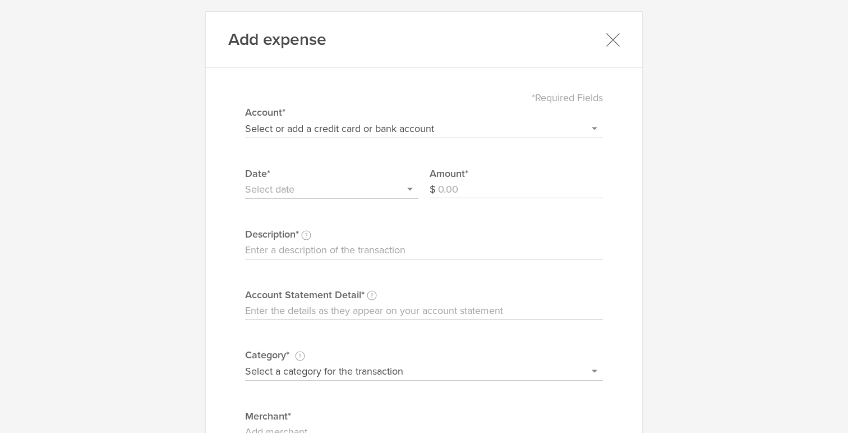
click at [614, 38] on icon at bounding box center [613, 40] width 14 height 14
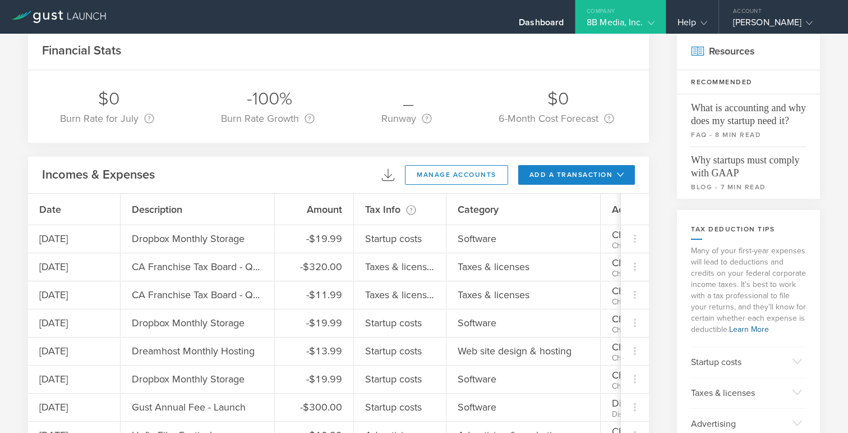
scroll to position [44, 0]
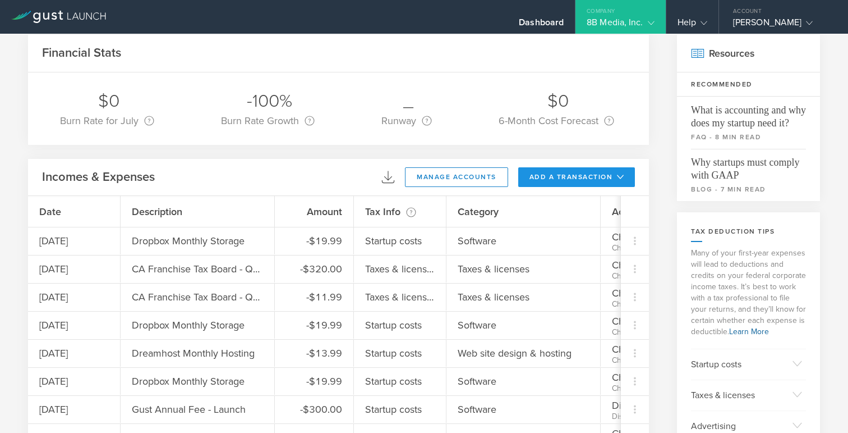
click at [537, 170] on button "add a transaction" at bounding box center [576, 177] width 117 height 20
click at [577, 206] on li "Add Expense" at bounding box center [598, 202] width 66 height 22
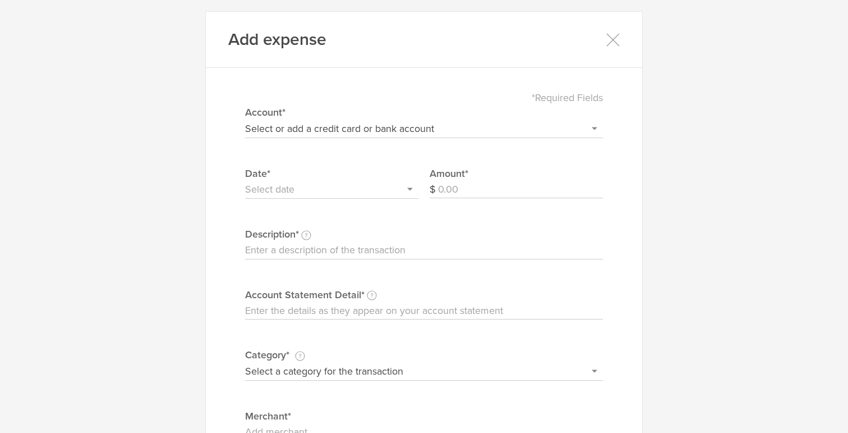
click at [321, 306] on input "Account Statement Detail Write the full description as it appears on your bank …" at bounding box center [424, 311] width 358 height 18
paste input "DREAMHOST [DOMAIN_NAME] CA 05/27"
click at [323, 250] on input "Description This description is for your own reference." at bounding box center [424, 250] width 358 height 18
click at [468, 183] on input "Amount" at bounding box center [520, 190] width 165 height 18
click at [302, 186] on input "text" at bounding box center [331, 190] width 173 height 18
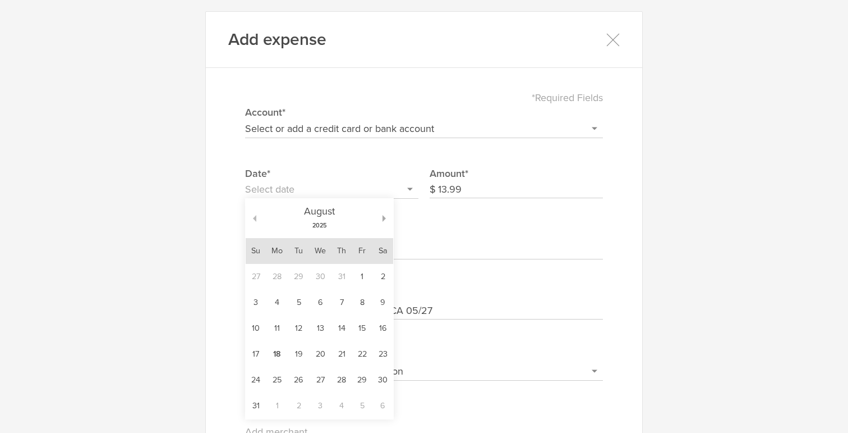
click at [253, 219] on button "button" at bounding box center [251, 218] width 11 height 7
click at [301, 379] on td "27" at bounding box center [298, 380] width 21 height 26
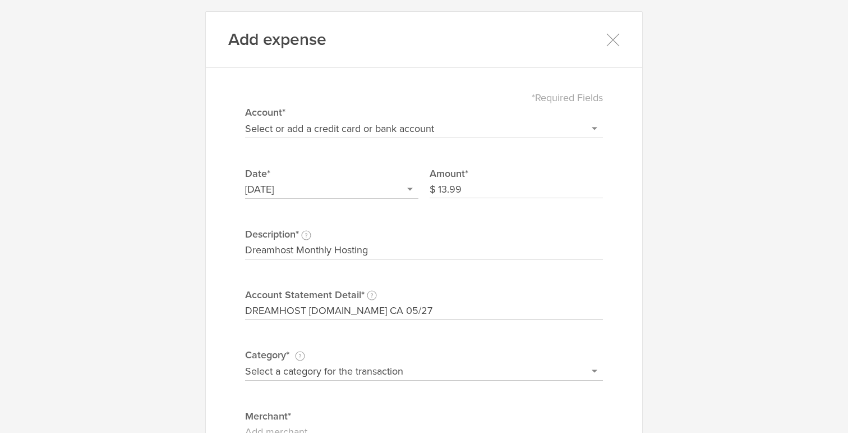
click at [300, 123] on select "Select or add a credit card or bank account Gift Card - 0000 (exp) Azlo Visa - …" at bounding box center [424, 129] width 358 height 18
click at [245, 120] on select "Select or add a credit card or bank account Gift Card - 0000 (exp) Azlo Visa - …" at bounding box center [424, 129] width 358 height 18
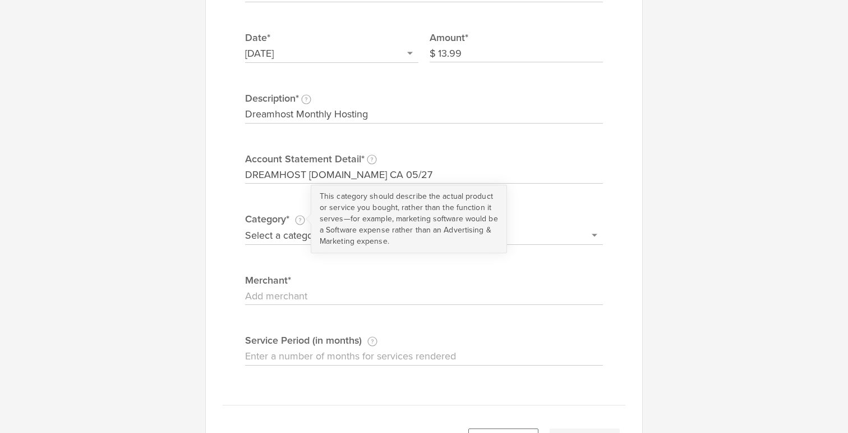
scroll to position [151, 0]
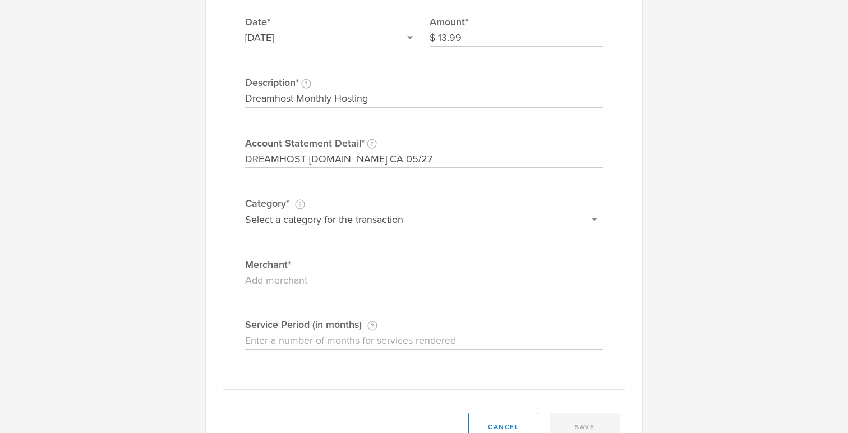
click at [301, 215] on select "Select a category for the transaction Manufacturing equipment Product/service m…" at bounding box center [424, 219] width 358 height 18
click at [245, 210] on select "Select a category for the transaction Manufacturing equipment Product/service m…" at bounding box center [424, 219] width 358 height 18
click at [338, 271] on label "Merchant" at bounding box center [424, 264] width 358 height 15
click at [338, 272] on input "Merchant" at bounding box center [424, 281] width 358 height 18
click at [338, 282] on input "Merchant" at bounding box center [424, 281] width 358 height 18
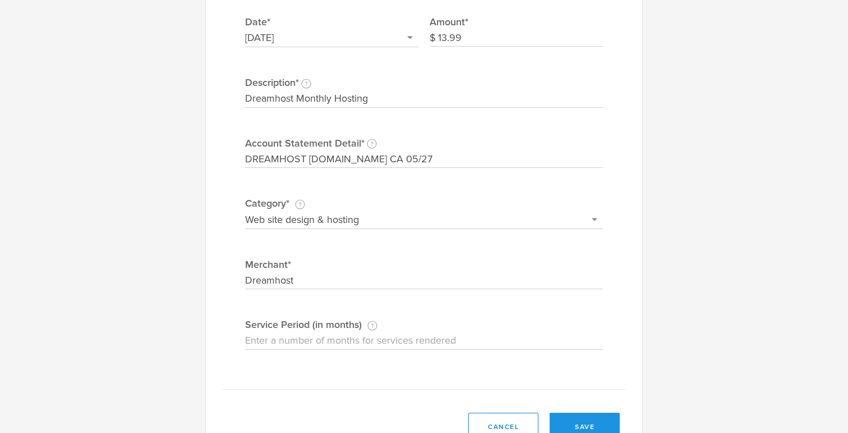
click at [577, 419] on button "save" at bounding box center [585, 426] width 70 height 28
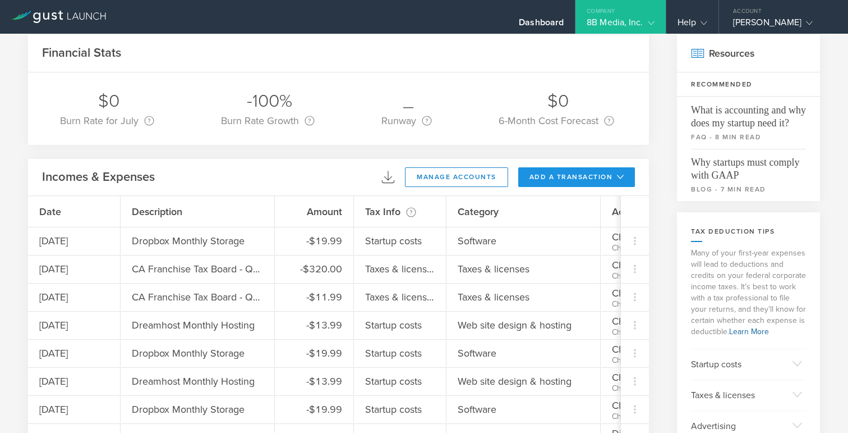
click at [568, 181] on button "add a transaction" at bounding box center [576, 177] width 117 height 20
click at [578, 204] on li "Add Expense" at bounding box center [598, 202] width 66 height 22
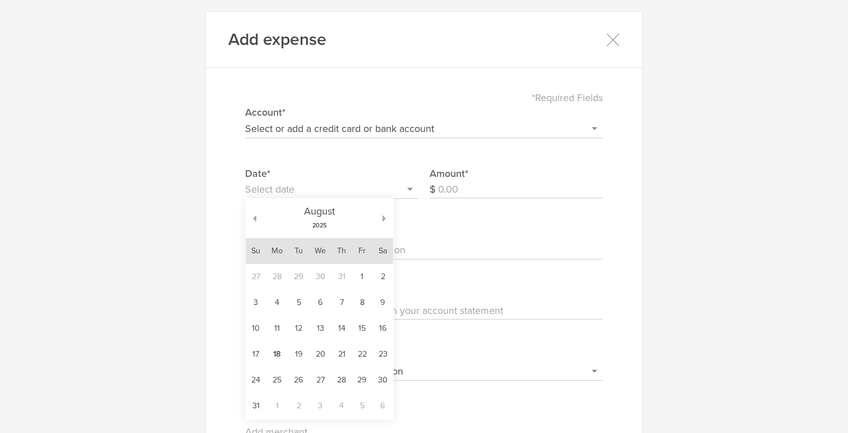
click at [360, 192] on input "text" at bounding box center [331, 190] width 173 height 18
click at [255, 222] on div "[DATE]" at bounding box center [320, 218] width 148 height 39
click at [255, 218] on button "button" at bounding box center [251, 218] width 11 height 7
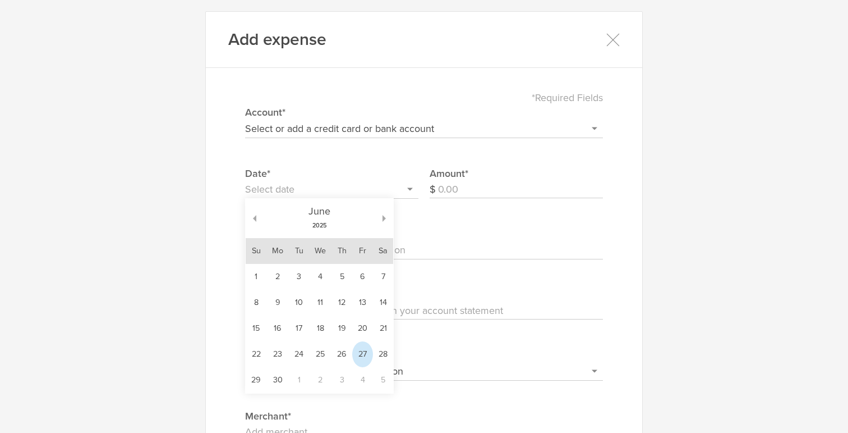
click at [357, 355] on td "27" at bounding box center [362, 354] width 21 height 26
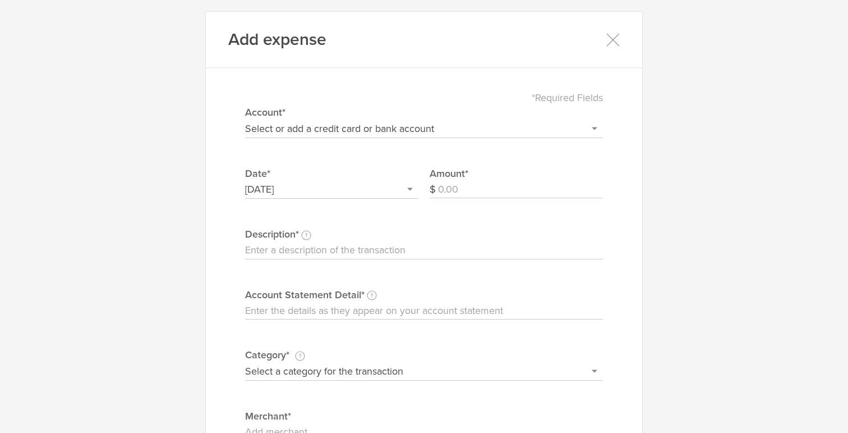
click at [455, 191] on input "Amount" at bounding box center [520, 190] width 165 height 18
click at [359, 128] on select "Select or add a credit card or bank account Gift Card - 0000 (exp) Azlo Visa - …" at bounding box center [424, 129] width 358 height 18
click at [245, 120] on select "Select or add a credit card or bank account Gift Card - 0000 (exp) Azlo Visa - …" at bounding box center [424, 129] width 358 height 18
click at [307, 311] on input "Account Statement Detail Write the full description as it appears on your bank …" at bounding box center [424, 311] width 358 height 18
paste input "DREAMHOST [DOMAIN_NAME] CA 06/27"
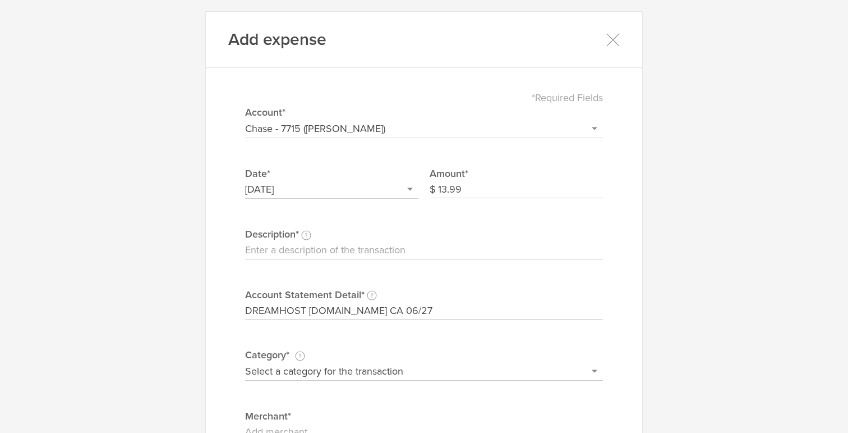
click at [272, 246] on input "Description This description is for your own reference." at bounding box center [424, 250] width 358 height 18
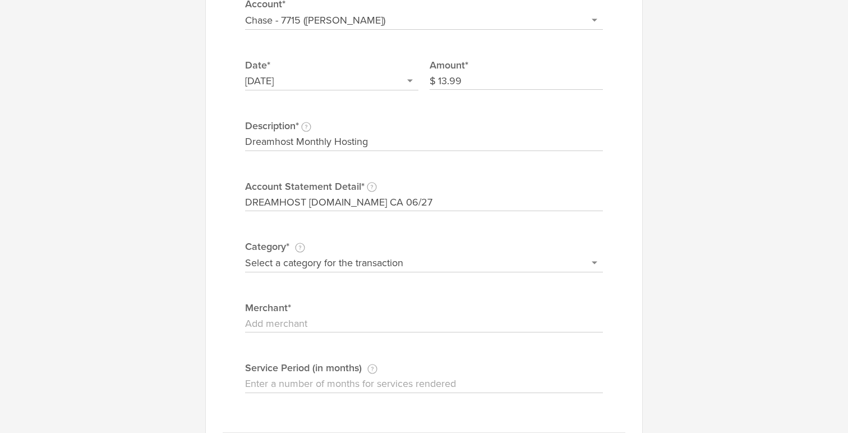
scroll to position [150, 0]
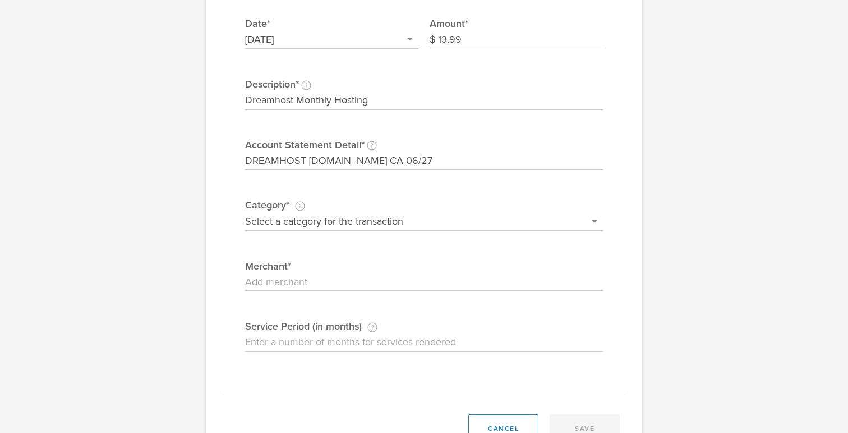
click at [333, 220] on select "Select a category for the transaction Manufacturing equipment Product/service m…" at bounding box center [424, 221] width 358 height 18
click at [245, 212] on select "Select a category for the transaction Manufacturing equipment Product/service m…" at bounding box center [424, 221] width 358 height 18
click at [331, 282] on input "Merchant" at bounding box center [424, 282] width 358 height 18
click at [566, 417] on button "save" at bounding box center [585, 428] width 70 height 28
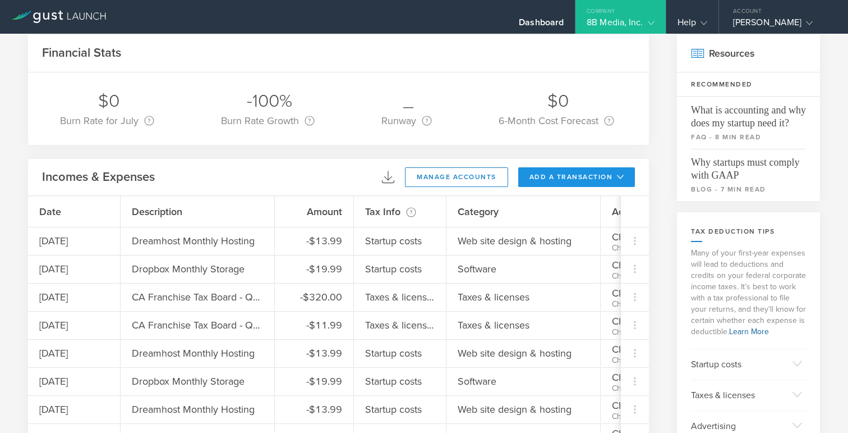
click at [567, 169] on button "add a transaction" at bounding box center [576, 177] width 117 height 20
click at [580, 201] on li "Add Expense" at bounding box center [598, 202] width 66 height 22
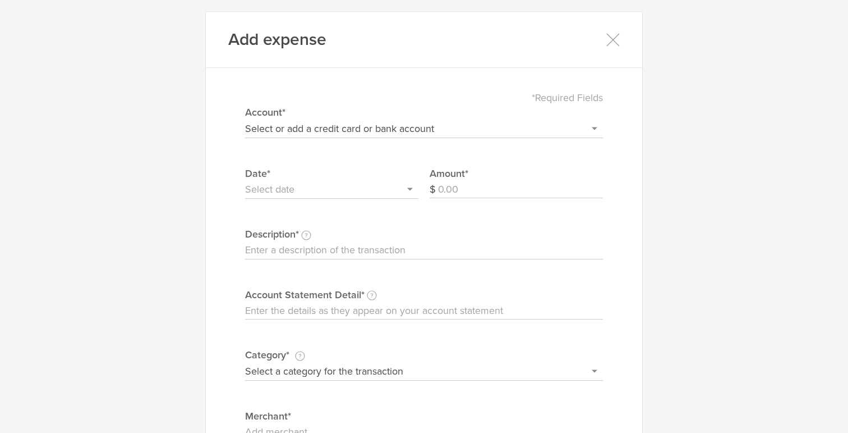
click at [401, 307] on input "Account Statement Detail Write the full description as it appears on your bank …" at bounding box center [424, 311] width 358 height 18
paste input "[DATE] DROPBOX*DPNDLGJ3D6CL [DOMAIN_NAME] CA 07/25 (...7715) DROPBOX*DPNDLGJ3D6…"
click at [398, 253] on input "Description This description is for your own reference." at bounding box center [424, 250] width 358 height 18
click at [521, 298] on label "Account Statement Detail Write the full description as it appears on your bank …" at bounding box center [424, 294] width 358 height 15
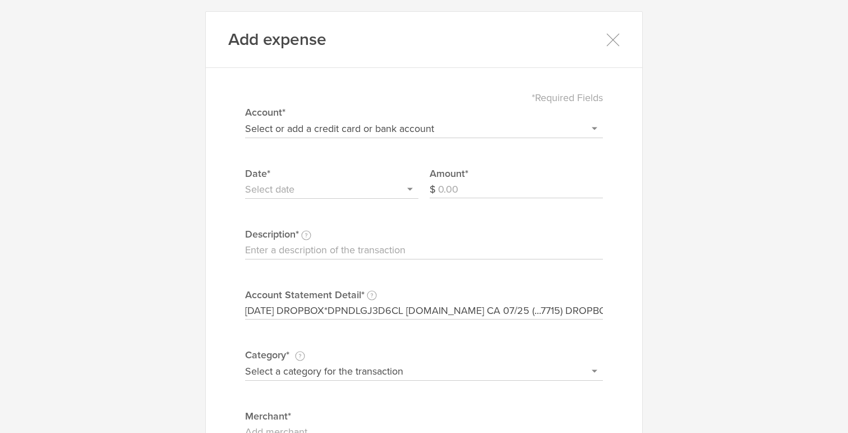
click at [521, 302] on input "[DATE] DROPBOX*DPNDLGJ3D6CL [DOMAIN_NAME] CA 07/25 (...7715) DROPBOX*DPNDLGJ3D6…" at bounding box center [424, 311] width 358 height 18
paste input "[DATE] DROPBOX*DPNDLGJ3D6CL [DOMAIN_NAME] CA 07/25 (...7715) DROPBOX*DPNDLGJ3D6…"
click at [358, 311] on input "[DATE] DROPBOX*DPNDLGJ3D6CL [DOMAIN_NAME] CA 07/25 (...7715) DROPBOX*DPNDLGJ3D6…" at bounding box center [424, 311] width 358 height 18
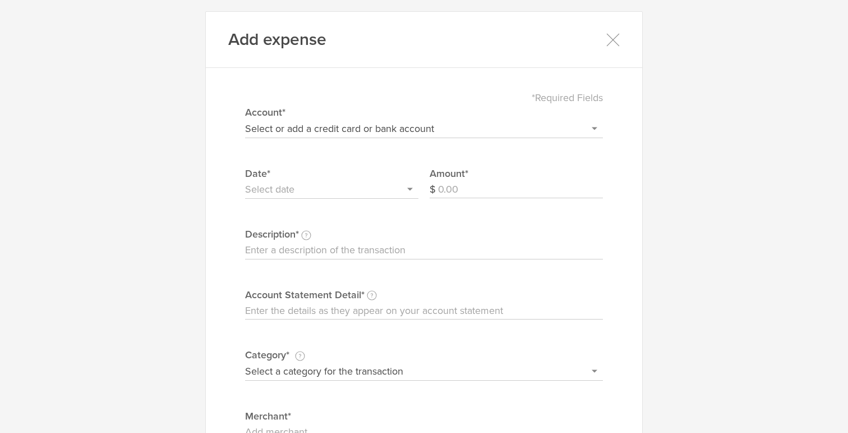
paste input "DROPBOX*DPNDLGJ3D6CL [DOMAIN_NAME] CA 07/25"
click at [460, 182] on input "Amount" at bounding box center [520, 190] width 165 height 18
click at [357, 254] on input "Description This description is for your own reference." at bounding box center [424, 250] width 358 height 18
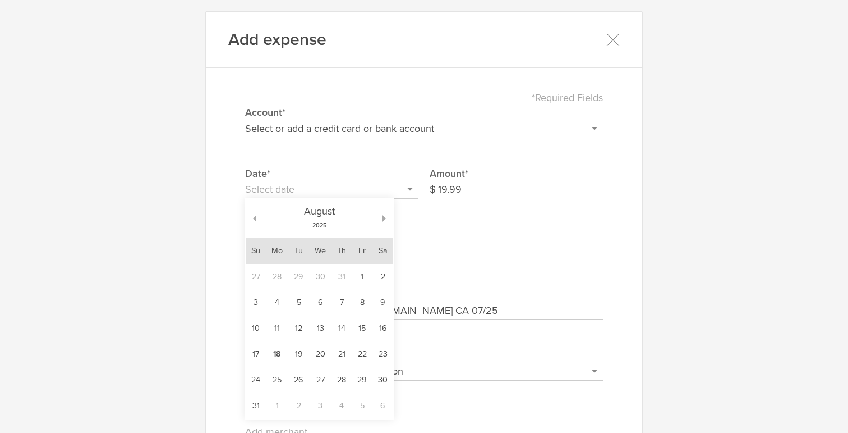
click at [321, 190] on input "text" at bounding box center [331, 190] width 173 height 18
click at [256, 216] on button "button" at bounding box center [251, 218] width 11 height 7
click at [364, 353] on td "25" at bounding box center [362, 354] width 20 height 26
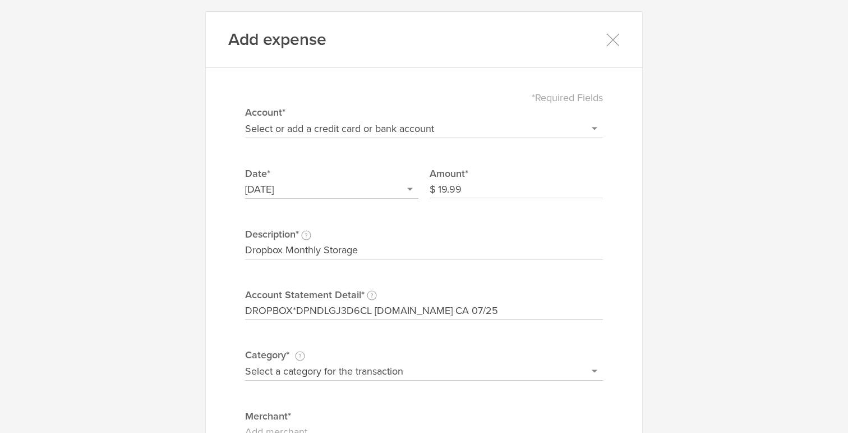
click at [416, 127] on select "Select or add a credit card or bank account Gift Card - 0000 (exp) Azlo Visa - …" at bounding box center [424, 129] width 358 height 18
click at [245, 120] on select "Select or add a credit card or bank account Gift Card - 0000 (exp) Azlo Visa - …" at bounding box center [424, 129] width 358 height 18
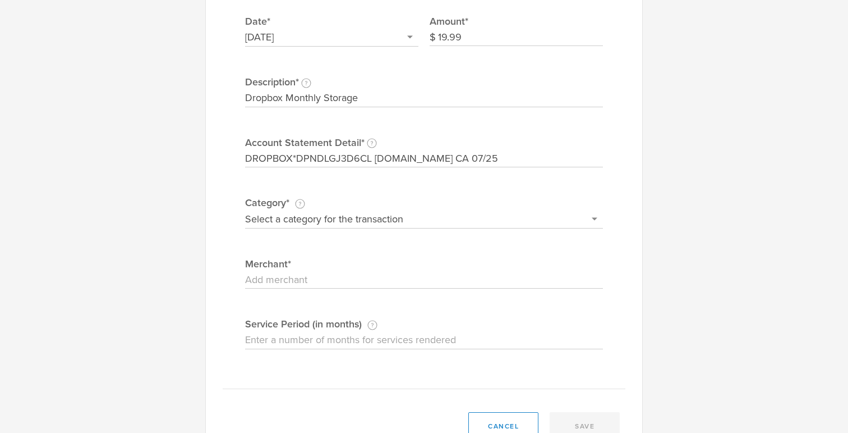
scroll to position [193, 0]
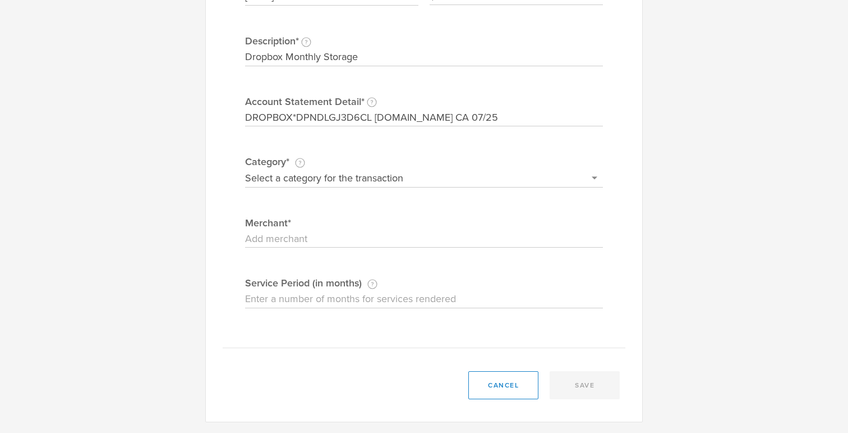
click at [364, 174] on select "Select a category for the transaction Manufacturing equipment Product/service m…" at bounding box center [424, 178] width 358 height 18
click at [245, 169] on select "Select a category for the transaction Manufacturing equipment Product/service m…" at bounding box center [424, 178] width 358 height 18
click at [361, 239] on input "Merchant" at bounding box center [424, 239] width 358 height 18
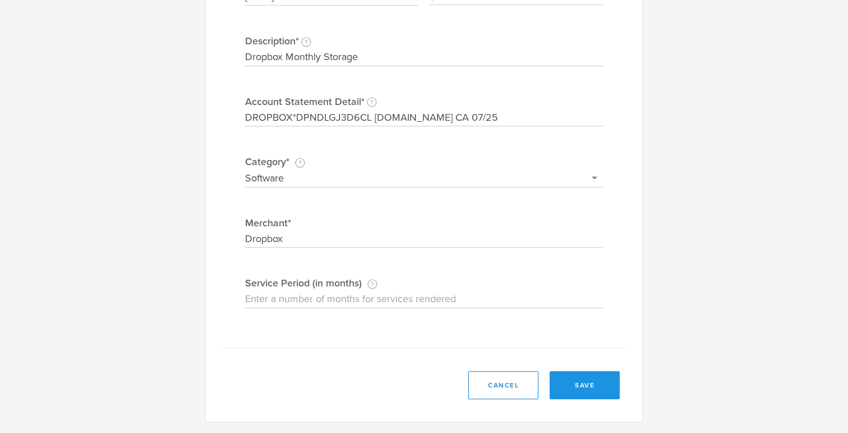
click at [575, 380] on button "save" at bounding box center [585, 385] width 70 height 28
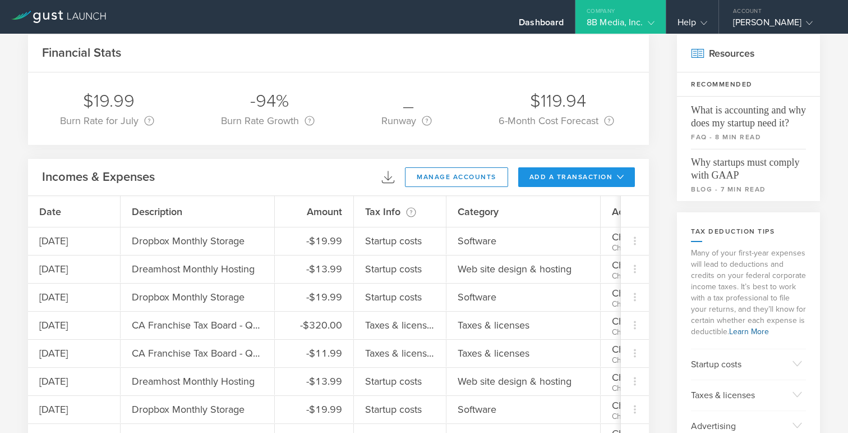
click at [561, 177] on button "add a transaction" at bounding box center [576, 177] width 117 height 20
click at [576, 205] on li "Add Expense" at bounding box center [598, 202] width 66 height 22
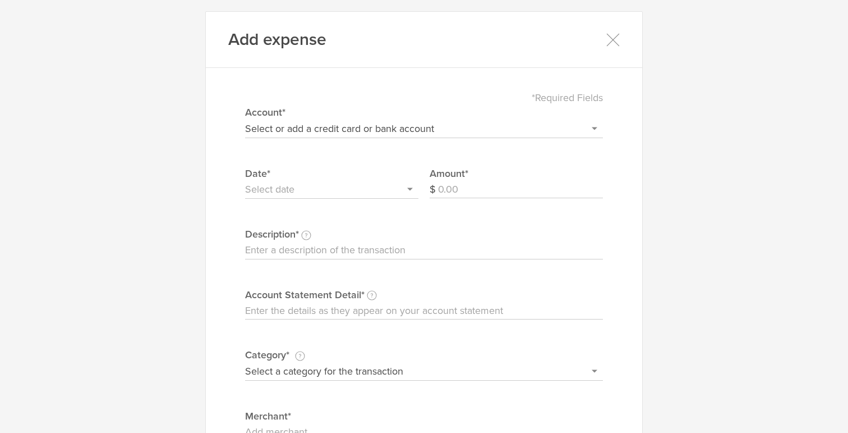
click at [459, 192] on input "Amount" at bounding box center [520, 190] width 165 height 18
click at [378, 315] on input "Account Statement Detail Write the full description as it appears on your bank …" at bounding box center [424, 311] width 358 height 18
paste input "DREAMHOST [DOMAIN_NAME] CA 07/27"
click at [304, 251] on input "Description This description is for your own reference." at bounding box center [424, 250] width 358 height 18
click at [296, 129] on select "Select or add a credit card or bank account Gift Card - 0000 (exp) Azlo Visa - …" at bounding box center [424, 129] width 358 height 18
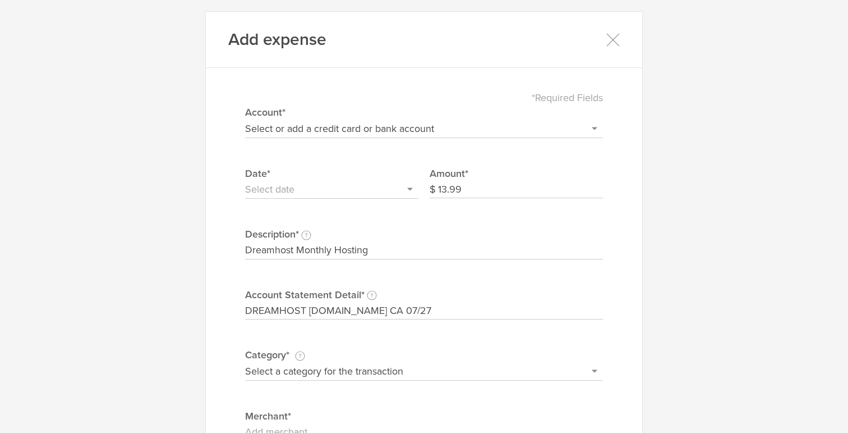
click at [245, 120] on select "Select or add a credit card or bank account Gift Card - 0000 (exp) Azlo Visa - …" at bounding box center [424, 129] width 358 height 18
click at [301, 192] on input "text" at bounding box center [331, 190] width 173 height 18
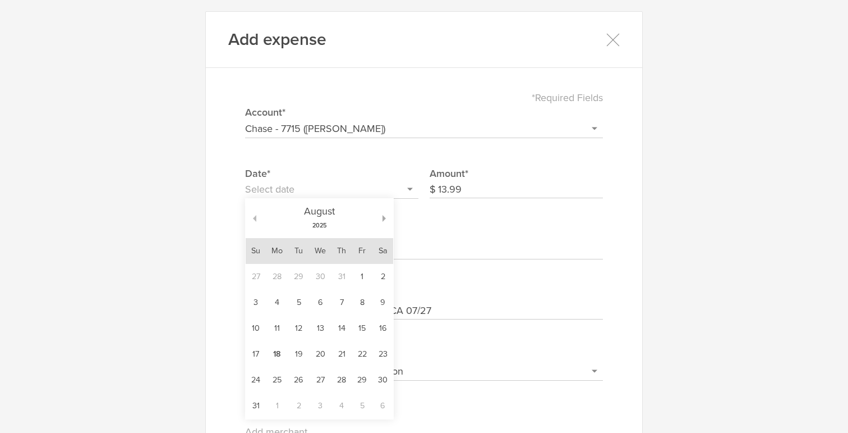
click at [255, 217] on button "button" at bounding box center [251, 218] width 11 height 7
click at [253, 380] on td "27" at bounding box center [256, 380] width 21 height 26
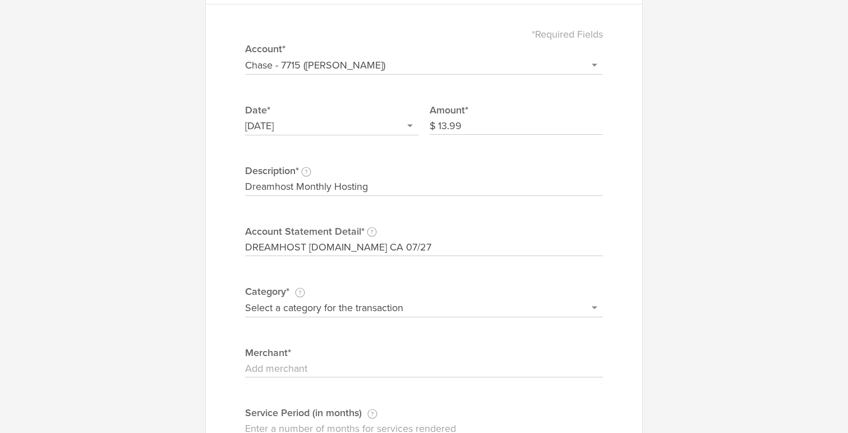
scroll to position [66, 0]
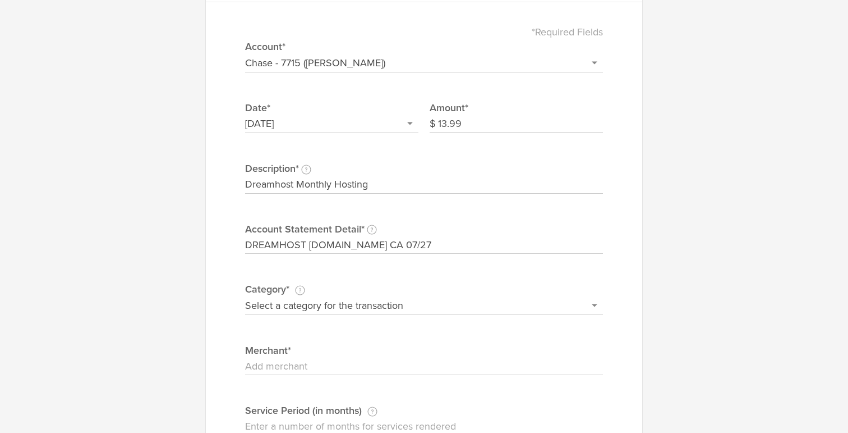
click at [387, 295] on label "Category* This category should describe the actual product or service you bough…" at bounding box center [424, 289] width 358 height 15
click at [387, 296] on select "Select a category for the transaction Manufacturing equipment Product/service m…" at bounding box center [424, 305] width 358 height 18
click at [387, 301] on select "Select a category for the transaction Manufacturing equipment Product/service m…" at bounding box center [424, 305] width 358 height 18
click at [245, 296] on select "Select a category for the transaction Manufacturing equipment Product/service m…" at bounding box center [424, 305] width 358 height 18
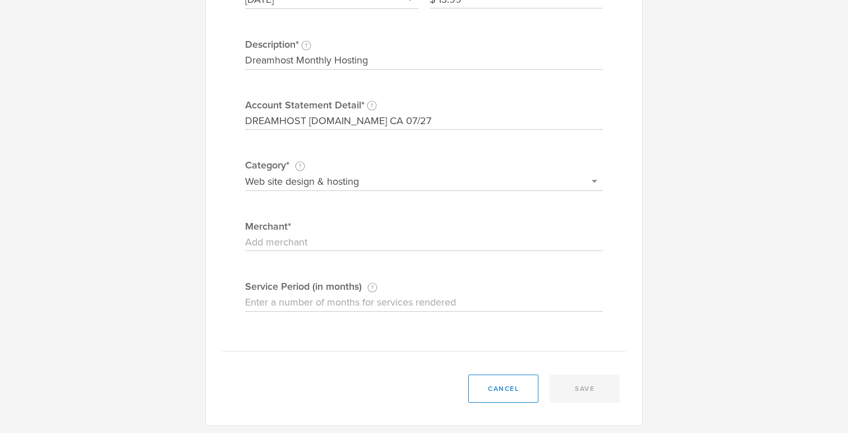
scroll to position [193, 0]
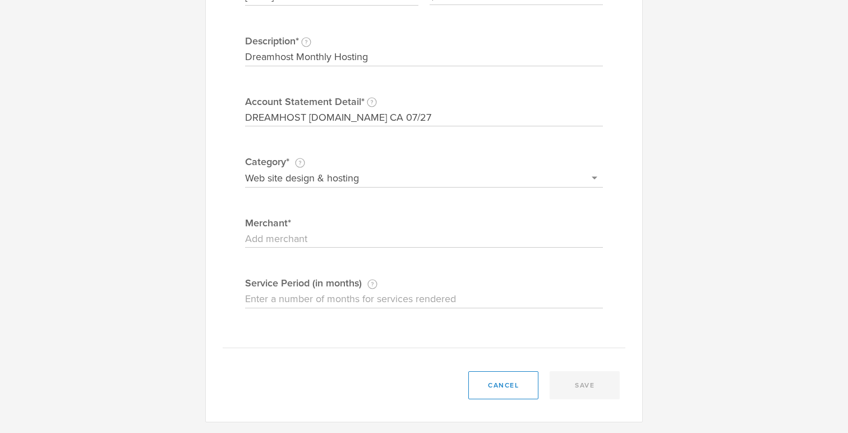
click at [356, 243] on input "Merchant" at bounding box center [424, 239] width 358 height 18
click at [582, 382] on button "save" at bounding box center [585, 385] width 70 height 28
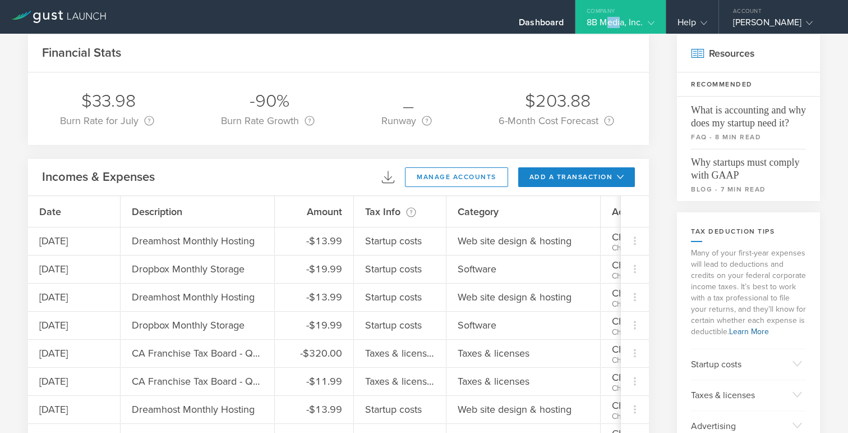
drag, startPoint x: 584, startPoint y: 20, endPoint x: 559, endPoint y: 19, distance: 24.7
click at [587, 20] on div "8B Media, Inc." at bounding box center [620, 25] width 67 height 17
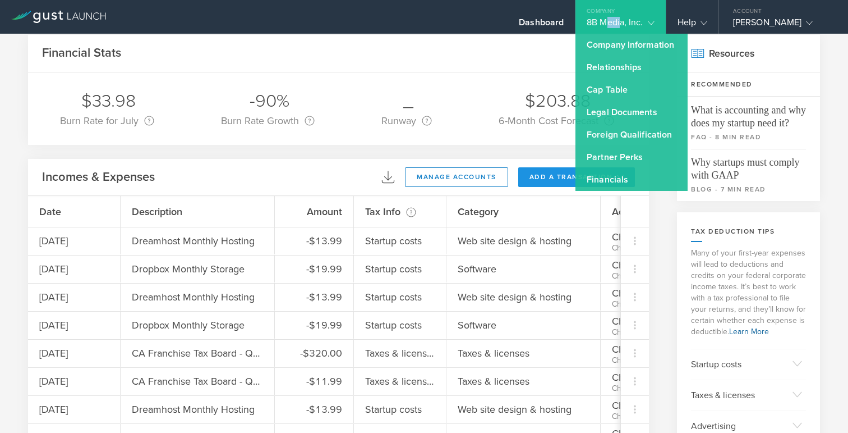
click at [526, 176] on button "add a transaction" at bounding box center [576, 177] width 117 height 20
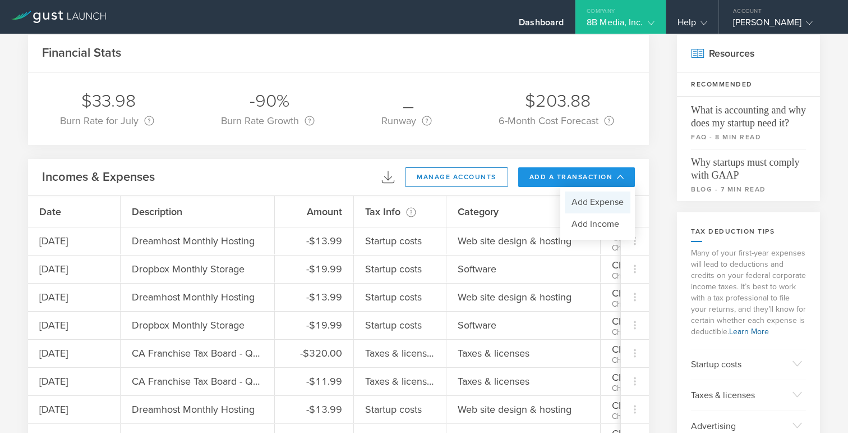
click at [572, 204] on li "Add Expense" at bounding box center [598, 202] width 66 height 22
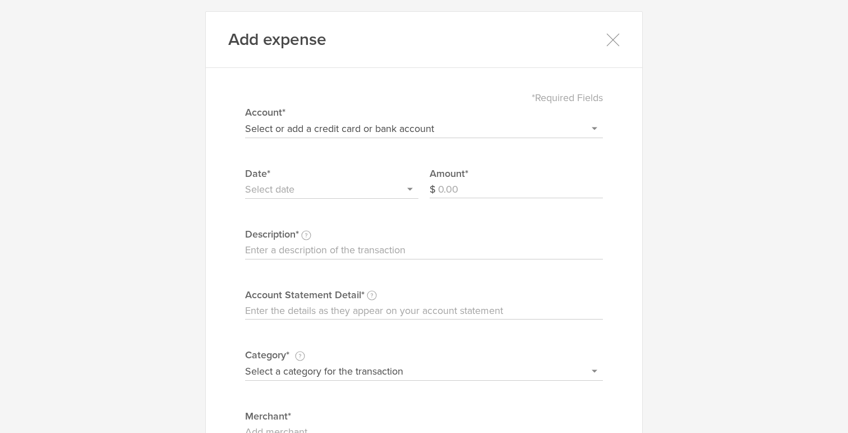
click at [375, 195] on input "text" at bounding box center [331, 190] width 173 height 18
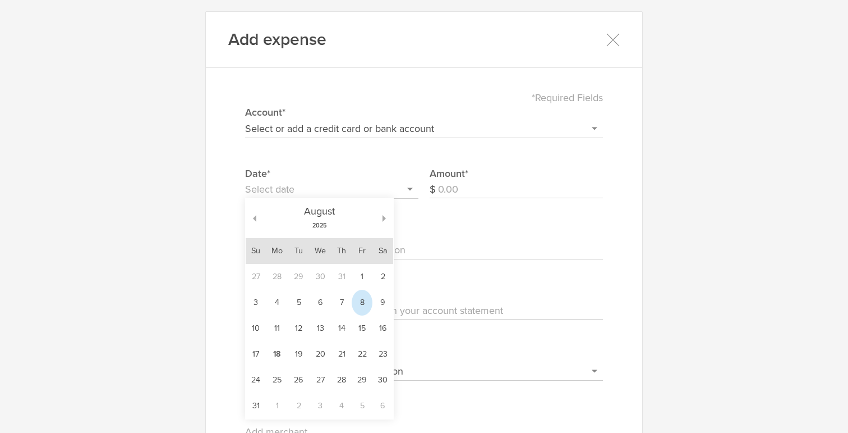
click at [360, 307] on td "8" at bounding box center [362, 303] width 21 height 26
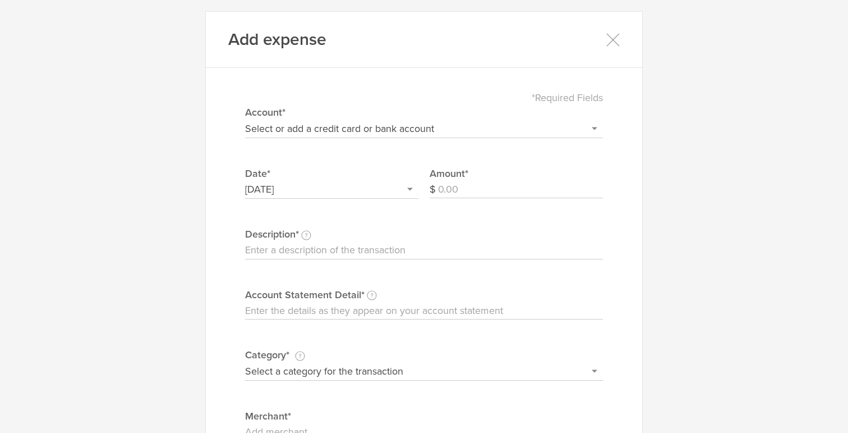
click at [355, 305] on input "Account Statement Detail Write the full description as it appears on your bank …" at bounding box center [424, 311] width 358 height 18
paste input "BEST BUY 00007641 [PERSON_NAME][GEOGRAPHIC_DATA] #24399006W8JPNW6P1"
click at [368, 251] on input "Description This description is for your own reference." at bounding box center [424, 250] width 358 height 18
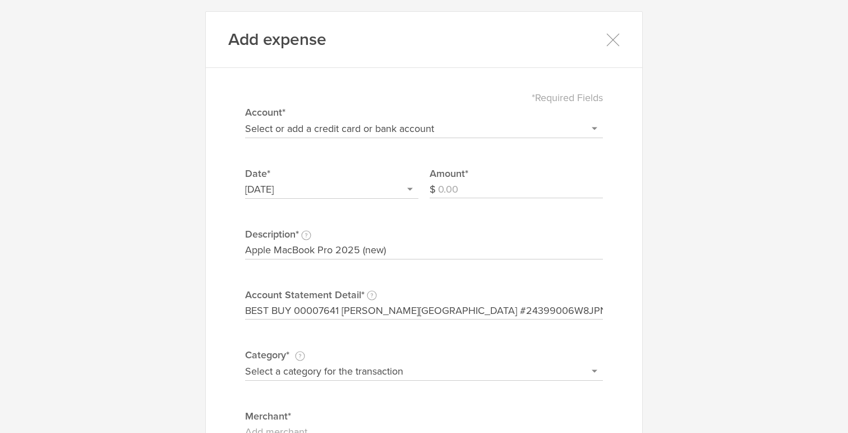
click at [398, 130] on select "Select or add a credit card or bank account Gift Card - 0000 (exp) Azlo Visa - …" at bounding box center [424, 129] width 358 height 18
click at [511, 172] on label "Amount" at bounding box center [516, 173] width 173 height 15
click at [511, 181] on input "Amount" at bounding box center [520, 190] width 165 height 18
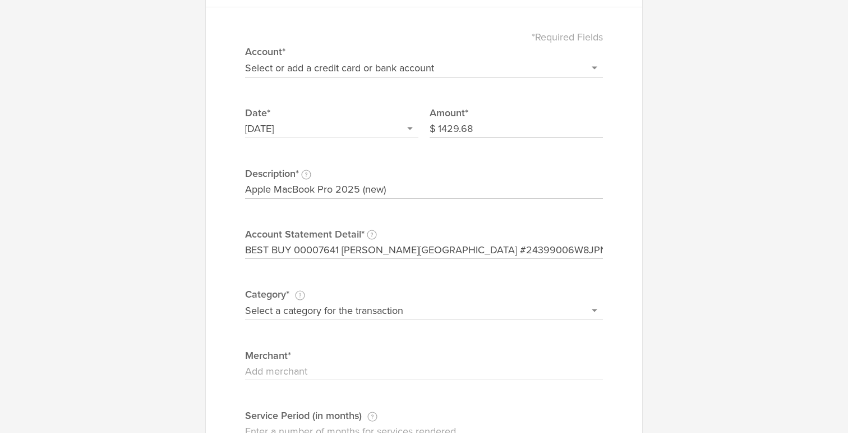
scroll to position [63, 0]
click at [429, 313] on select "Select a category for the transaction Manufacturing equipment Product/service m…" at bounding box center [424, 308] width 358 height 18
click at [245, 299] on select "Select a category for the transaction Manufacturing equipment Product/service m…" at bounding box center [424, 308] width 358 height 18
click at [373, 371] on input "Merchant" at bounding box center [424, 369] width 358 height 18
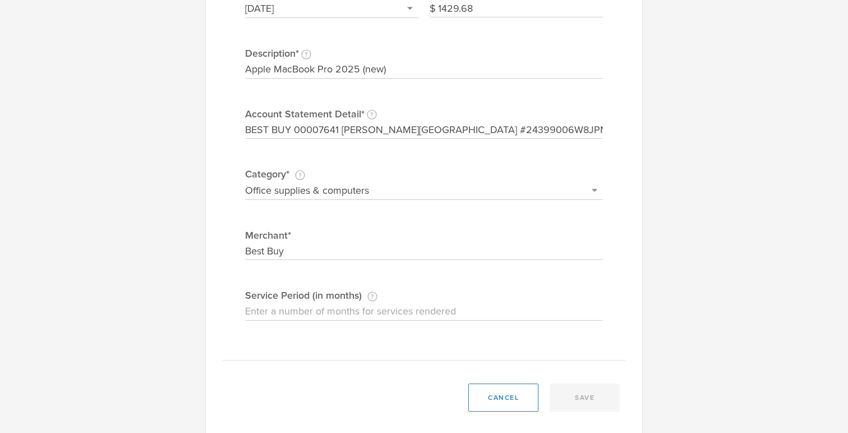
scroll to position [184, 0]
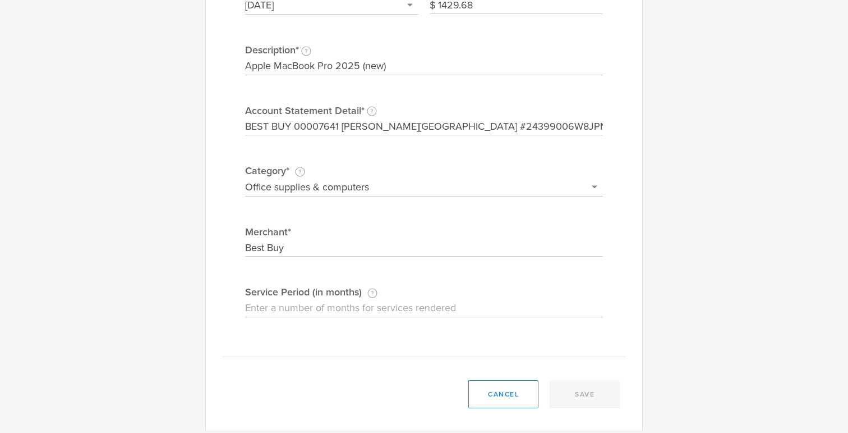
click at [415, 304] on input "Service Period (in months) If this expense is a subscription or contract, enter…" at bounding box center [424, 308] width 358 height 18
click at [623, 279] on div "*Required Fields Select or add a credit card or bank account Gift Card - 0000 (…" at bounding box center [424, 126] width 403 height 462
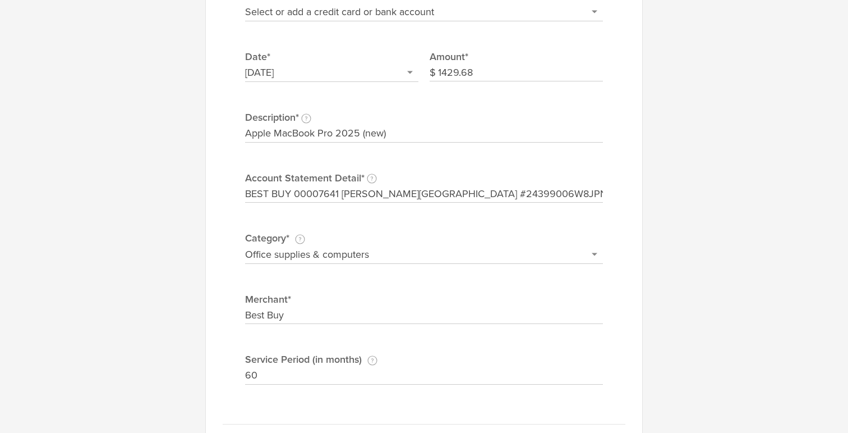
scroll to position [0, 0]
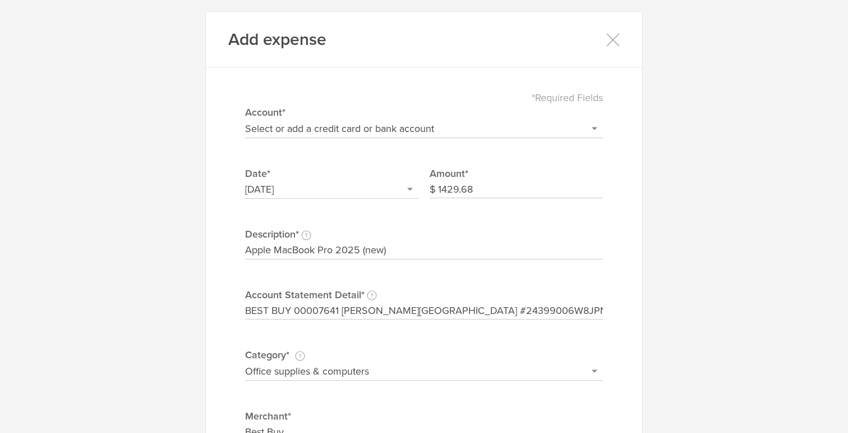
click at [428, 139] on div "*Required Fields Select or add a credit card or bank account Gift Card - 0000 (…" at bounding box center [424, 310] width 403 height 462
click at [403, 132] on select "Select or add a credit card or bank account Gift Card - 0000 (exp) Azlo Visa - …" at bounding box center [424, 129] width 358 height 18
click at [245, 120] on select "Select or add a credit card or bank account Gift Card - 0000 (exp) Azlo Visa - …" at bounding box center [424, 129] width 358 height 18
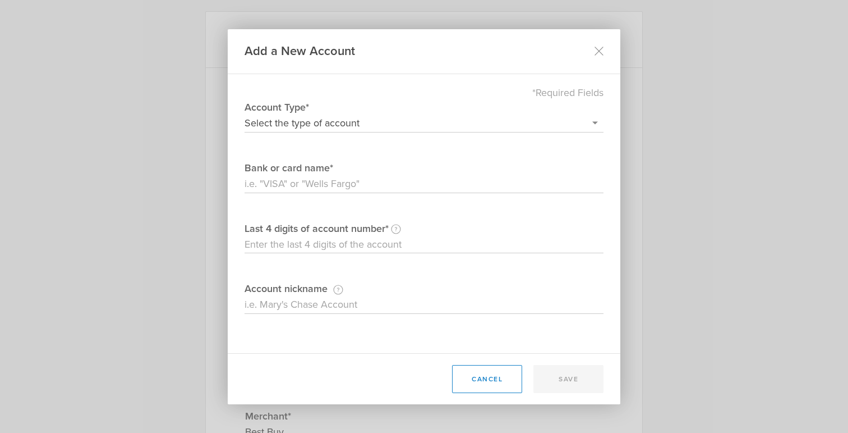
click at [348, 123] on select "Select the type of account Credit Card Bank Account/Debit Card" at bounding box center [424, 123] width 359 height 18
click at [245, 114] on select "Select the type of account Credit Card Bank Account/Debit Card" at bounding box center [424, 123] width 359 height 18
click at [343, 182] on input "Bank or card name" at bounding box center [424, 184] width 359 height 18
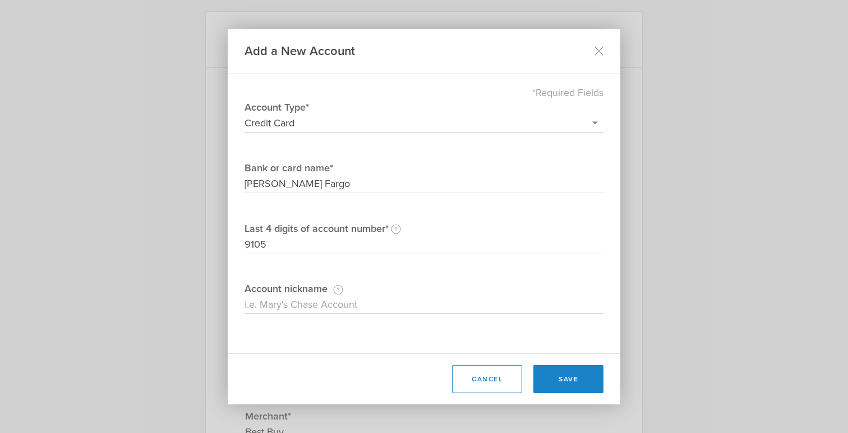
click at [362, 302] on input "Account nickname This nickname is just for your own reference." at bounding box center [424, 305] width 359 height 18
click at [328, 307] on input "[PERSON_NAME] Fargo - 8889 (exp)" at bounding box center [424, 305] width 359 height 18
click at [322, 306] on input "[PERSON_NAME] Fargo - 9150 ([PERSON_NAME])" at bounding box center [424, 305] width 359 height 18
click at [562, 377] on button "save" at bounding box center [569, 379] width 70 height 28
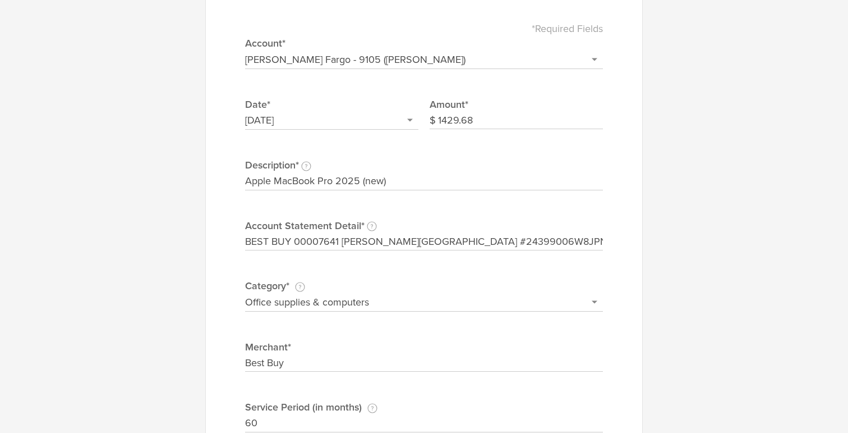
scroll to position [193, 0]
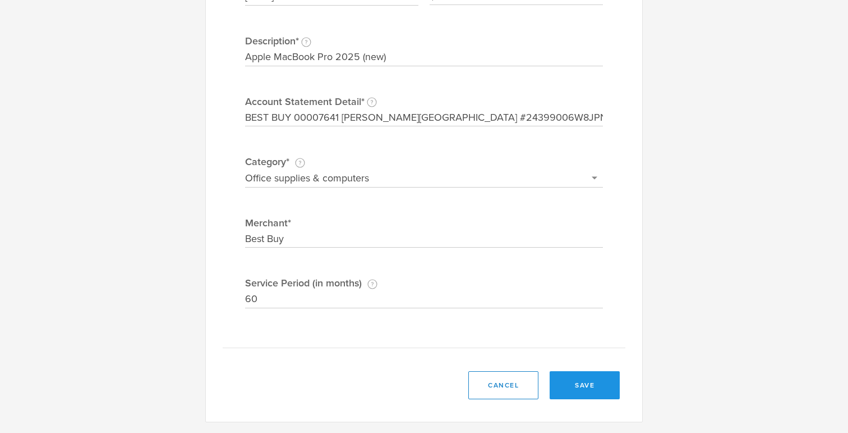
click at [580, 383] on button "save" at bounding box center [585, 385] width 70 height 28
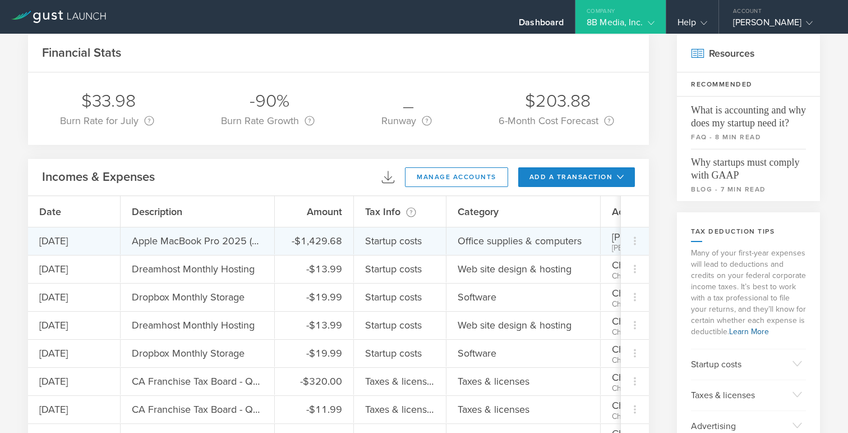
scroll to position [0, 0]
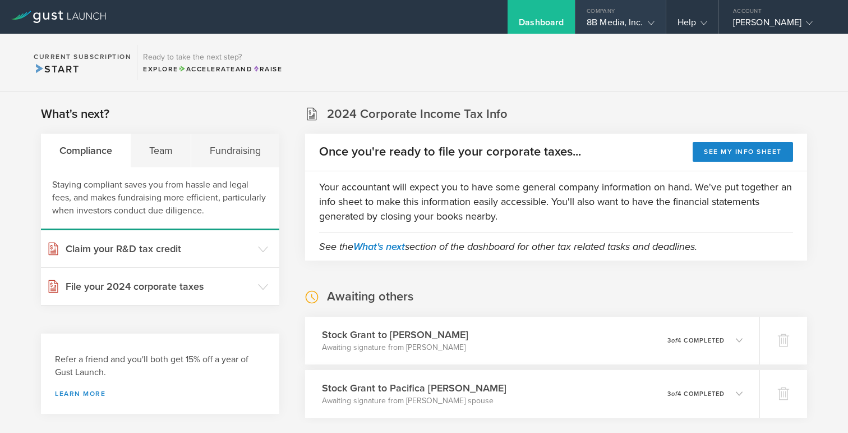
click at [587, 17] on div "8B Media, Inc." at bounding box center [620, 25] width 67 height 17
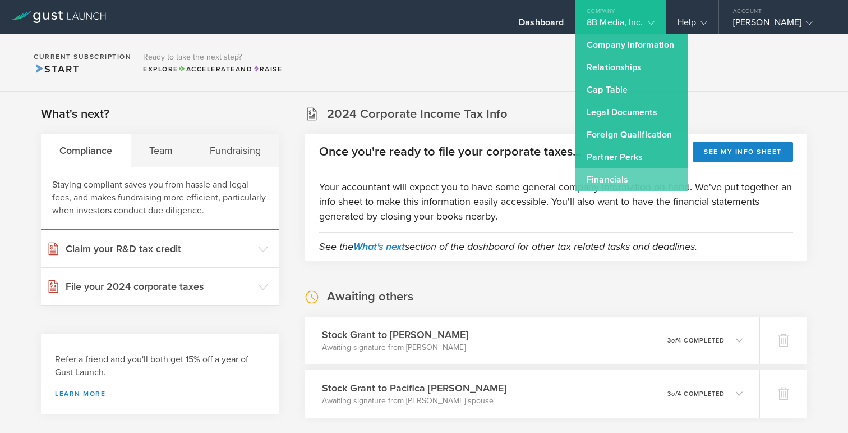
click at [578, 180] on link "Financials" at bounding box center [632, 179] width 112 height 22
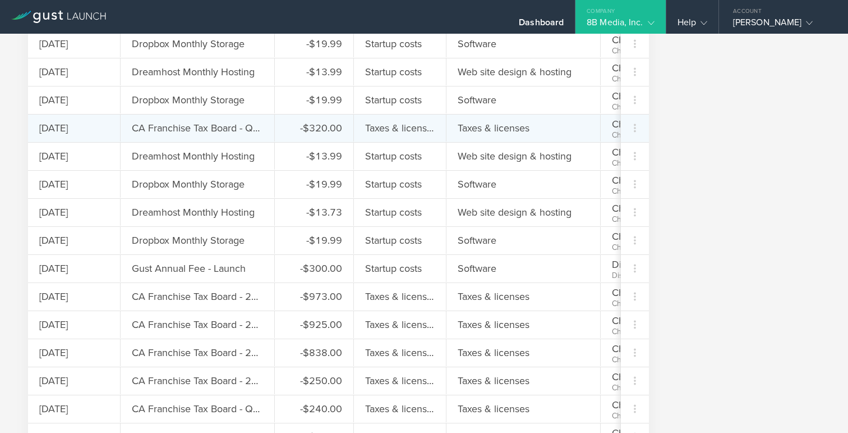
scroll to position [971, 0]
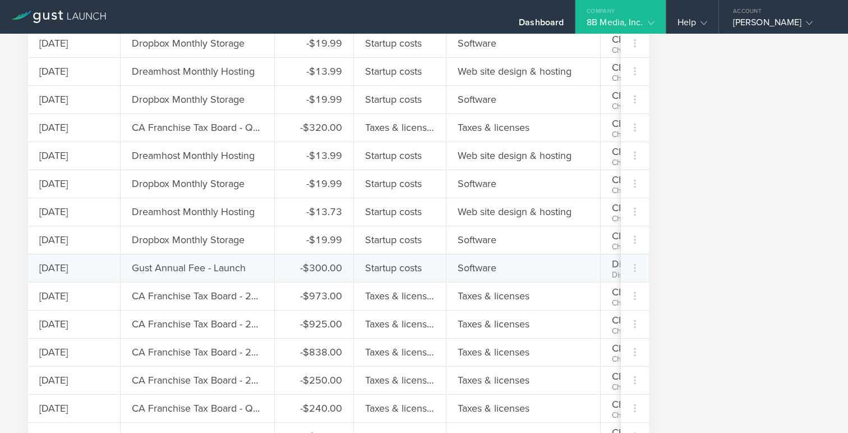
click at [535, 270] on div "Software" at bounding box center [524, 267] width 154 height 27
click at [637, 267] on icon at bounding box center [634, 267] width 13 height 13
click at [608, 295] on div "Edit" at bounding box center [615, 299] width 58 height 22
select select "5fcdf0afc9cc2300042a0b9c"
select select "Software"
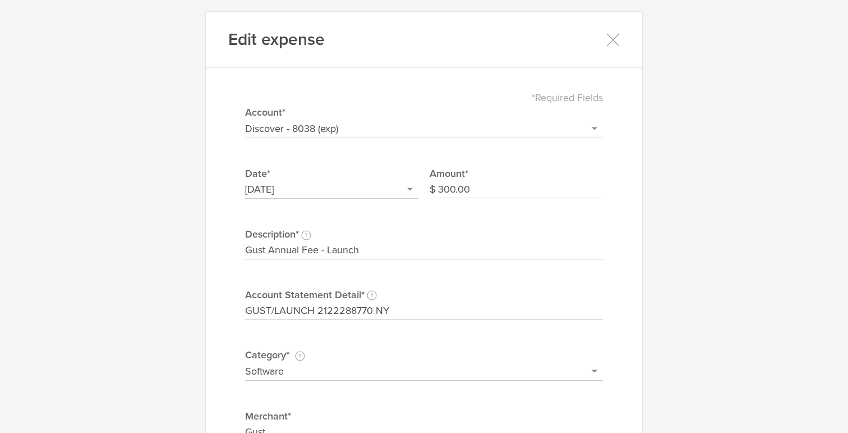
click at [376, 247] on input "Gust Annual Fee - Launch" at bounding box center [424, 250] width 358 height 18
click at [608, 40] on icon at bounding box center [613, 40] width 14 height 14
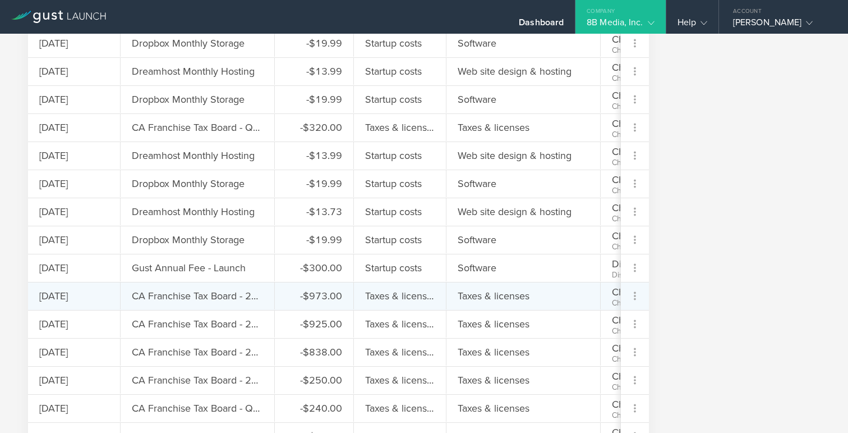
click at [635, 295] on icon at bounding box center [635, 296] width 2 height 8
click at [600, 328] on div "Edit" at bounding box center [615, 327] width 58 height 22
select select "60dca36b019c480004c5d586"
select select "Taxes & licenses"
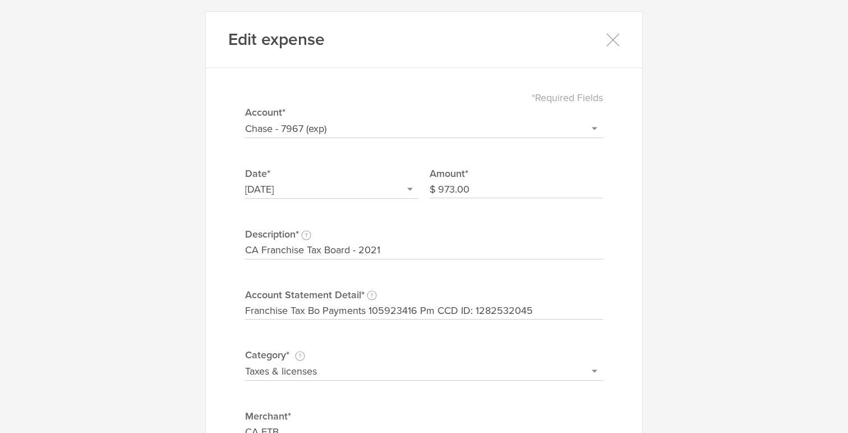
click at [365, 128] on select "Select or add a credit card or bank account Gift Card - 0000 (exp) Azlo Visa - …" at bounding box center [424, 129] width 358 height 18
select select "6792c375491b710002e53658"
click at [245, 120] on select "Select or add a credit card or bank account Gift Card - 0000 (exp) Azlo Visa - …" at bounding box center [424, 129] width 358 height 18
click at [619, 41] on icon at bounding box center [613, 40] width 14 height 14
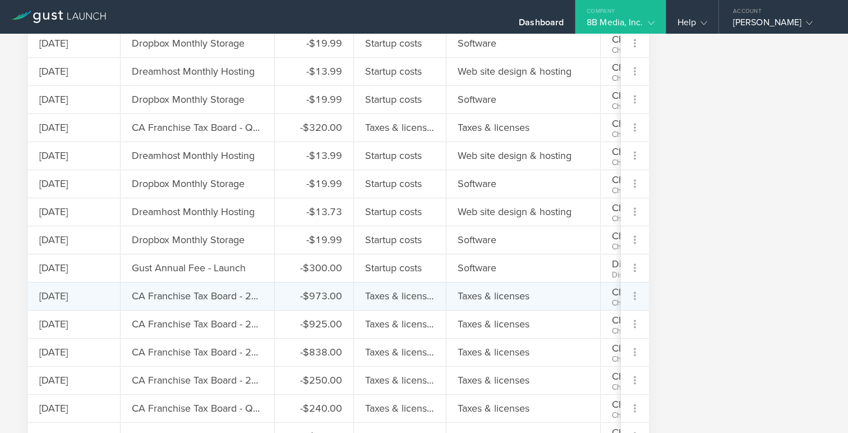
click at [633, 297] on icon at bounding box center [634, 295] width 13 height 13
click at [600, 329] on div "Edit" at bounding box center [615, 327] width 58 height 22
select select "60dca36b019c480004c5d586"
select select "Taxes & licenses"
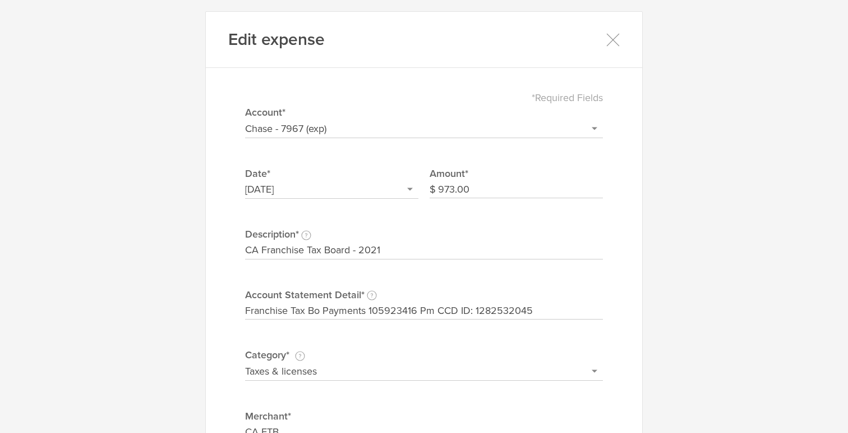
drag, startPoint x: 243, startPoint y: 247, endPoint x: 327, endPoint y: 254, distance: 83.9
click at [327, 254] on div "*Required Fields Select or add a credit card or bank account Gift Card - 0000 (…" at bounding box center [424, 310] width 403 height 462
drag, startPoint x: 384, startPoint y: 250, endPoint x: 228, endPoint y: 254, distance: 156.6
click at [228, 254] on div "*Required Fields Select or add a credit card or bank account Gift Card - 0000 (…" at bounding box center [424, 310] width 403 height 462
click at [614, 42] on icon at bounding box center [613, 40] width 14 height 14
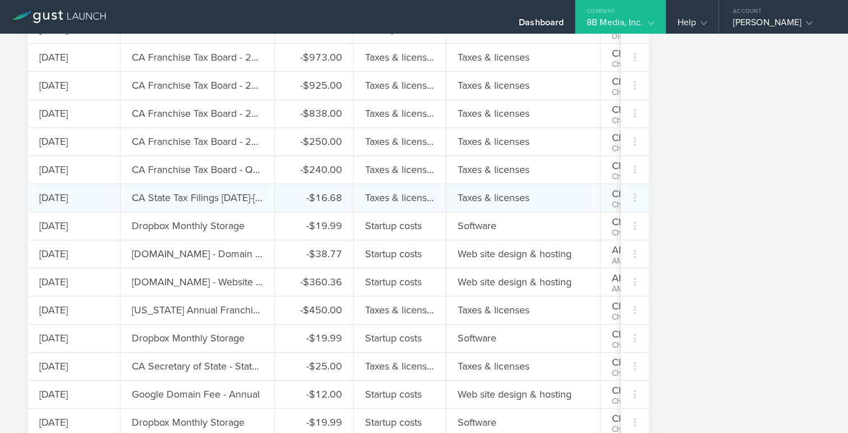
scroll to position [1210, 0]
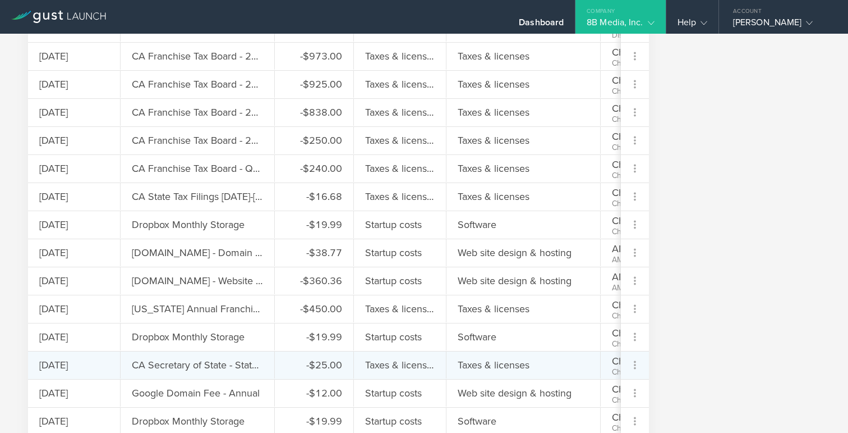
click at [636, 366] on icon at bounding box center [634, 364] width 13 height 13
click at [606, 399] on div "Edit" at bounding box center [615, 396] width 58 height 22
select select "60dca36b019c480004c5d586"
select select "Taxes & licenses"
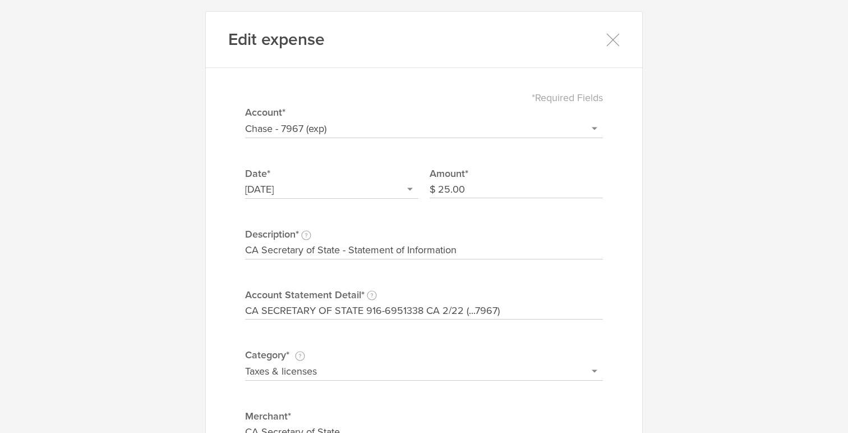
click at [284, 252] on input "CA Secretary of State - Statement of Information" at bounding box center [424, 250] width 358 height 18
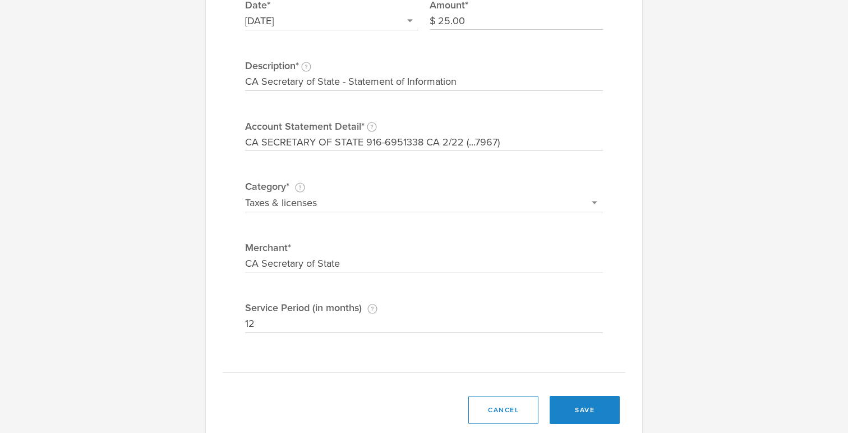
scroll to position [193, 0]
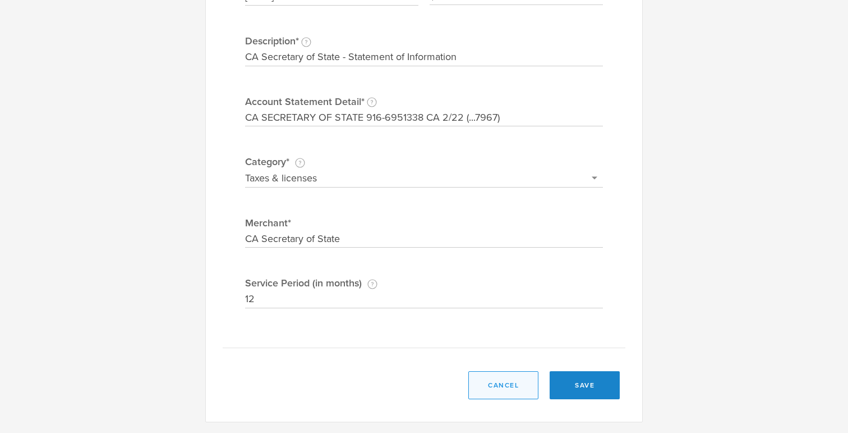
click at [494, 383] on button "cancel" at bounding box center [503, 385] width 70 height 28
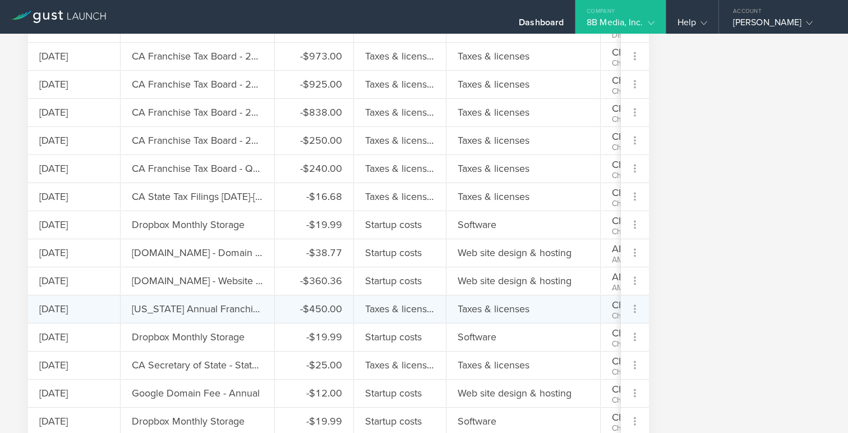
click at [635, 310] on icon at bounding box center [634, 308] width 13 height 13
click at [600, 338] on div "Edit" at bounding box center [615, 340] width 58 height 22
select select "60dca36b019c480004c5d586"
select select "Taxes & licenses"
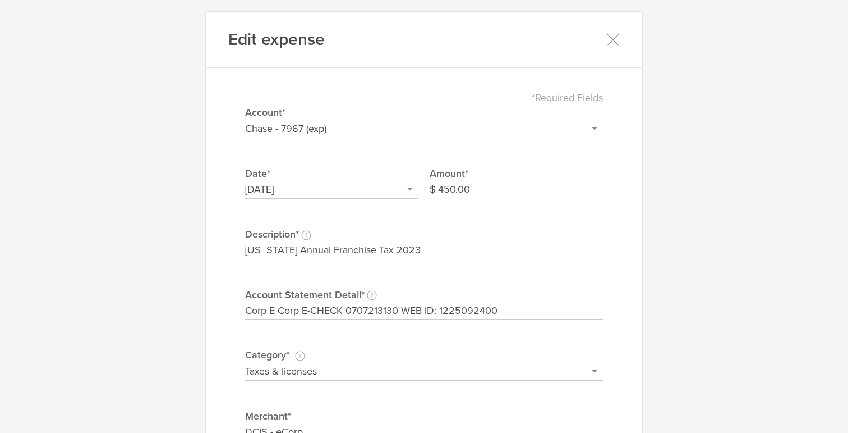
click at [359, 251] on input "[US_STATE] Annual Franchise Tax 2023" at bounding box center [424, 250] width 358 height 18
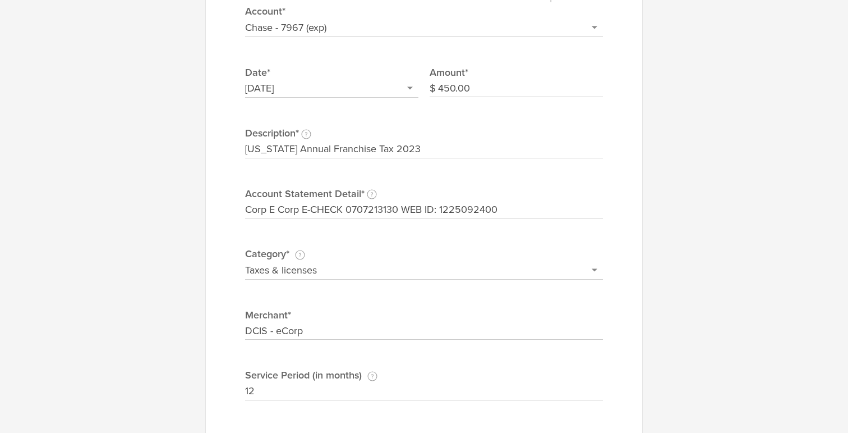
scroll to position [103, 0]
click at [315, 325] on input "DCIS - eCorp" at bounding box center [424, 329] width 358 height 18
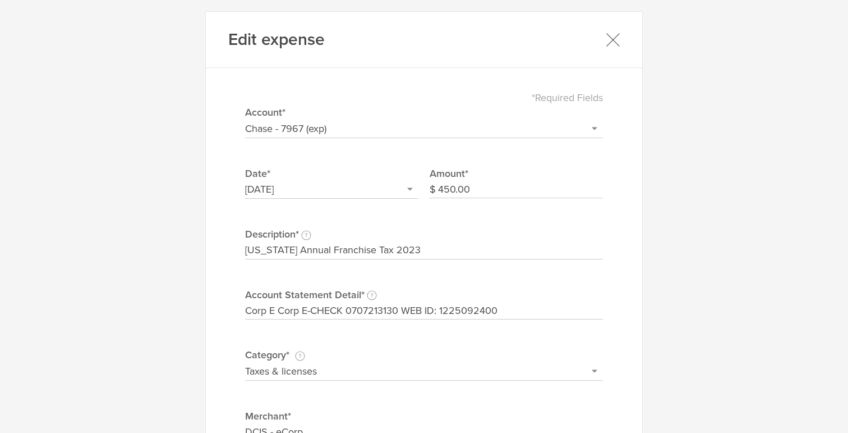
click at [615, 36] on icon at bounding box center [613, 40] width 14 height 14
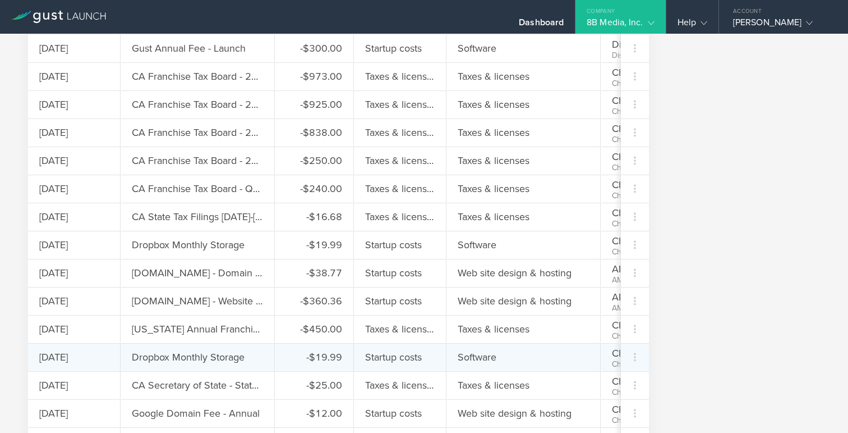
scroll to position [1184, 0]
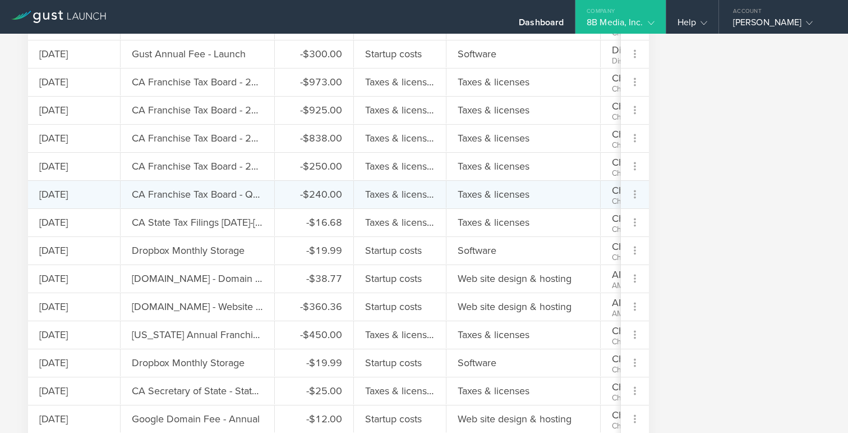
click at [634, 193] on icon at bounding box center [634, 193] width 13 height 13
click at [622, 218] on div "Edit" at bounding box center [615, 225] width 58 height 22
select select "60dca36b019c480004c5d586"
select select "Taxes & licenses"
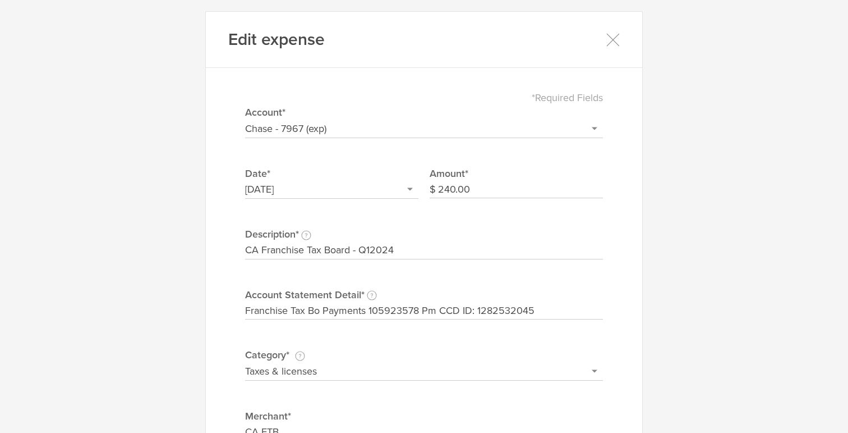
click at [362, 249] on input "CA Franchise Tax Board - Q12024" at bounding box center [424, 250] width 358 height 18
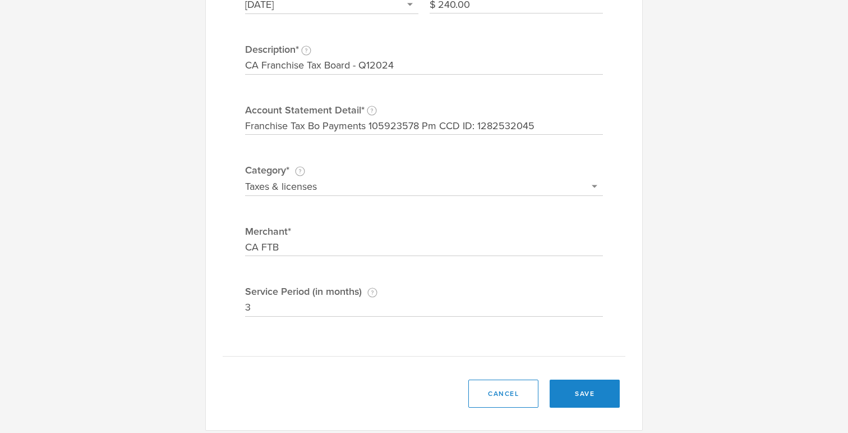
scroll to position [193, 0]
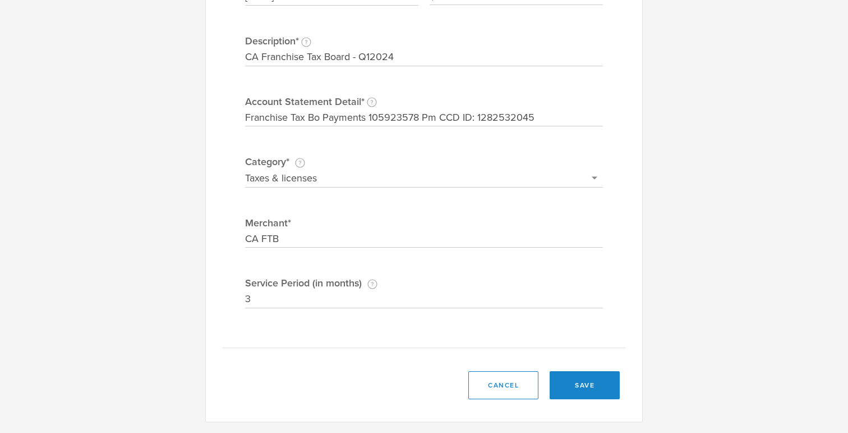
click at [370, 236] on input "CA FTB" at bounding box center [424, 239] width 358 height 18
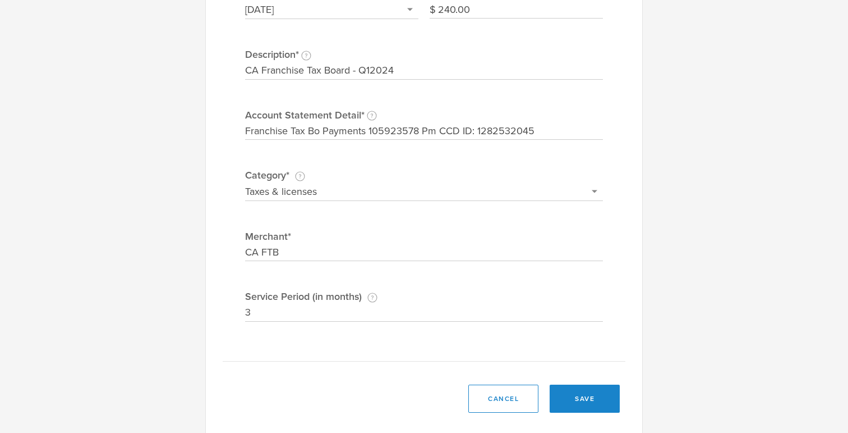
scroll to position [176, 0]
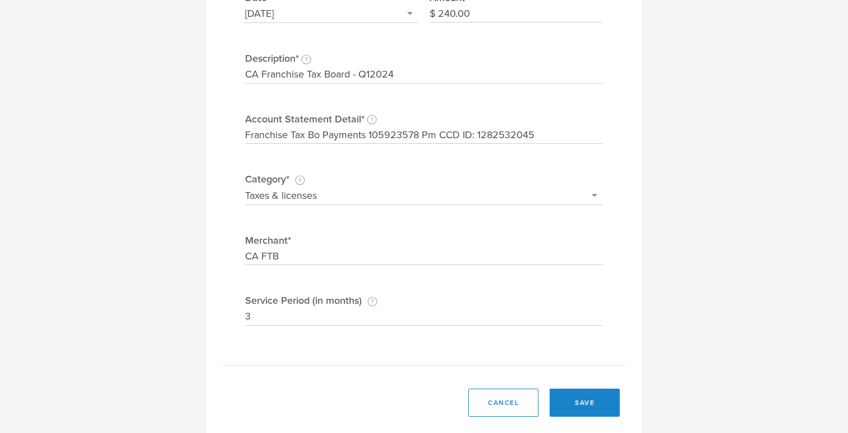
click at [339, 73] on input "CA Franchise Tax Board - Q12024" at bounding box center [424, 75] width 358 height 18
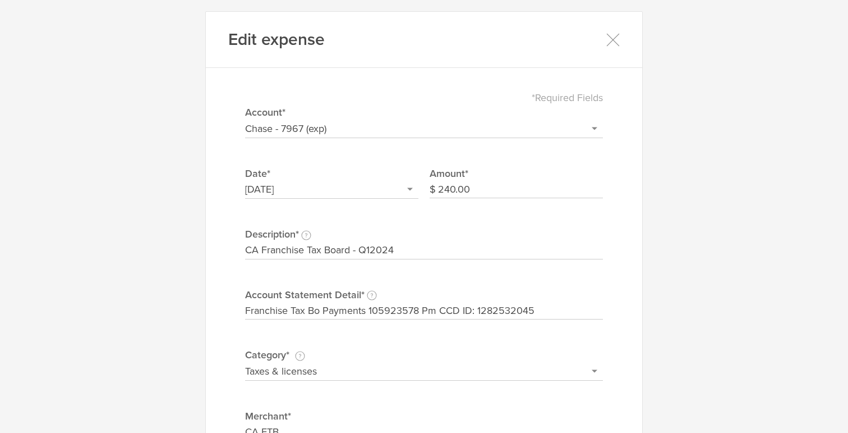
select select "60dca36b019c480004c5d586"
select select "Taxes & licenses"
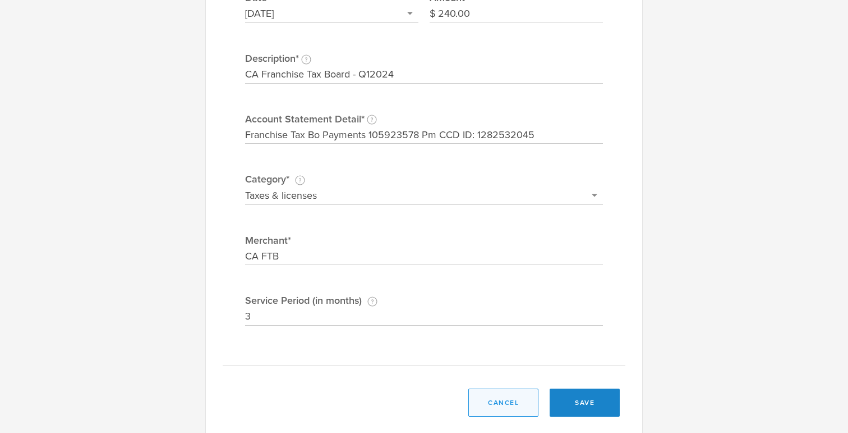
click at [502, 397] on button "cancel" at bounding box center [503, 402] width 70 height 28
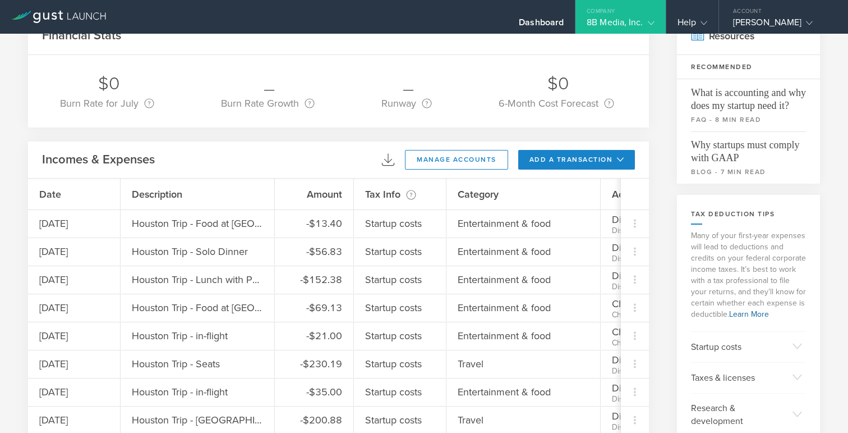
scroll to position [0, 0]
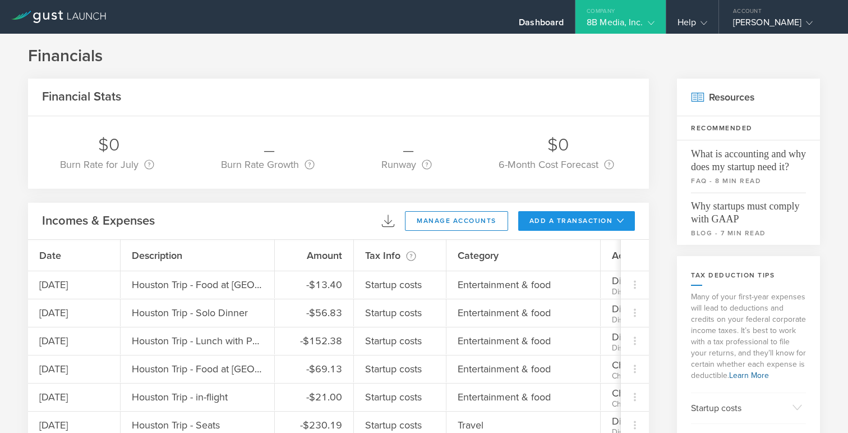
click at [541, 215] on button "add a transaction" at bounding box center [576, 221] width 117 height 20
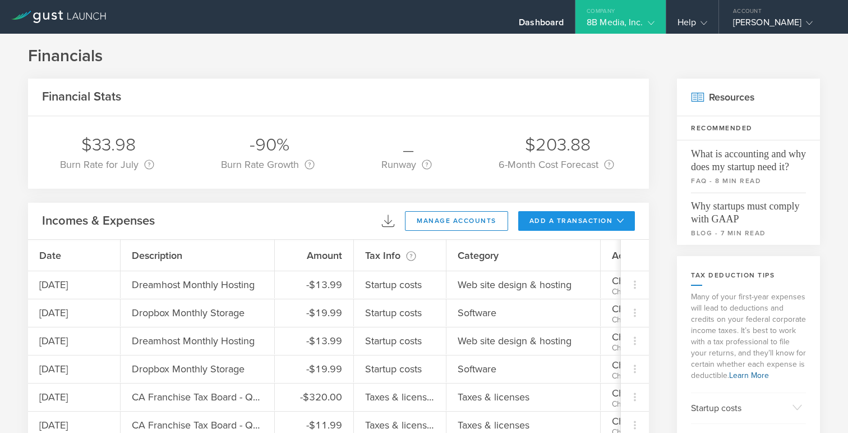
click at [573, 218] on button "add a transaction" at bounding box center [576, 221] width 117 height 20
click at [464, 220] on div at bounding box center [424, 216] width 848 height 433
click at [464, 220] on button "manage accounts" at bounding box center [456, 221] width 103 height 20
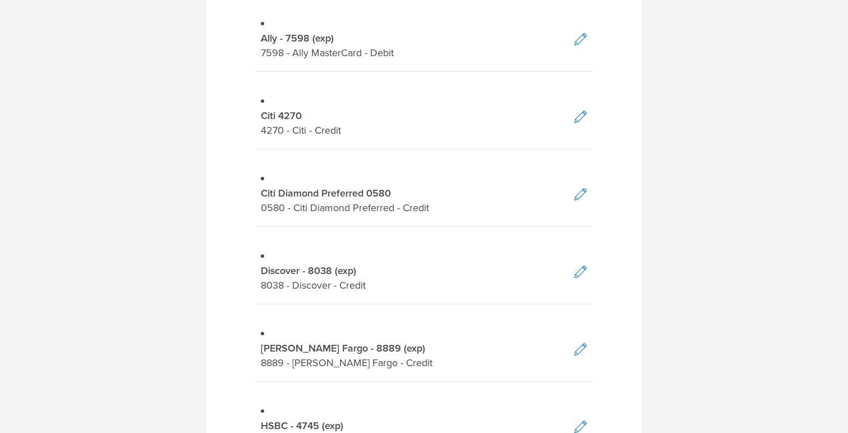
scroll to position [329, 0]
click at [584, 266] on icon at bounding box center [580, 270] width 13 height 13
select select "credit"
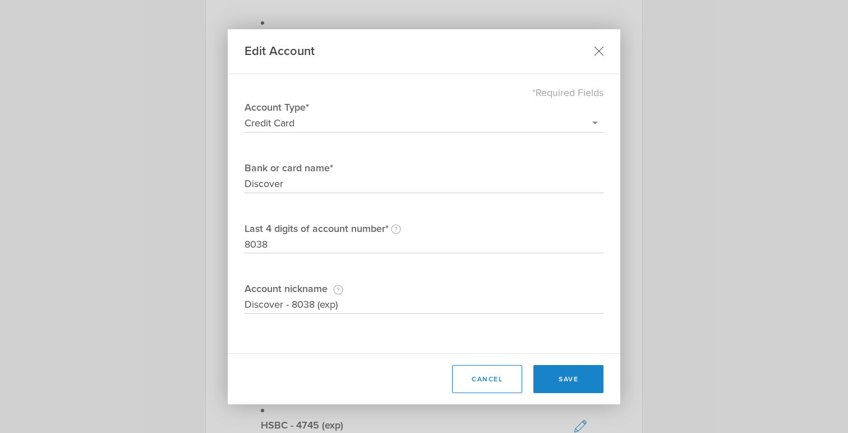
click at [600, 50] on icon at bounding box center [600, 52] width 10 height 10
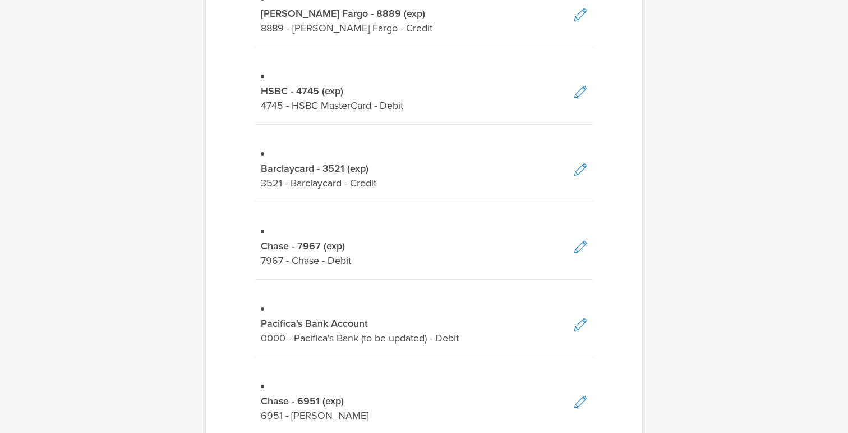
scroll to position [551, 0]
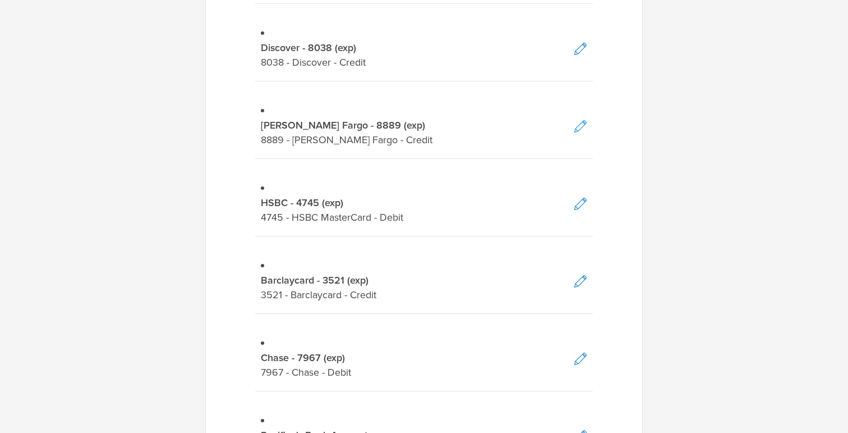
click at [579, 125] on icon at bounding box center [581, 126] width 12 height 12
select select "credit"
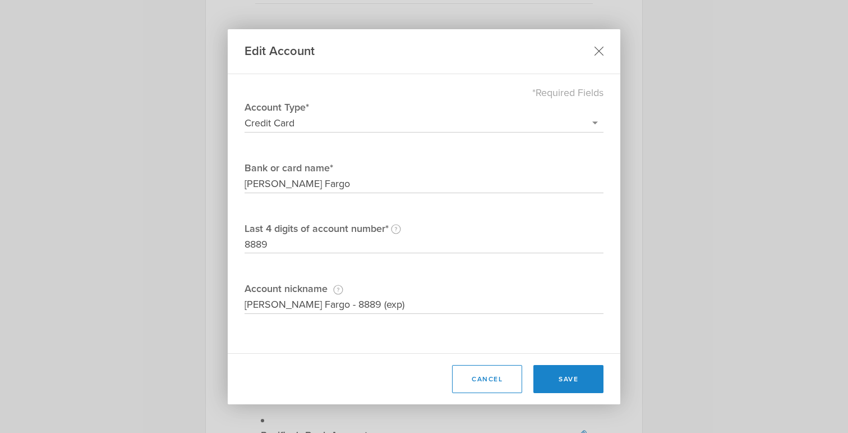
click at [599, 50] on icon at bounding box center [599, 51] width 8 height 8
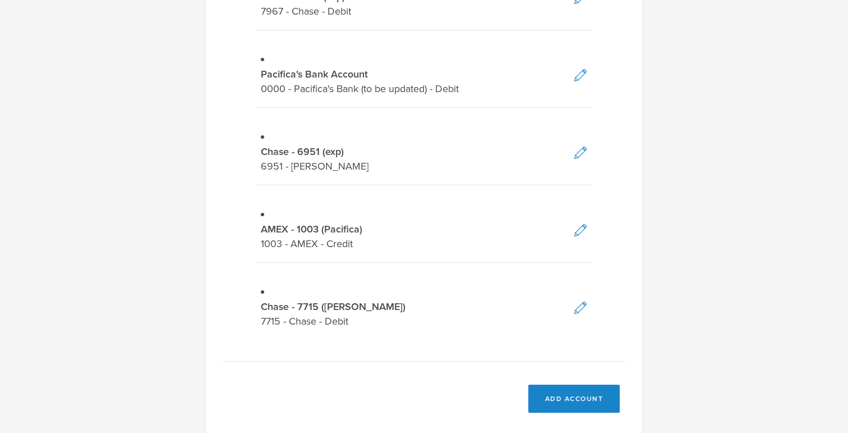
scroll to position [926, 0]
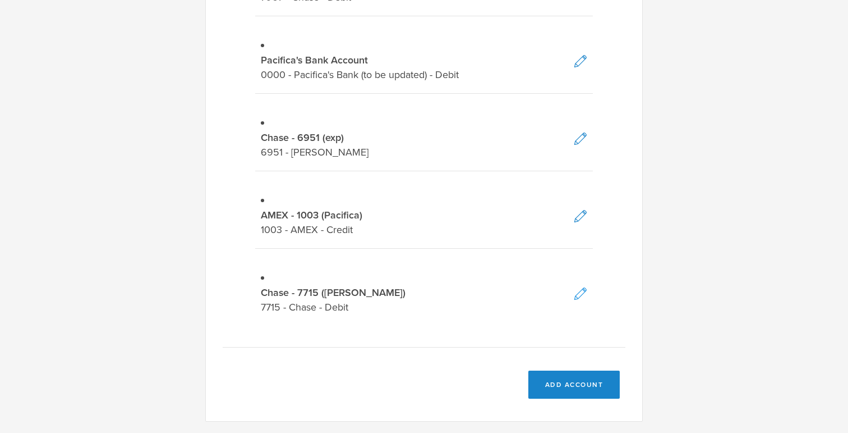
click at [580, 295] on icon at bounding box center [580, 293] width 13 height 13
select select "debit"
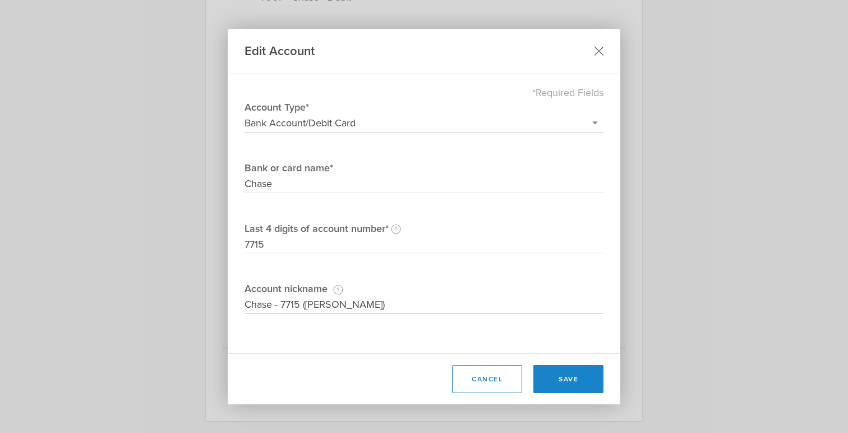
click at [599, 49] on icon at bounding box center [600, 52] width 10 height 10
